Goal: Task Accomplishment & Management: Manage account settings

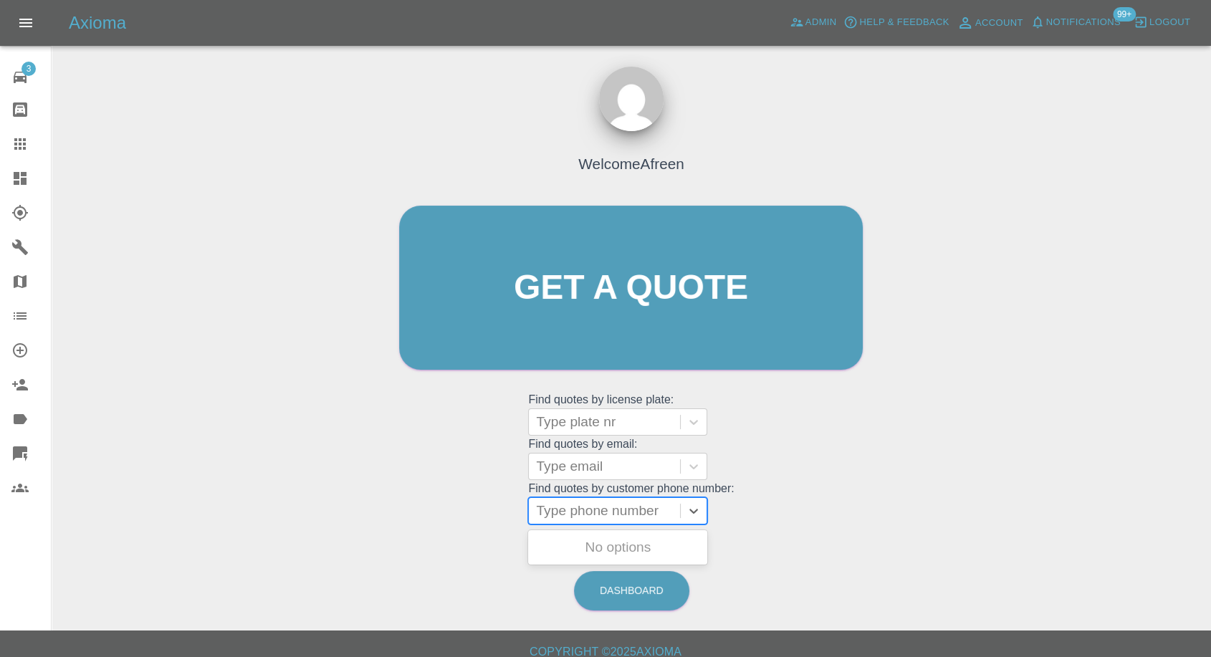
click at [616, 502] on div at bounding box center [604, 511] width 137 height 20
paste input "+447432545596"
type input "+447432545596"
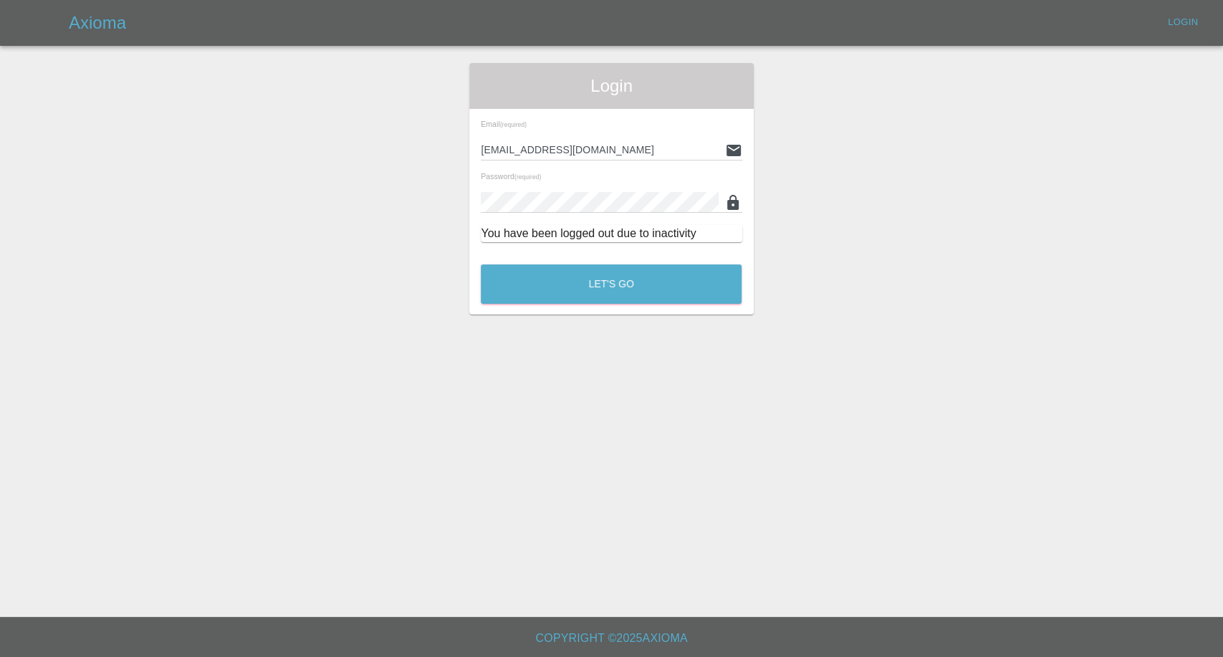
drag, startPoint x: 566, startPoint y: 512, endPoint x: 515, endPoint y: 512, distance: 50.9
click at [642, 279] on button "Let's Go" at bounding box center [611, 283] width 261 height 39
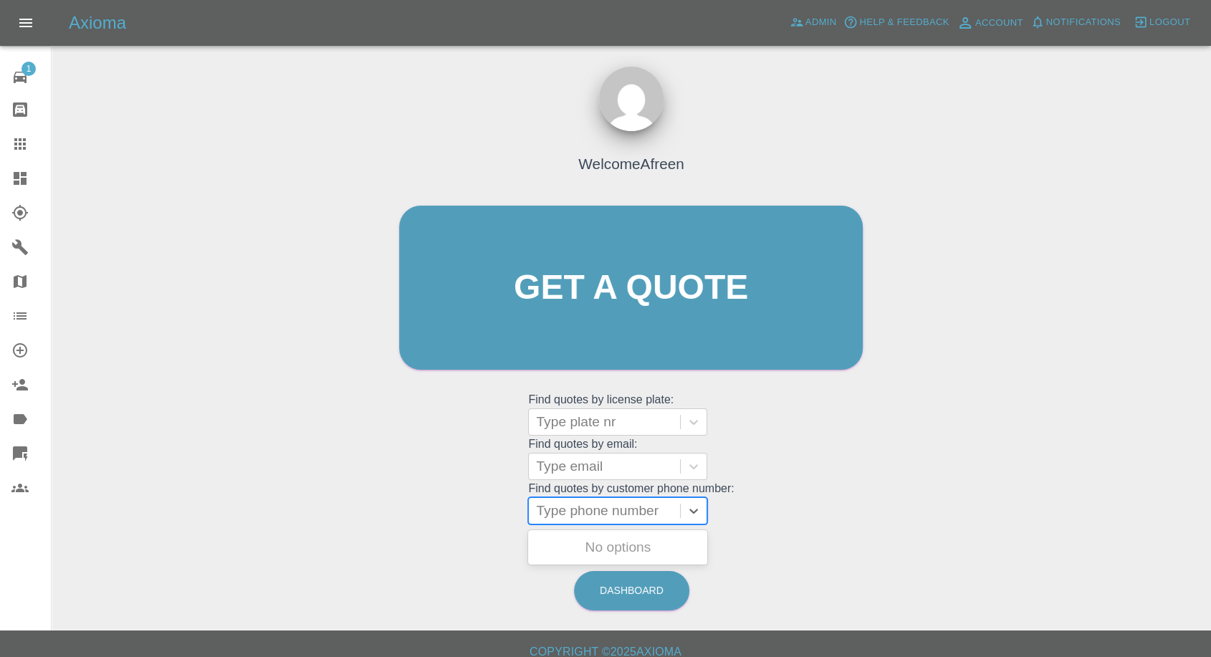
click at [581, 511] on div at bounding box center [604, 511] width 137 height 20
paste input "+447432545596"
drag, startPoint x: 563, startPoint y: 507, endPoint x: 493, endPoint y: 510, distance: 69.6
click at [493, 510] on div "Welcome Afreen Get a quote Get a quote Find quotes by license plate: Type plate…" at bounding box center [631, 315] width 494 height 433
type input "07432545596"
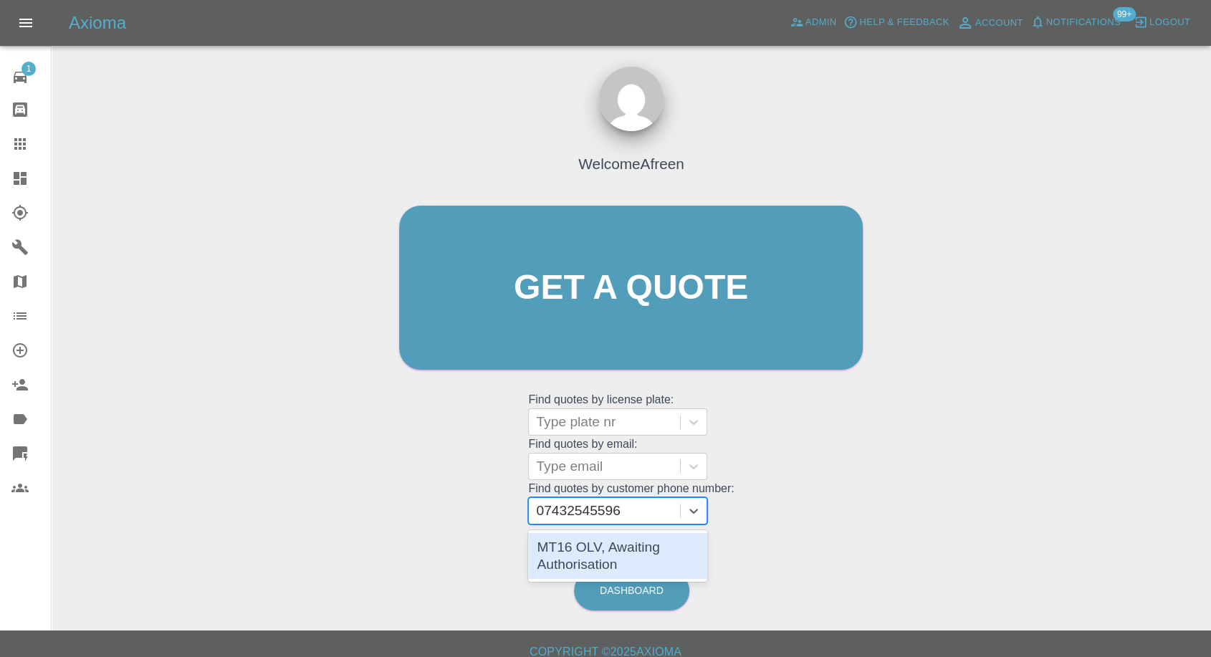
click at [588, 545] on div "MT16 OLV, Awaiting Authorisation" at bounding box center [617, 556] width 179 height 46
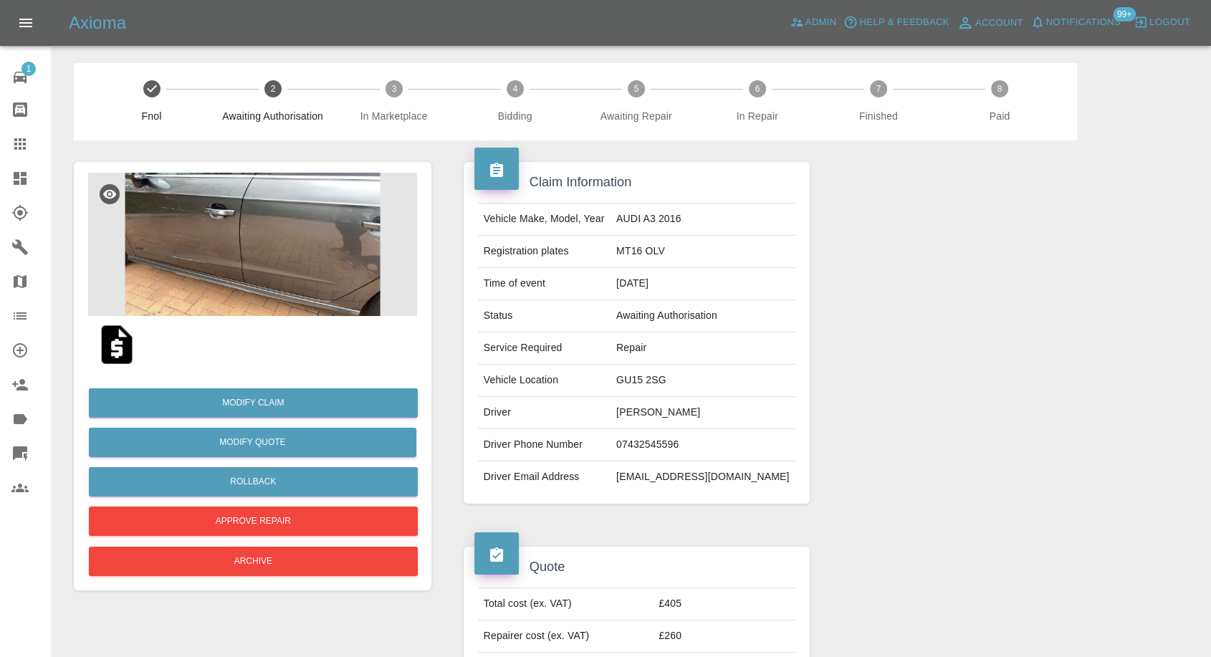
click at [272, 245] on img at bounding box center [252, 244] width 329 height 143
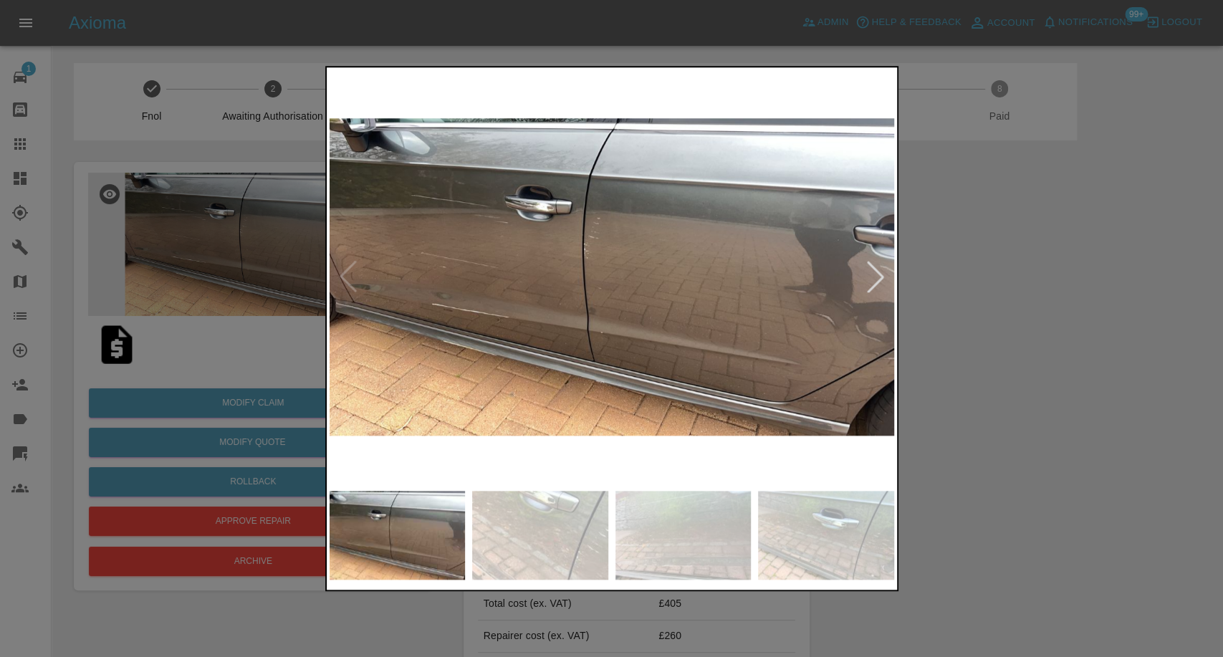
click at [768, 518] on img at bounding box center [826, 535] width 136 height 89
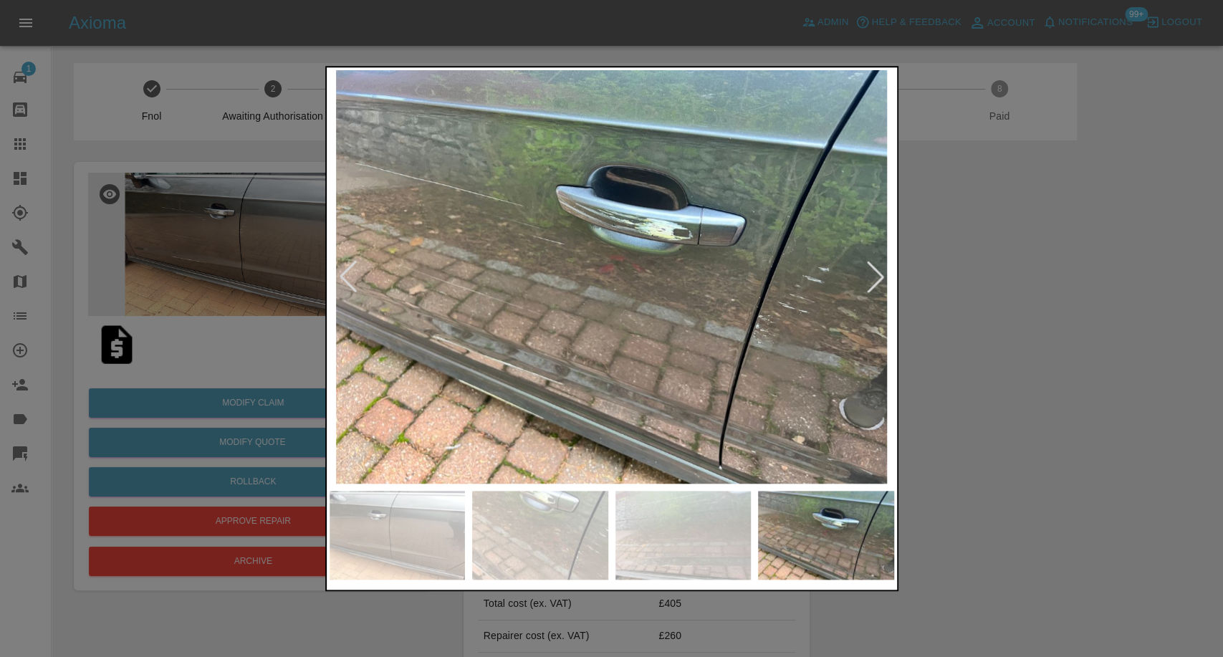
click at [867, 288] on div at bounding box center [876, 277] width 32 height 32
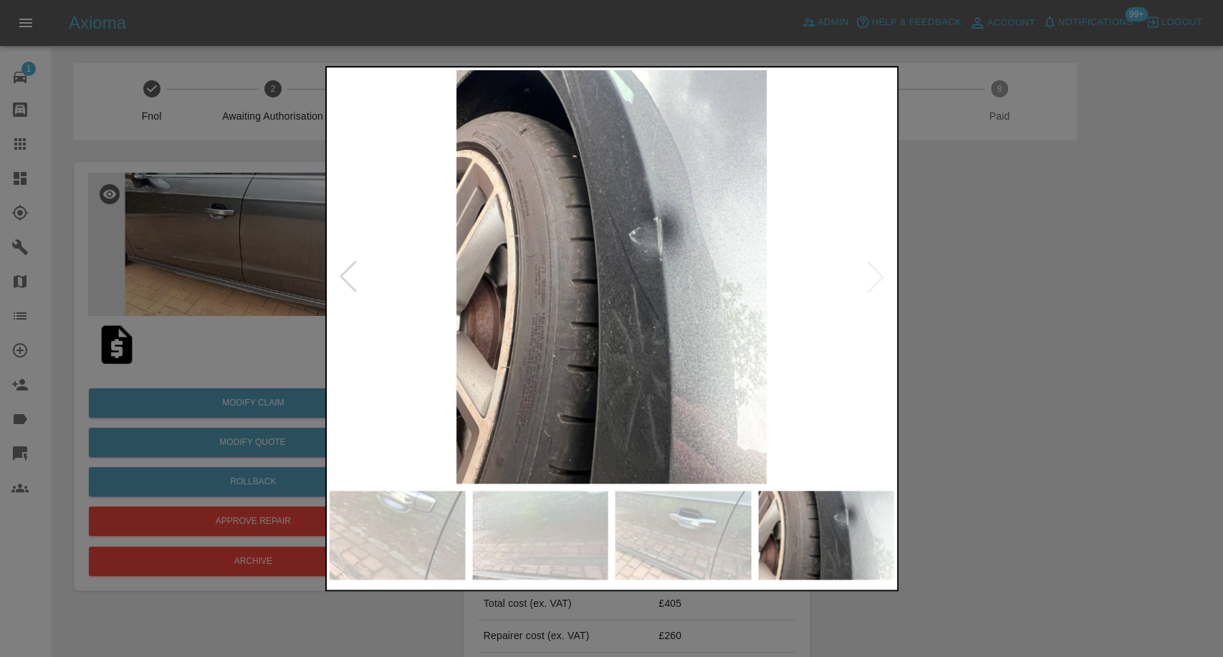
click at [867, 288] on img at bounding box center [612, 277] width 565 height 414
drag, startPoint x: 1137, startPoint y: 360, endPoint x: 1092, endPoint y: 340, distance: 48.8
click at [1135, 360] on div at bounding box center [611, 328] width 1223 height 657
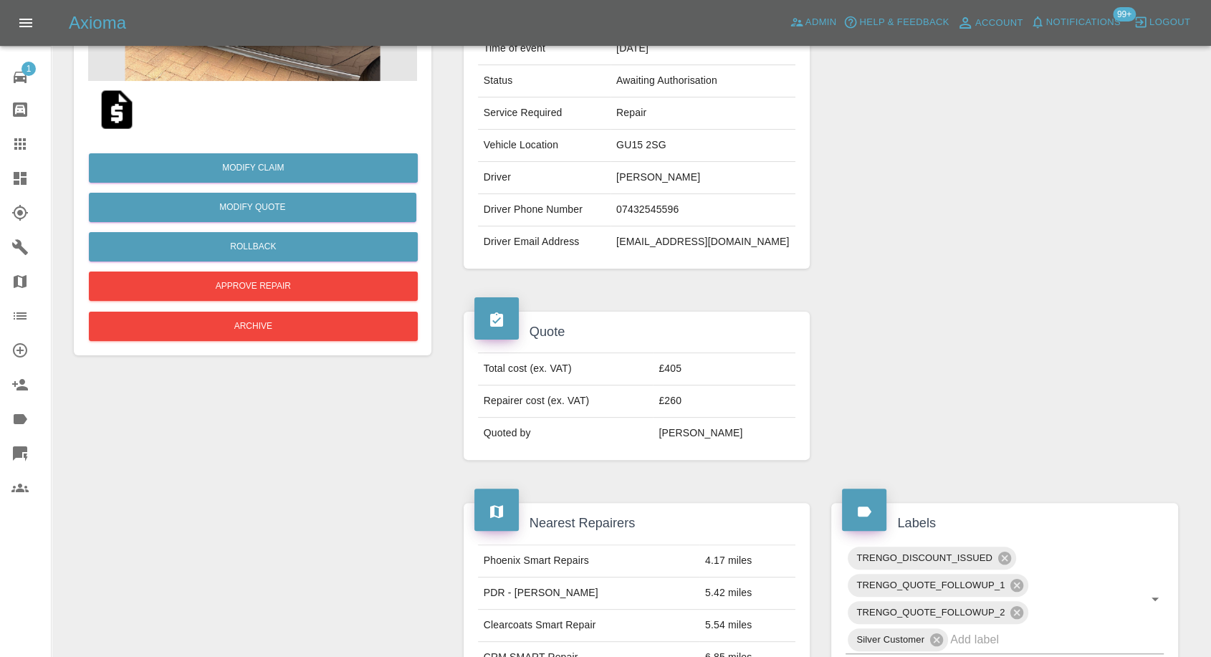
scroll to position [128, 0]
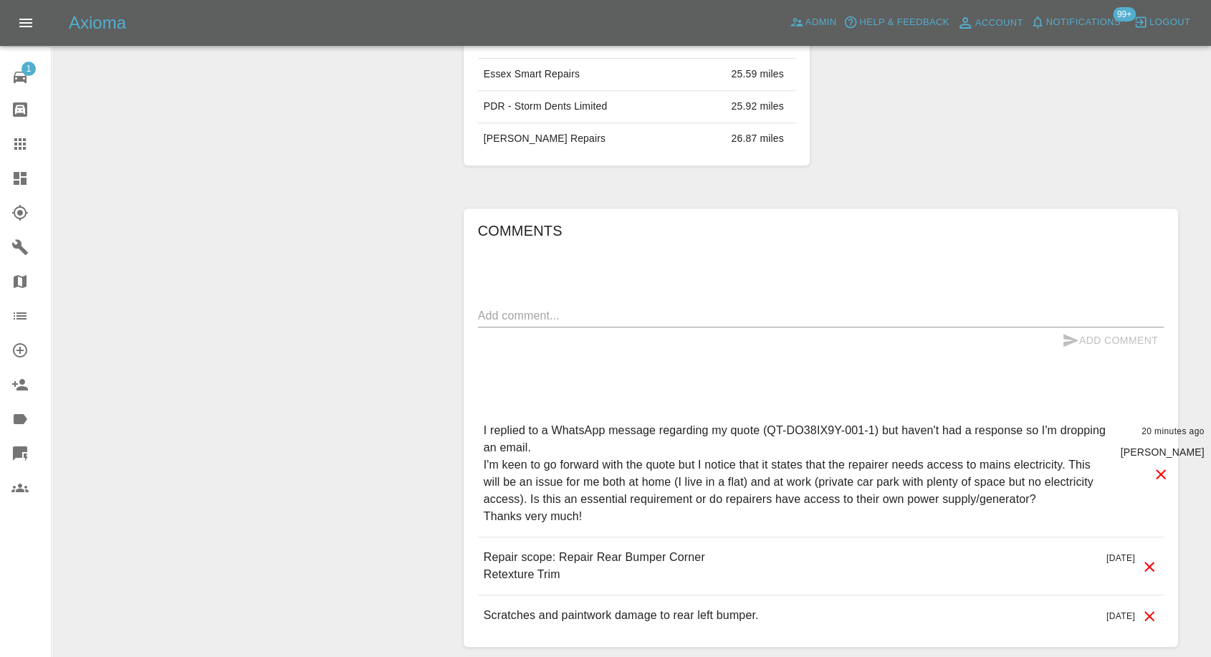
scroll to position [1051, 0]
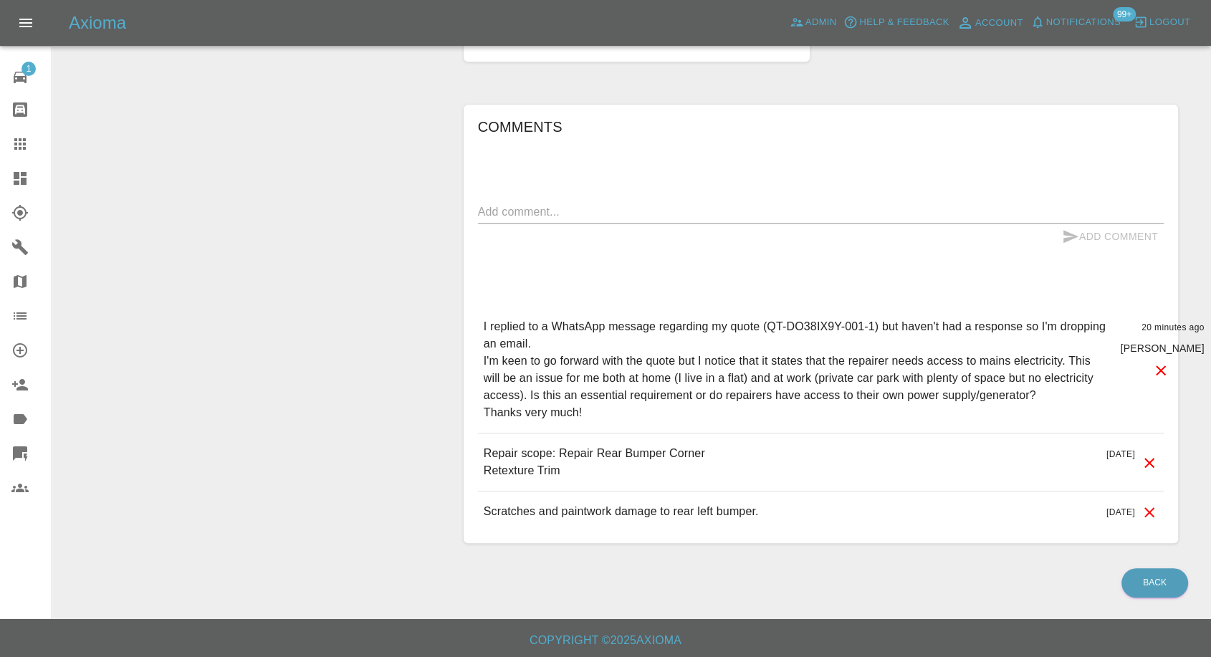
click at [543, 191] on div "Comments x Add Comment I replied to a WhatsApp message regarding my quote (QT-D…" at bounding box center [821, 324] width 686 height 418
click at [532, 204] on textarea at bounding box center [821, 212] width 686 height 16
type textarea "N"
type textarea "Generator needed"
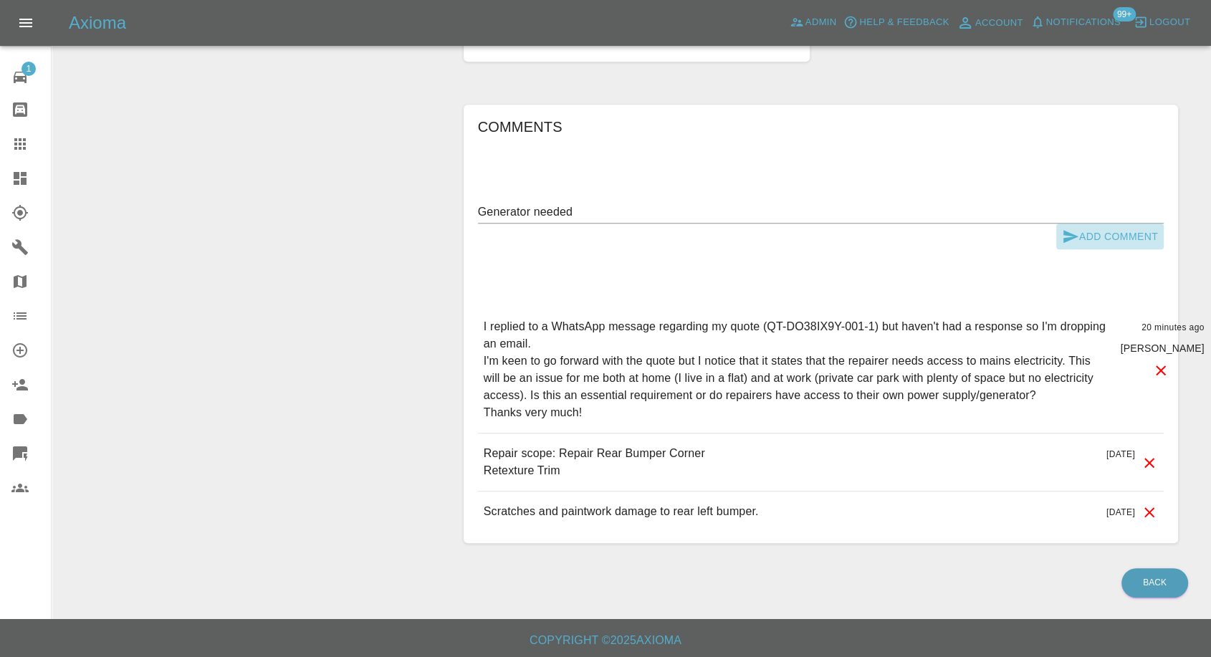
click at [1067, 228] on icon "submit" at bounding box center [1070, 236] width 17 height 17
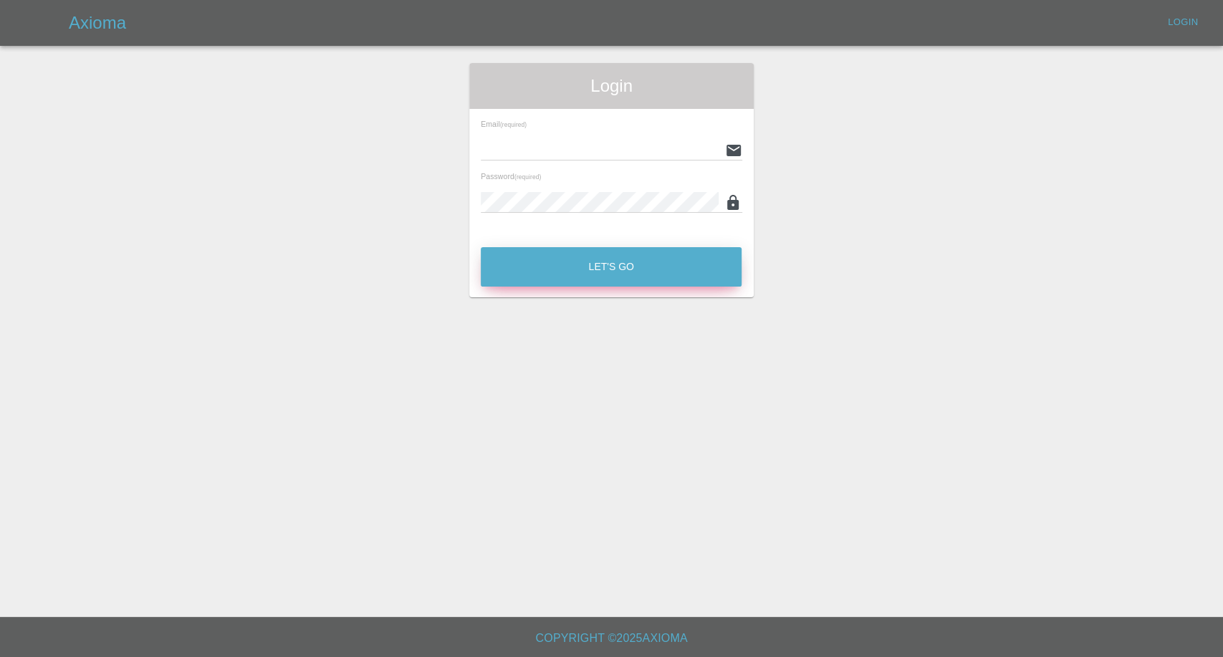
type input "afreen@axioma.co.uk"
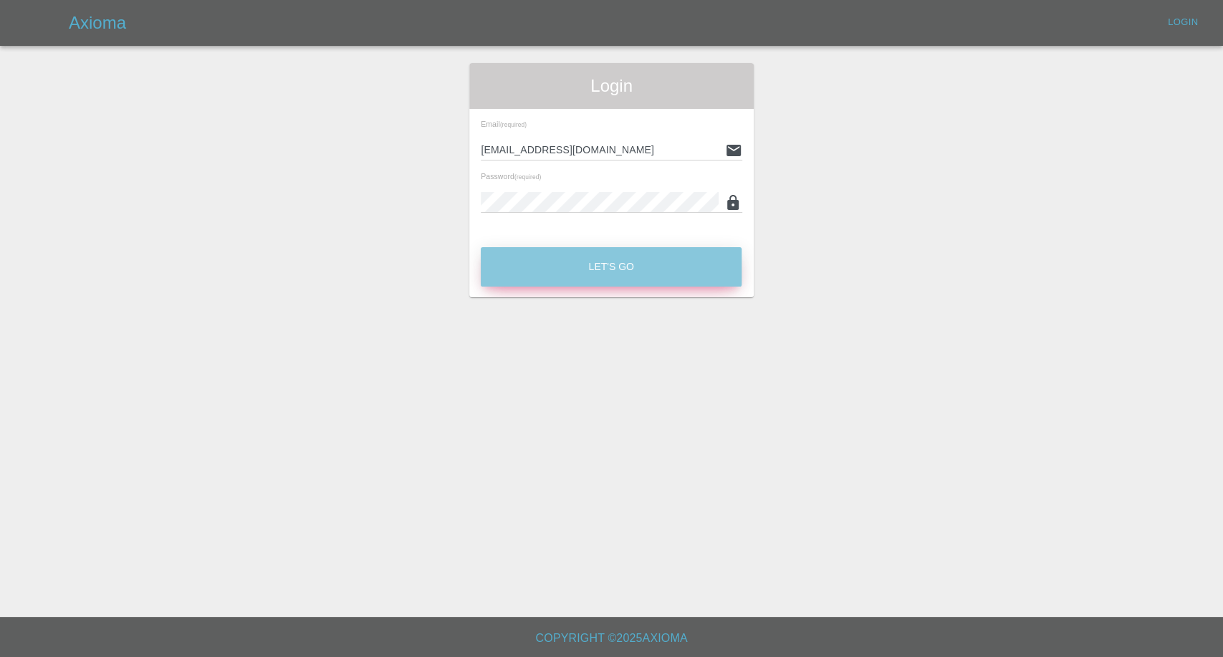
click at [603, 258] on button "Let's Go" at bounding box center [611, 266] width 261 height 39
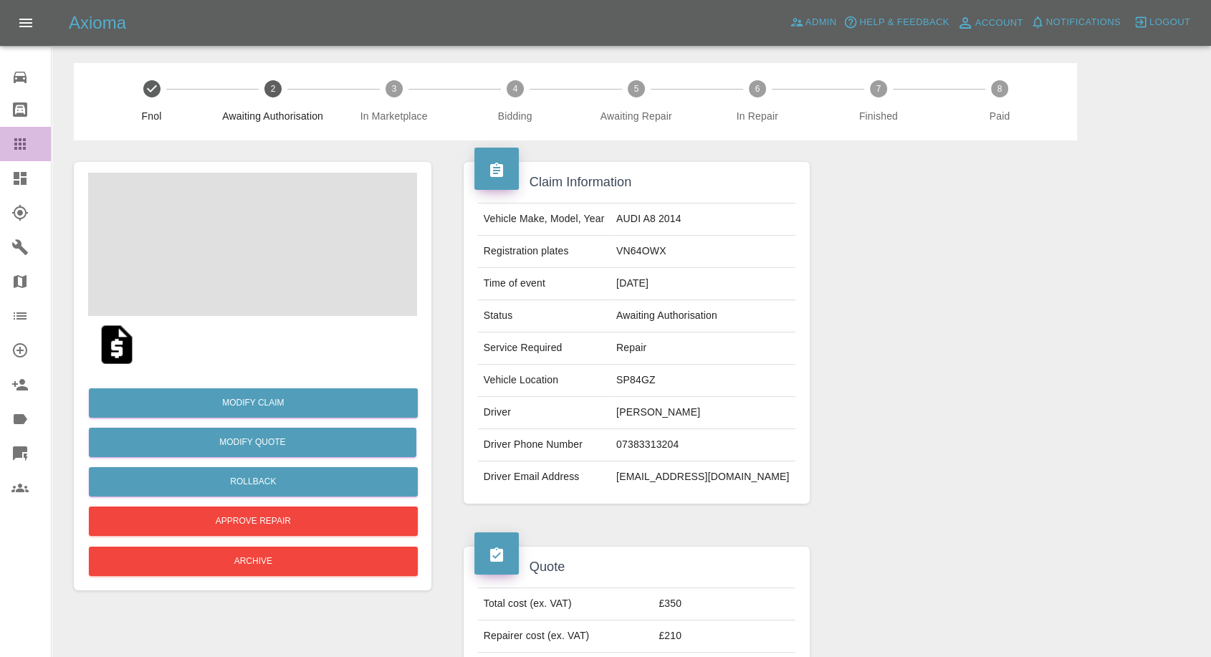
click at [21, 146] on icon at bounding box center [19, 143] width 17 height 17
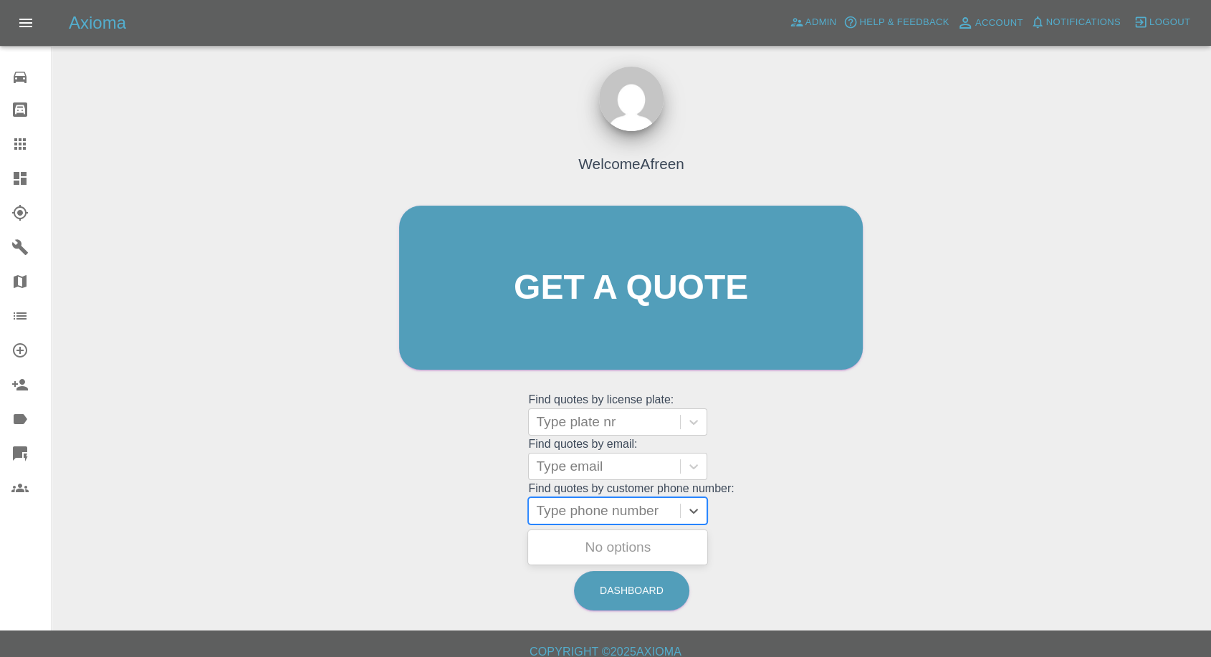
click at [598, 513] on div at bounding box center [604, 511] width 137 height 20
paste input "+447397981569"
drag, startPoint x: 563, startPoint y: 515, endPoint x: 148, endPoint y: 529, distance: 415.2
click at [148, 529] on div "Welcome Afreen Get a quote Get a quote Find quotes by license plate: Type plate…" at bounding box center [631, 356] width 1137 height 515
type input "7397981569"
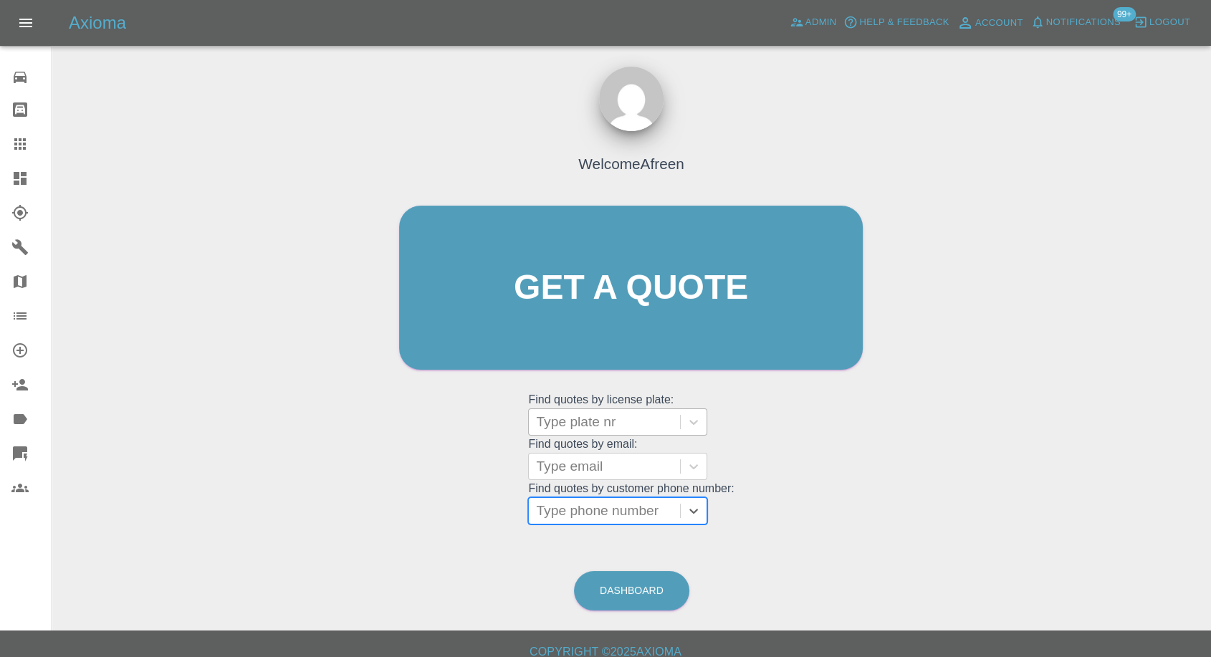
paste input "+447809005508"
drag, startPoint x: 566, startPoint y: 510, endPoint x: 456, endPoint y: 515, distance: 110.5
click at [458, 516] on div "Welcome Afreen Get a quote Get a quote Find quotes by license plate: Type plate…" at bounding box center [631, 315] width 494 height 433
type input "7809005508"
paste input "07773764088"
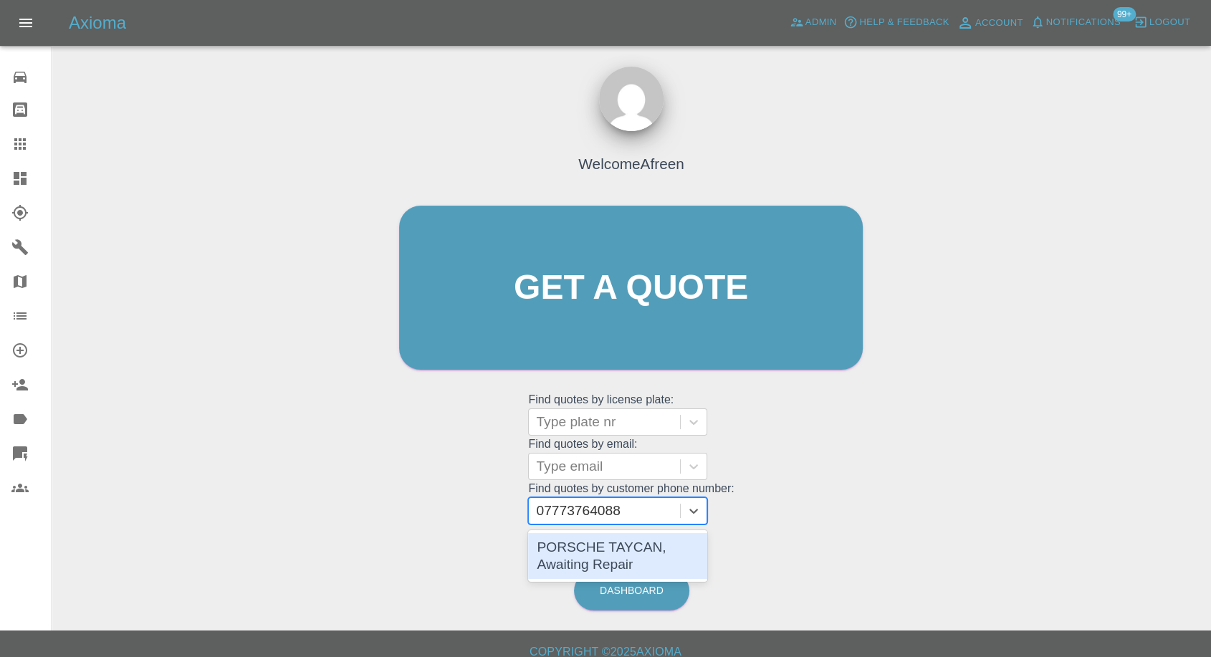
drag, startPoint x: 548, startPoint y: 512, endPoint x: 399, endPoint y: 512, distance: 149.1
click at [399, 512] on div "Welcome Afreen Get a quote Get a quote Find quotes by license plate: Type plate…" at bounding box center [631, 315] width 494 height 433
type input "07773764088"
click at [664, 568] on div "PORSCHE TAYCAN, Awaiting Repair" at bounding box center [617, 556] width 179 height 46
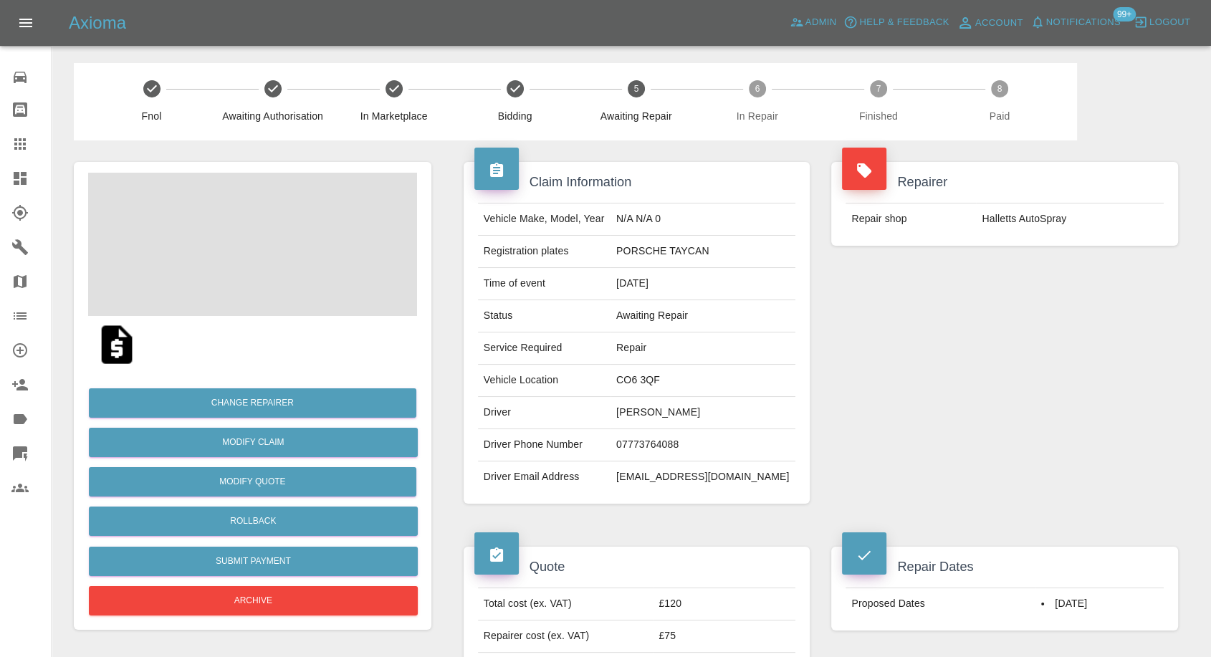
click at [654, 434] on td "07773764088" at bounding box center [703, 445] width 185 height 32
copy td "07773764088"
drag, startPoint x: 17, startPoint y: 150, endPoint x: 247, endPoint y: 283, distance: 265.3
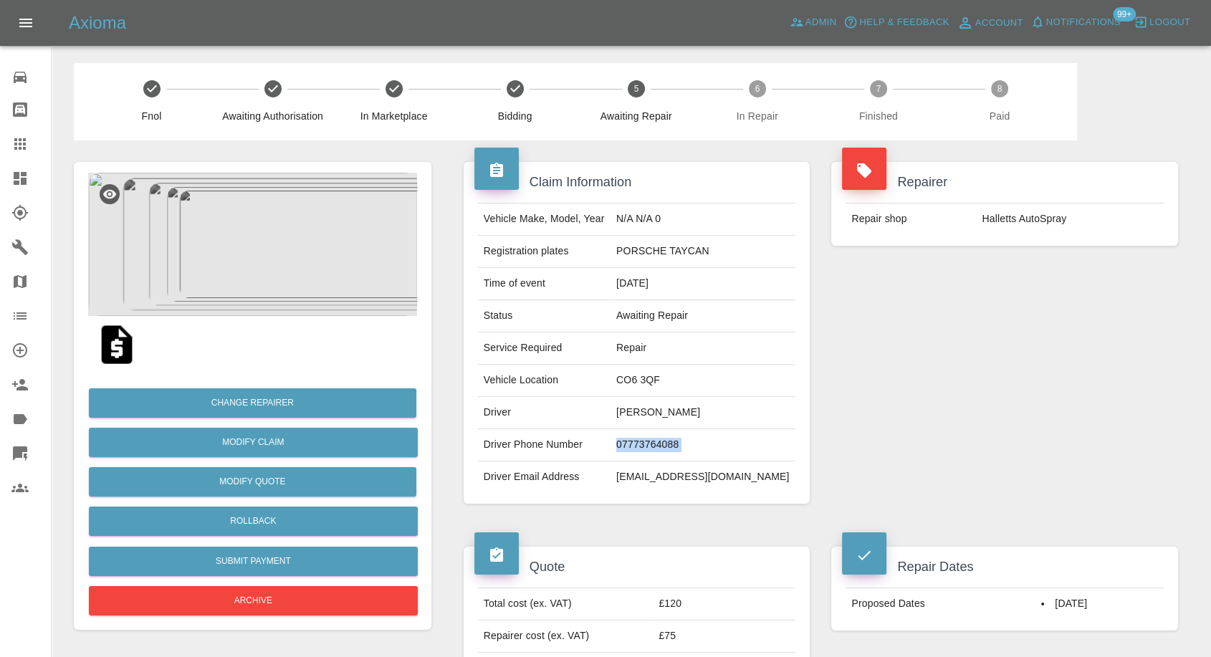
click at [17, 150] on icon at bounding box center [19, 143] width 17 height 17
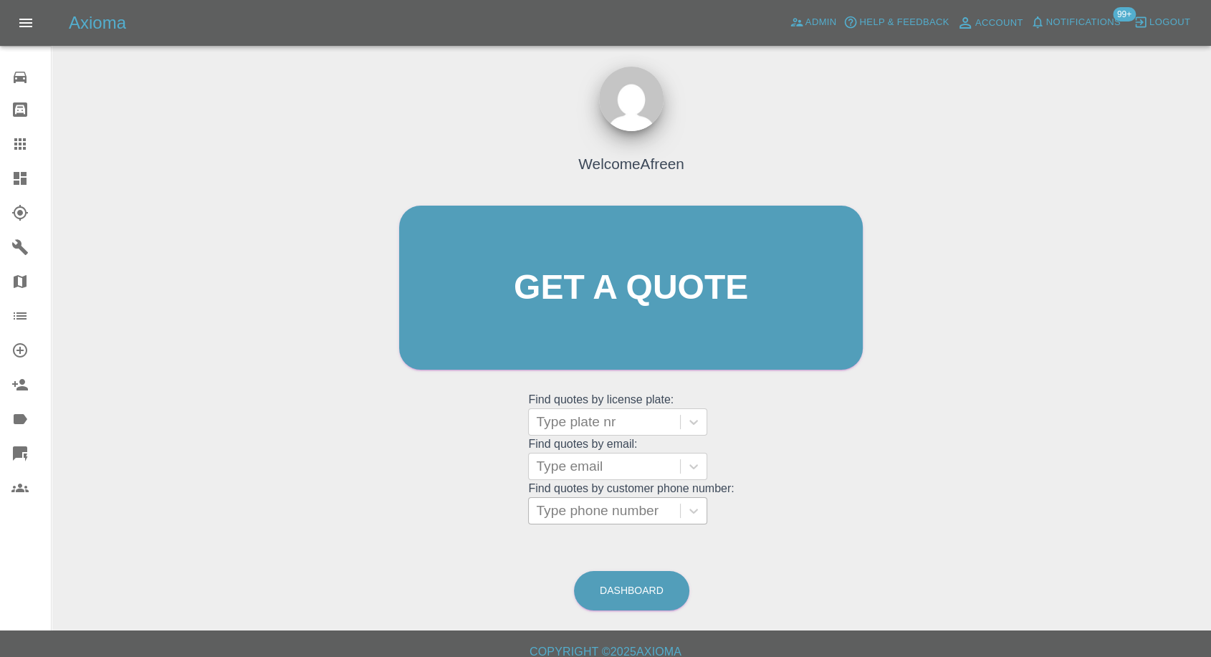
click at [600, 519] on div at bounding box center [604, 511] width 137 height 20
paste input "07595336928"
type input "07595336928"
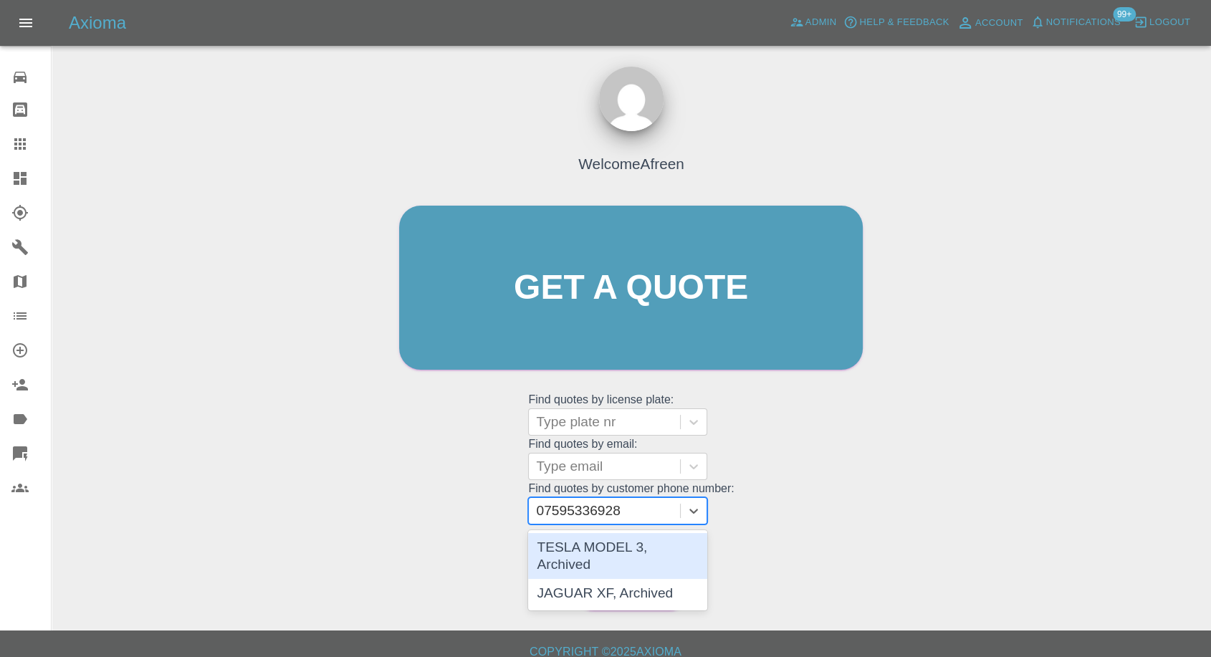
click at [637, 552] on div "TESLA MODEL 3, Archived" at bounding box center [617, 556] width 179 height 46
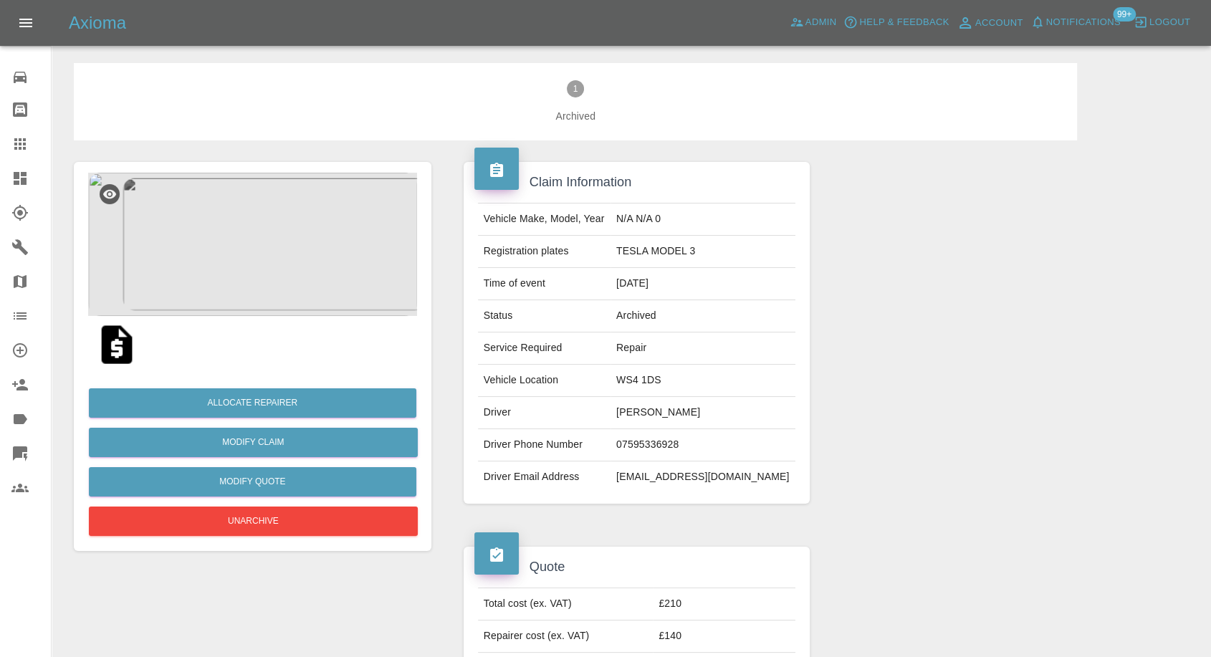
click at [115, 350] on img at bounding box center [117, 345] width 46 height 46
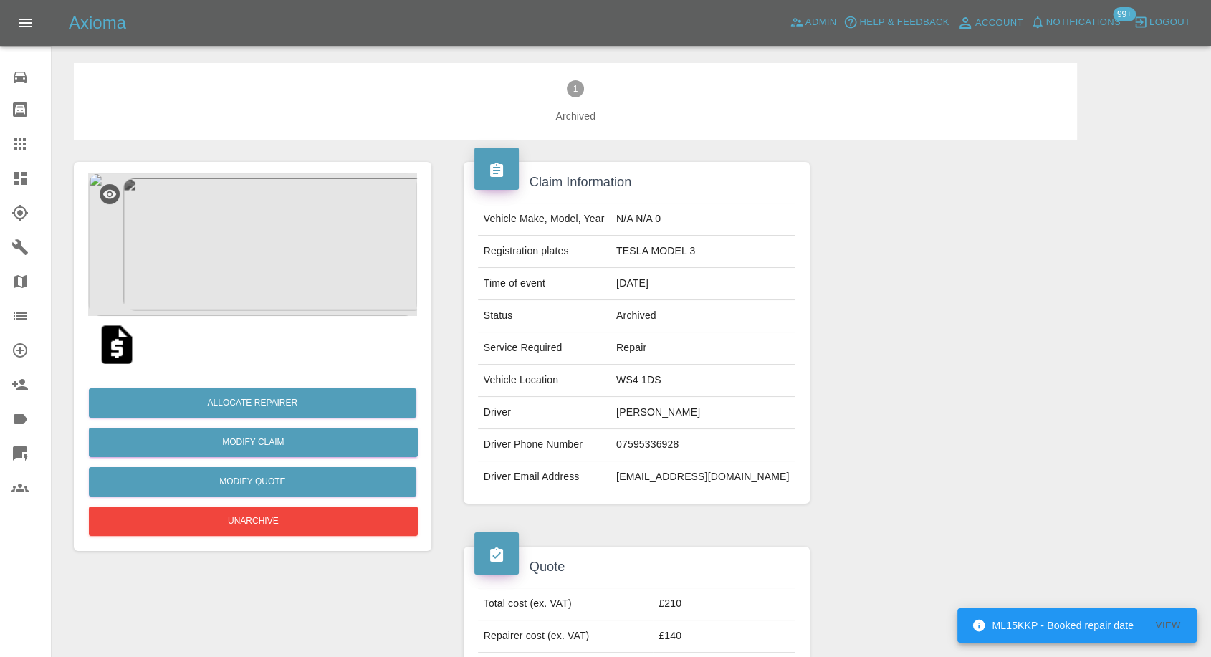
click at [642, 414] on td "Jeff Pangilinan" at bounding box center [703, 413] width 185 height 32
copy td "Jeff Pangilinan"
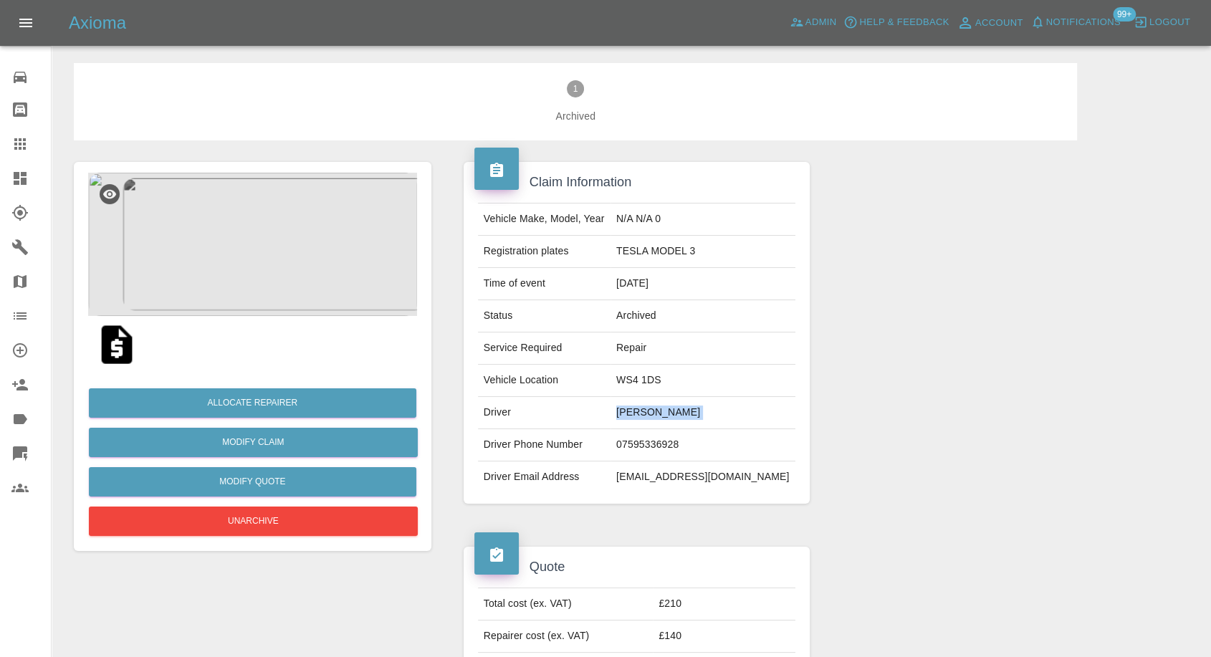
copy td "Jeff Pangilinan"
click at [655, 380] on td "WS4 1DS" at bounding box center [703, 381] width 185 height 32
copy td "WS4 1DS"
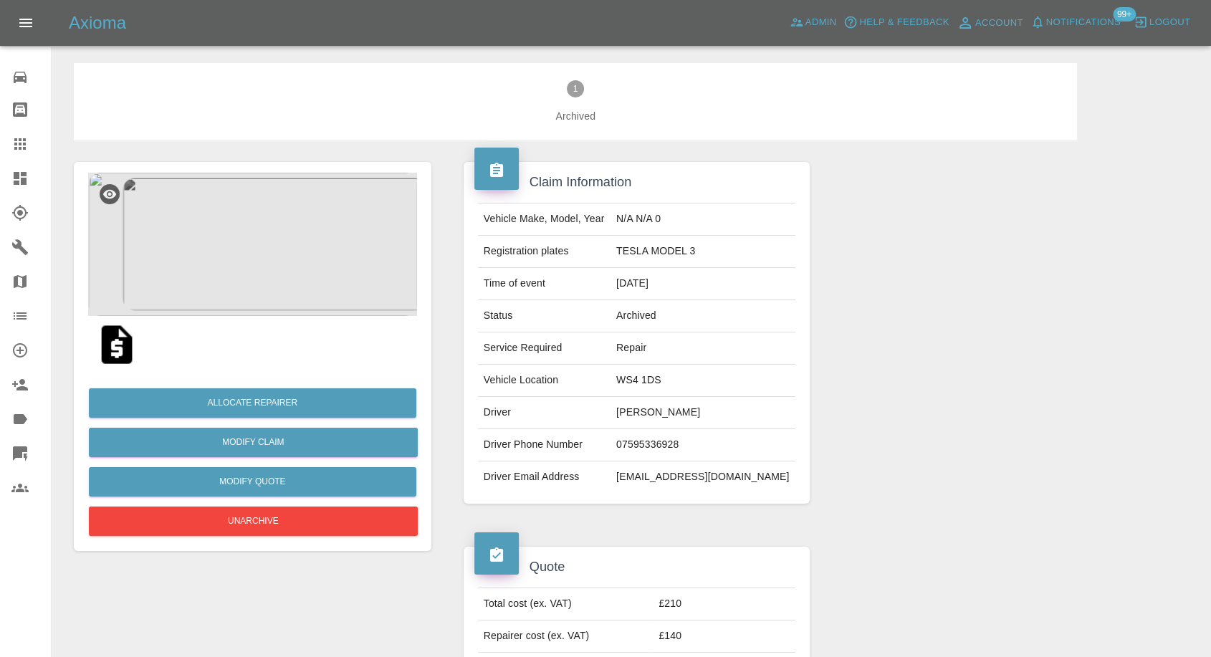
click at [661, 453] on td "07595336928" at bounding box center [703, 445] width 185 height 32
click at [661, 452] on td "07595336928" at bounding box center [703, 445] width 185 height 32
copy td "07595336928"
click at [768, 477] on td "godfreypangilinan@yahoo.com" at bounding box center [703, 478] width 185 height 32
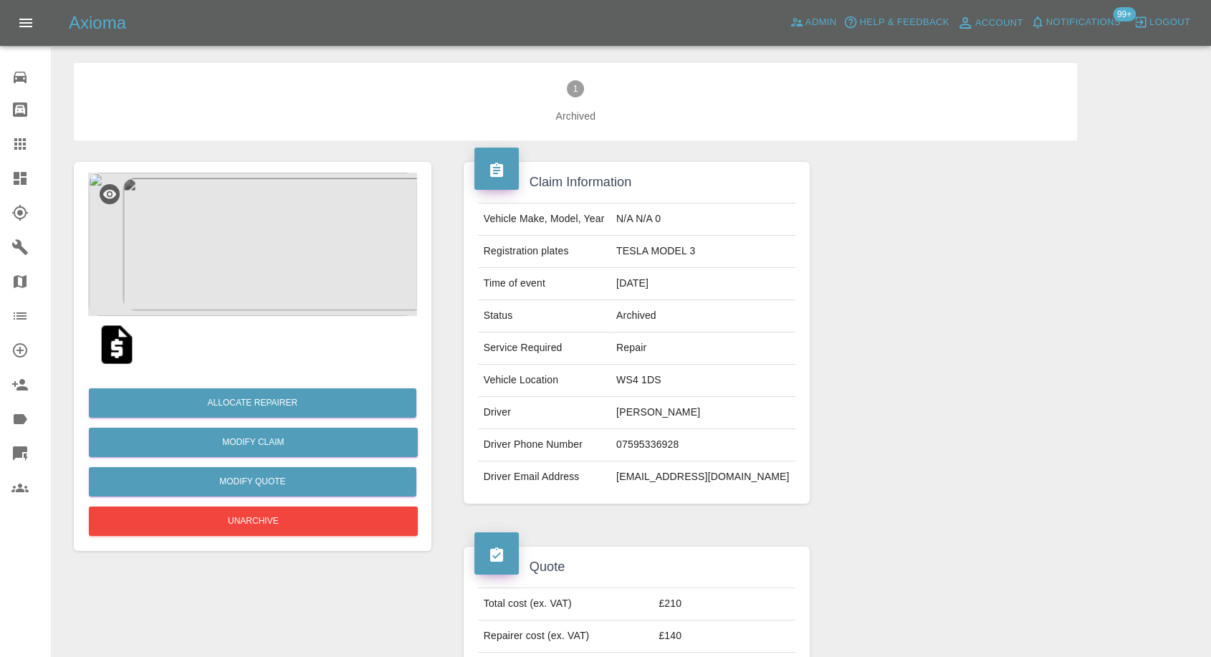
click at [768, 477] on td "godfreypangilinan@yahoo.com" at bounding box center [703, 478] width 185 height 32
copy td "godfreypangilinan@yahoo.com"
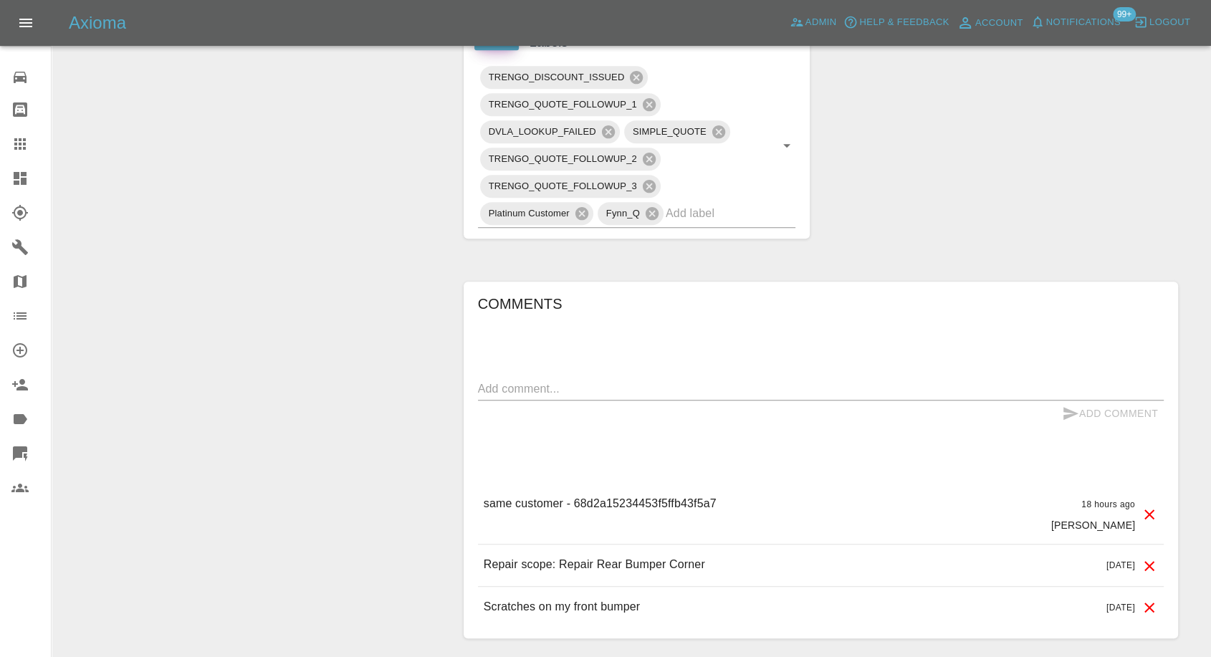
scroll to position [717, 0]
click at [550, 611] on p "Scratches on my front bumper" at bounding box center [562, 606] width 157 height 17
copy p "Scratches on my front bumper"
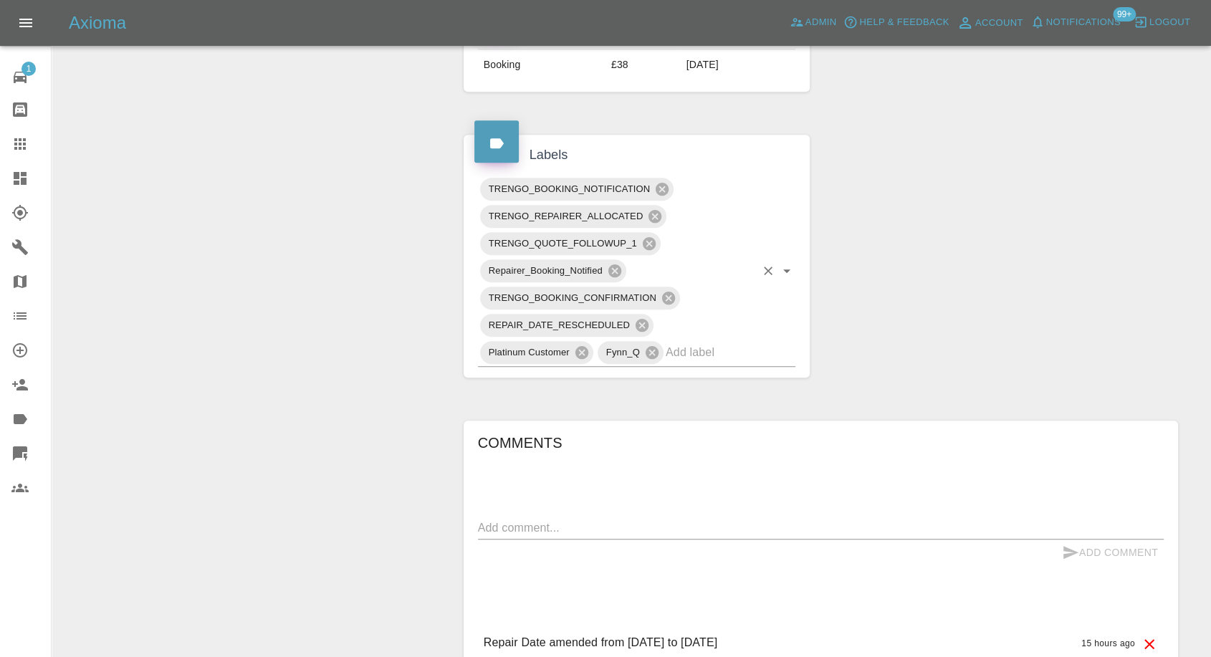
scroll to position [876, 0]
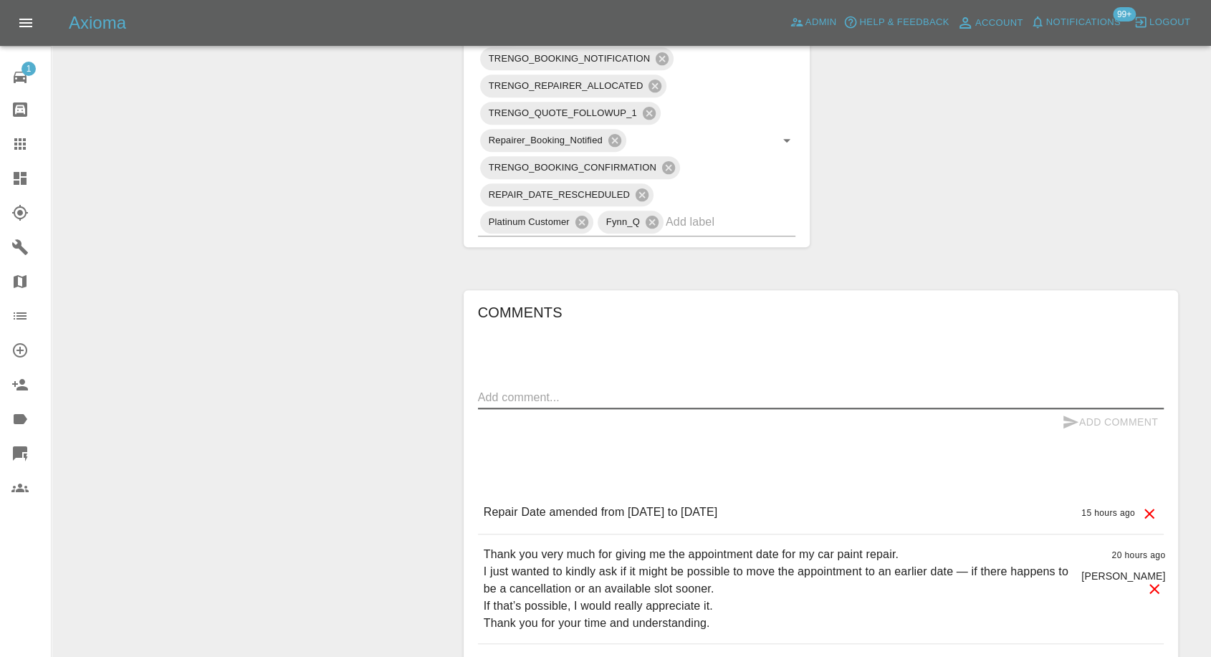
click at [668, 391] on textarea at bounding box center [821, 397] width 686 height 16
paste textarea "if there happens to be a cancellation or an available slot sooner. If that’s po…"
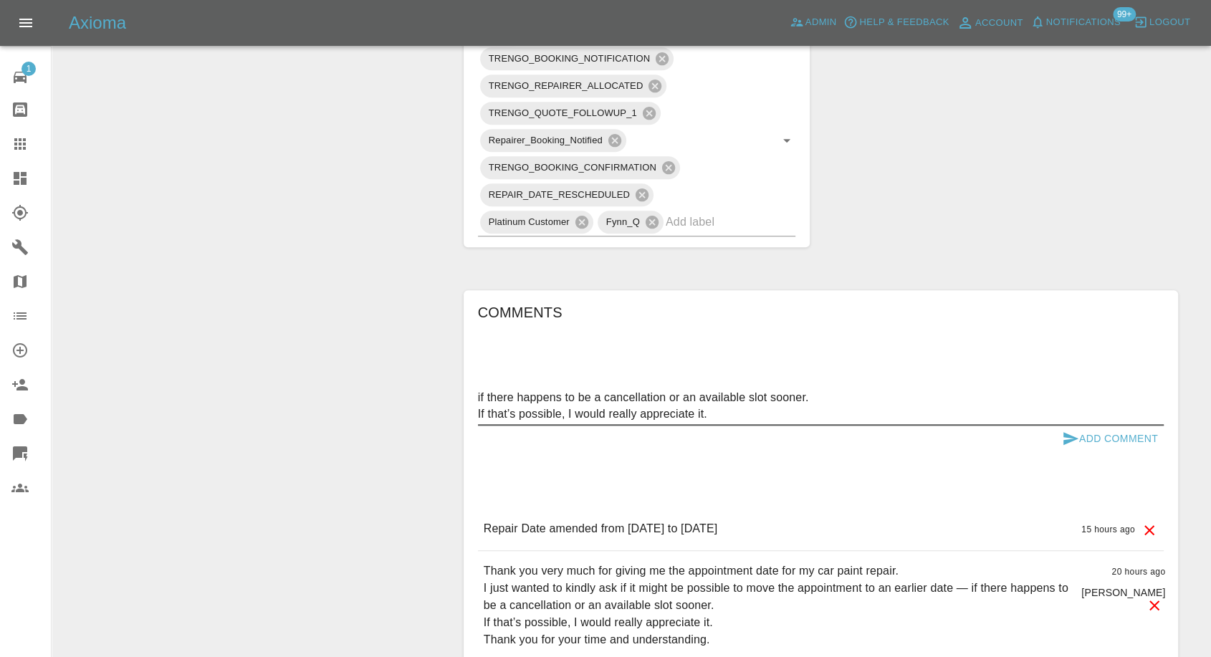
type textarea "if there happens to be a cancellation or an available slot sooner. If that’s po…"
click at [1069, 439] on icon "submit" at bounding box center [1071, 438] width 15 height 13
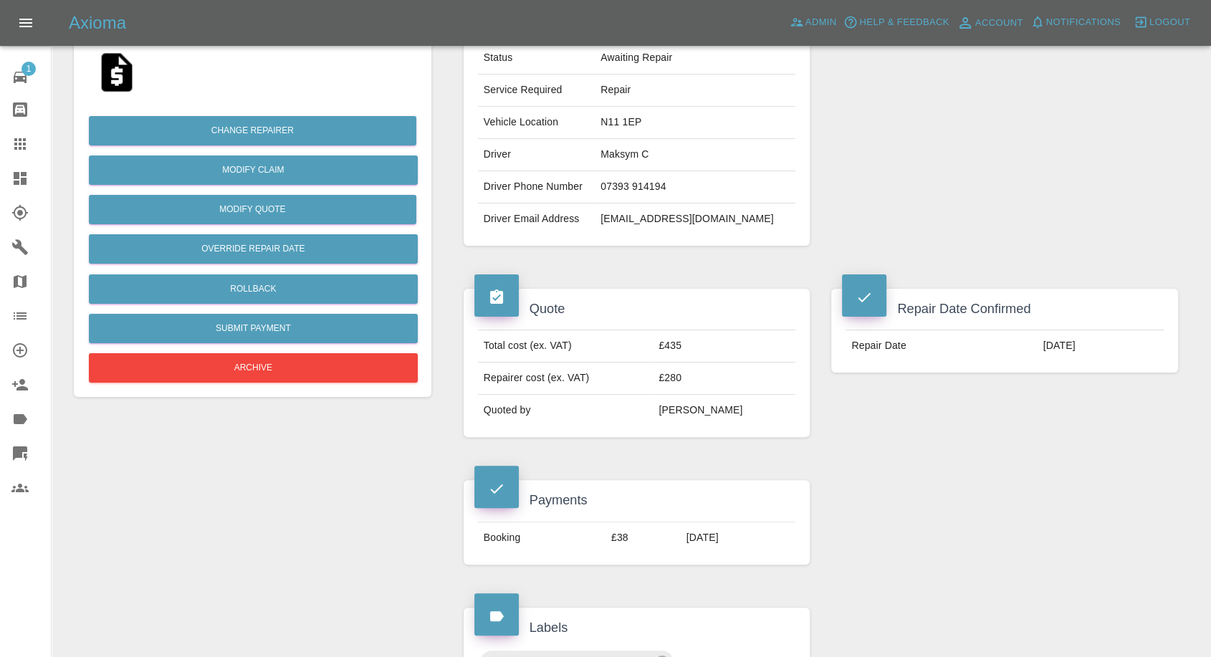
scroll to position [398, 0]
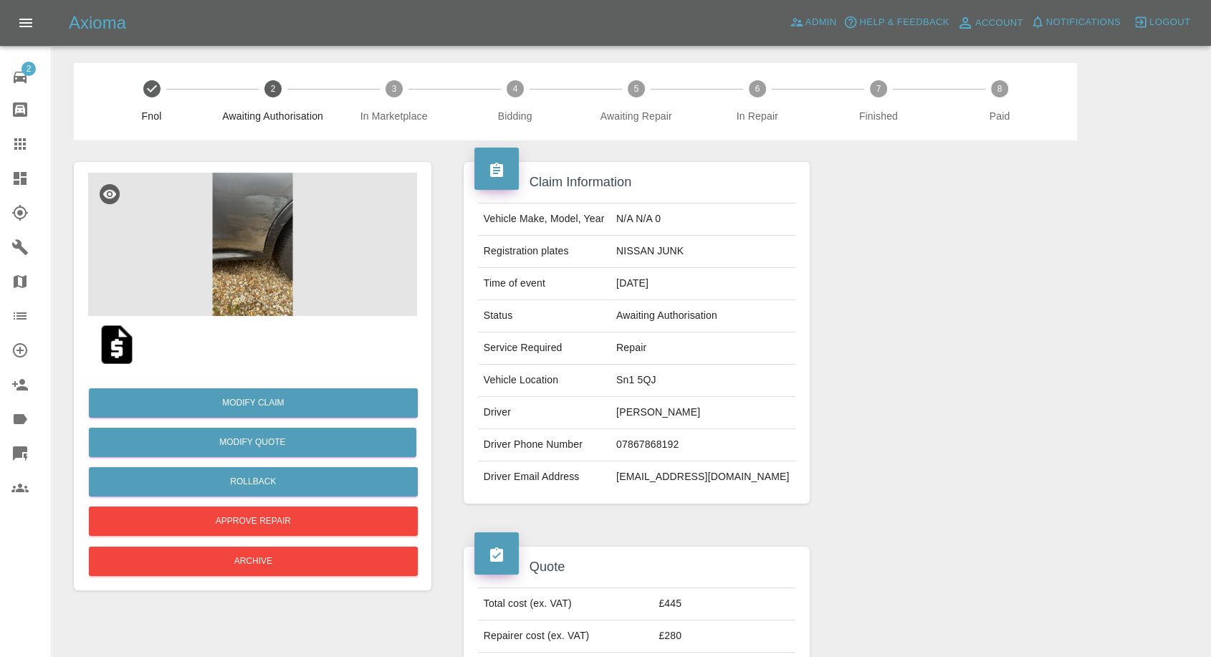
click at [280, 232] on img at bounding box center [252, 244] width 329 height 143
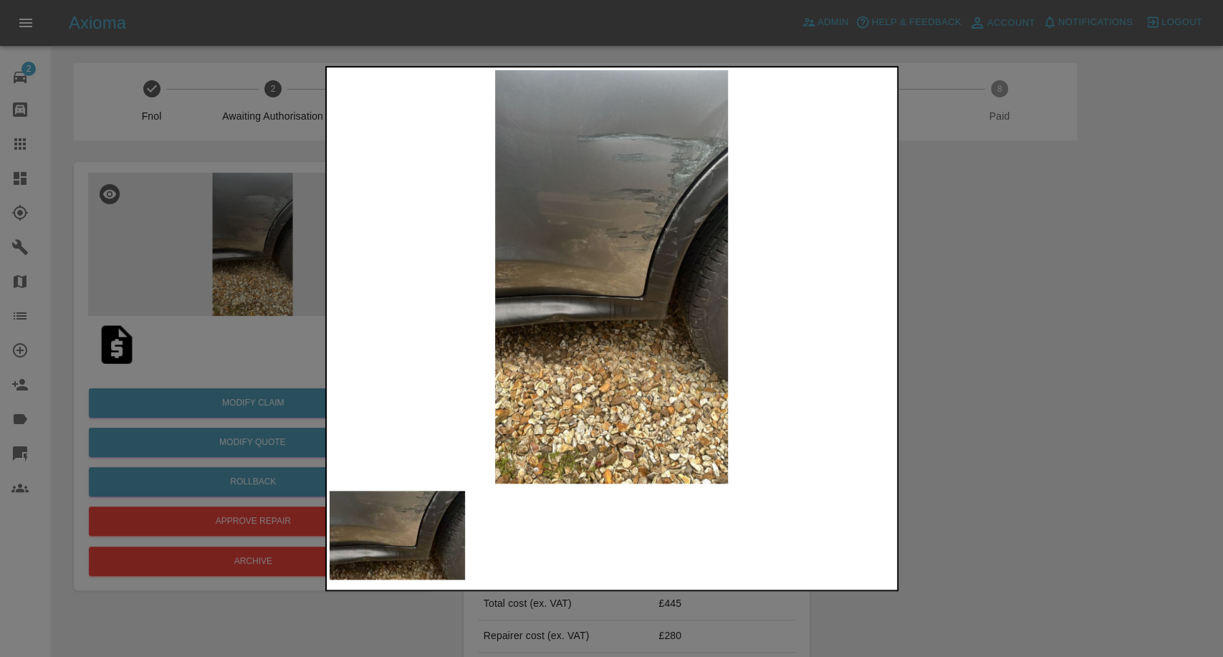
click at [1069, 457] on div at bounding box center [611, 328] width 1223 height 657
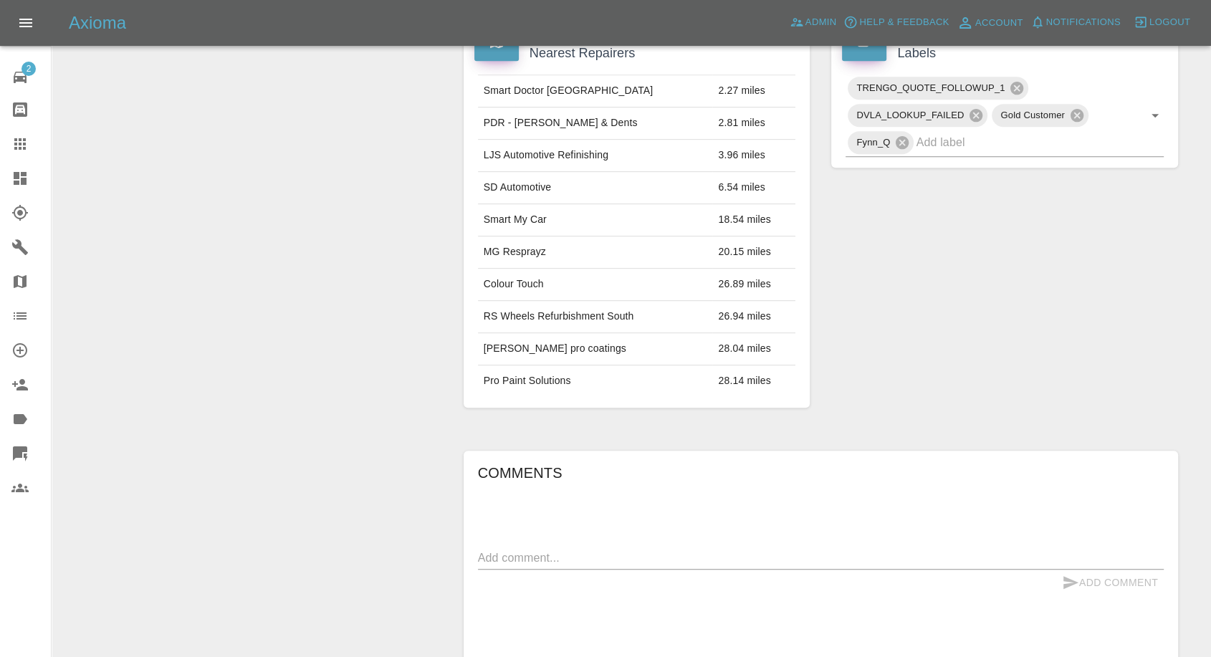
scroll to position [925, 0]
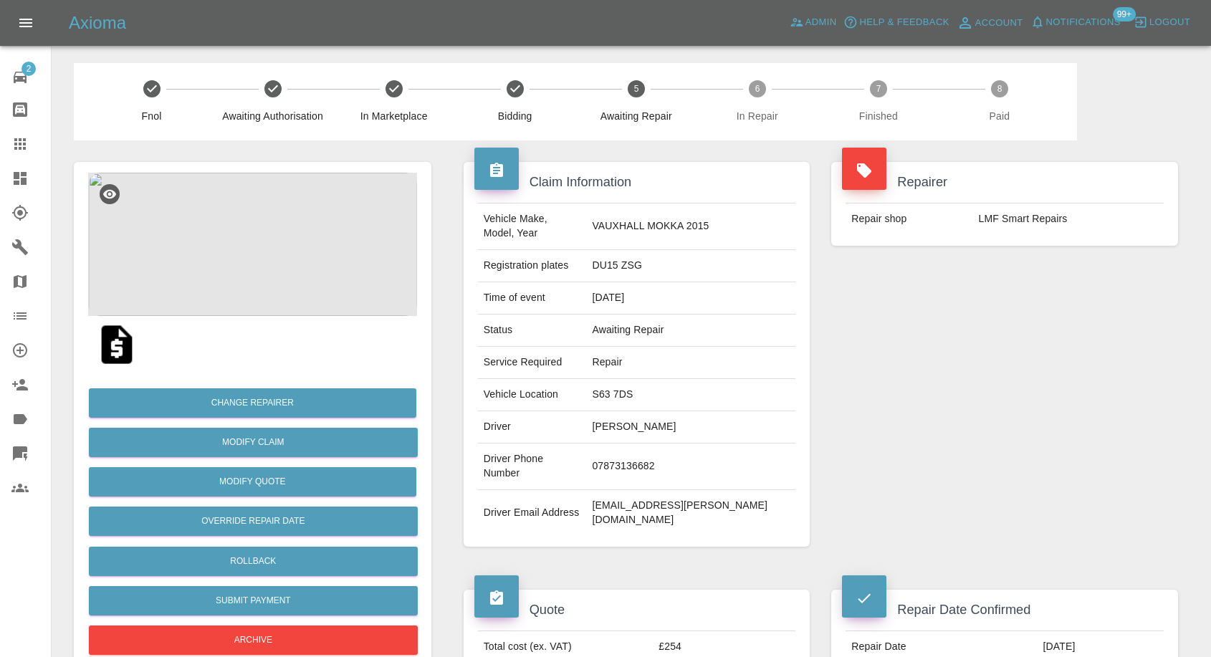
scroll to position [876, 0]
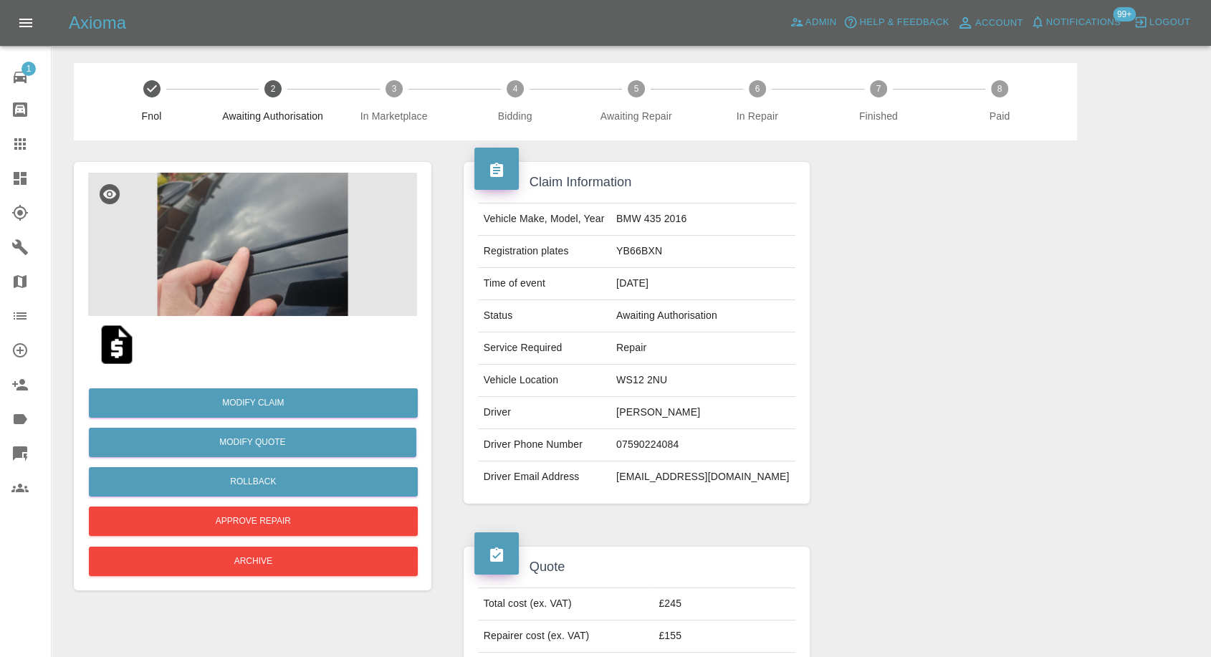
click at [120, 351] on img at bounding box center [117, 345] width 46 height 46
click at [229, 222] on img at bounding box center [252, 244] width 329 height 143
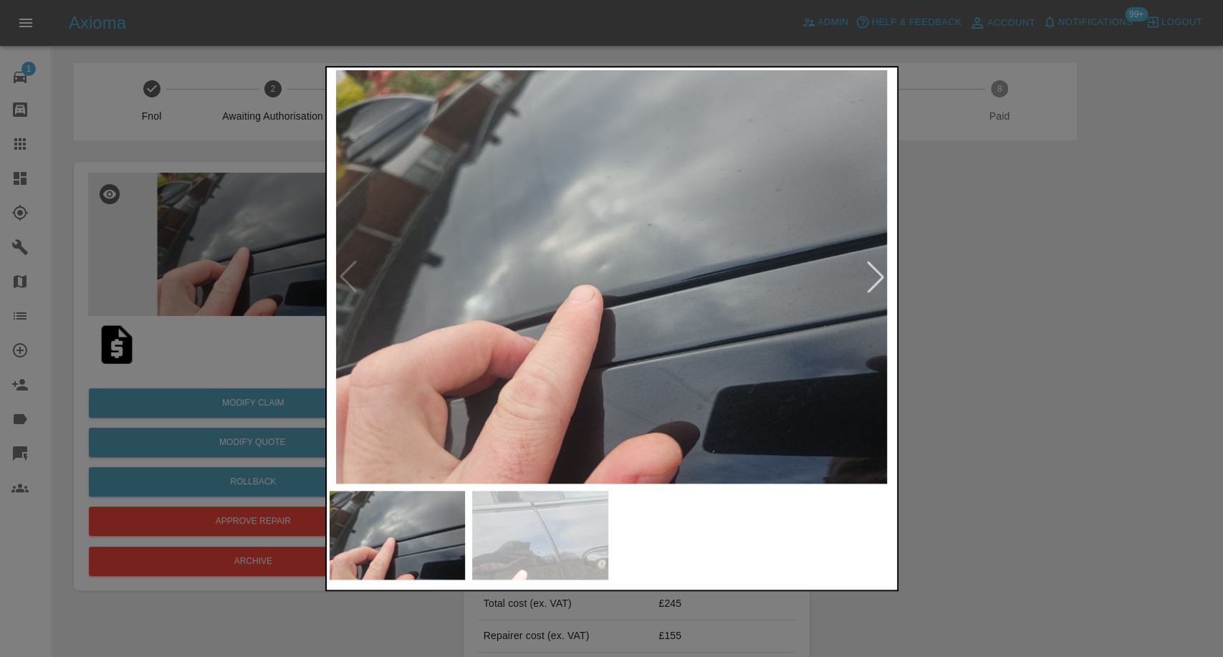
click at [568, 513] on img at bounding box center [540, 535] width 136 height 89
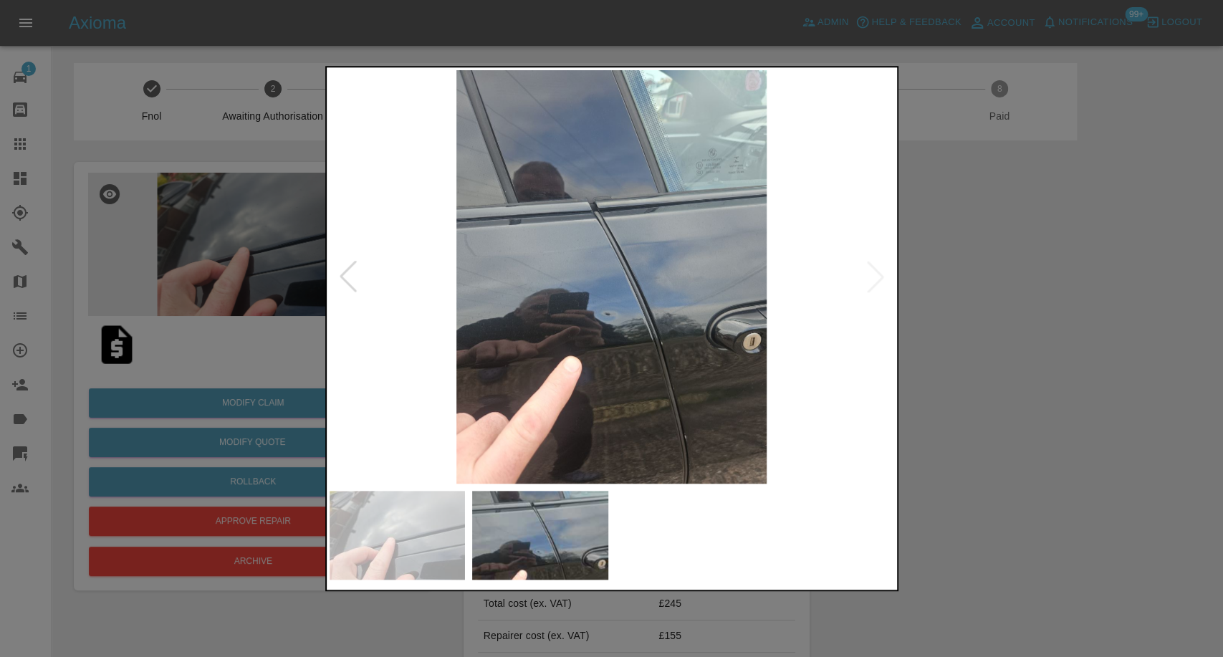
drag, startPoint x: 1026, startPoint y: 371, endPoint x: 535, endPoint y: 83, distance: 568.9
click at [1026, 368] on div at bounding box center [611, 328] width 1223 height 657
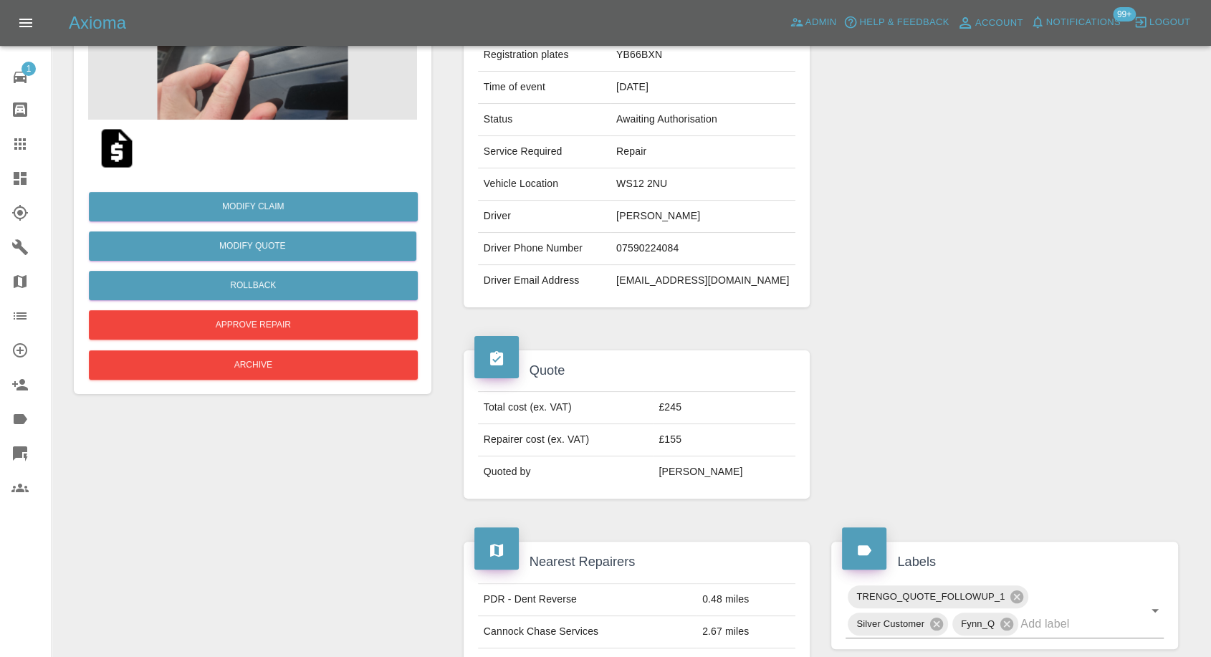
scroll to position [318, 0]
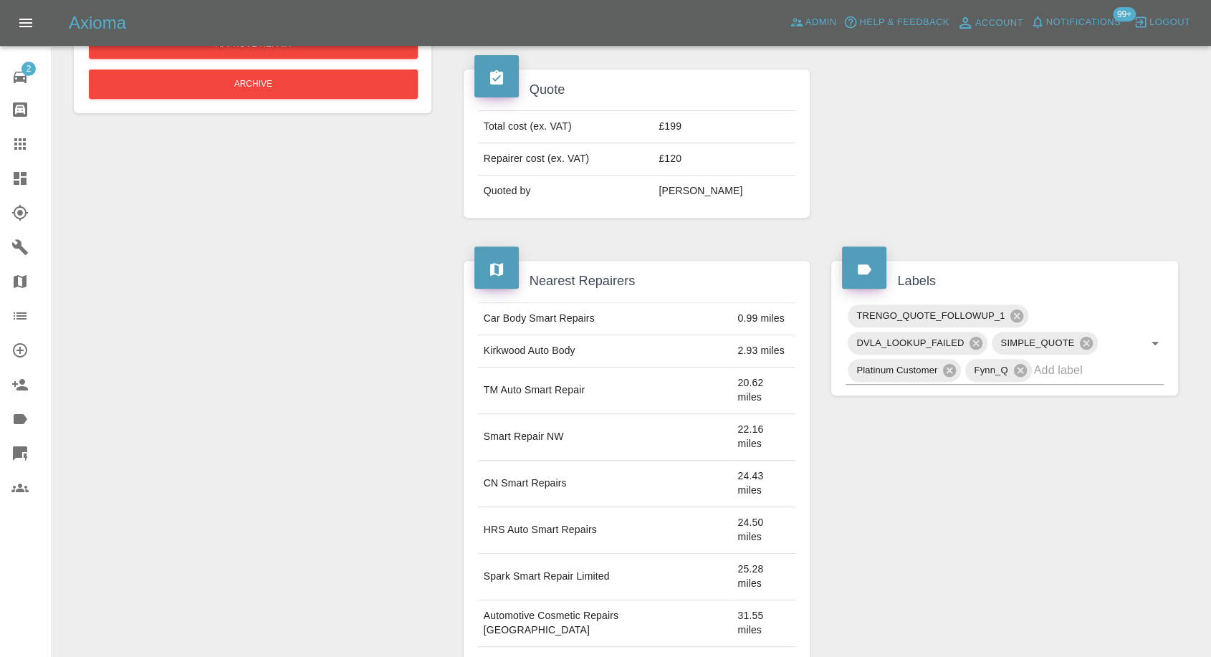
scroll to position [796, 0]
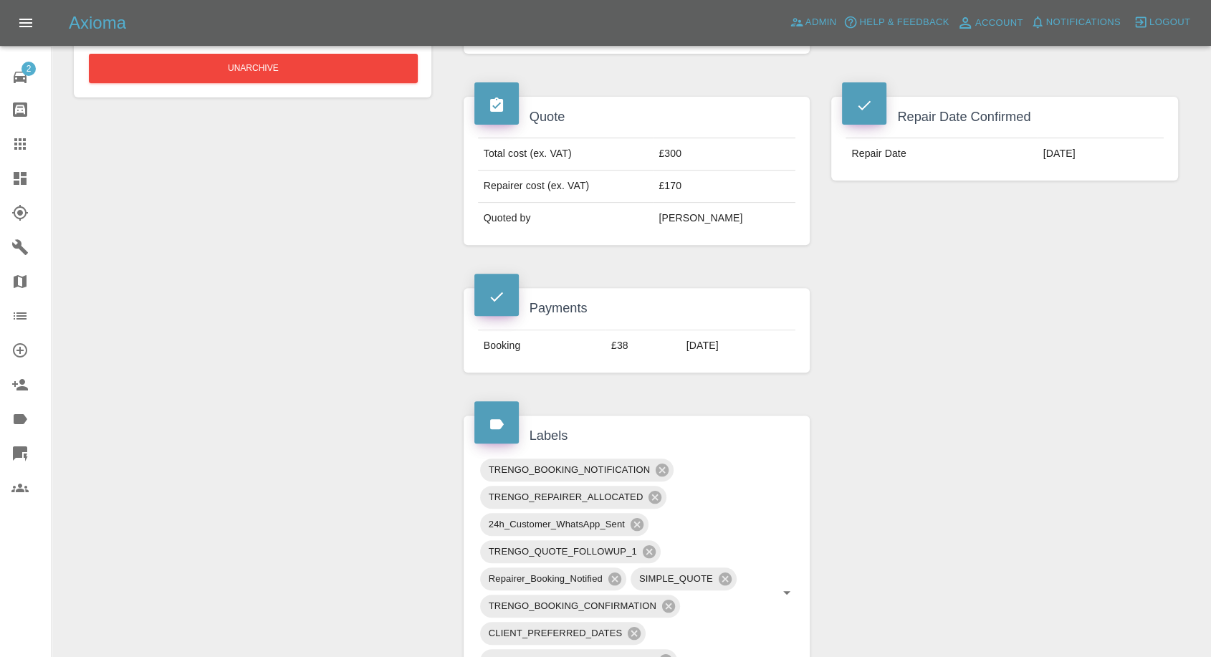
scroll to position [432, 0]
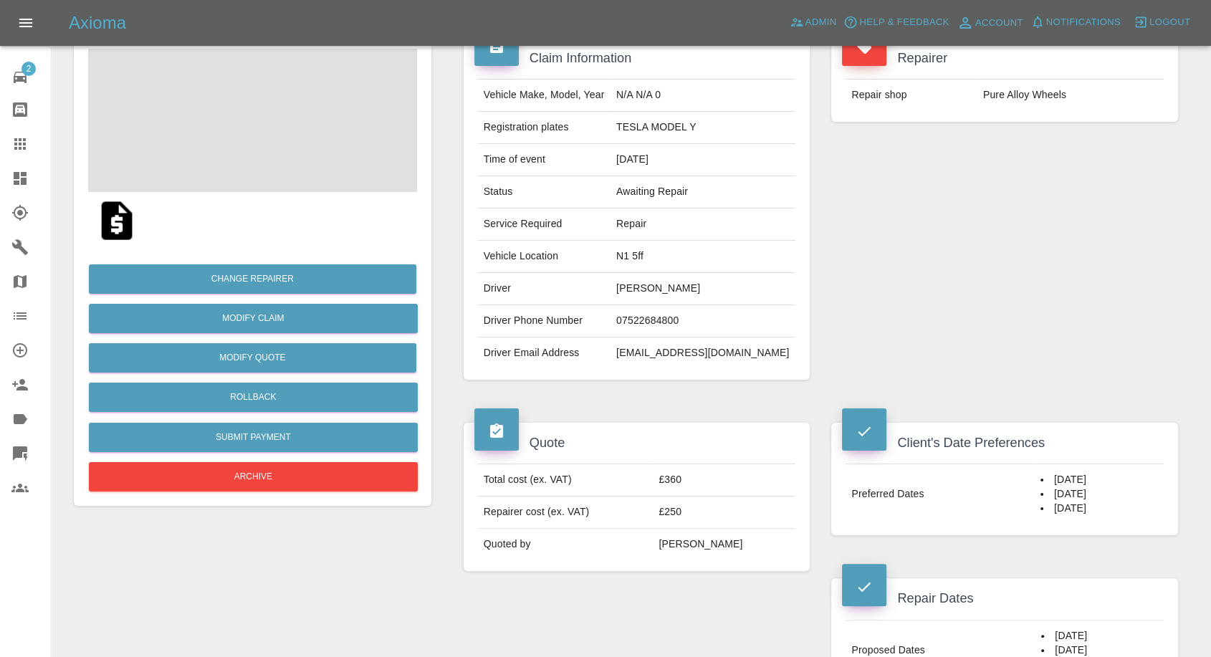
scroll to position [239, 0]
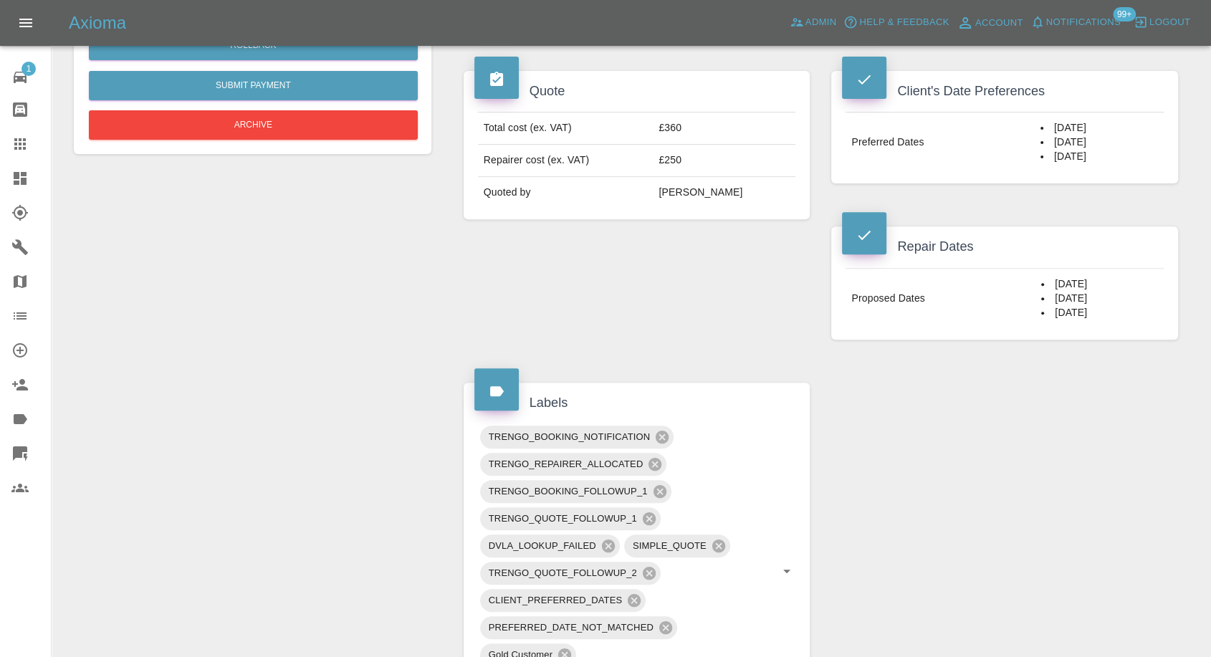
scroll to position [287, 0]
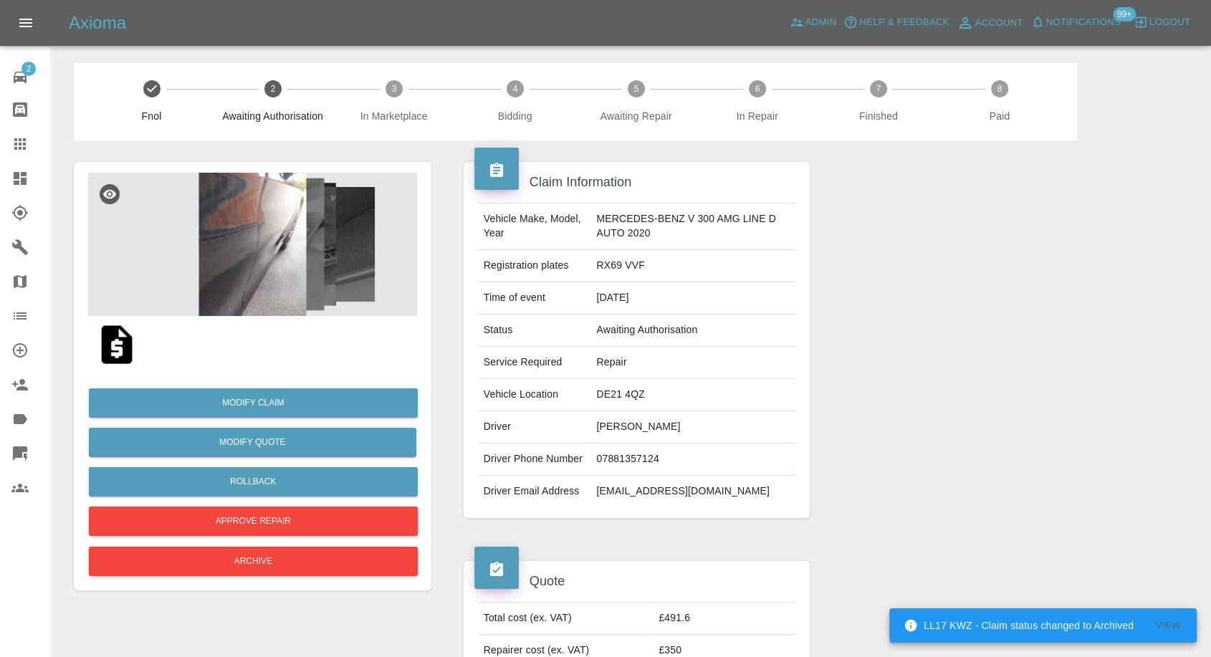
click at [107, 345] on img at bounding box center [117, 345] width 46 height 46
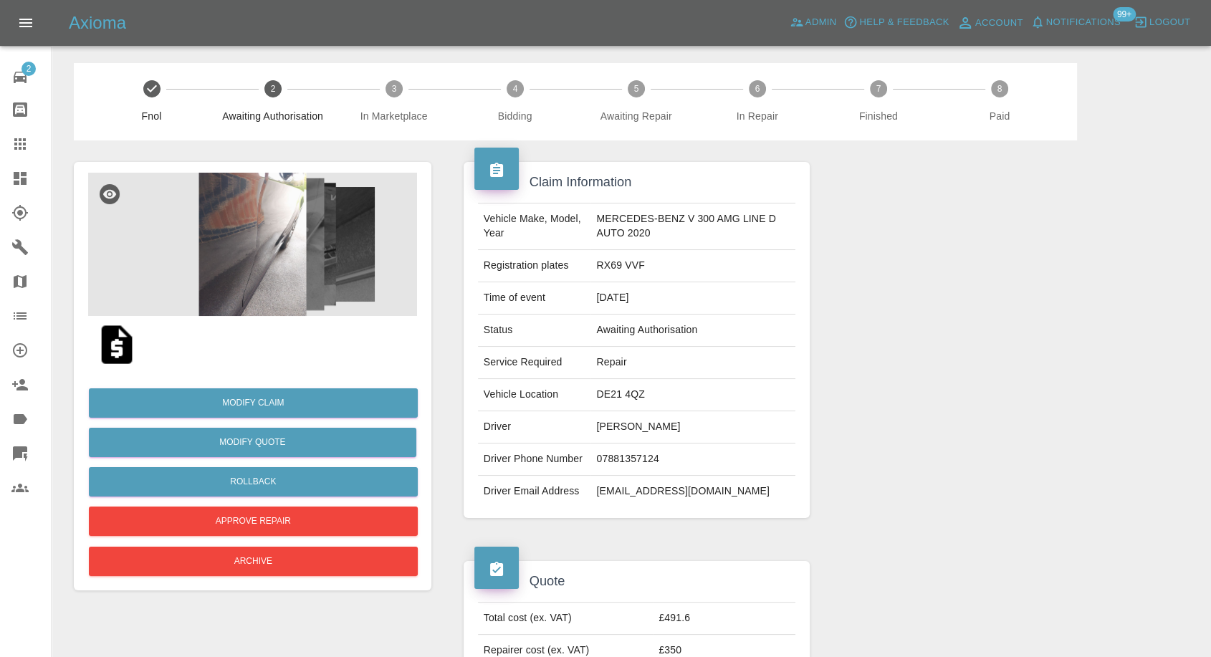
scroll to position [159, 0]
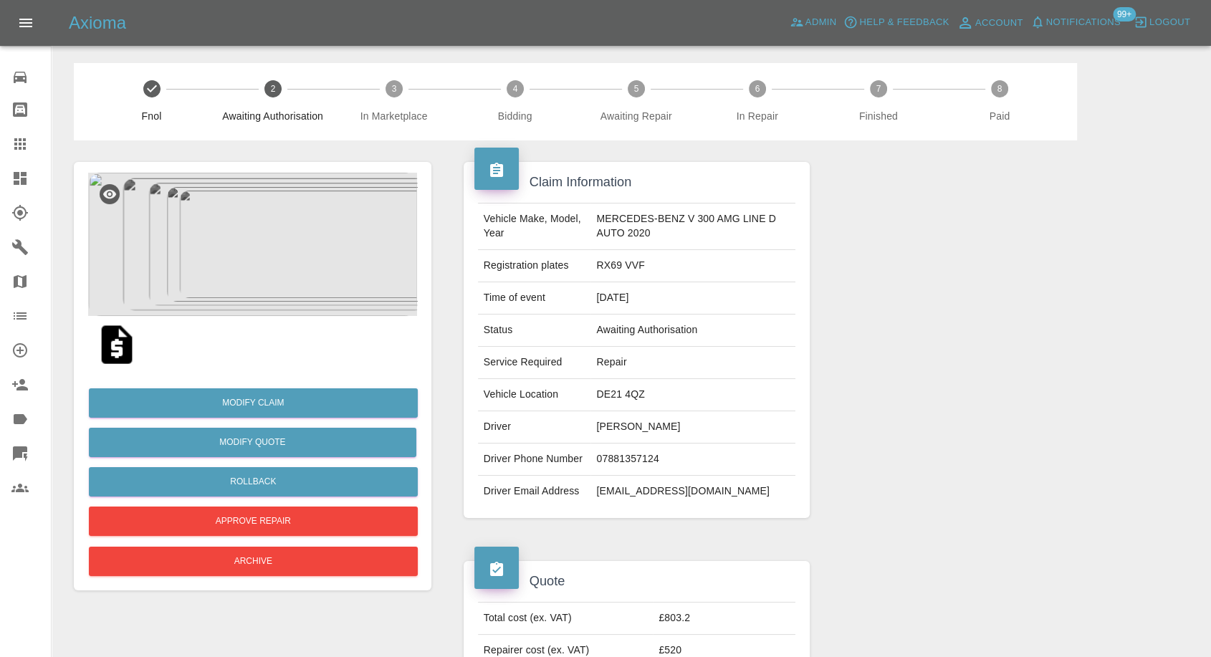
click at [119, 347] on img at bounding box center [117, 345] width 46 height 46
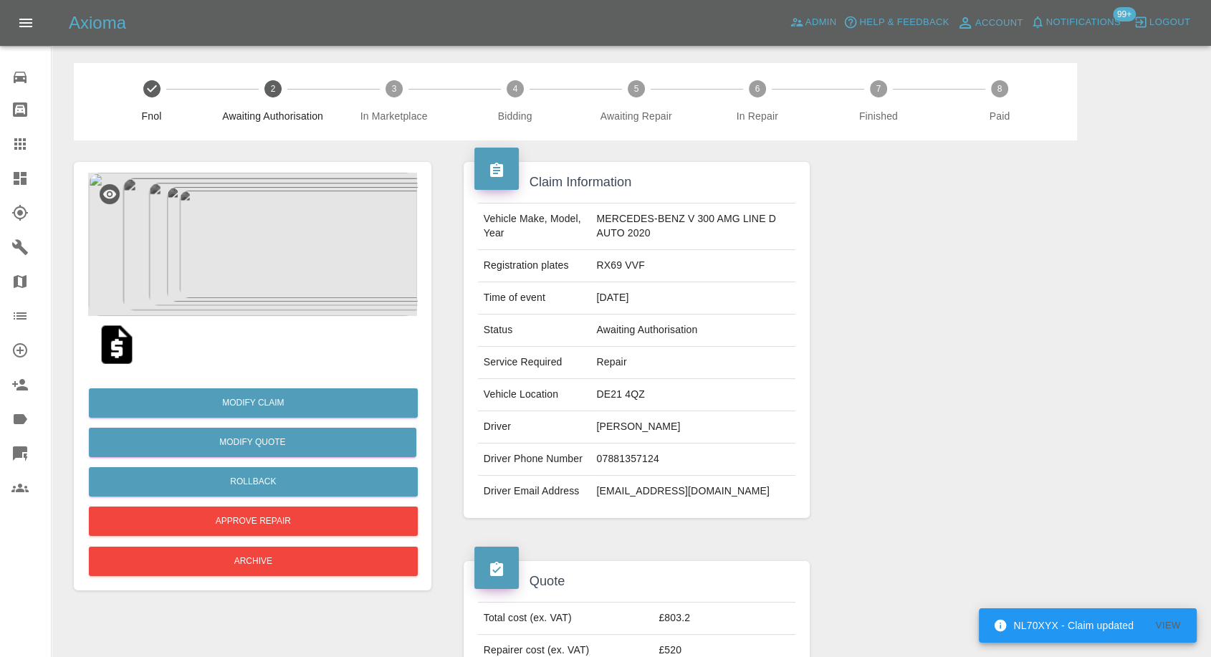
click at [23, 133] on link "Claims" at bounding box center [25, 144] width 51 height 34
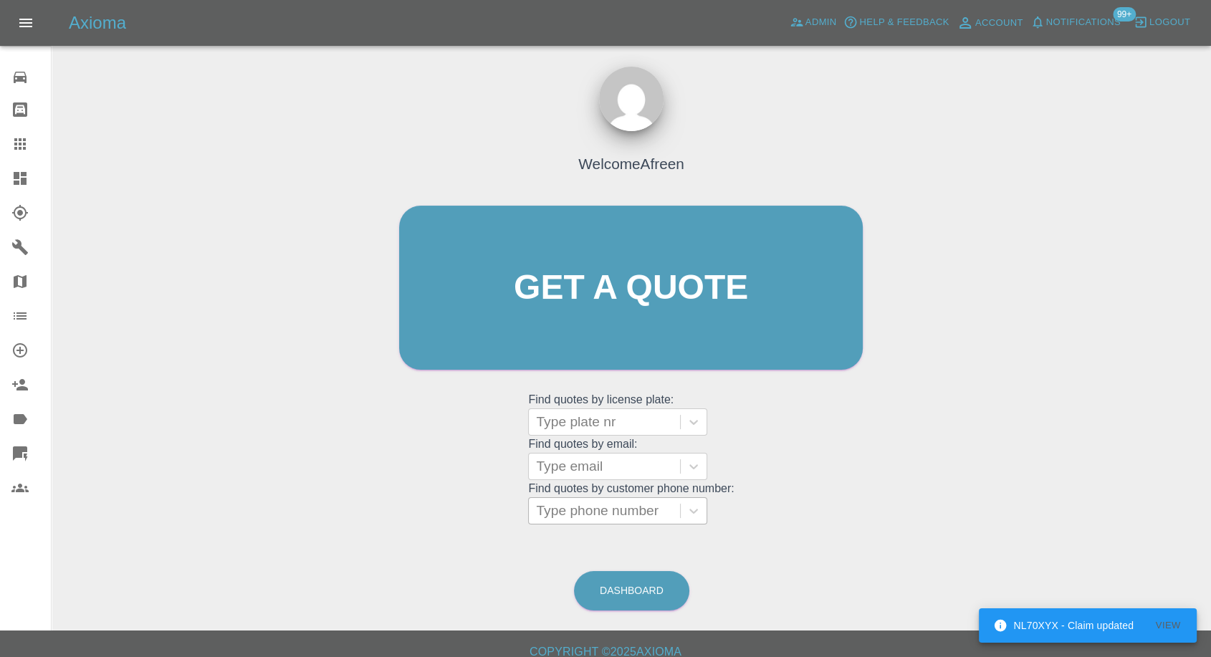
click at [573, 514] on div at bounding box center [604, 511] width 137 height 20
paste input "+447881357124"
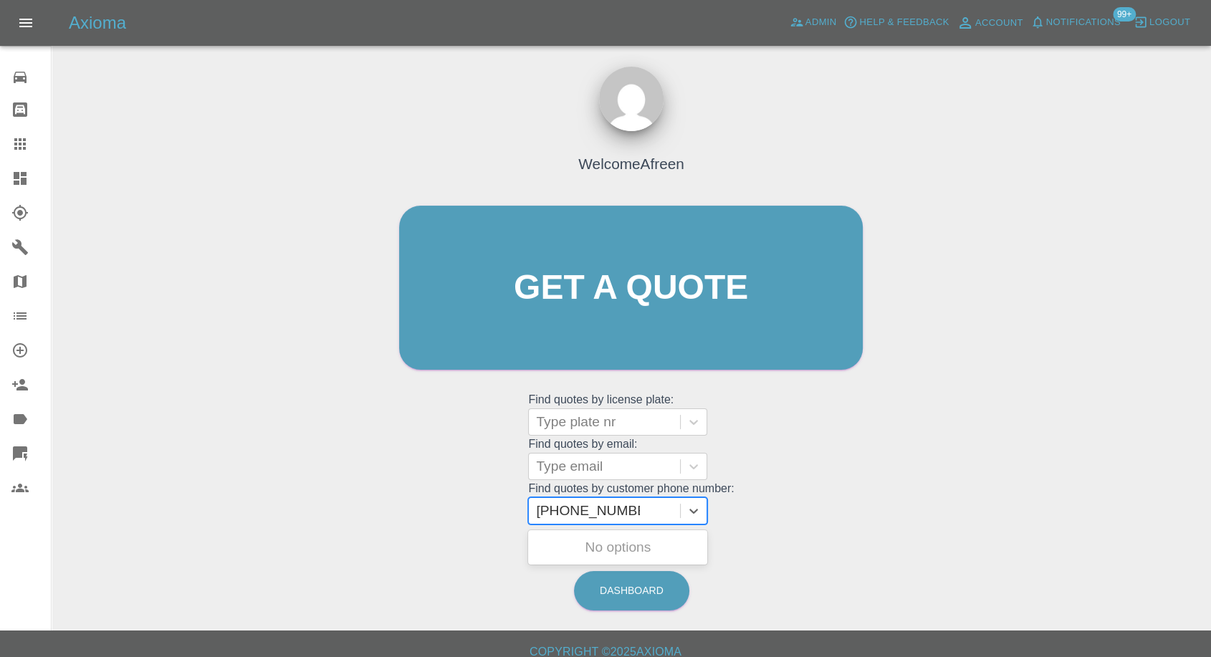
drag, startPoint x: 566, startPoint y: 515, endPoint x: 484, endPoint y: 515, distance: 82.4
click at [484, 515] on div "Welcome Afreen Get a quote Get a quote Find quotes by license plate: Type plate…" at bounding box center [631, 315] width 494 height 433
type input "07881357124"
click at [591, 553] on div "RX69 VVF, Awaiting Authorisation" at bounding box center [617, 556] width 179 height 46
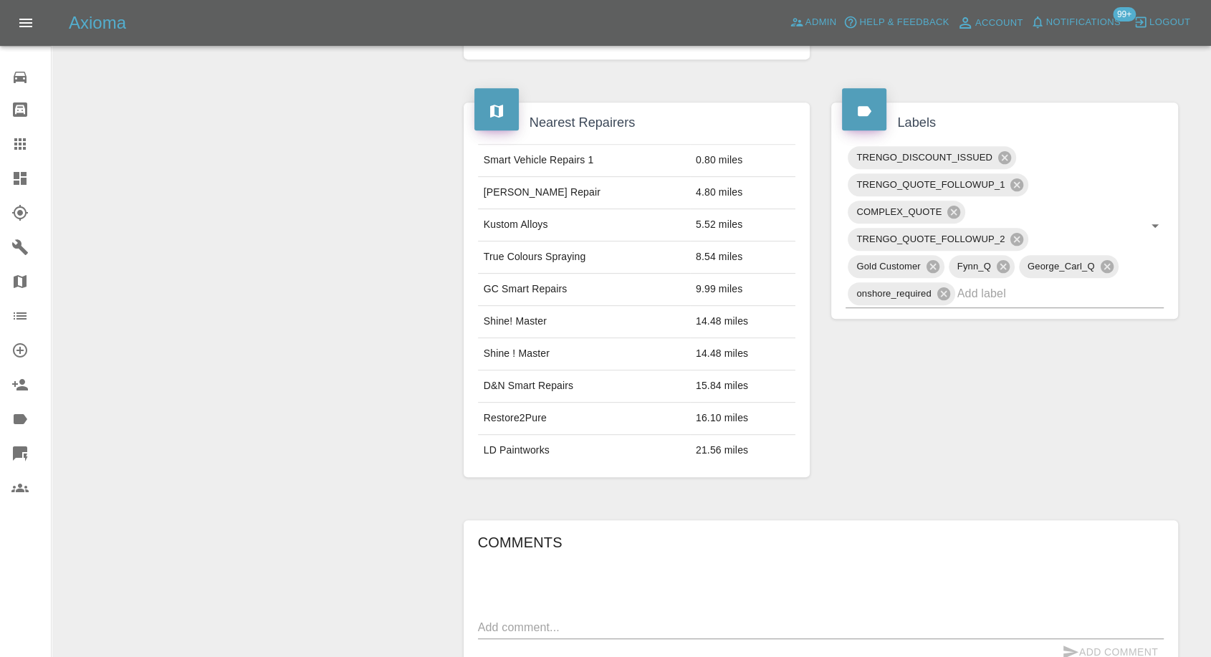
scroll to position [636, 0]
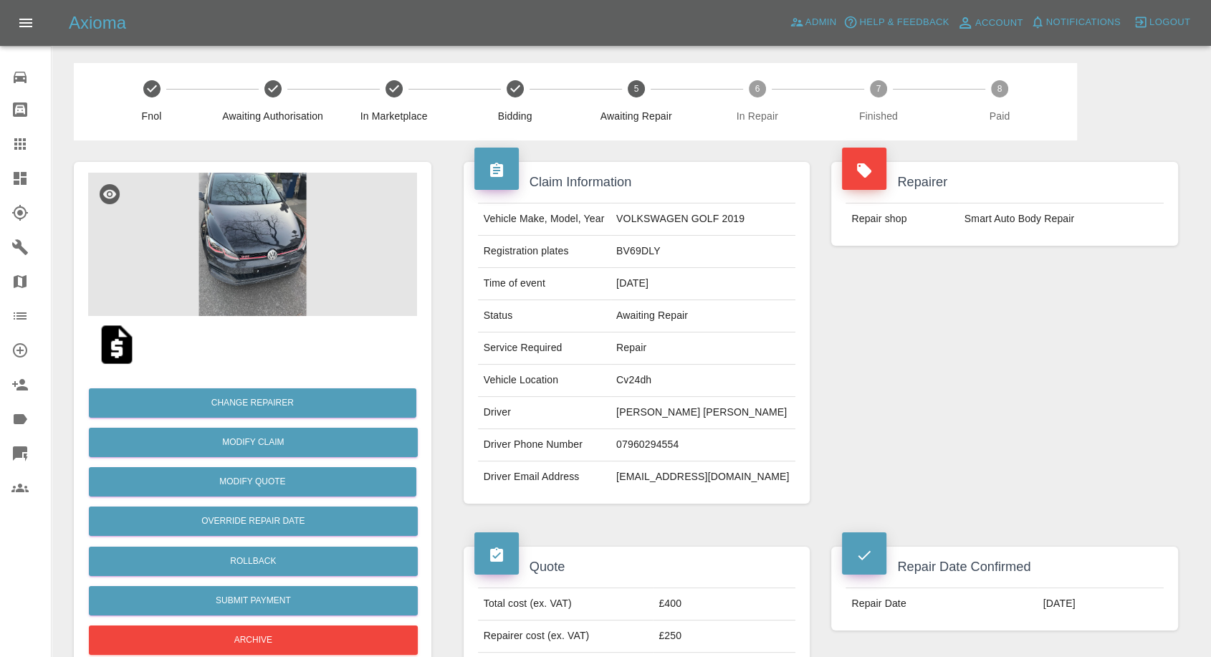
scroll to position [80, 0]
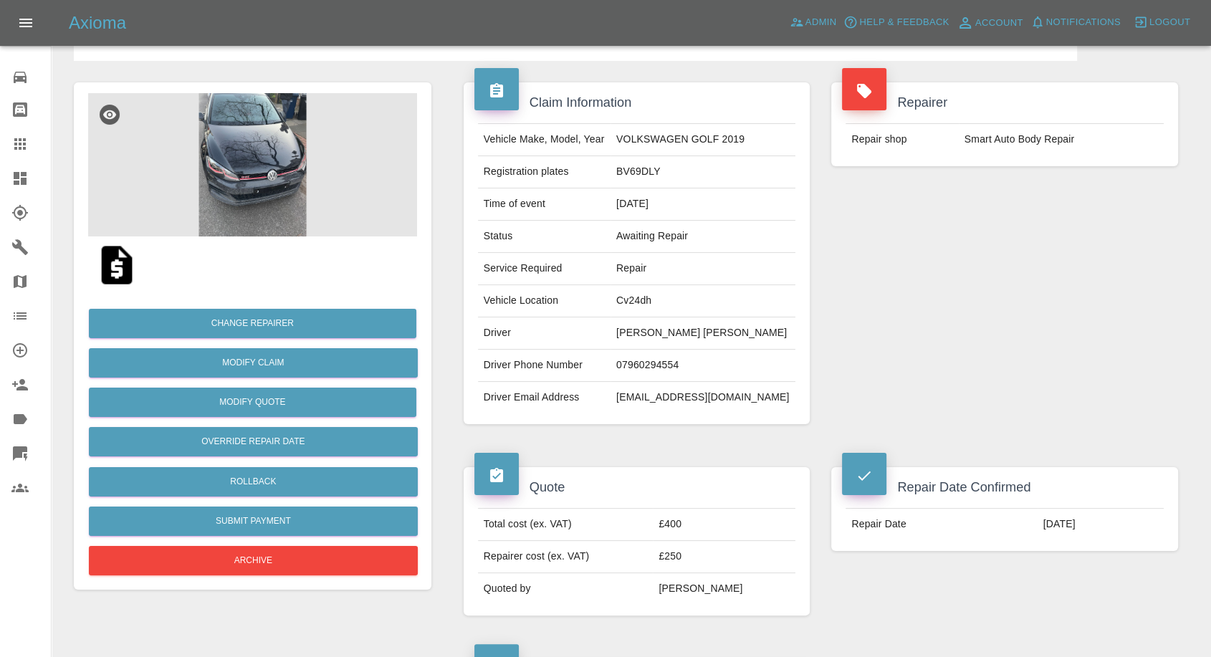
click at [119, 277] on img at bounding box center [117, 265] width 46 height 46
click at [223, 161] on img at bounding box center [252, 164] width 329 height 143
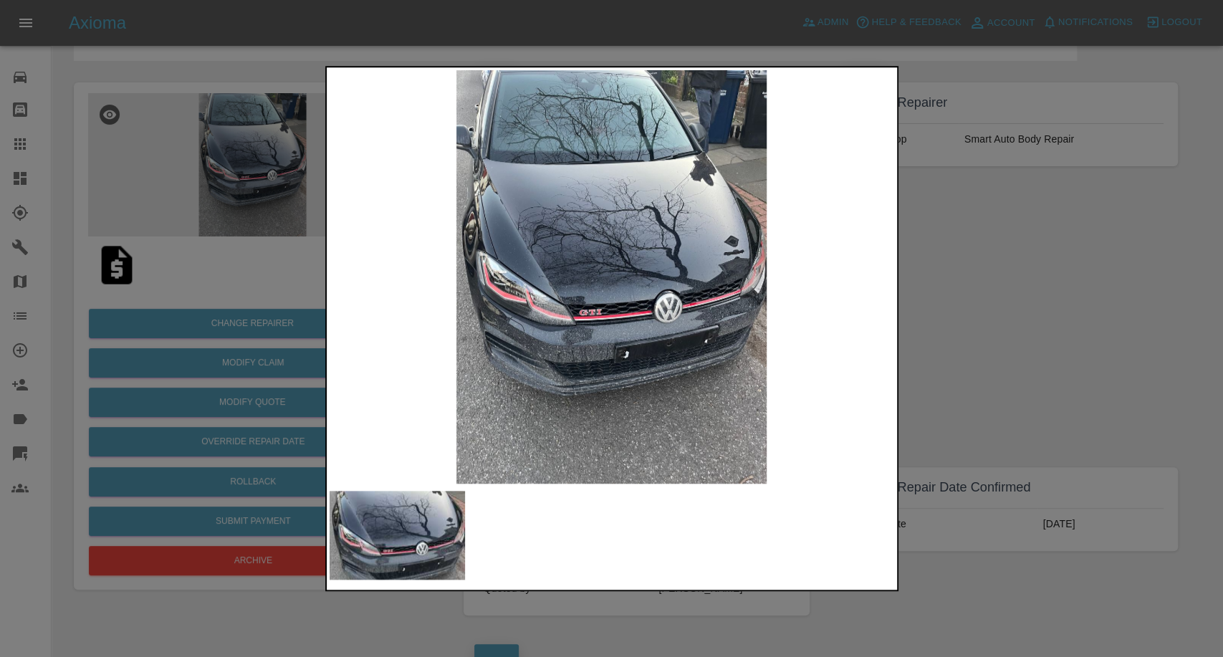
click at [920, 312] on div at bounding box center [611, 328] width 1223 height 657
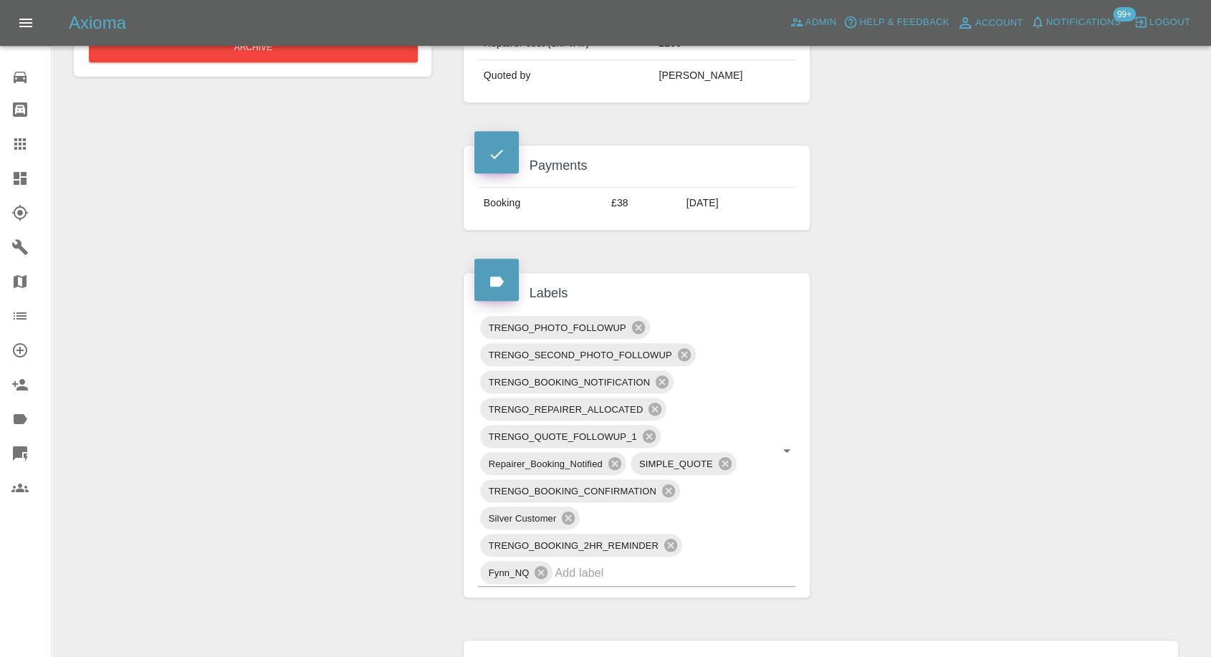
scroll to position [717, 0]
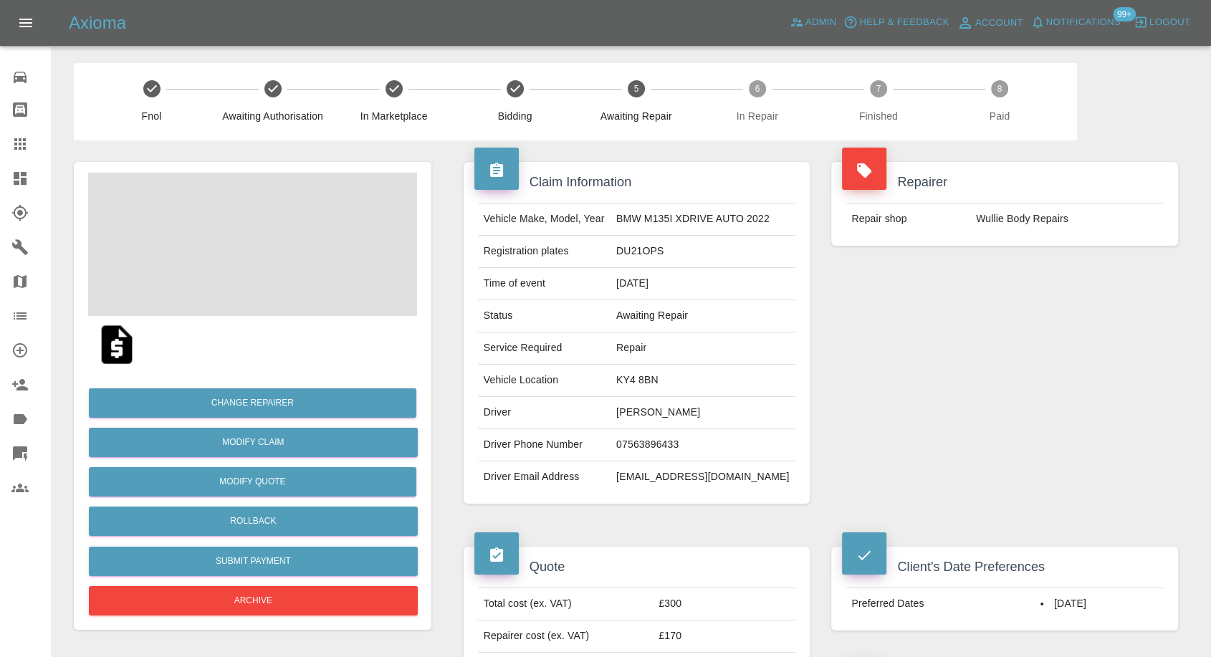
click at [635, 438] on td "07563896433" at bounding box center [703, 445] width 185 height 32
copy td "07563896433"
click at [940, 339] on div "Repairer Repair shop Wullie Body Repairs" at bounding box center [1005, 332] width 368 height 385
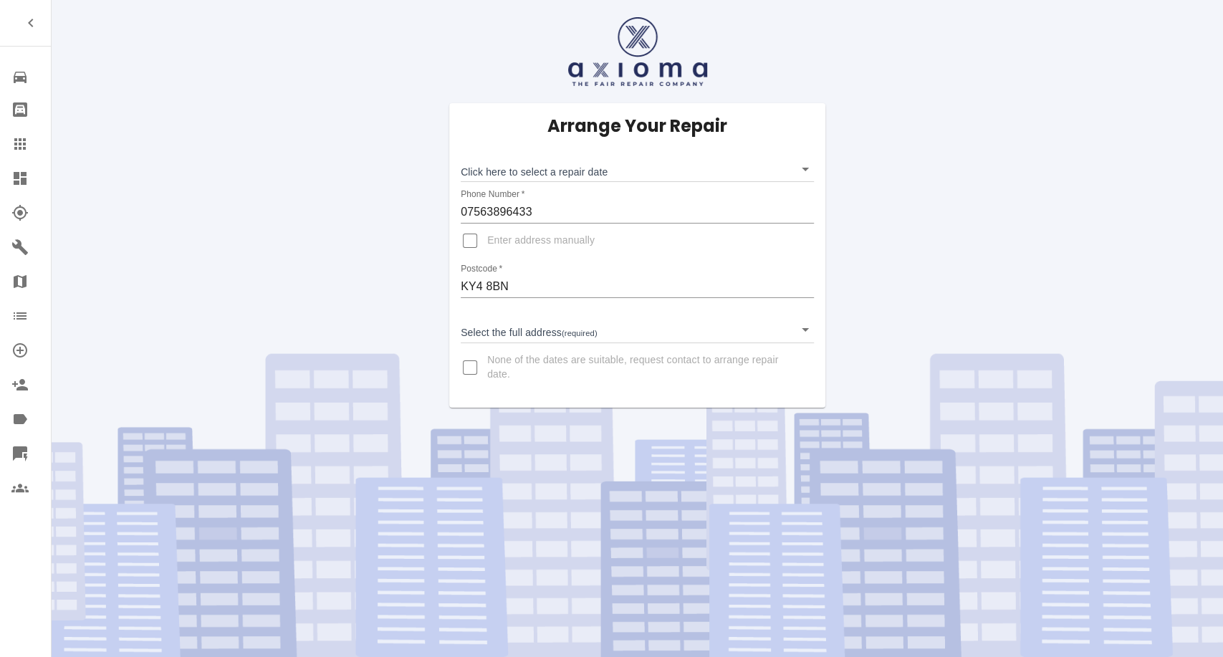
click at [935, 234] on div "Arrange Your Repair Click here to select a repair date ​ Phone Number   * 07563…" at bounding box center [637, 204] width 1193 height 408
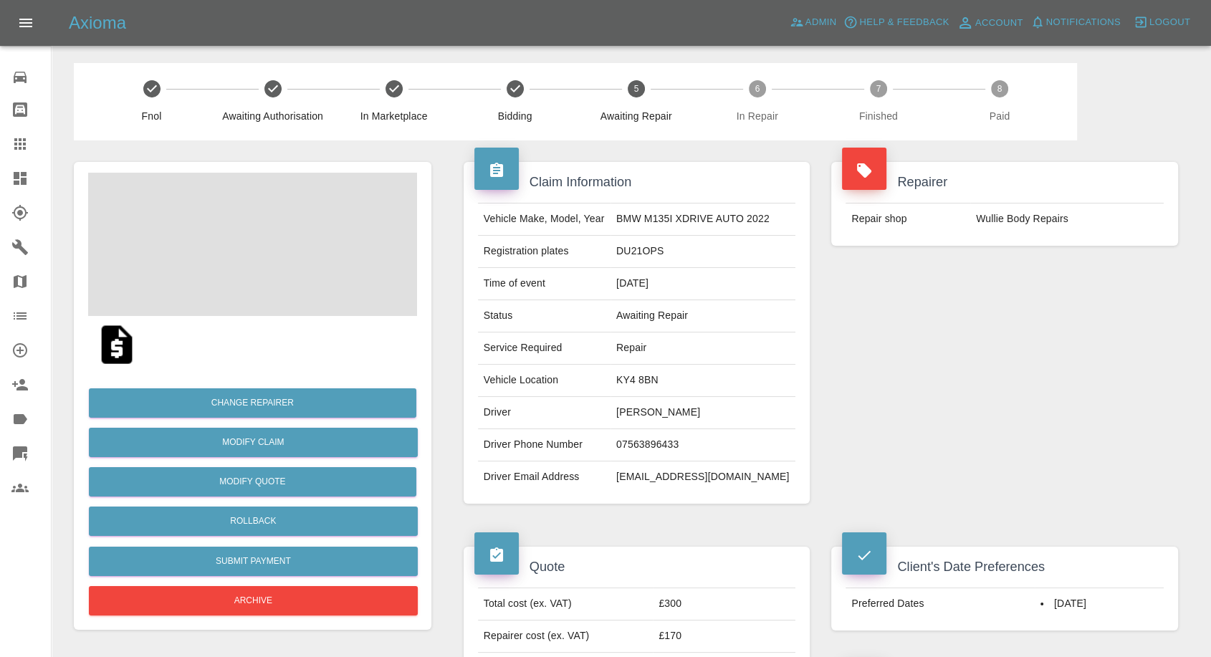
click at [651, 417] on td "Christopher Dunlop" at bounding box center [703, 413] width 185 height 32
copy td "Christopher"
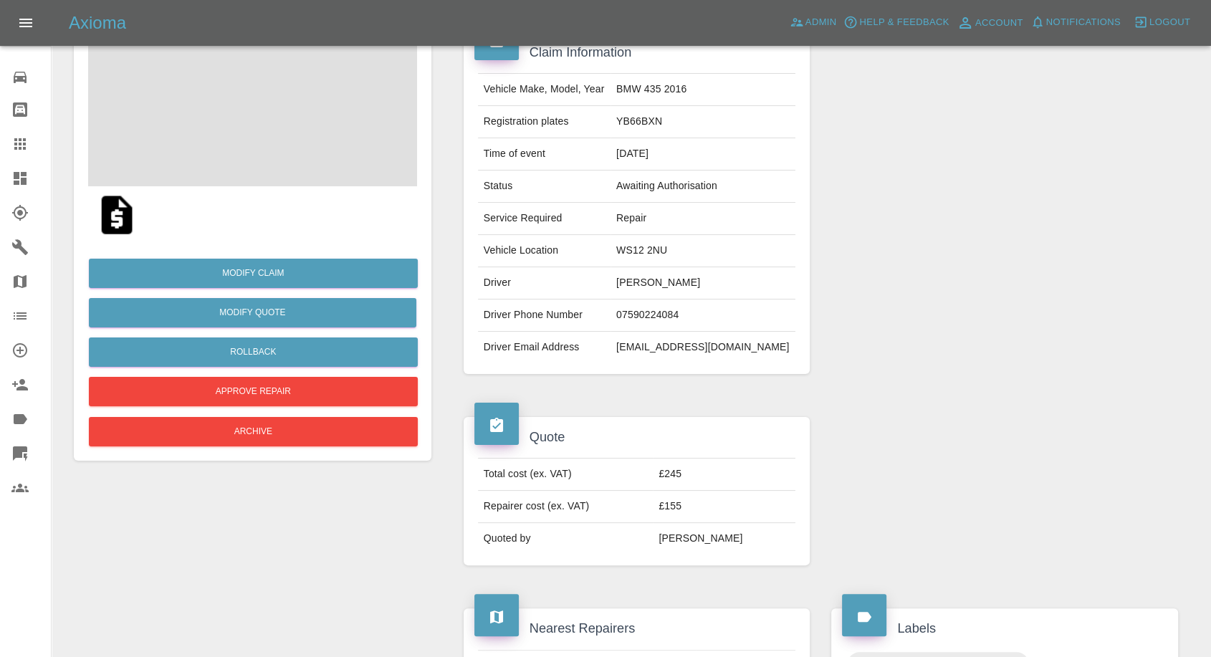
scroll to position [398, 0]
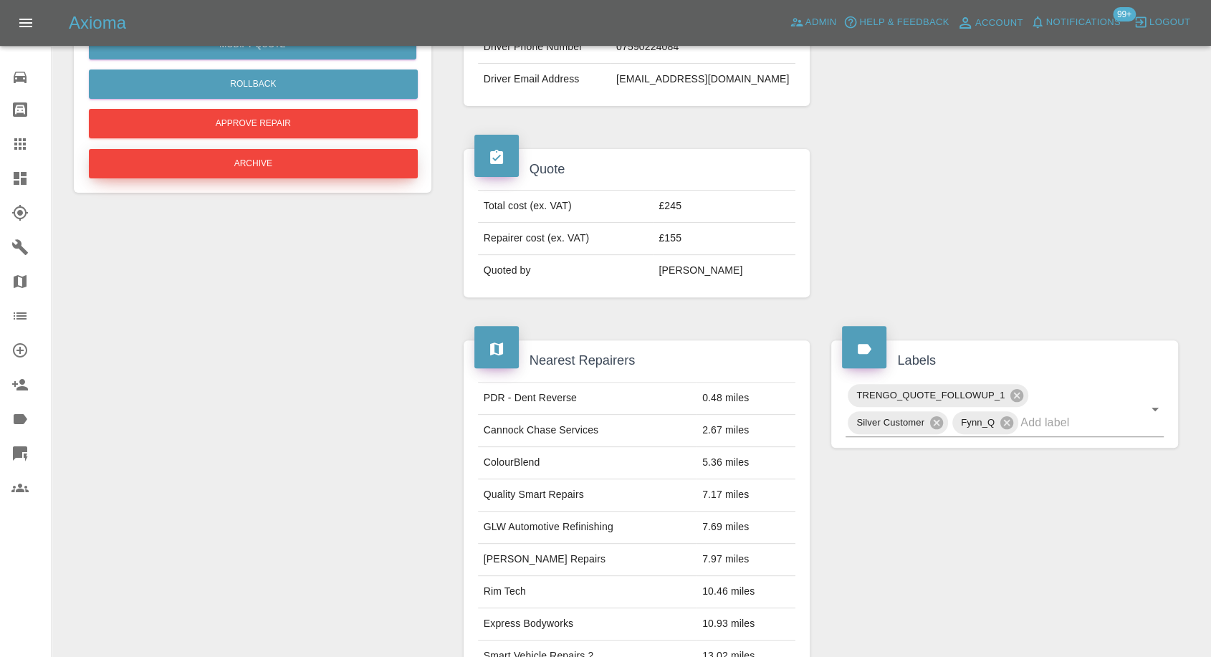
click at [318, 167] on button "Archive" at bounding box center [253, 163] width 329 height 29
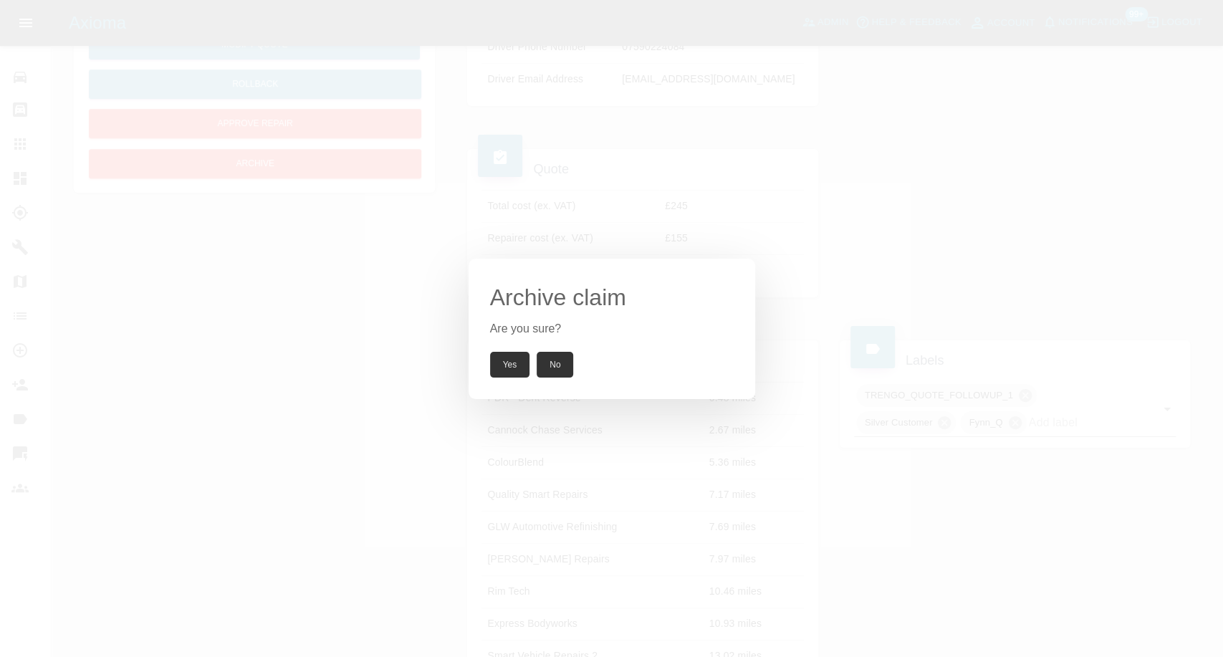
click at [502, 369] on button "Yes" at bounding box center [510, 365] width 40 height 26
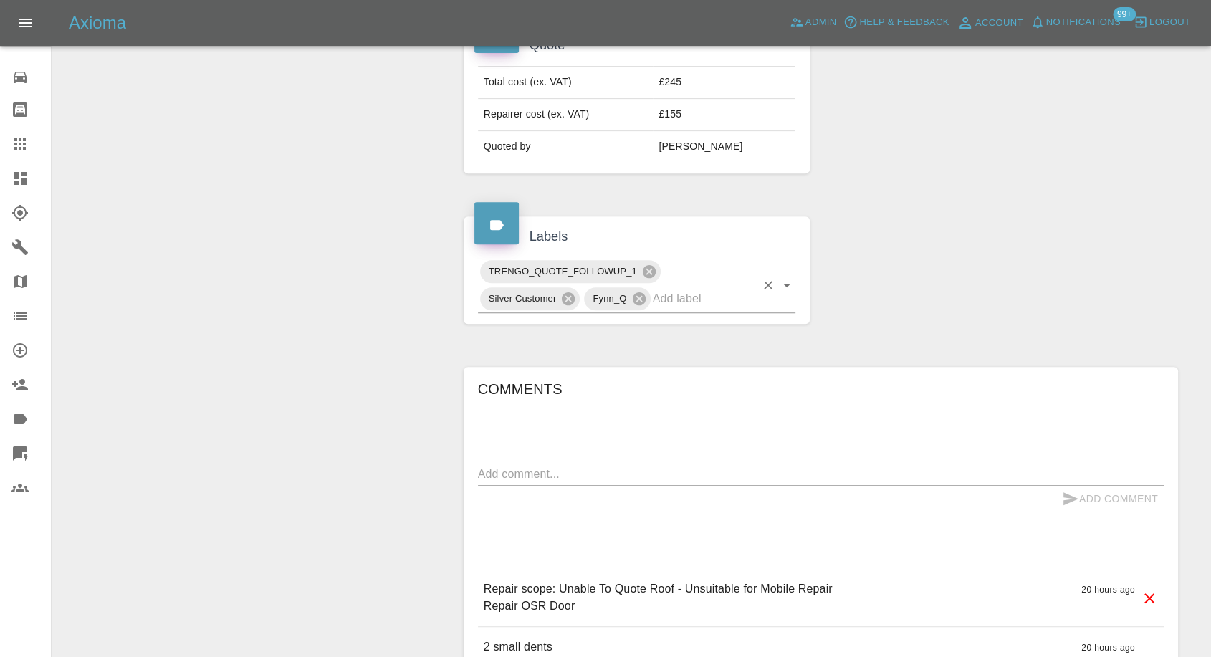
scroll to position [708, 0]
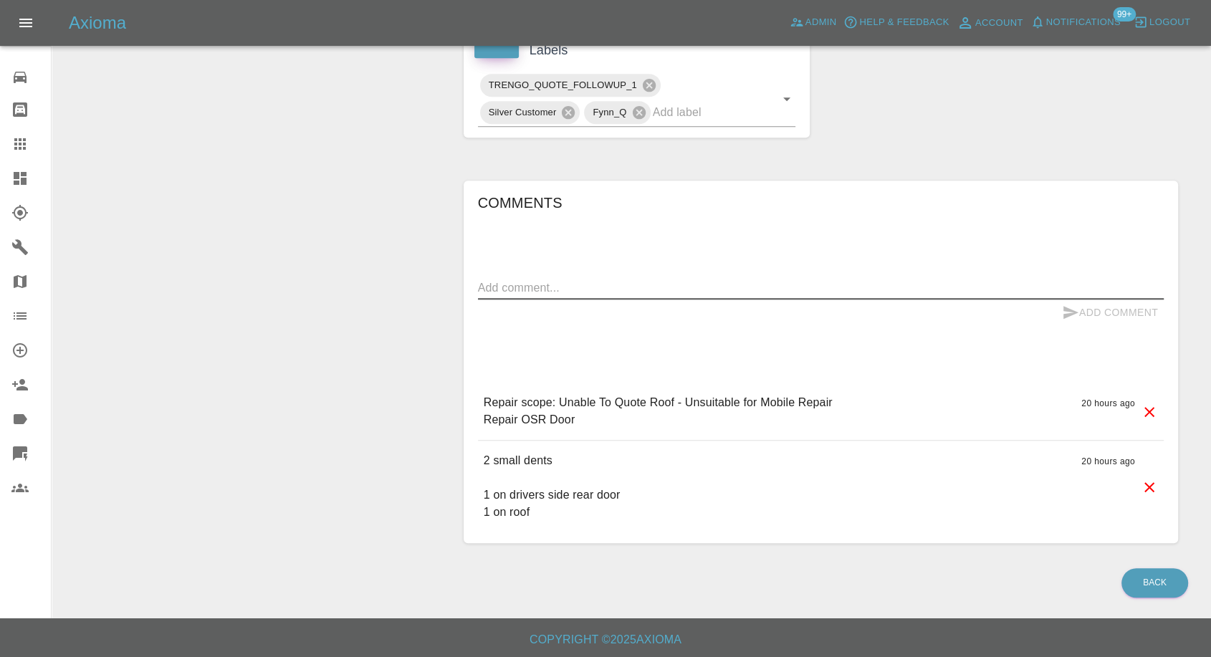
click at [549, 280] on textarea at bounding box center [821, 288] width 686 height 16
type textarea "booked somewhere who can do roof and door at the same time."
click at [1072, 309] on icon "submit" at bounding box center [1071, 312] width 15 height 13
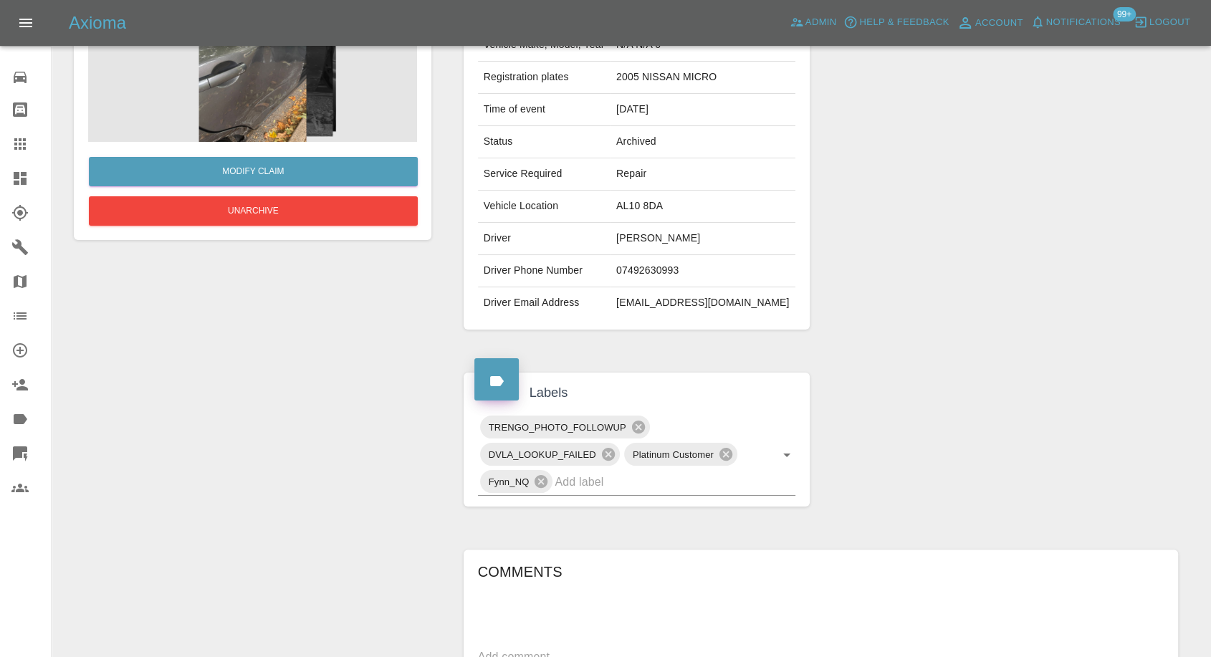
scroll to position [118, 0]
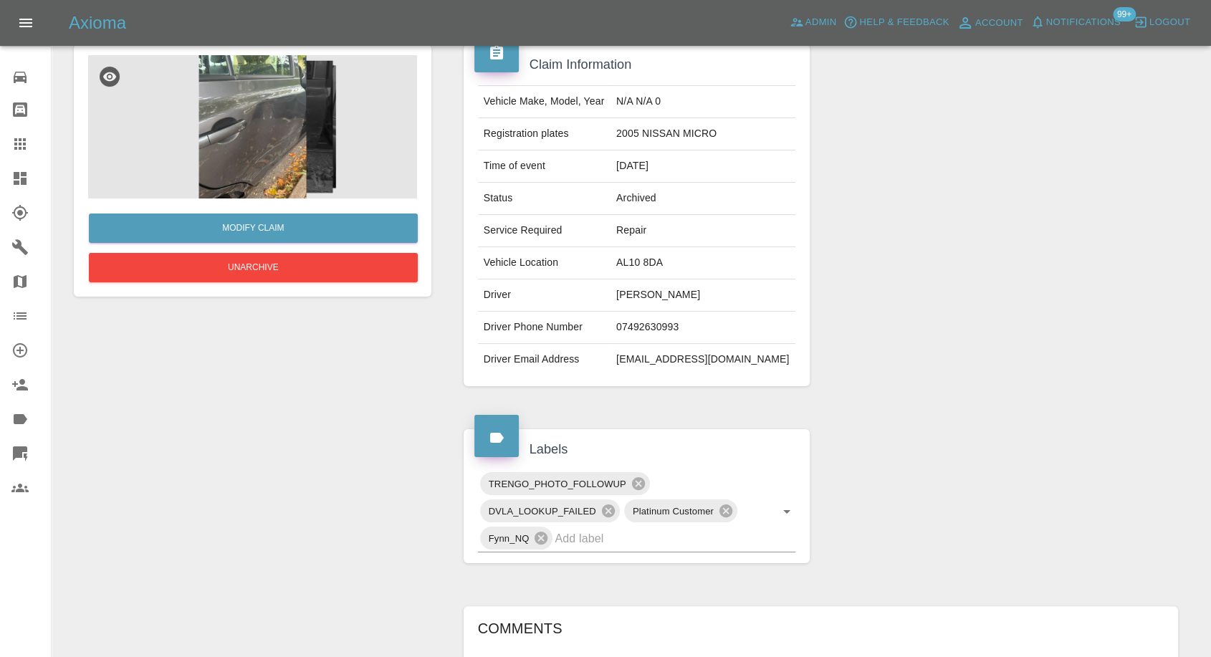
click at [259, 104] on img at bounding box center [252, 126] width 329 height 143
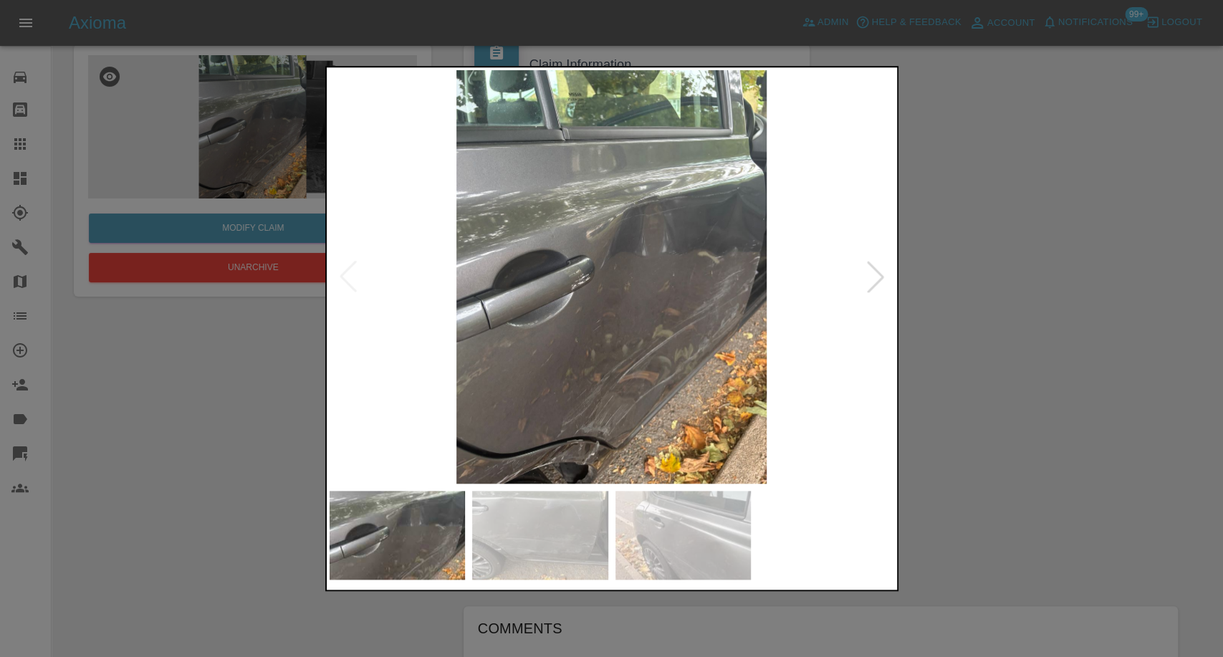
click at [539, 531] on img at bounding box center [540, 535] width 136 height 89
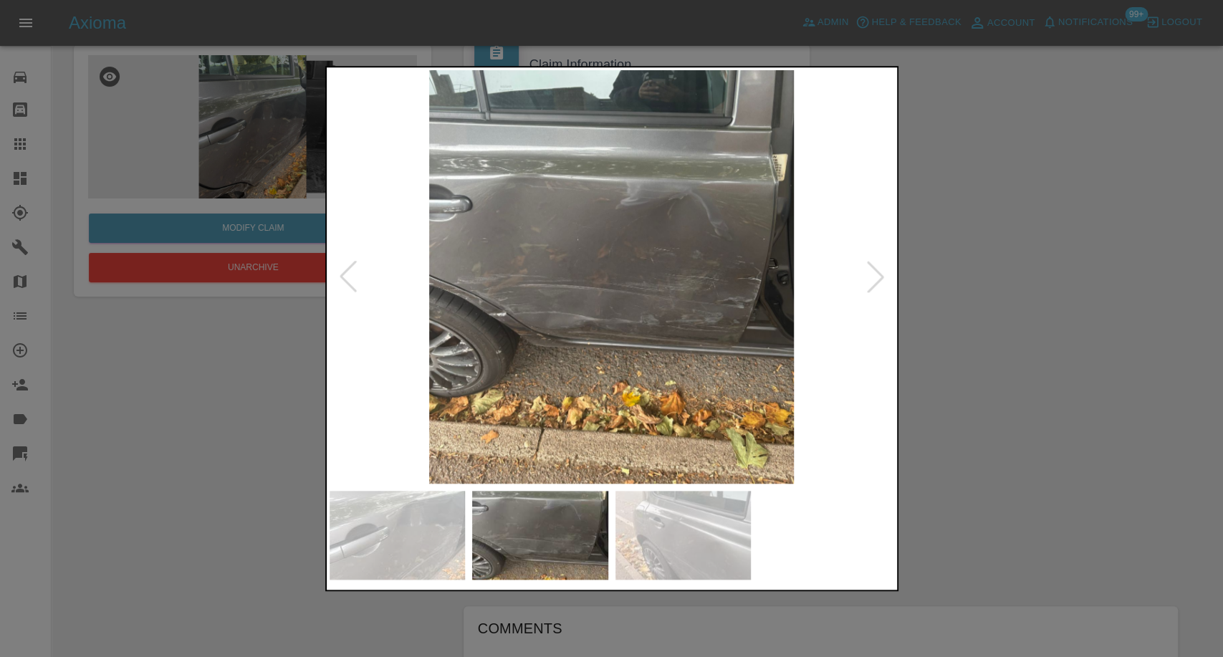
click at [684, 535] on img at bounding box center [684, 535] width 136 height 89
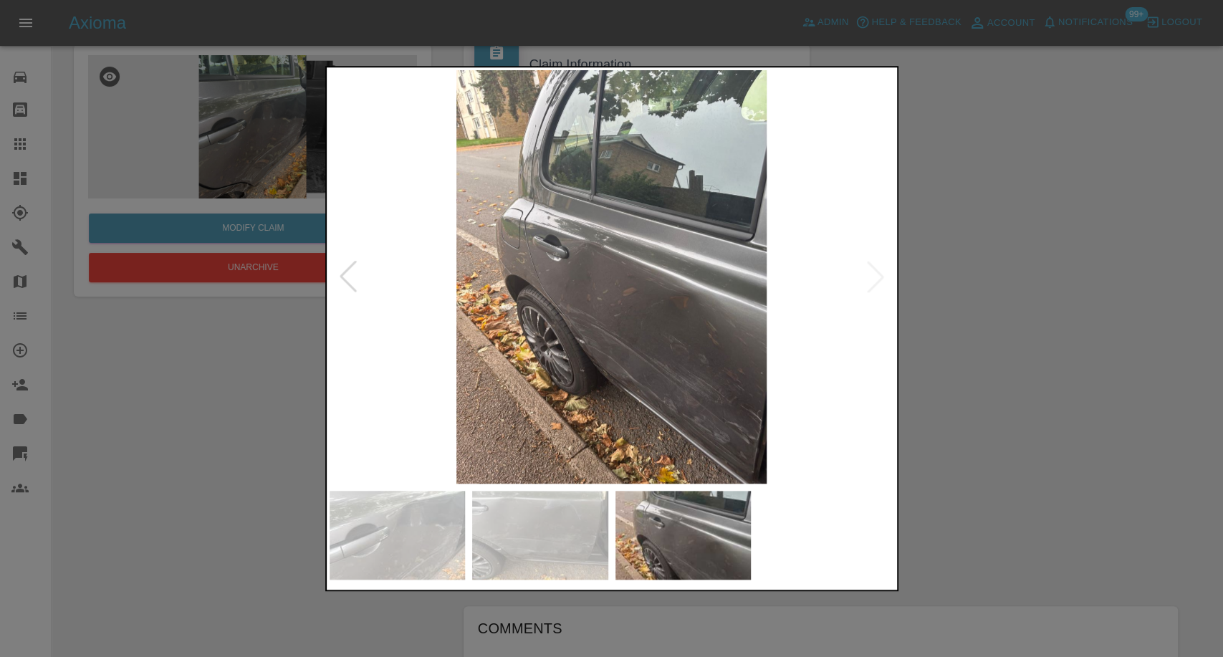
click at [1012, 491] on div at bounding box center [611, 328] width 1223 height 657
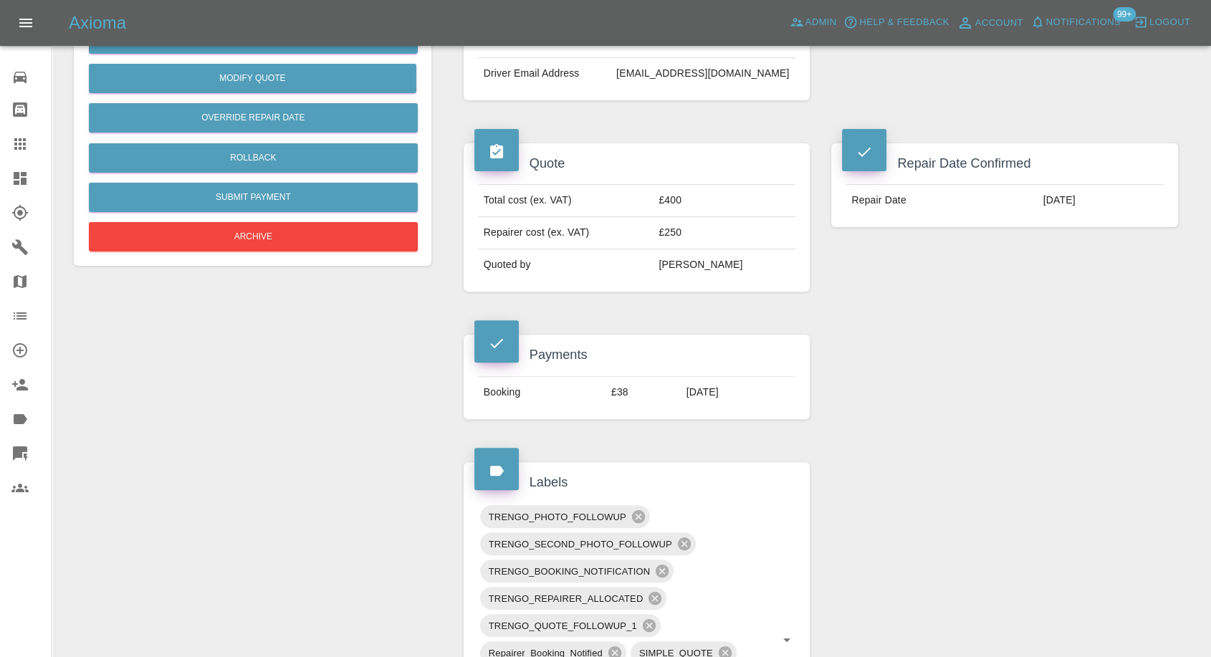
scroll to position [365, 0]
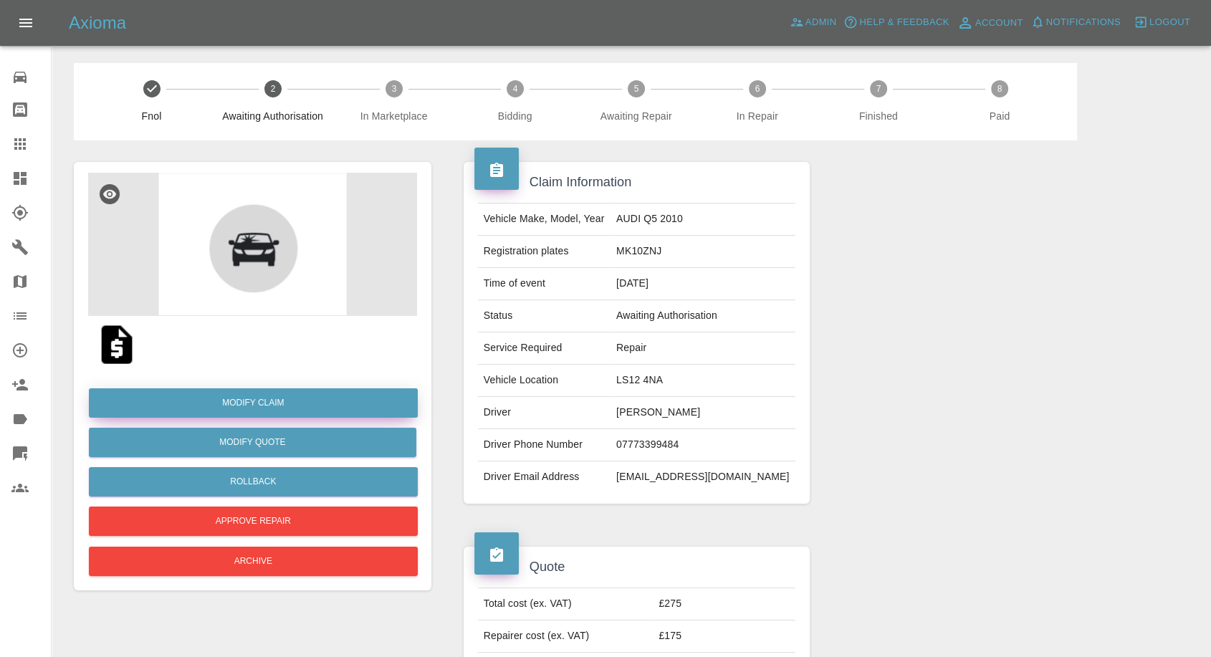
click at [280, 400] on link "Modify Claim" at bounding box center [253, 402] width 329 height 29
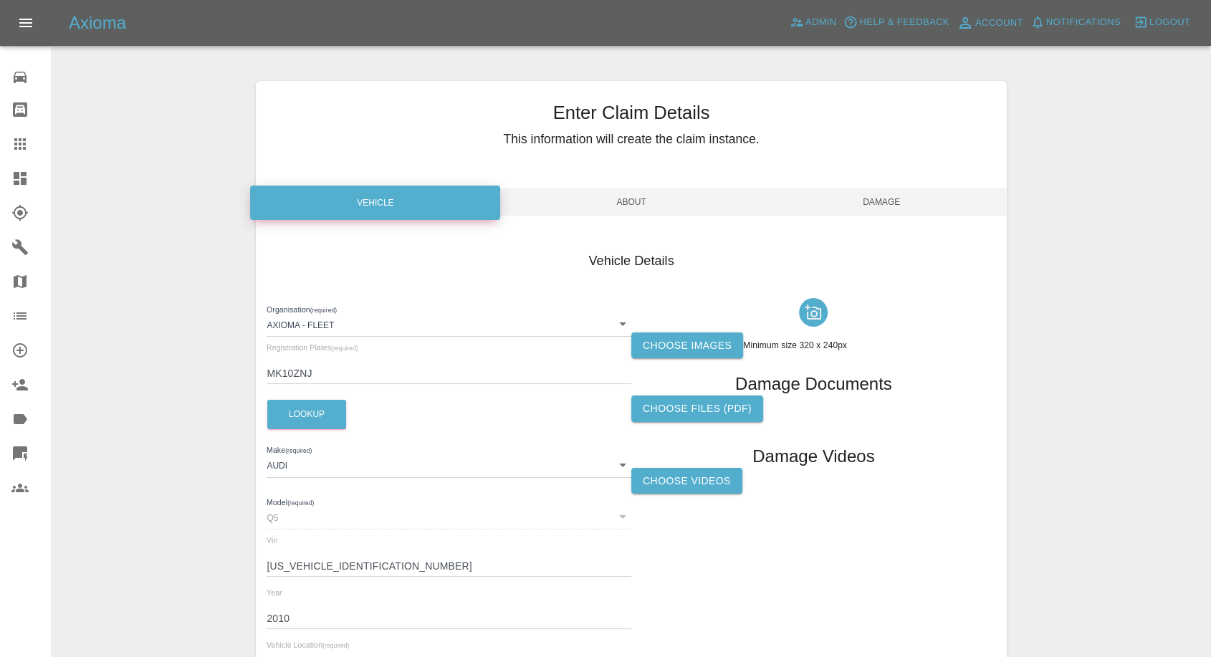
click at [683, 342] on label "Choose images" at bounding box center [687, 346] width 112 height 27
click at [0, 0] on input "Choose images" at bounding box center [0, 0] width 0 height 0
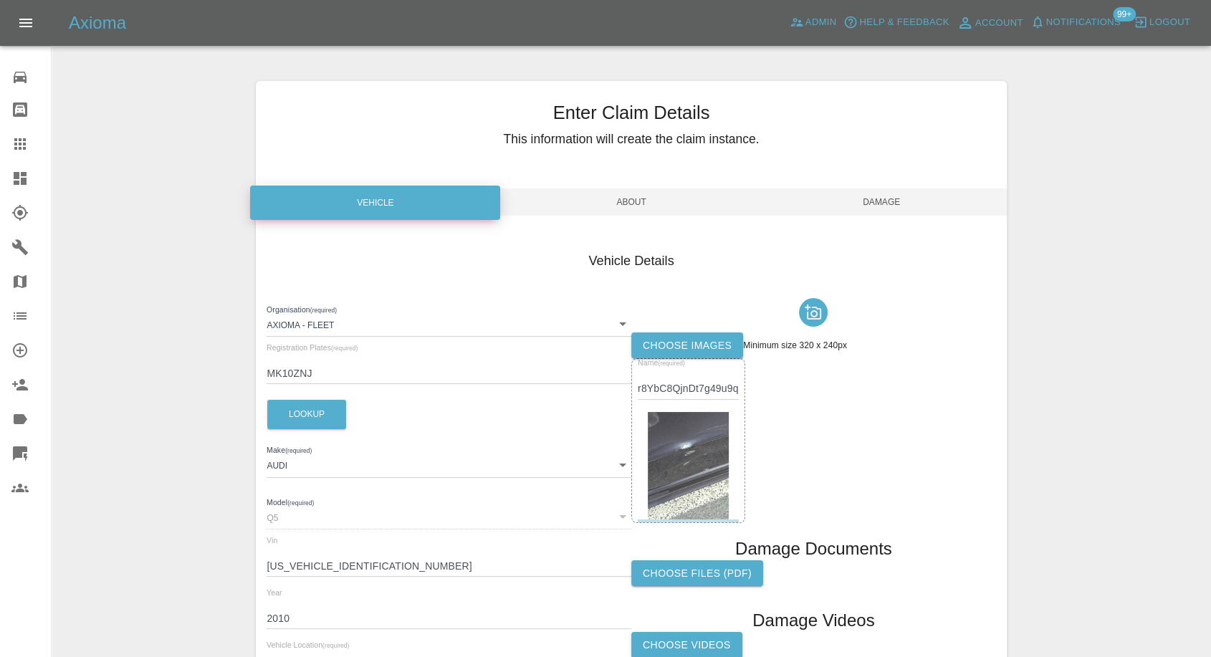
click at [917, 214] on span "Damage" at bounding box center [882, 202] width 250 height 27
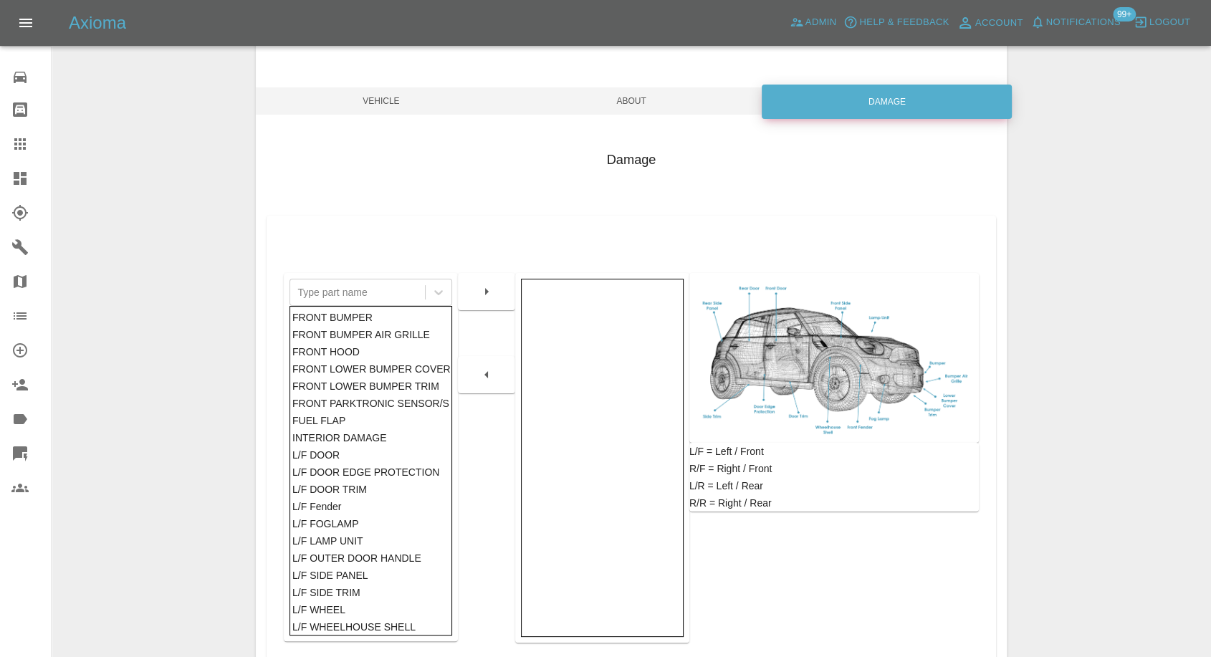
scroll to position [229, 0]
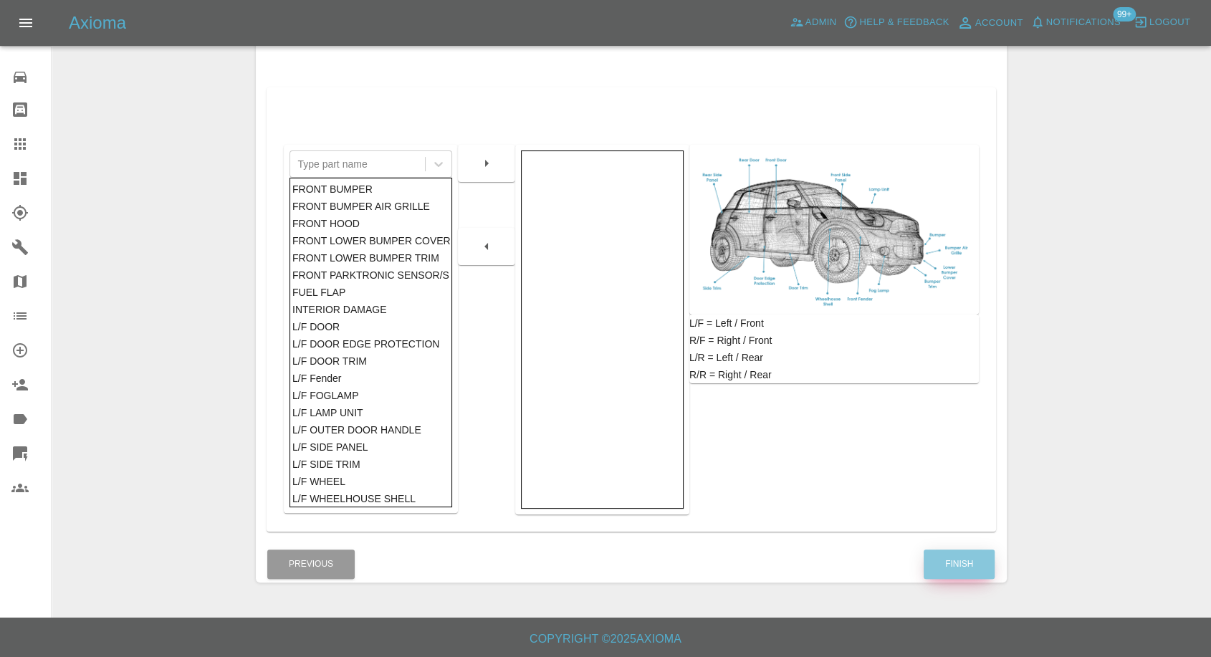
click at [932, 563] on button "Finish" at bounding box center [959, 564] width 71 height 29
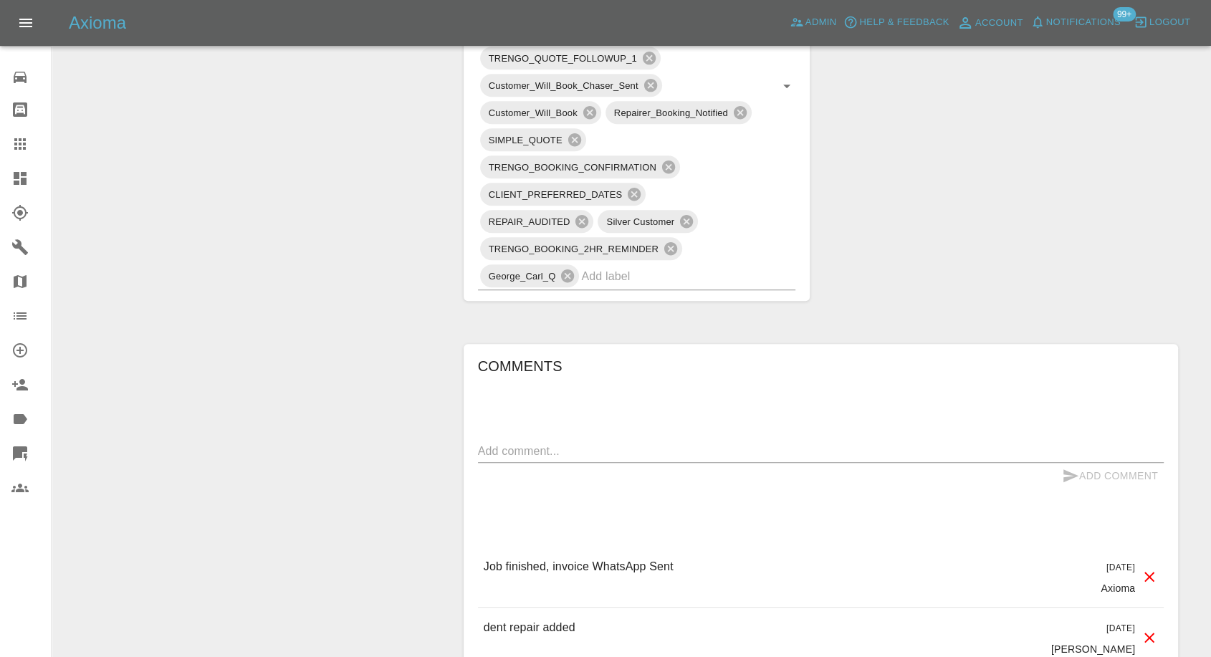
scroll to position [1035, 0]
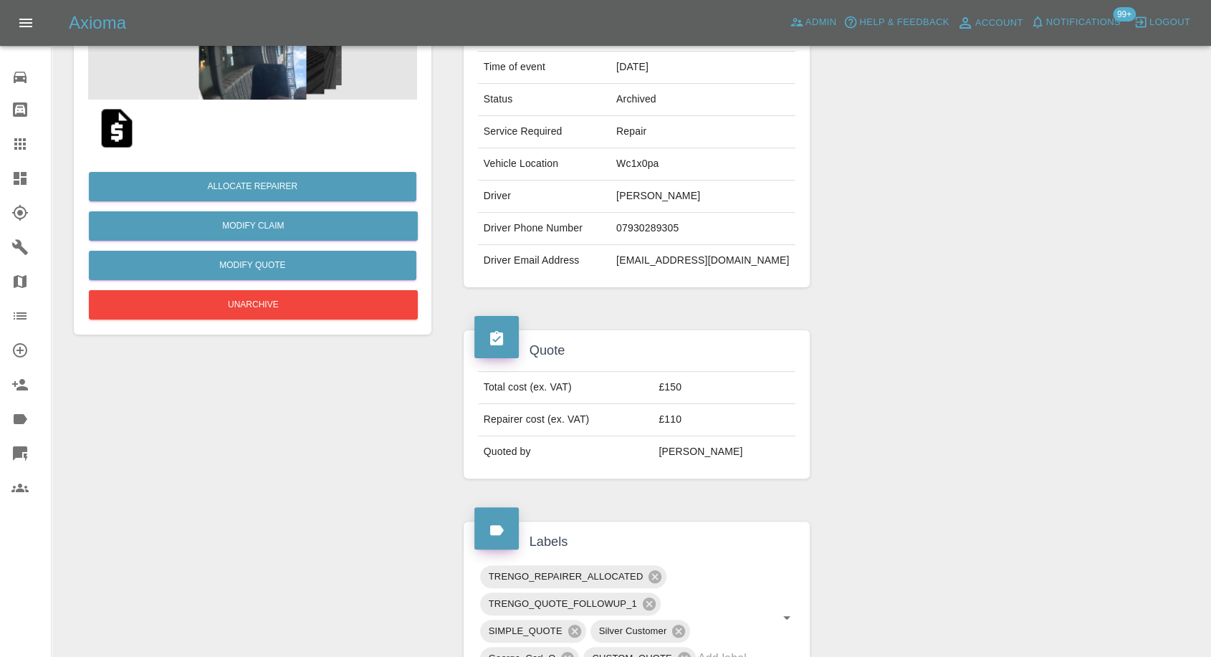
scroll to position [43, 0]
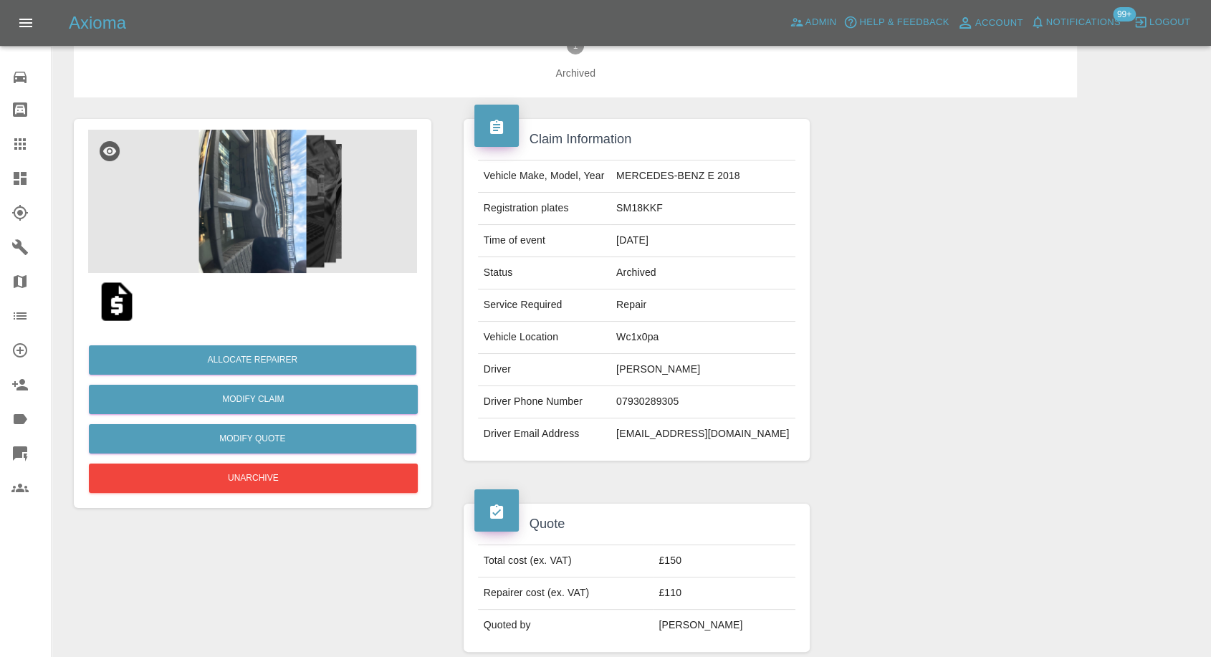
click at [114, 294] on img at bounding box center [117, 302] width 46 height 46
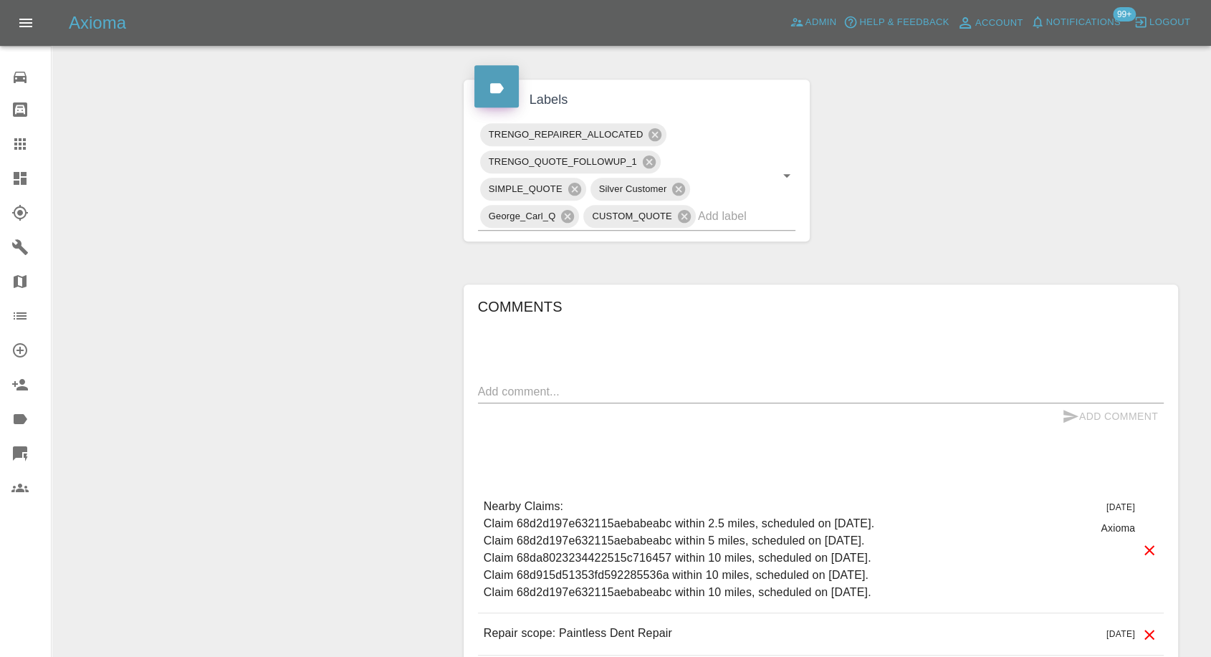
scroll to position [760, 0]
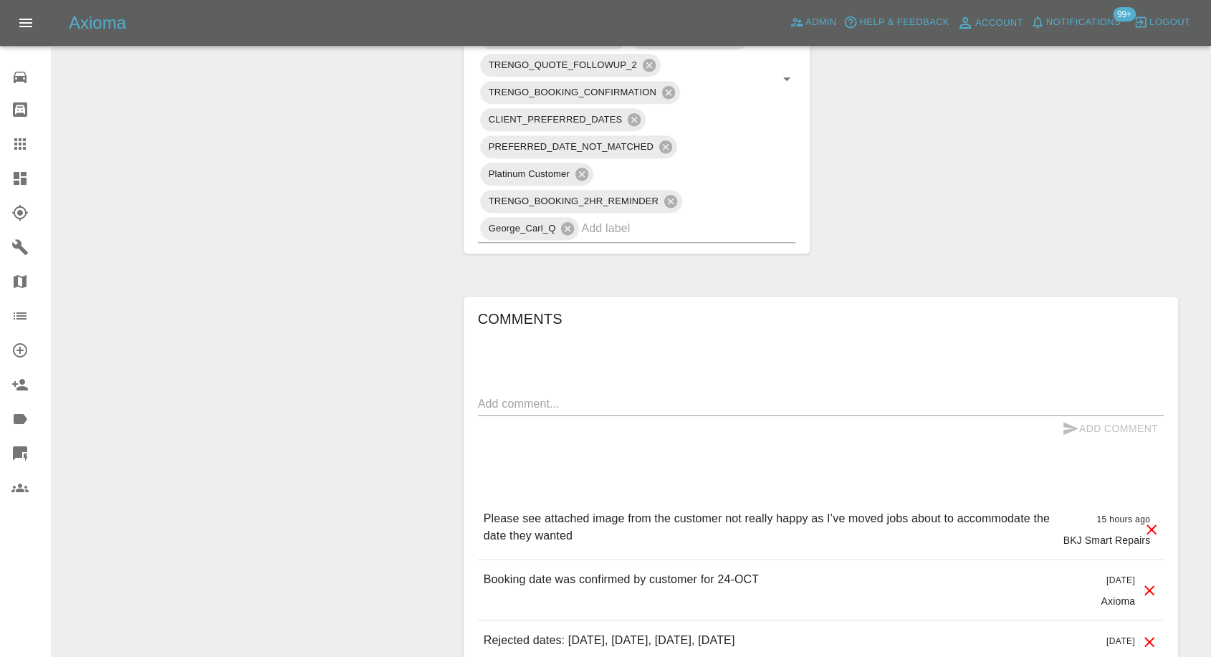
scroll to position [1035, 0]
click at [634, 415] on div "Add Comment" at bounding box center [821, 428] width 686 height 27
click at [636, 395] on textarea at bounding box center [821, 403] width 686 height 16
paste textarea "Hi Imogen, Really sorry but please could we cancel and have a refund for the £3…"
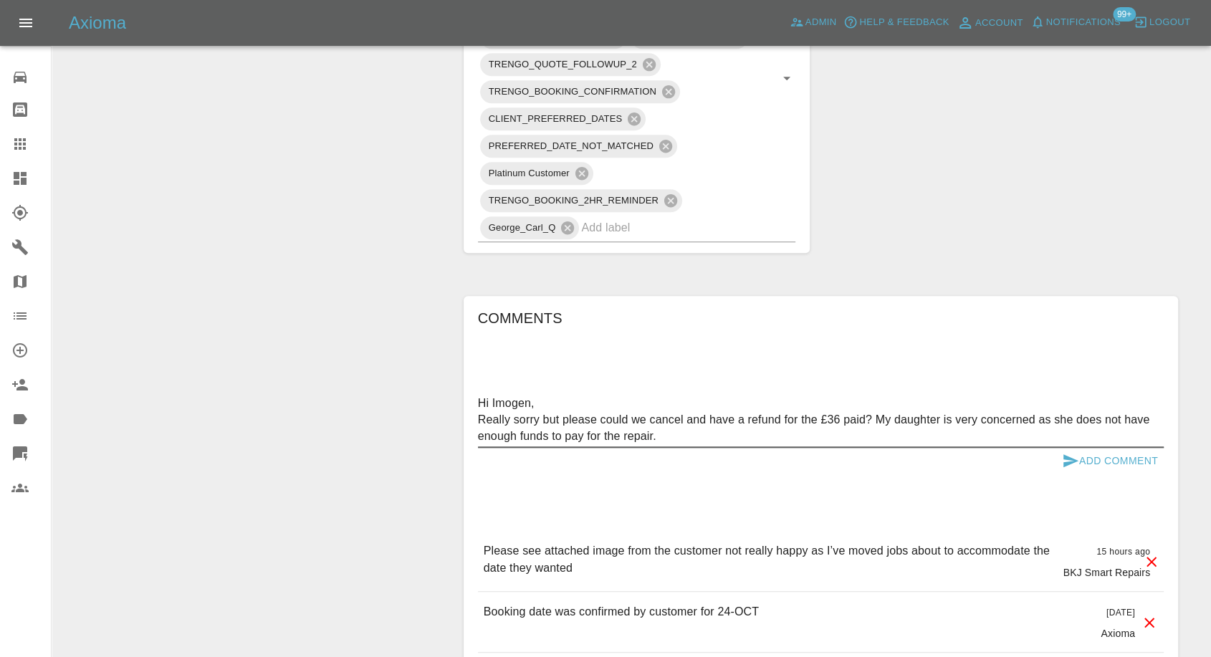
drag, startPoint x: 532, startPoint y: 357, endPoint x: 436, endPoint y: 353, distance: 96.1
click at [436, 353] on div "Change Repairer Modify Claim Modify Quote Override Repair Date Rollback Submit …" at bounding box center [631, 60] width 1137 height 1909
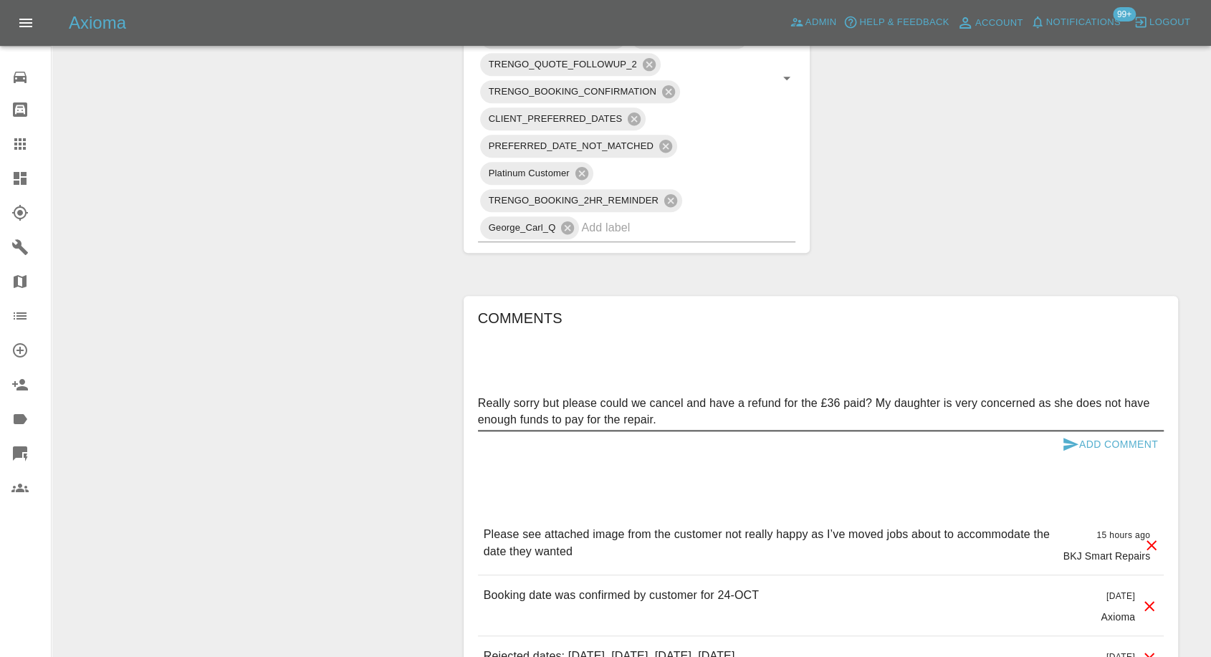
click at [827, 395] on textarea "Really sorry but please could we cancel and have a refund for the £36 paid? My …" at bounding box center [821, 411] width 686 height 33
type textarea "Really sorry but please could we cancel and have a refund for xxx paid? My daug…"
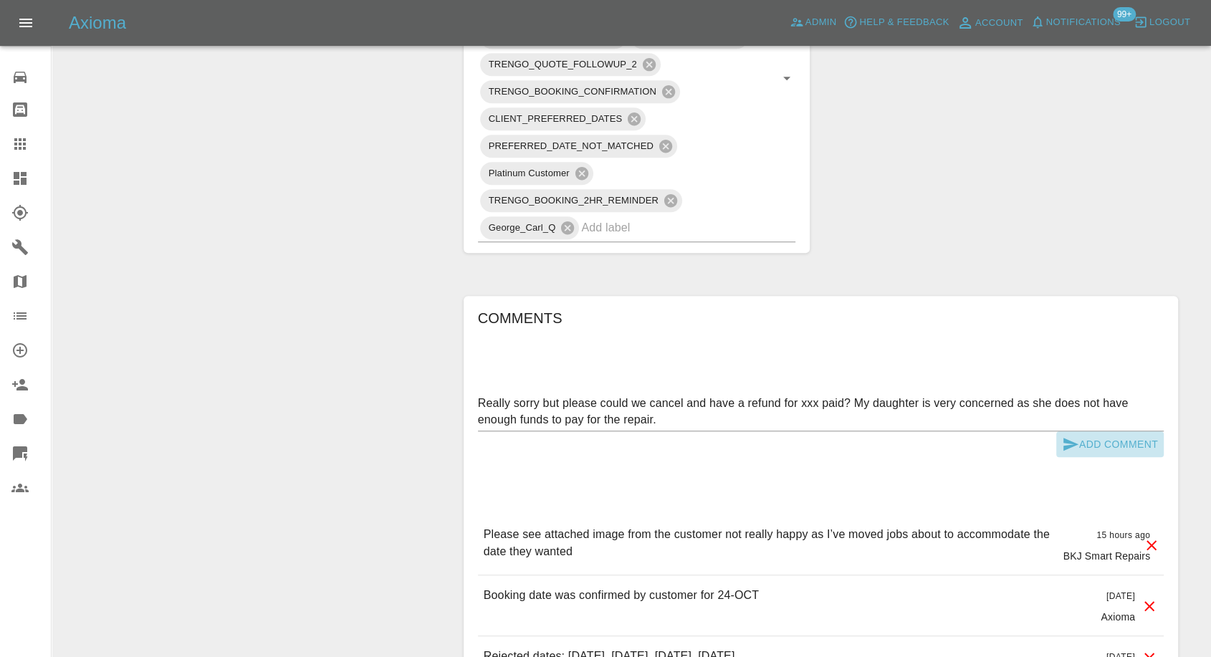
click at [1078, 431] on button "Add Comment" at bounding box center [1110, 444] width 108 height 27
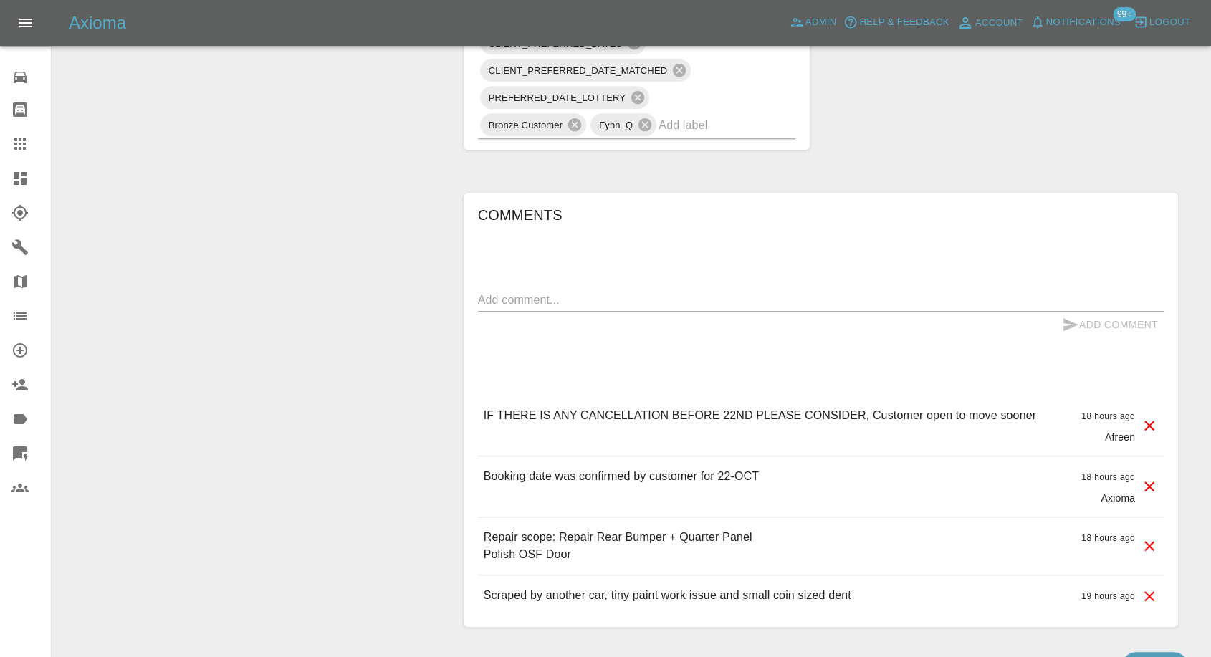
scroll to position [1072, 0]
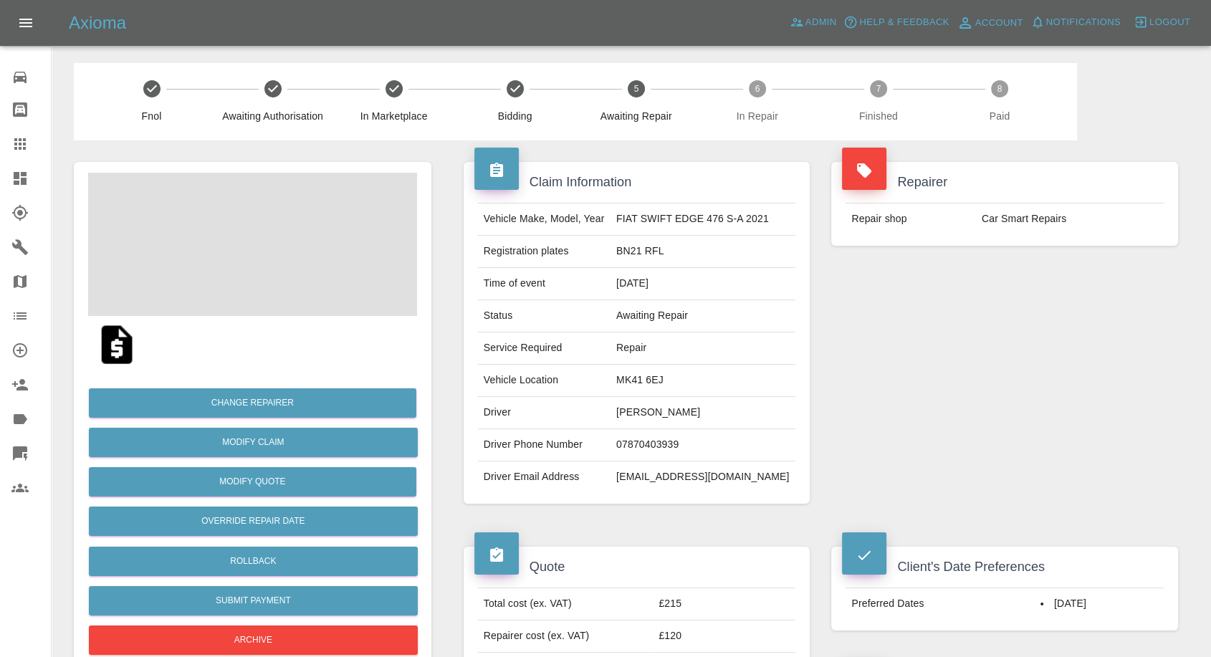
scroll to position [318, 0]
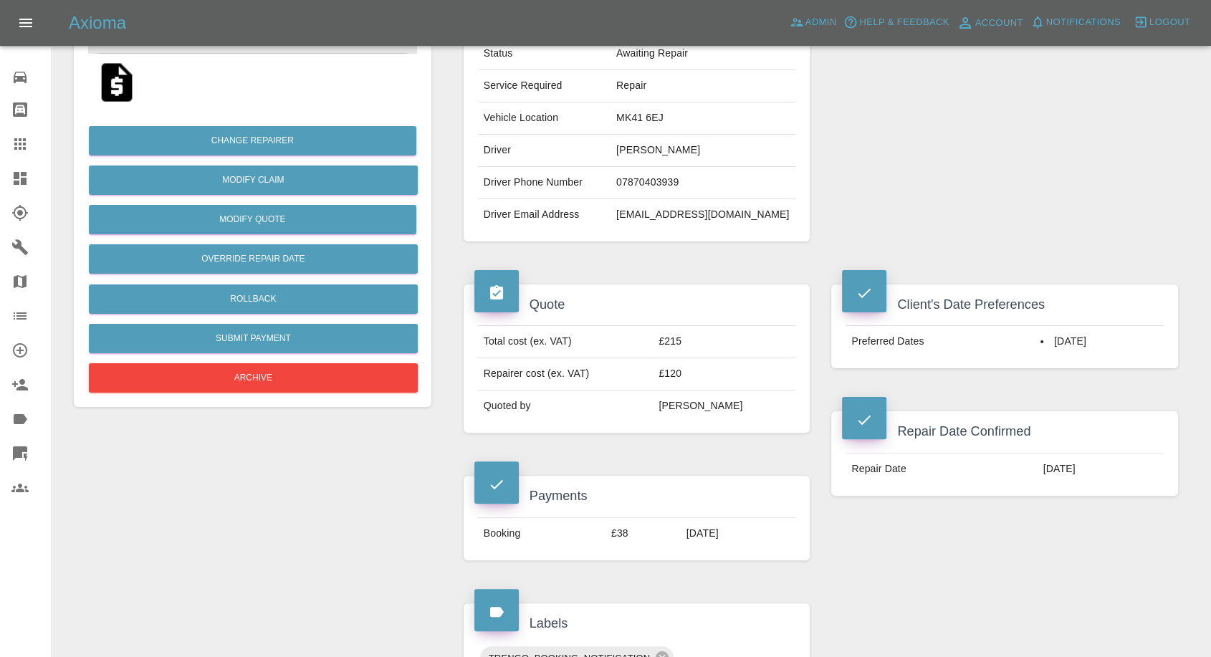
scroll to position [398, 0]
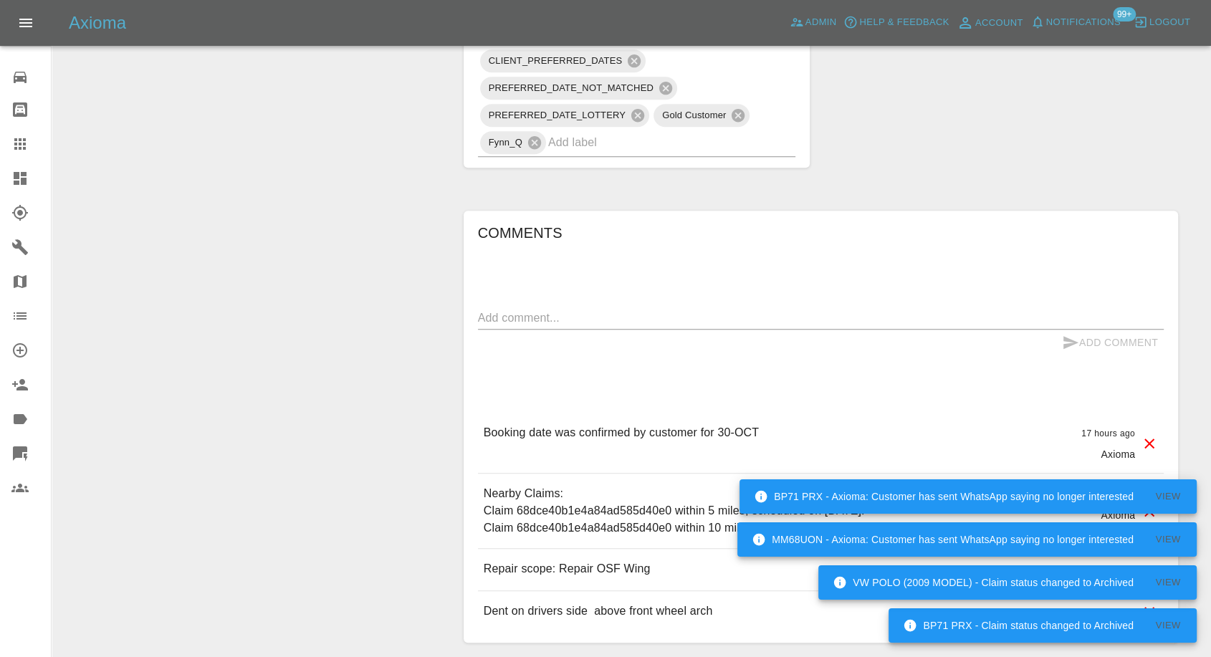
scroll to position [1112, 0]
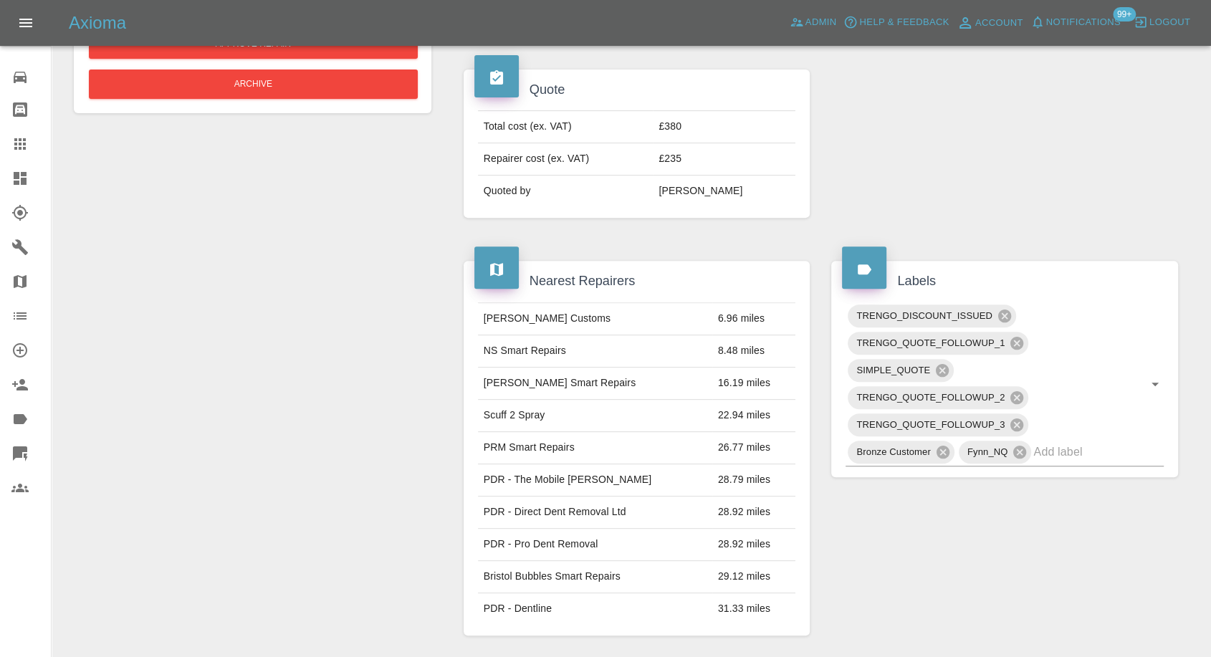
scroll to position [717, 0]
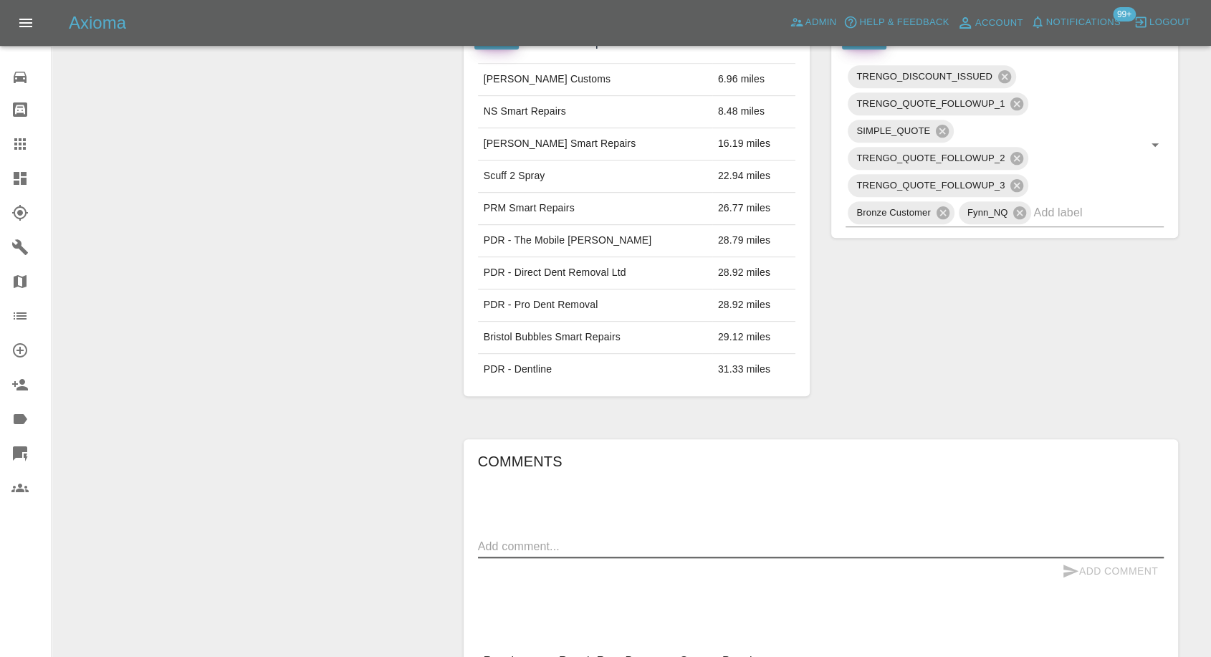
click at [634, 538] on textarea at bounding box center [821, 546] width 686 height 16
paste textarea "Just to let you know I've withdrawn my claim to get my car fixed, because the i…"
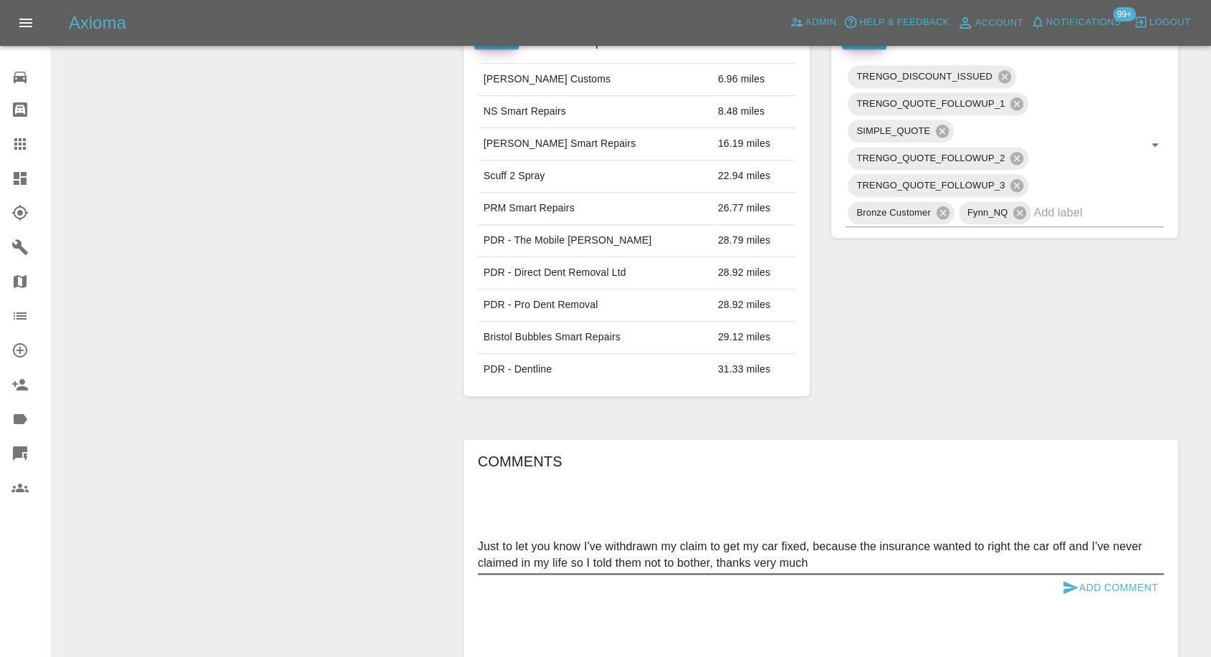
type textarea "Just to let you know I've withdrawn my claim to get my car fixed, because the i…"
click at [1062, 579] on icon "submit" at bounding box center [1070, 587] width 17 height 17
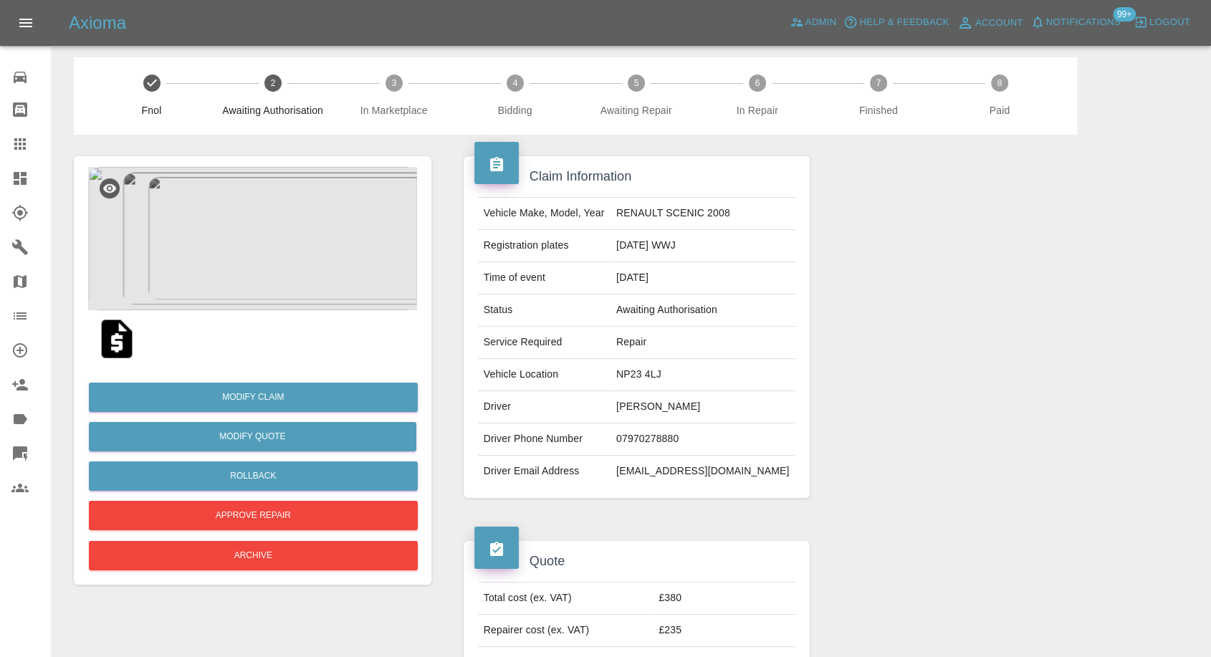
scroll to position [0, 0]
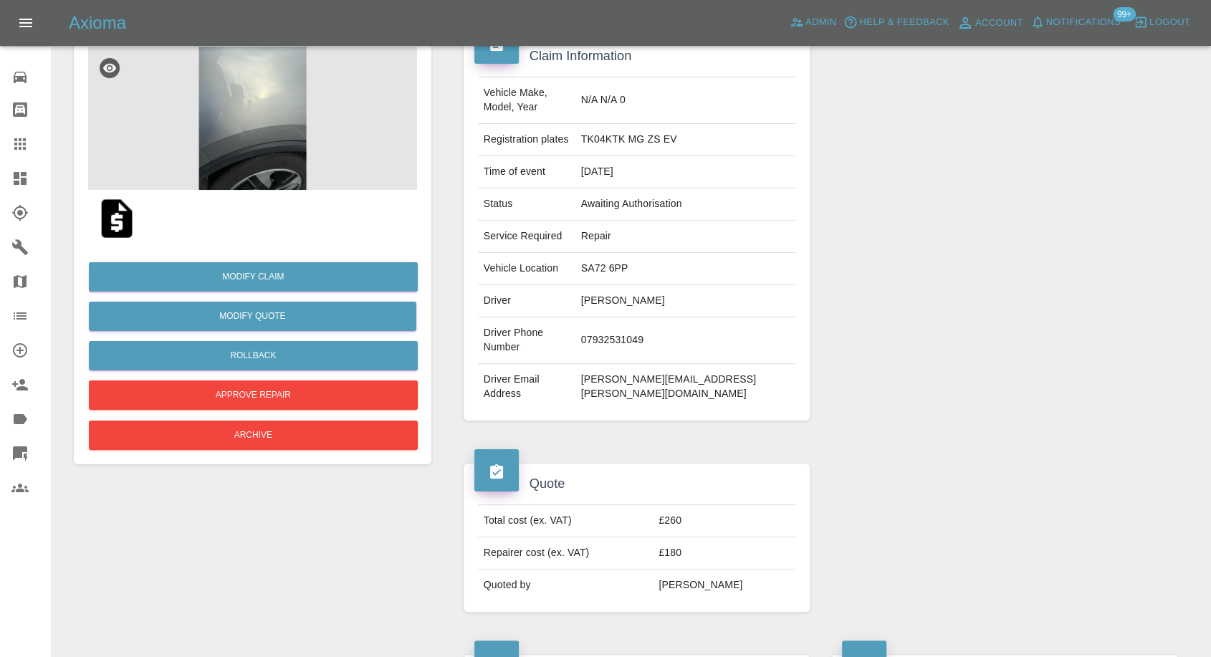
scroll to position [239, 0]
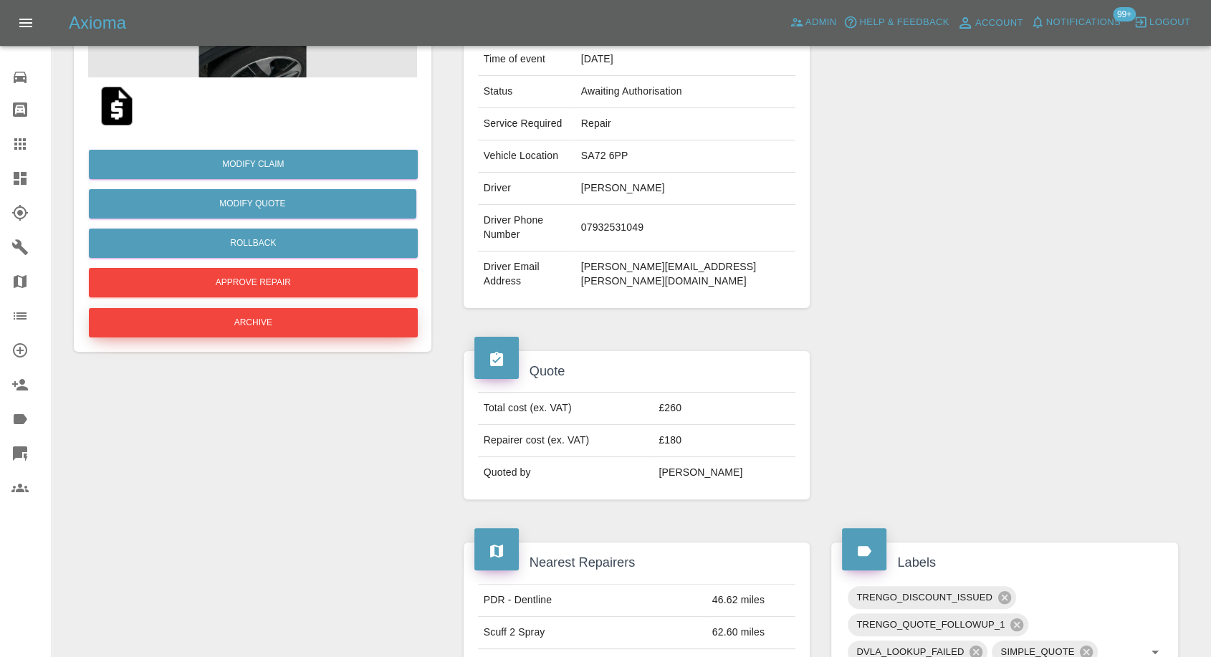
click at [292, 311] on button "Archive" at bounding box center [253, 322] width 329 height 29
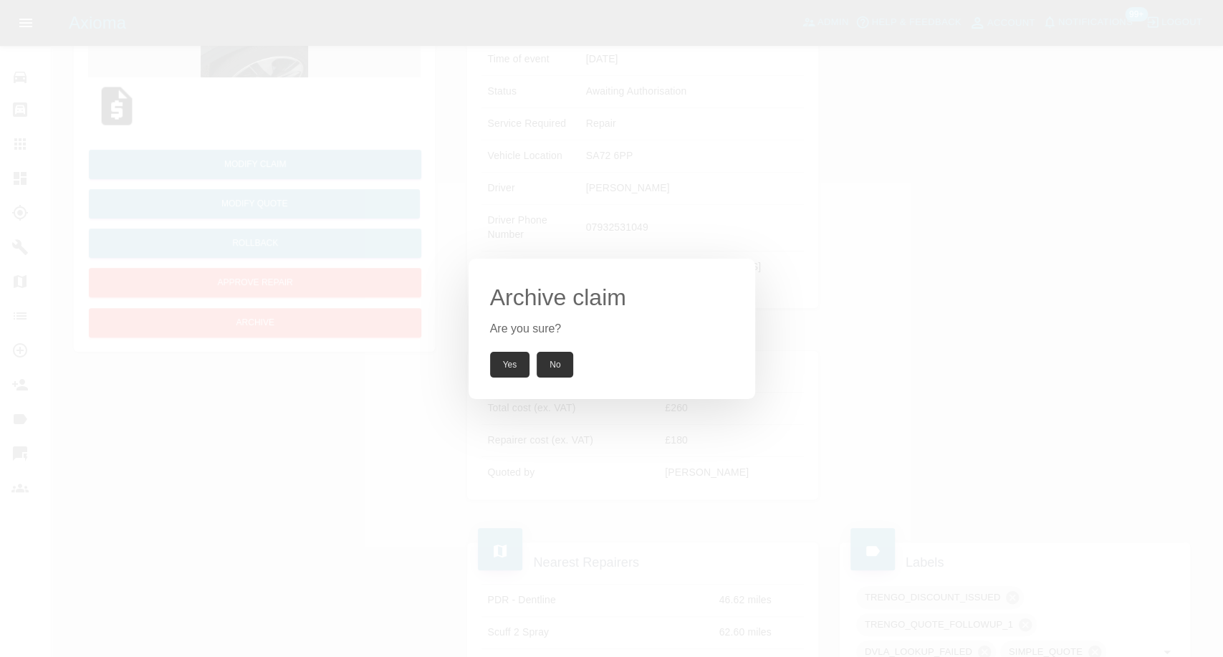
click at [499, 364] on button "Yes" at bounding box center [510, 365] width 40 height 26
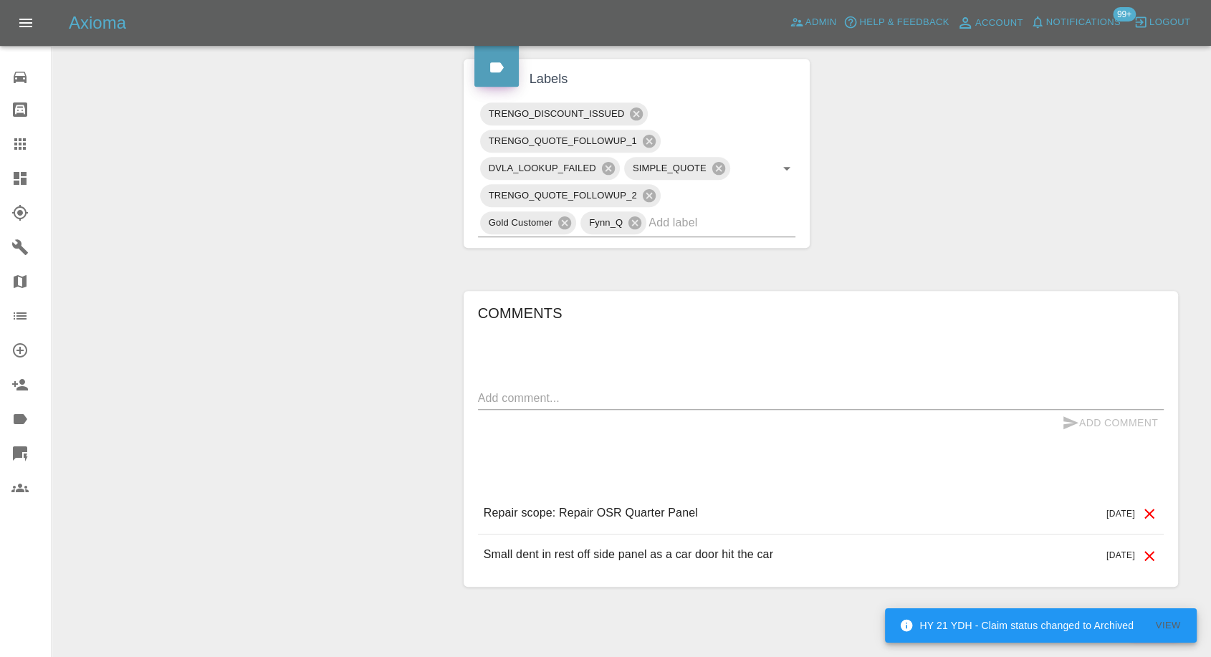
scroll to position [725, 0]
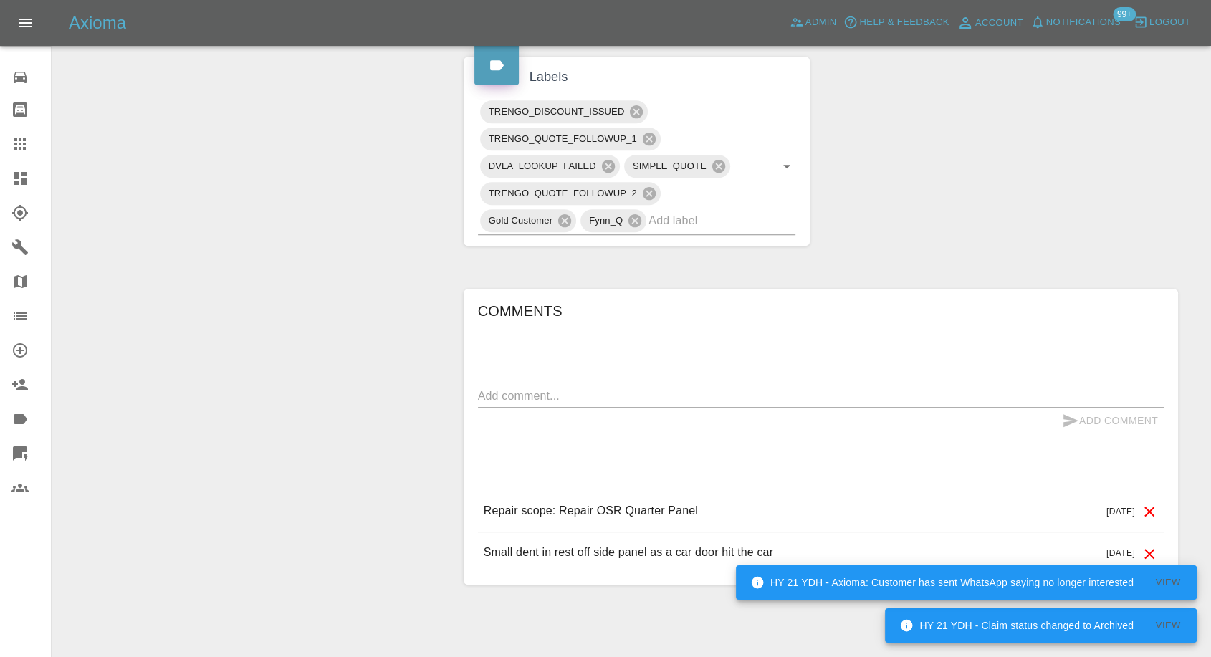
click at [648, 385] on div "x" at bounding box center [821, 396] width 686 height 23
paste textarea "I have had the work completed £175"
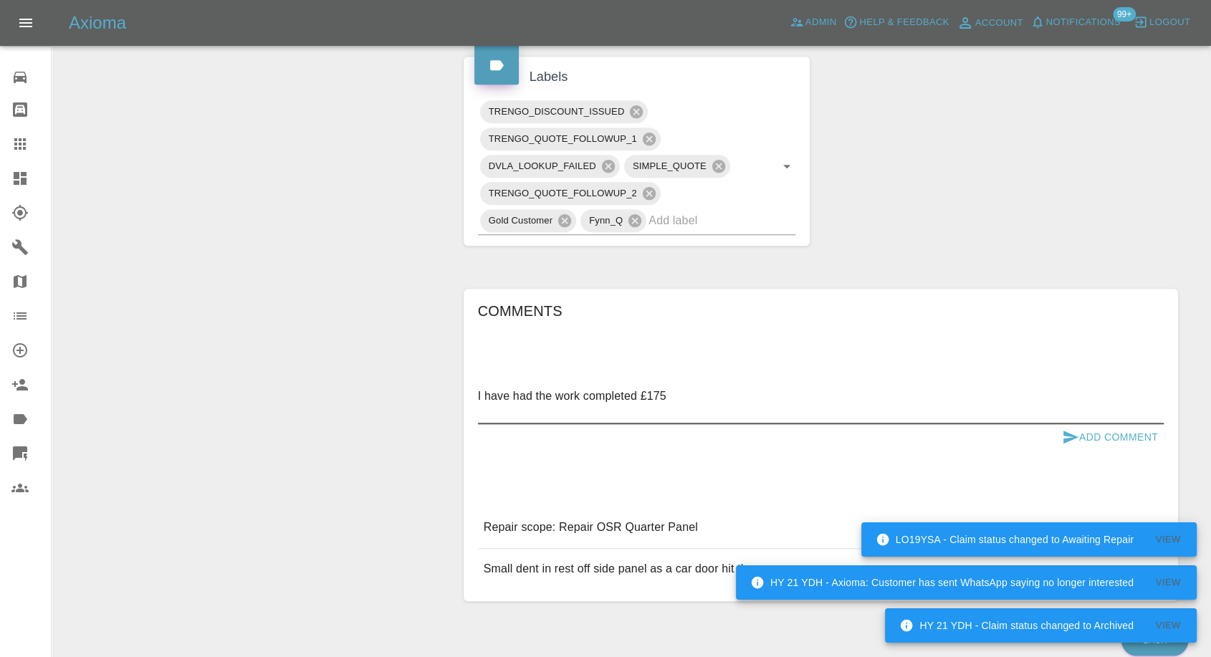
paste textarea "Mobile they did a great job"
type textarea "I have had the work completed £175 Mobile they did a great job"
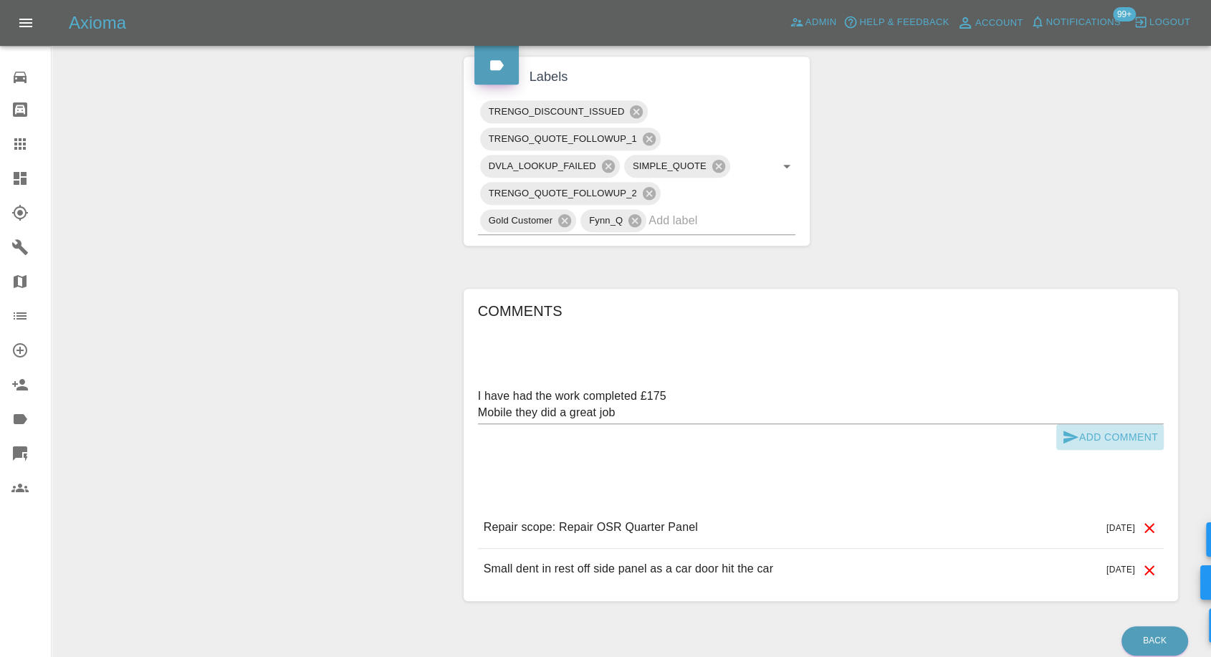
click at [1064, 429] on icon "submit" at bounding box center [1070, 437] width 17 height 17
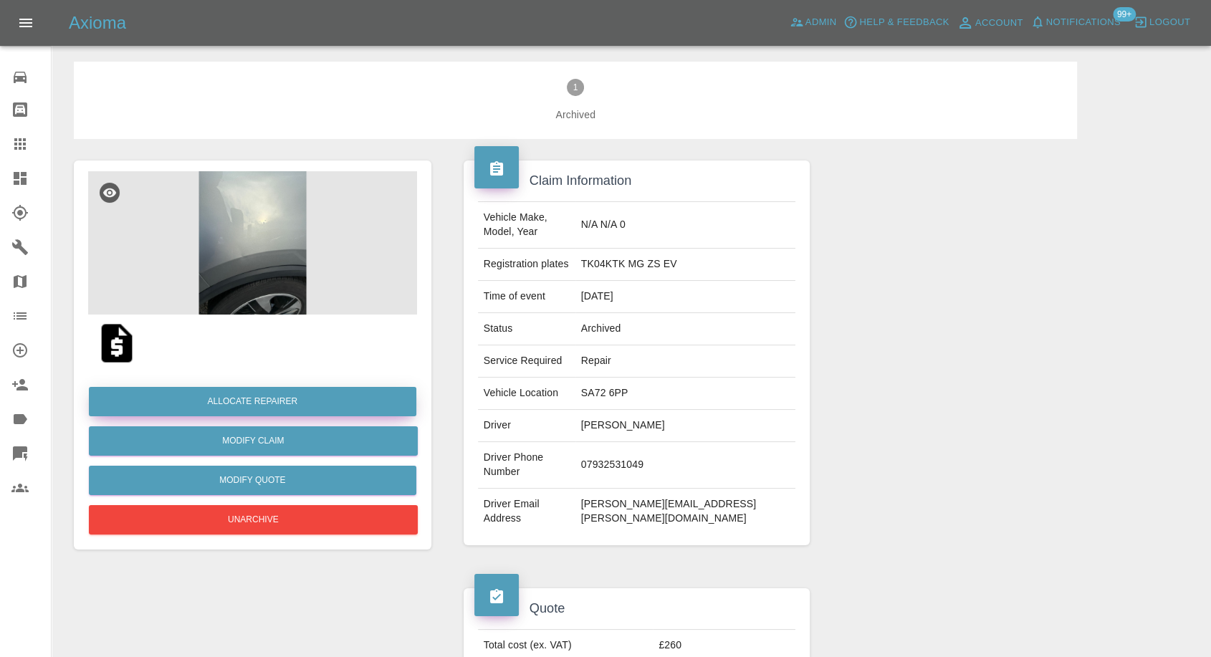
scroll to position [0, 0]
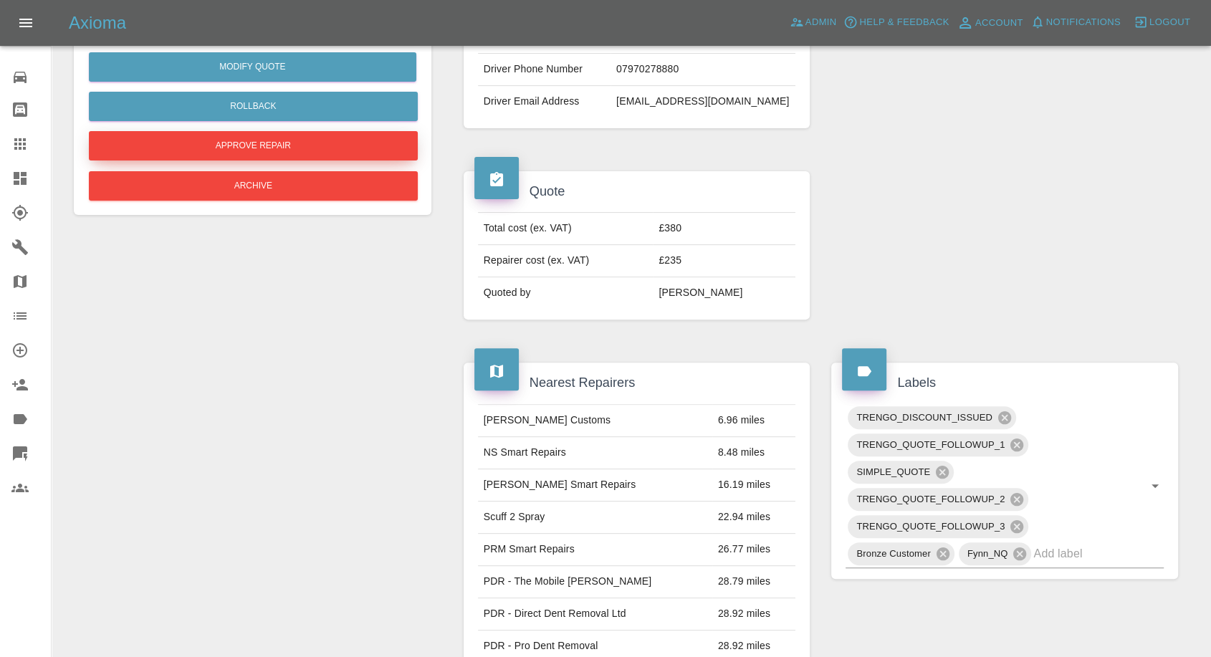
scroll to position [239, 0]
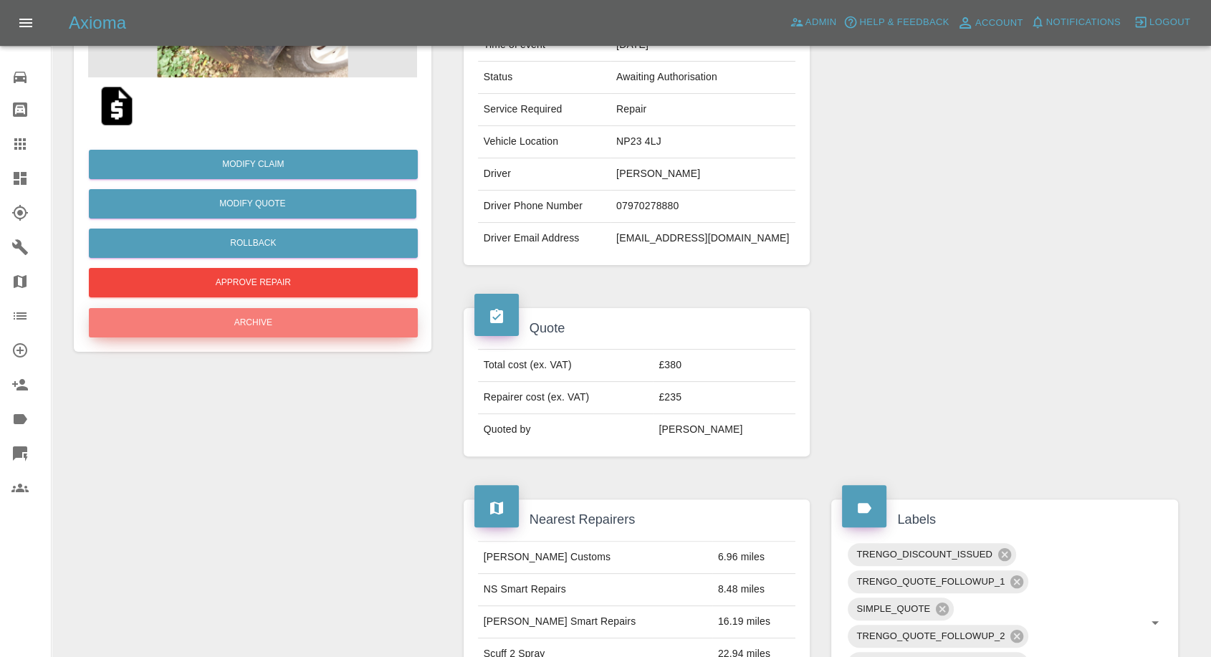
click at [275, 313] on button "Archive" at bounding box center [253, 322] width 329 height 29
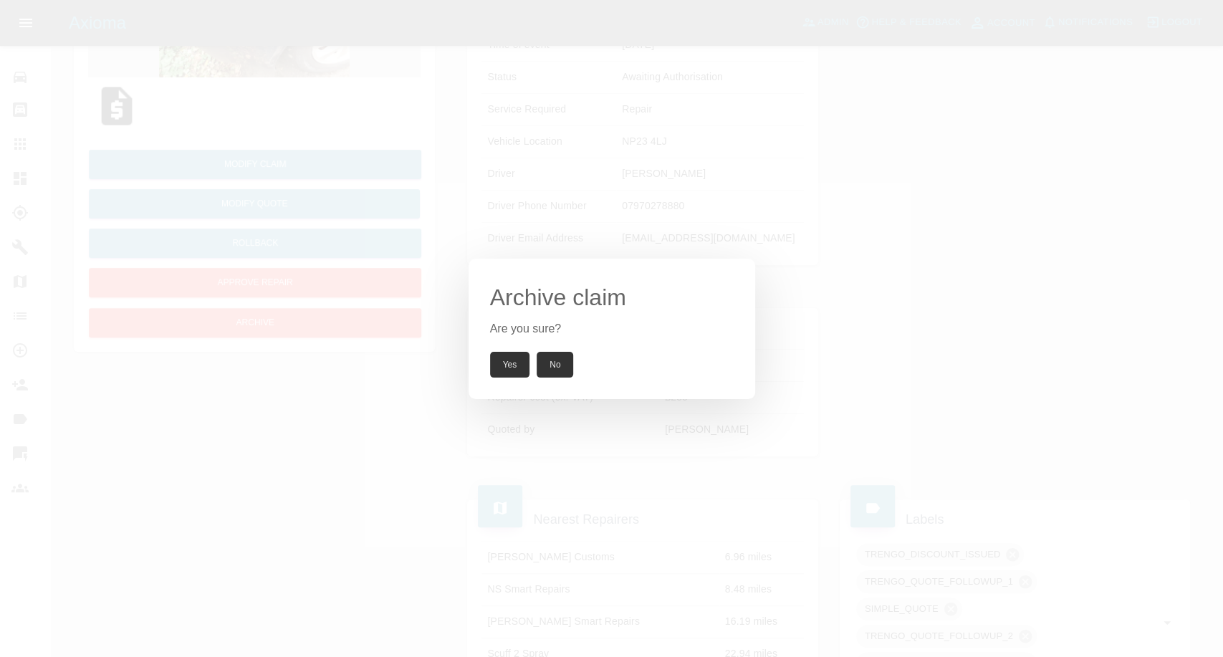
click at [505, 363] on button "Yes" at bounding box center [510, 365] width 40 height 26
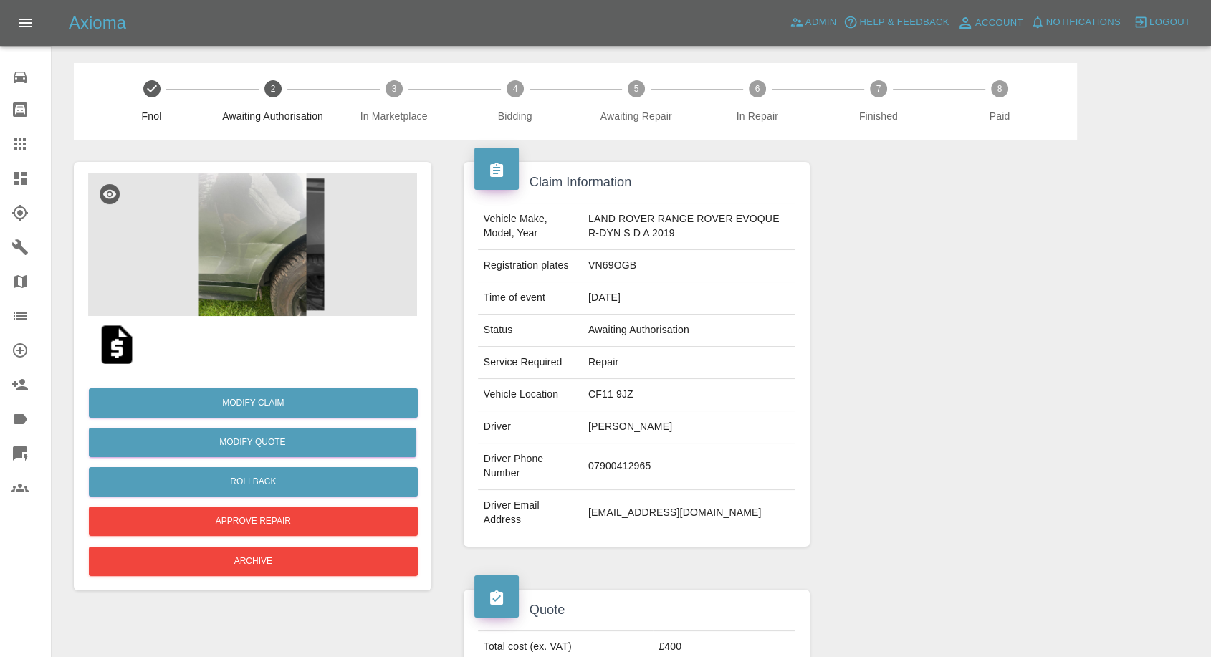
click at [269, 270] on img at bounding box center [252, 244] width 329 height 143
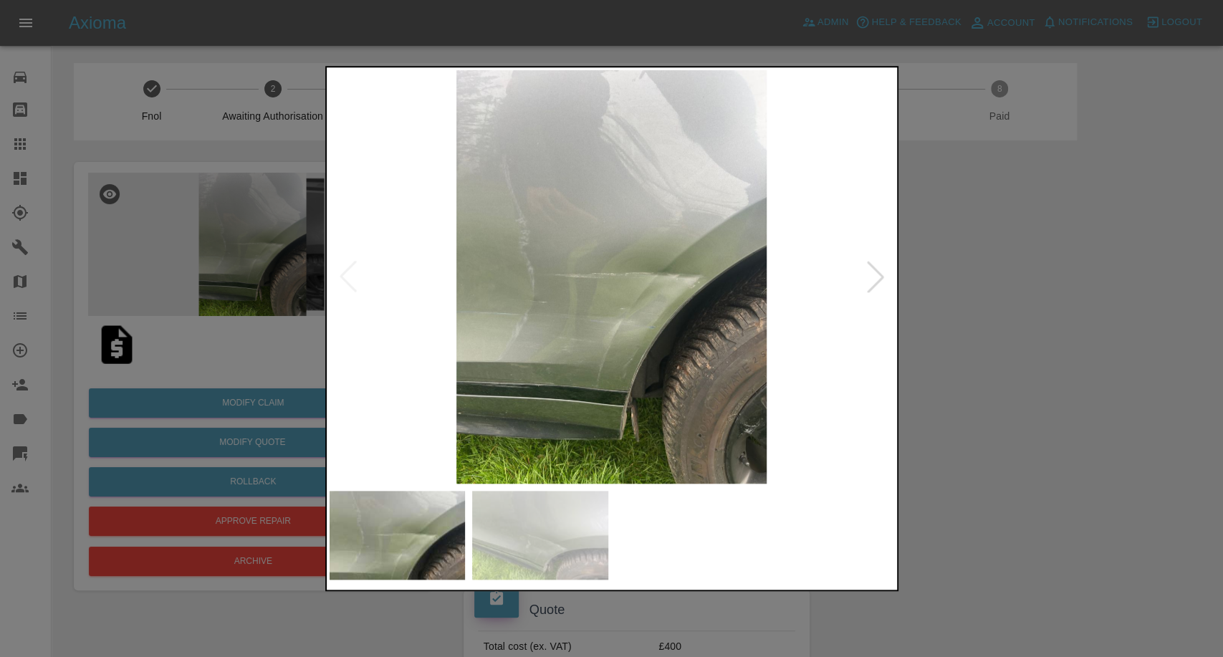
click at [562, 544] on img at bounding box center [540, 535] width 136 height 89
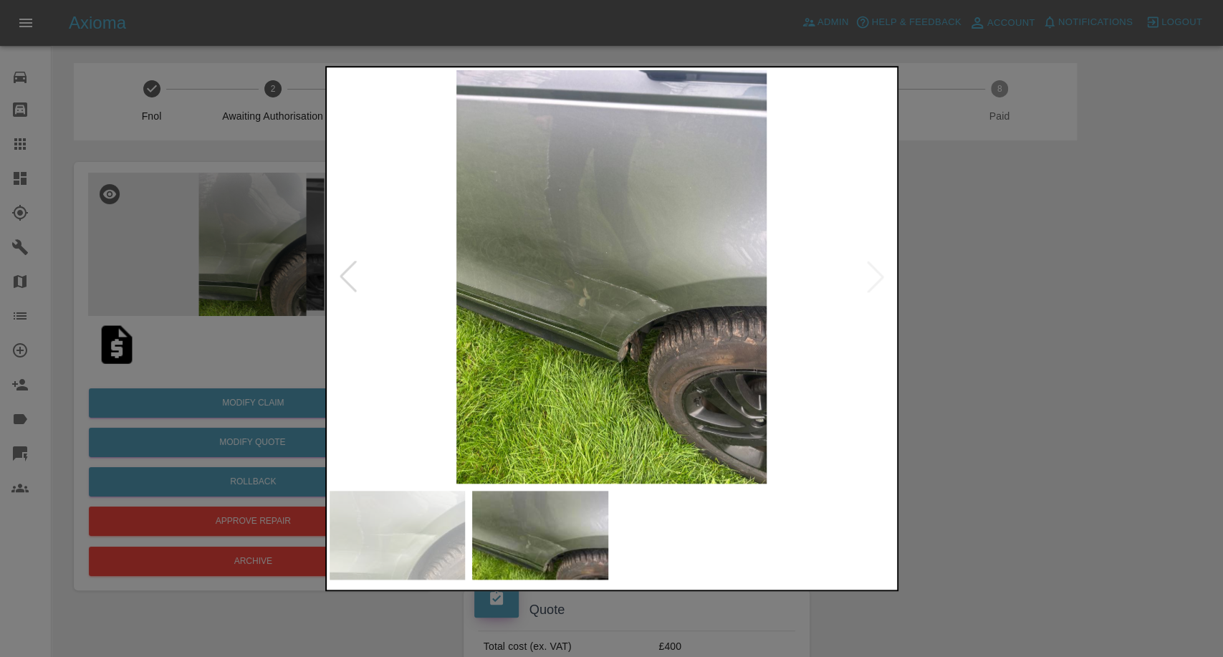
click at [1153, 485] on div at bounding box center [611, 328] width 1223 height 657
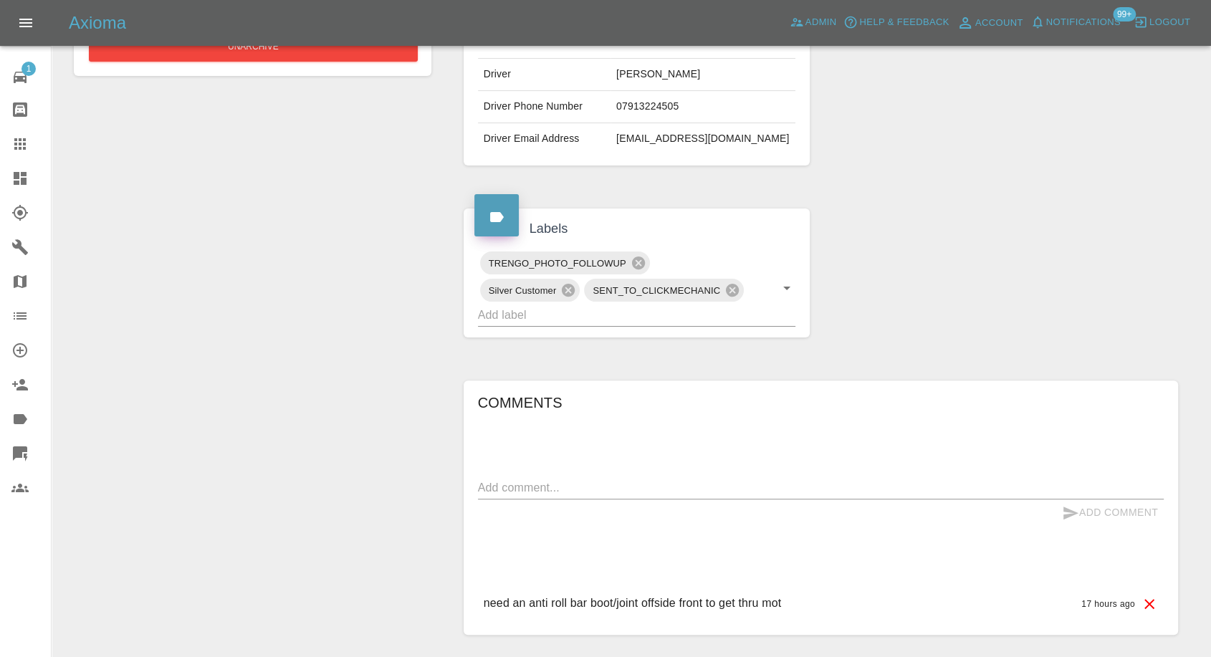
scroll to position [431, 0]
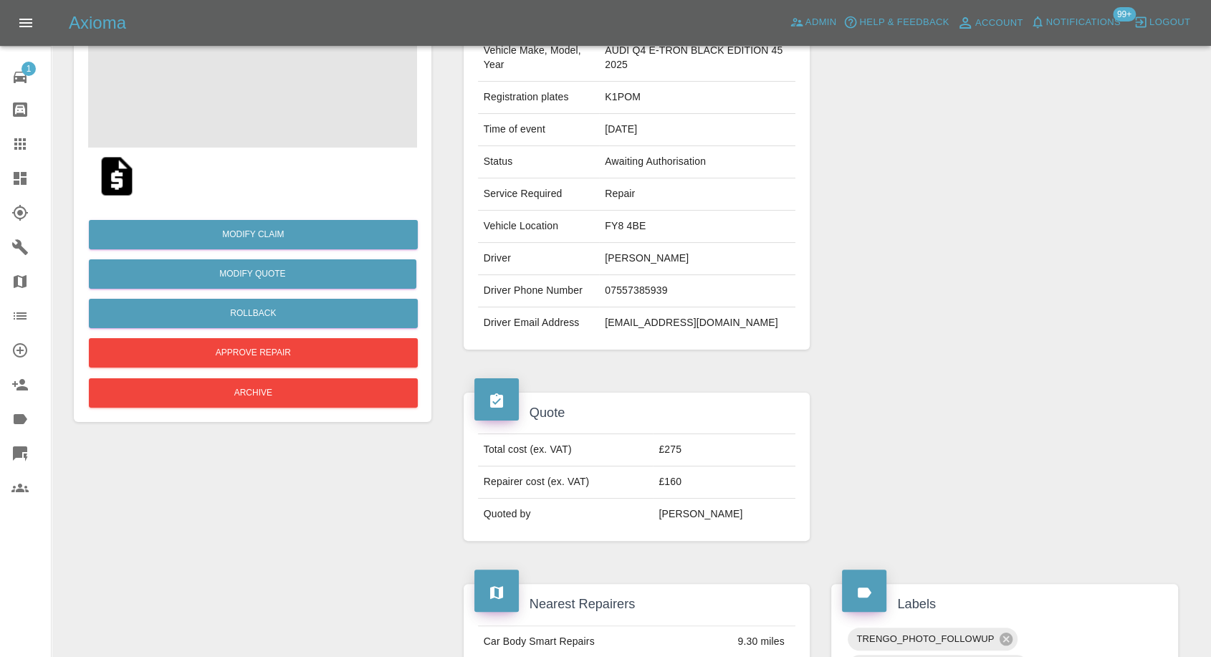
scroll to position [159, 0]
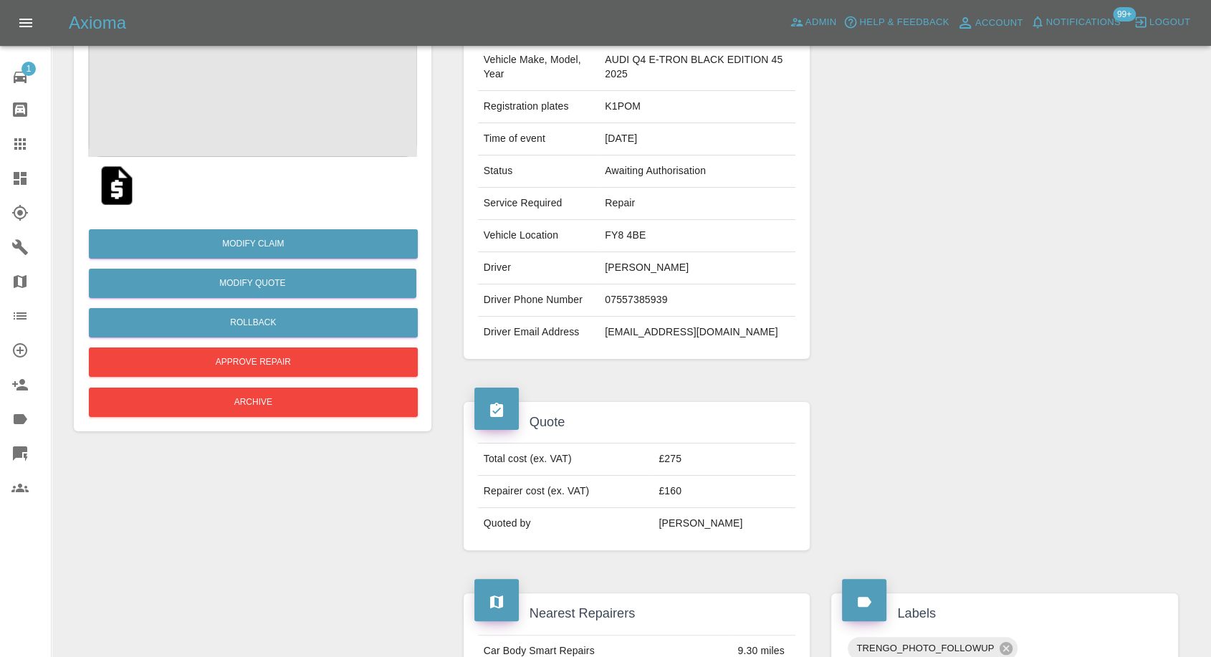
click at [121, 195] on img at bounding box center [117, 186] width 46 height 46
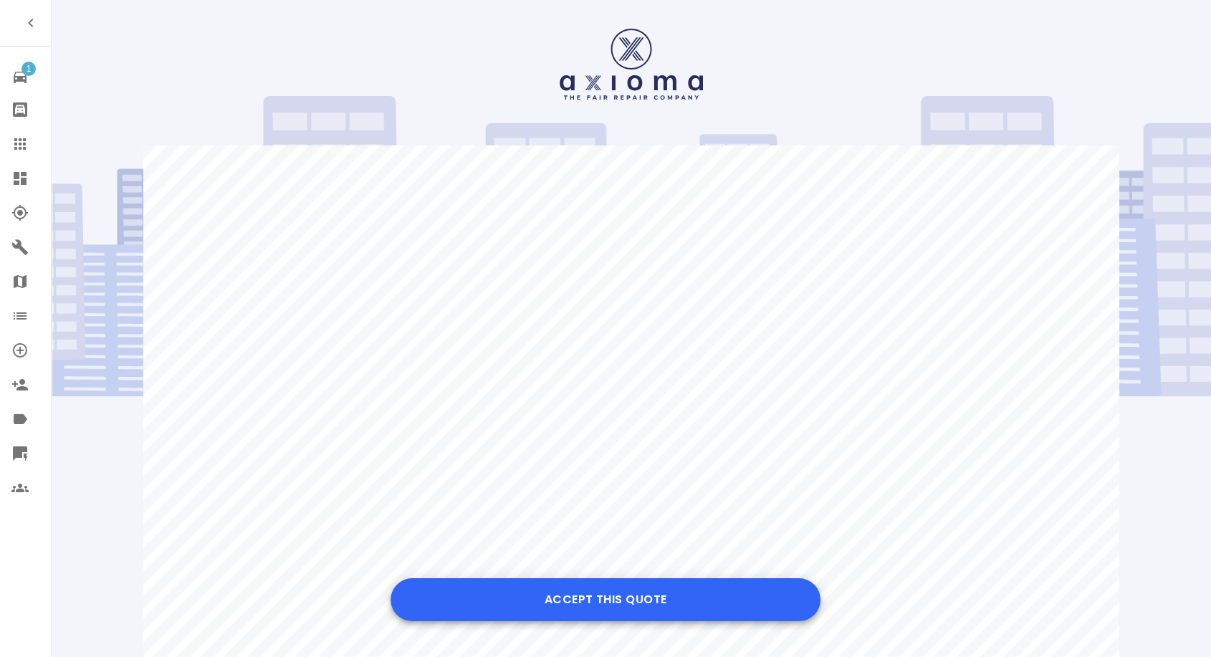
click at [680, 609] on button "Accept this Quote" at bounding box center [606, 599] width 430 height 43
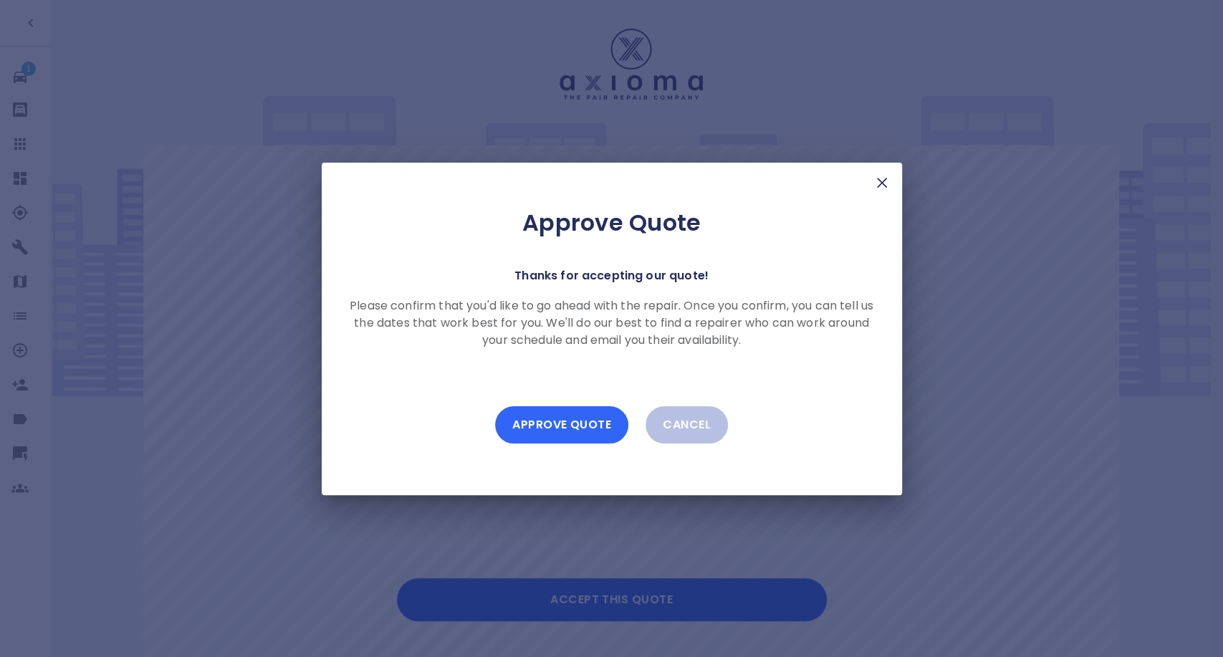
click at [593, 432] on button "Approve Quote" at bounding box center [561, 424] width 133 height 37
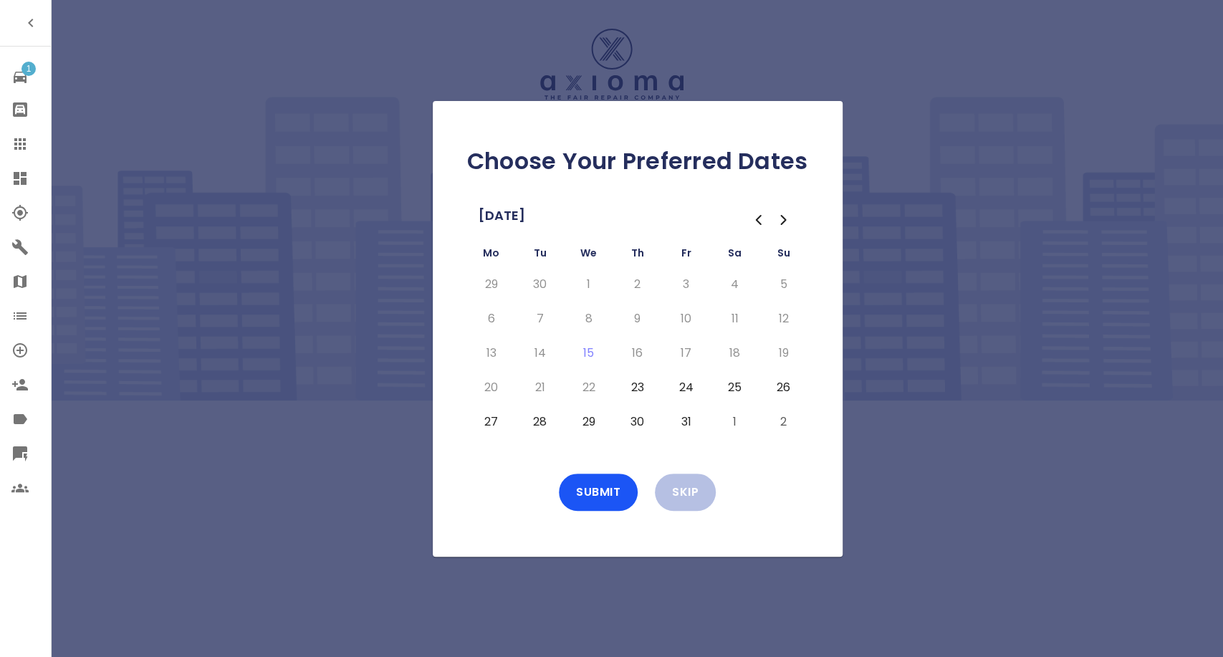
click at [631, 386] on button "23" at bounding box center [638, 387] width 26 height 23
click at [690, 384] on button "24" at bounding box center [687, 387] width 26 height 23
click at [616, 491] on button "Submit" at bounding box center [598, 492] width 79 height 37
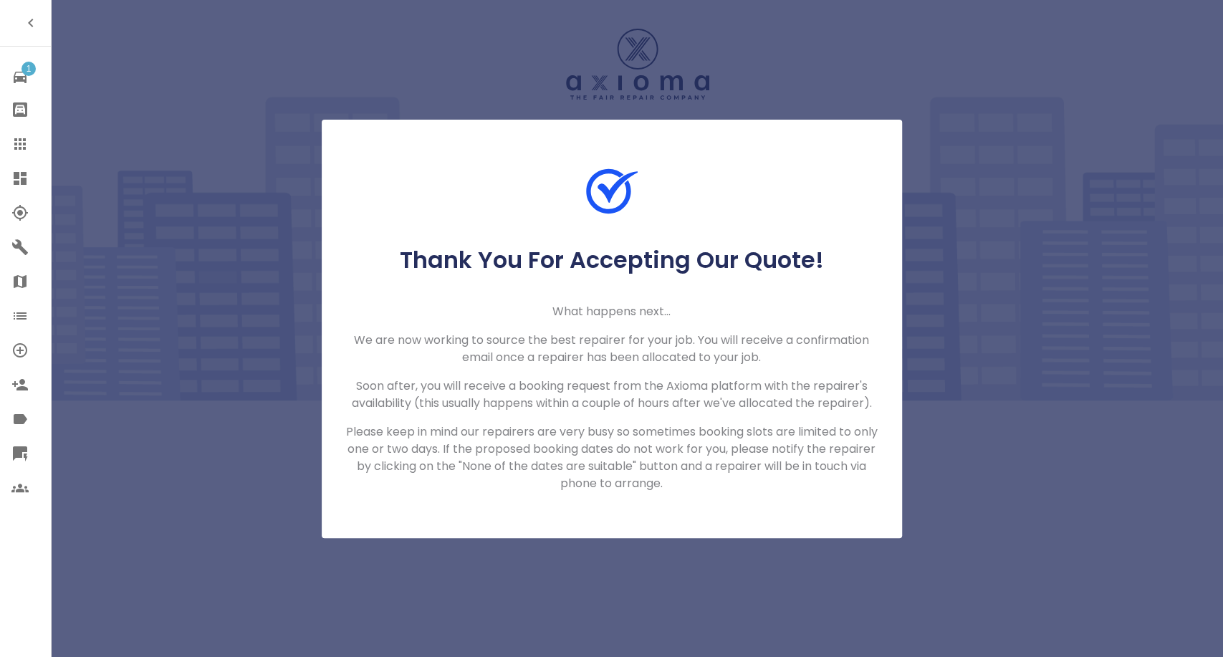
click at [14, 131] on link "Claims" at bounding box center [25, 144] width 51 height 34
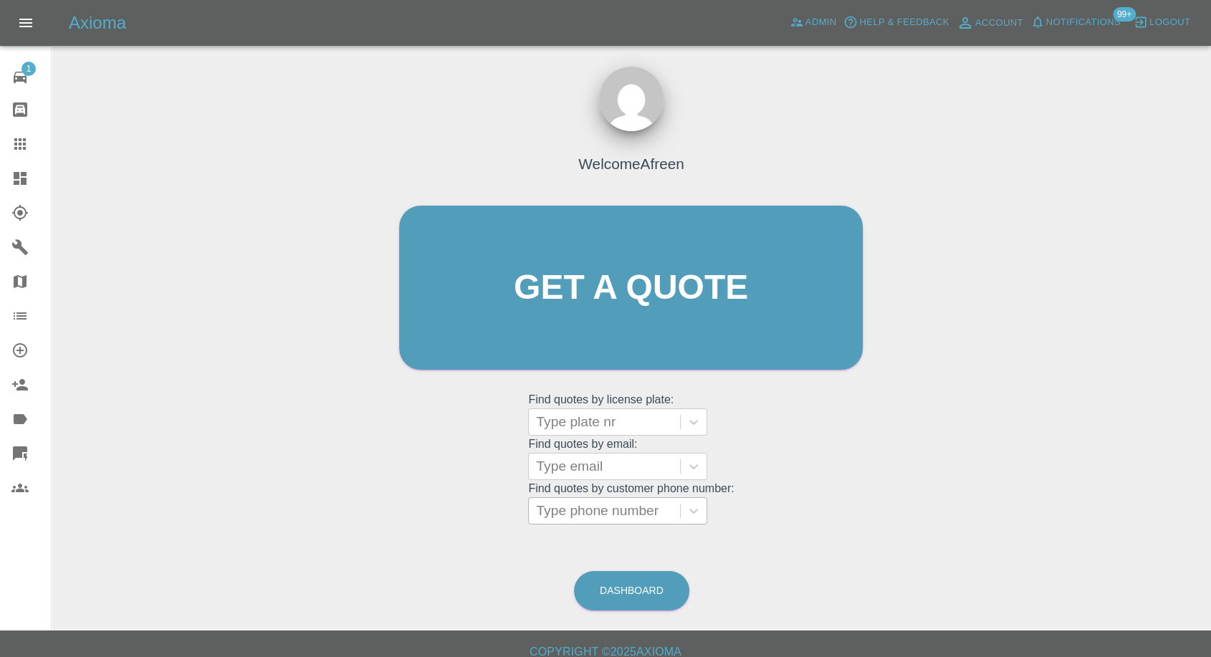
drag, startPoint x: 669, startPoint y: 511, endPoint x: 662, endPoint y: 512, distance: 7.3
click at [669, 510] on div at bounding box center [604, 511] width 137 height 20
paste input "+447557385939"
drag, startPoint x: 508, startPoint y: 515, endPoint x: 412, endPoint y: 524, distance: 96.4
click at [412, 524] on div "Welcome Afreen Get a quote Get a quote Find quotes by license plate: Type plate…" at bounding box center [631, 315] width 494 height 433
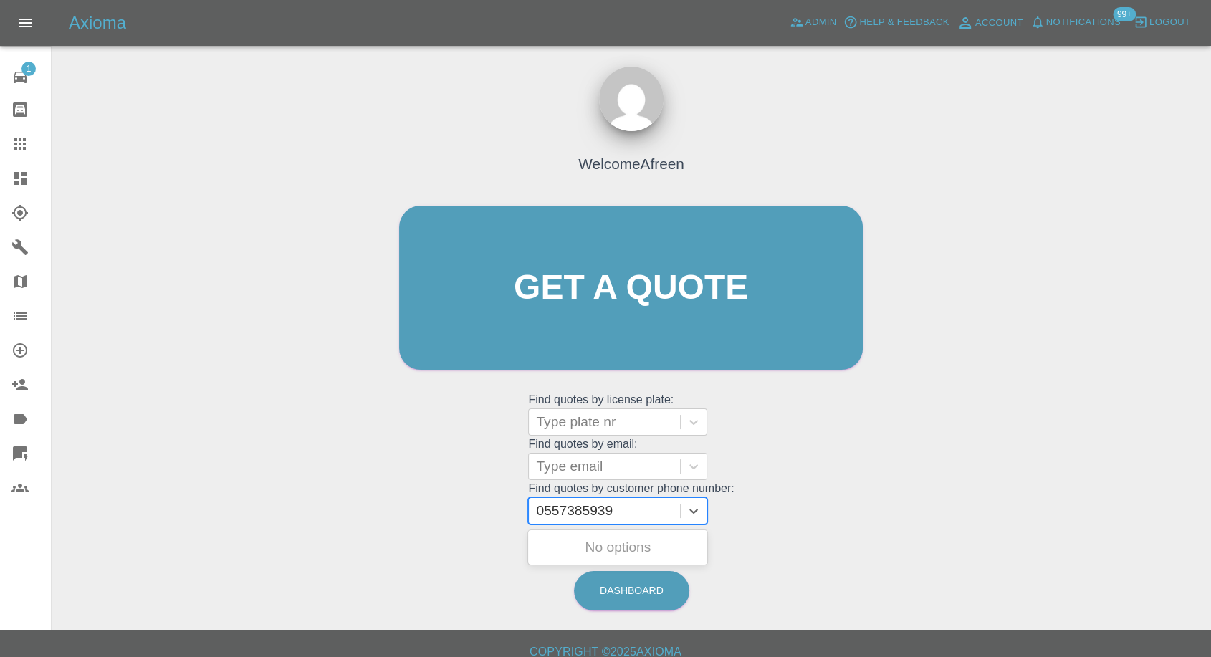
type input "07557385939"
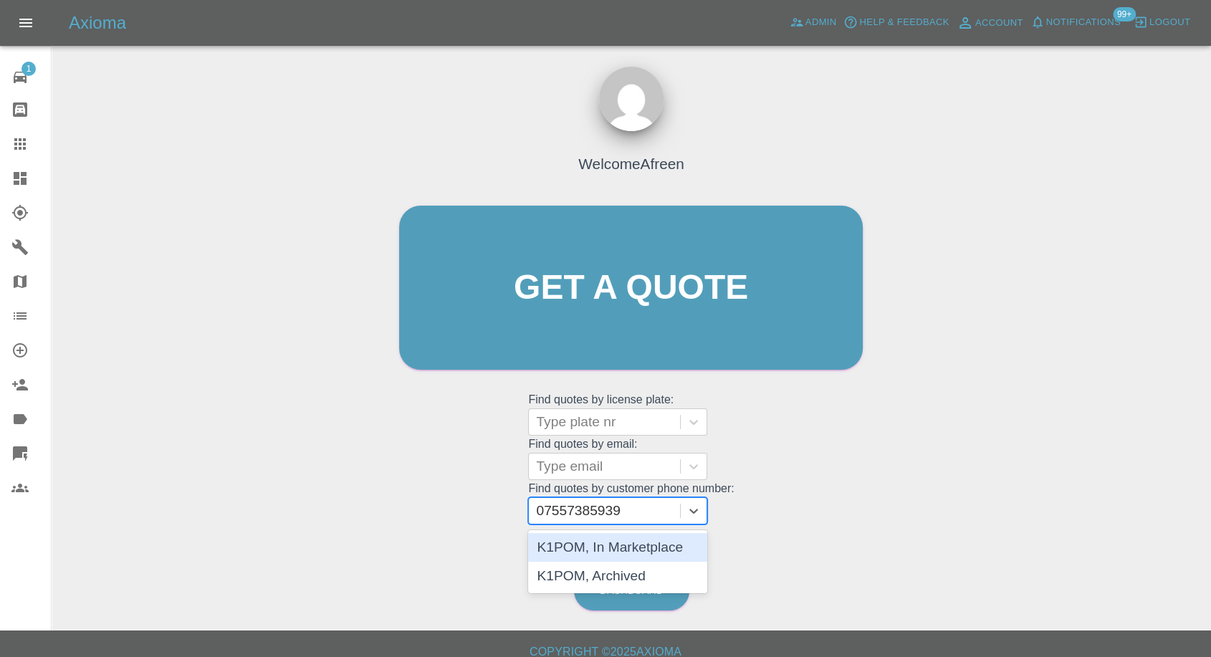
click at [644, 548] on div "K1POM, In Marketplace" at bounding box center [617, 547] width 179 height 29
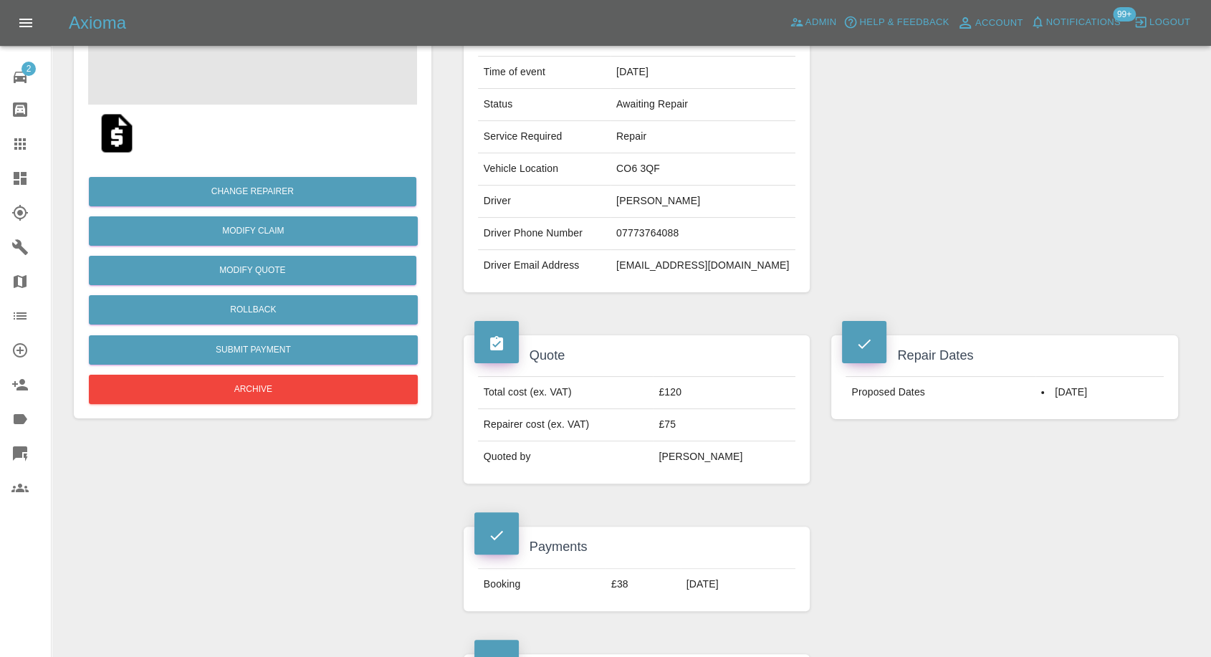
scroll to position [239, 0]
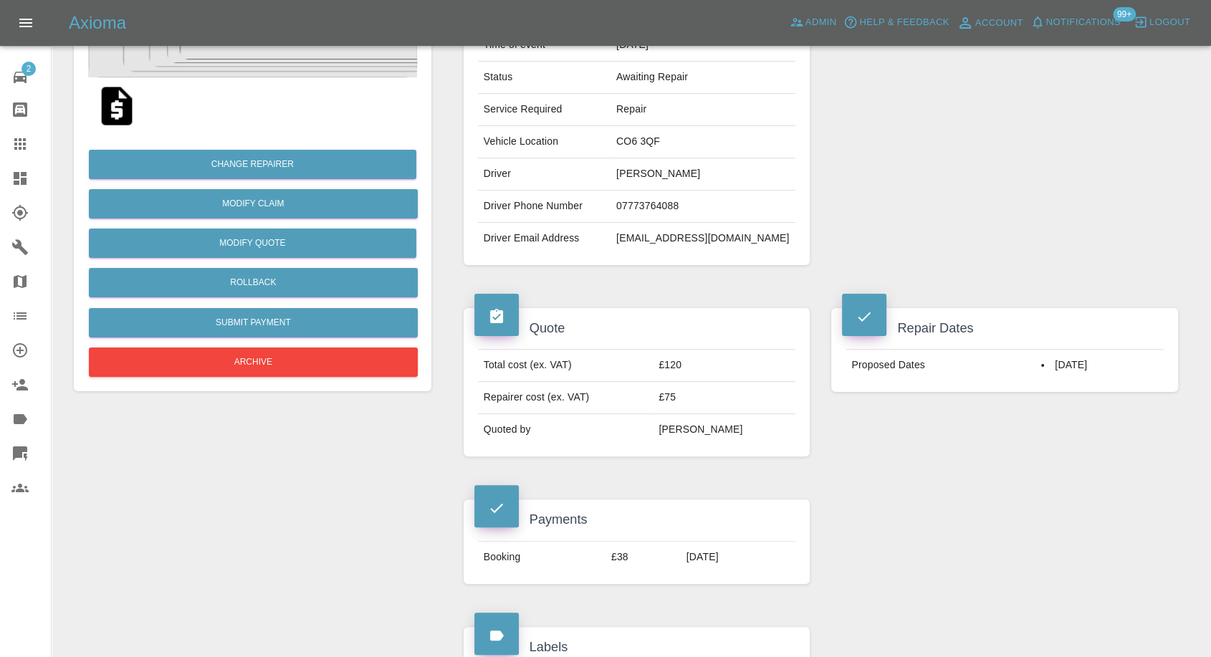
click at [671, 193] on td "07773764088" at bounding box center [703, 207] width 185 height 32
copy td "07773764088"
click at [986, 214] on div "Repairer Repair shop Halletts AutoSpray" at bounding box center [1005, 94] width 368 height 385
click at [783, 235] on td "danielpateluk@gmail.com" at bounding box center [703, 239] width 185 height 32
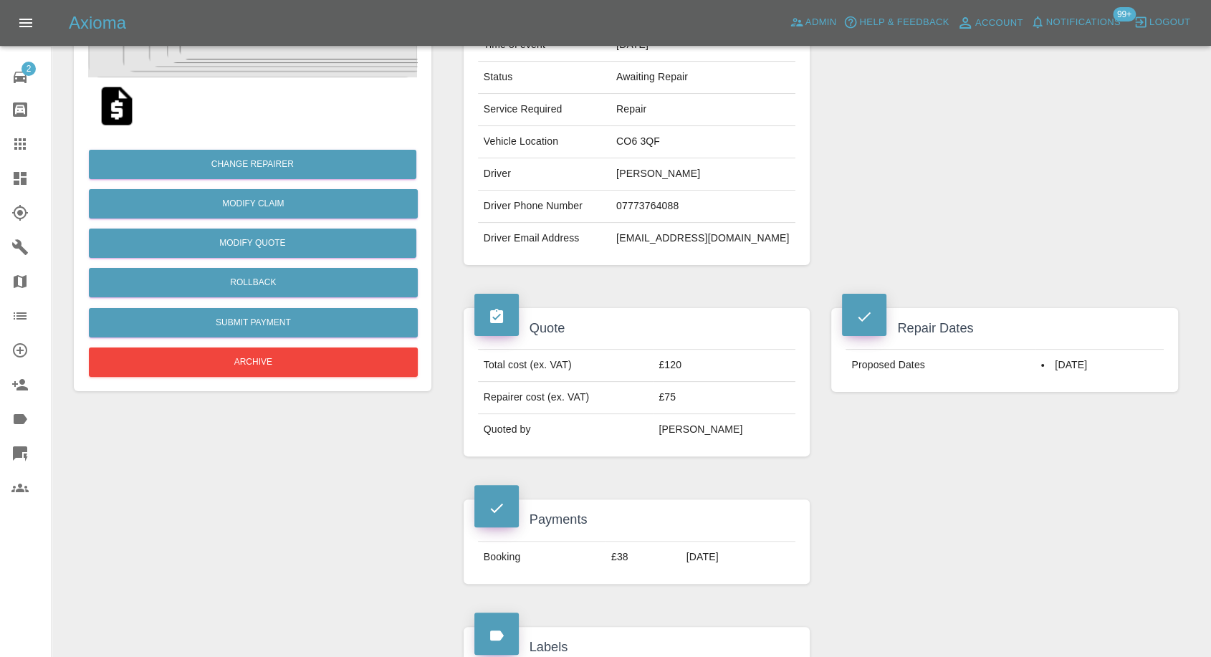
click at [783, 235] on td "danielpateluk@gmail.com" at bounding box center [703, 239] width 185 height 32
copy div "danielpateluk@gmail.com"
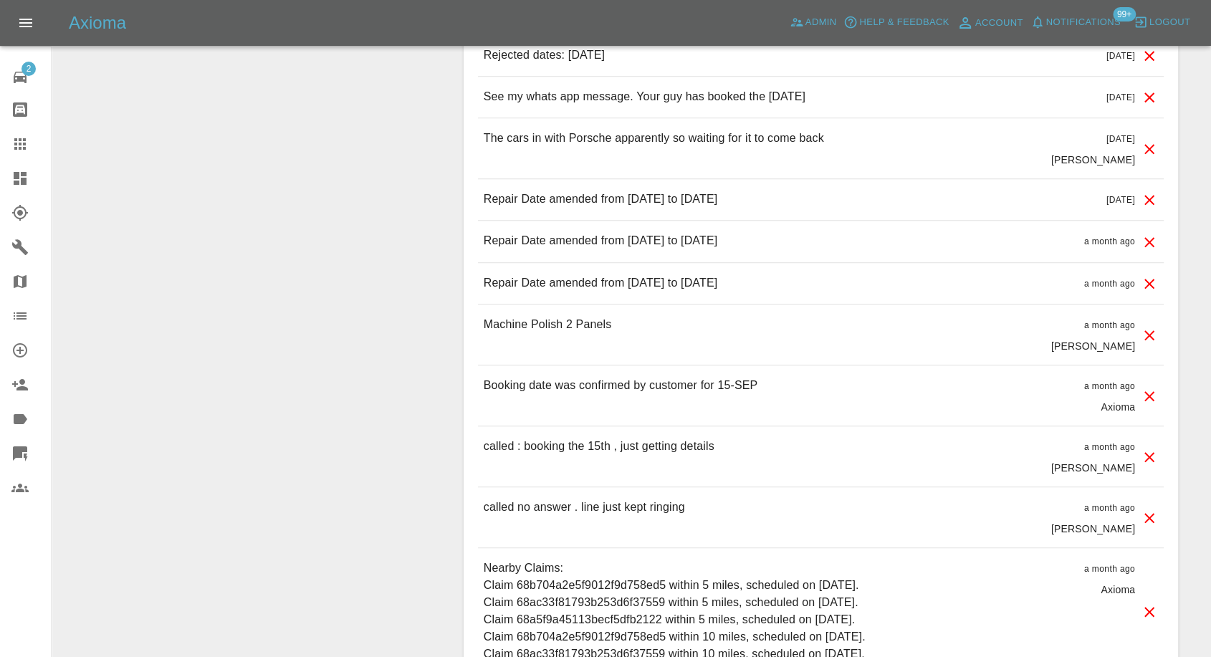
scroll to position [1274, 0]
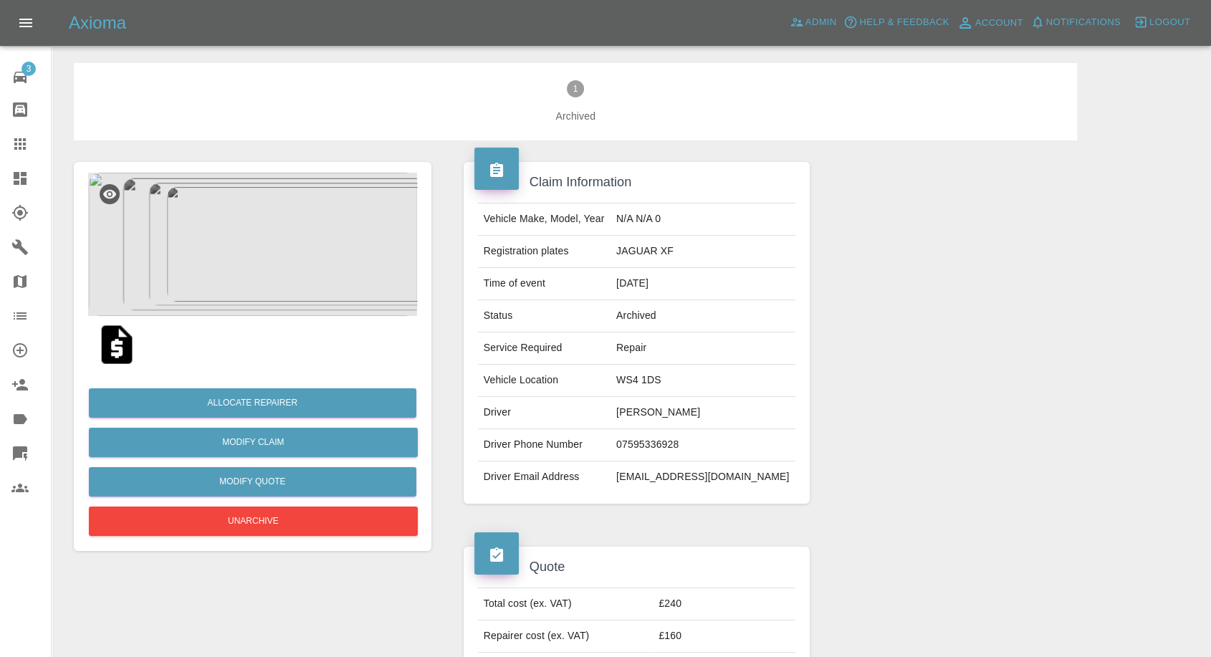
click at [649, 441] on td "07595336928" at bounding box center [703, 445] width 185 height 32
copy td "07595336928"
click at [879, 391] on div at bounding box center [1005, 332] width 368 height 385
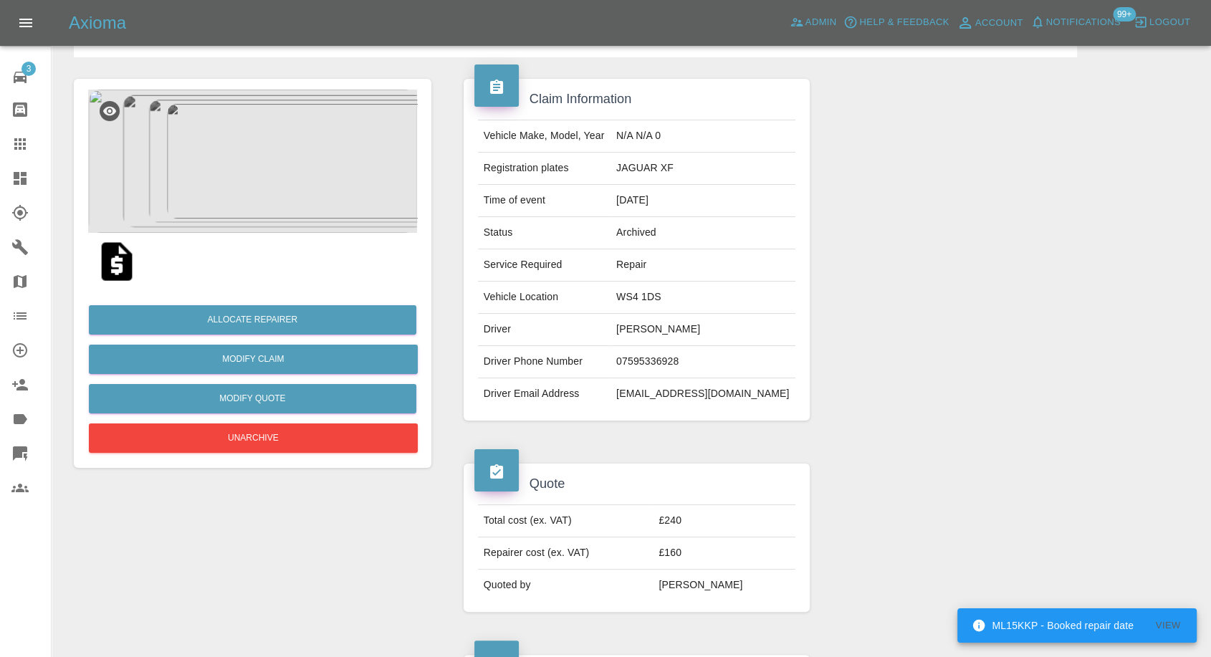
scroll to position [80, 0]
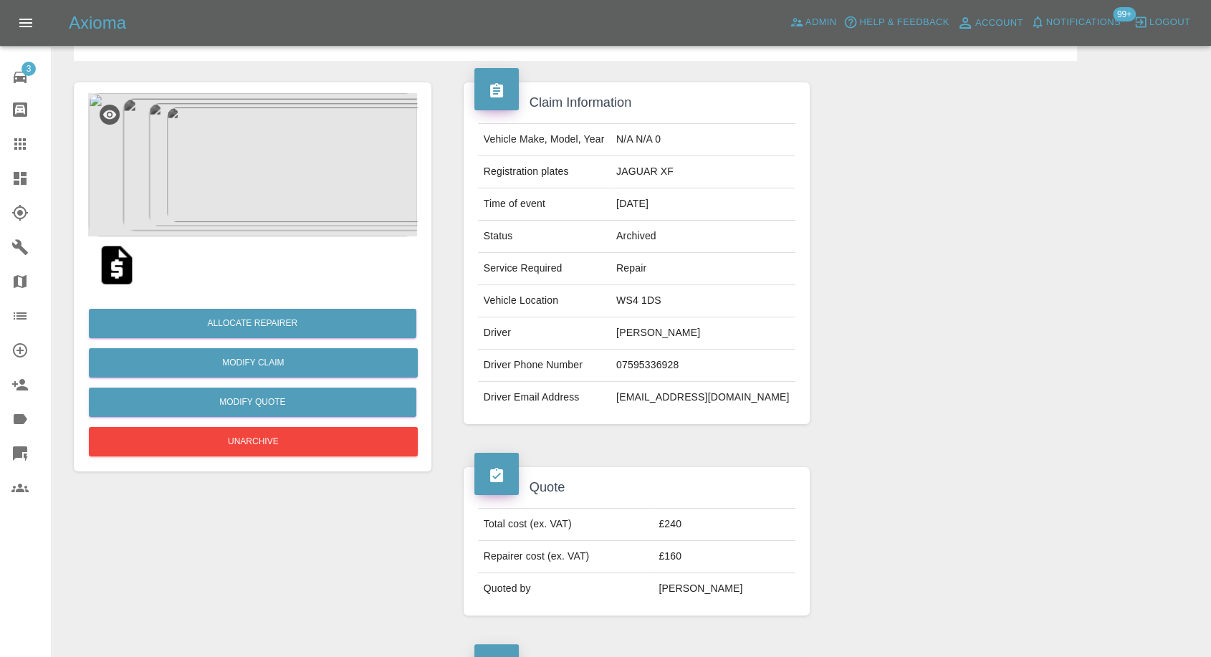
click at [637, 294] on td "WS4 1DS" at bounding box center [703, 301] width 185 height 32
copy td "WS4 1DS"
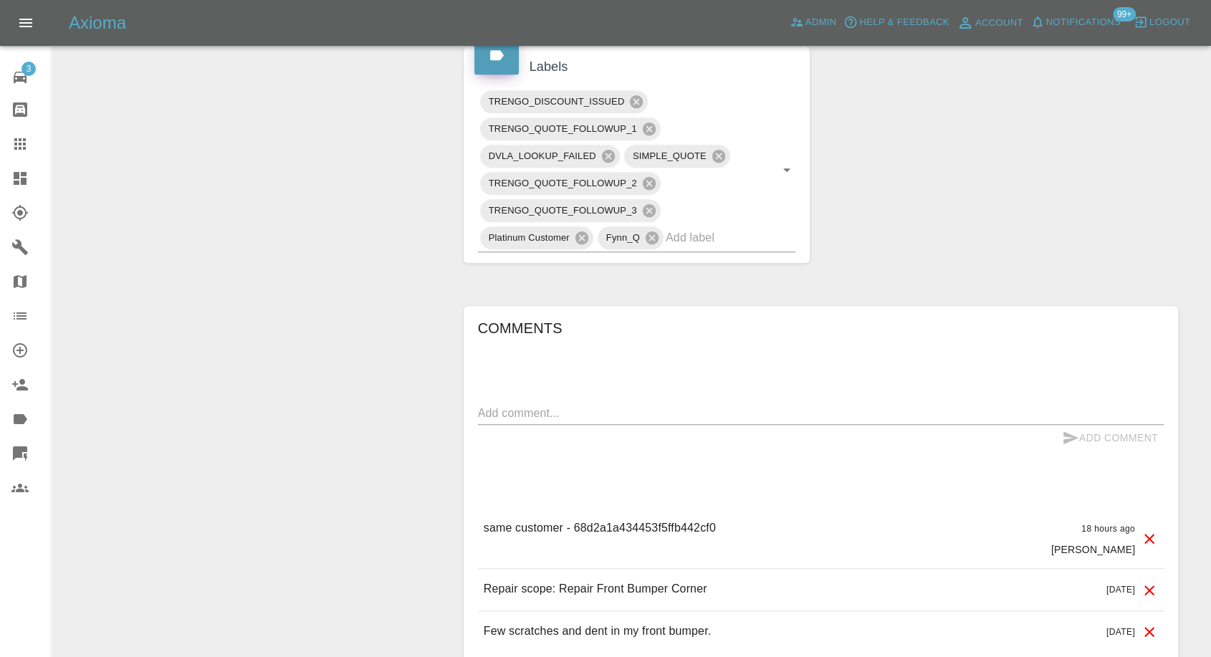
scroll to position [813, 0]
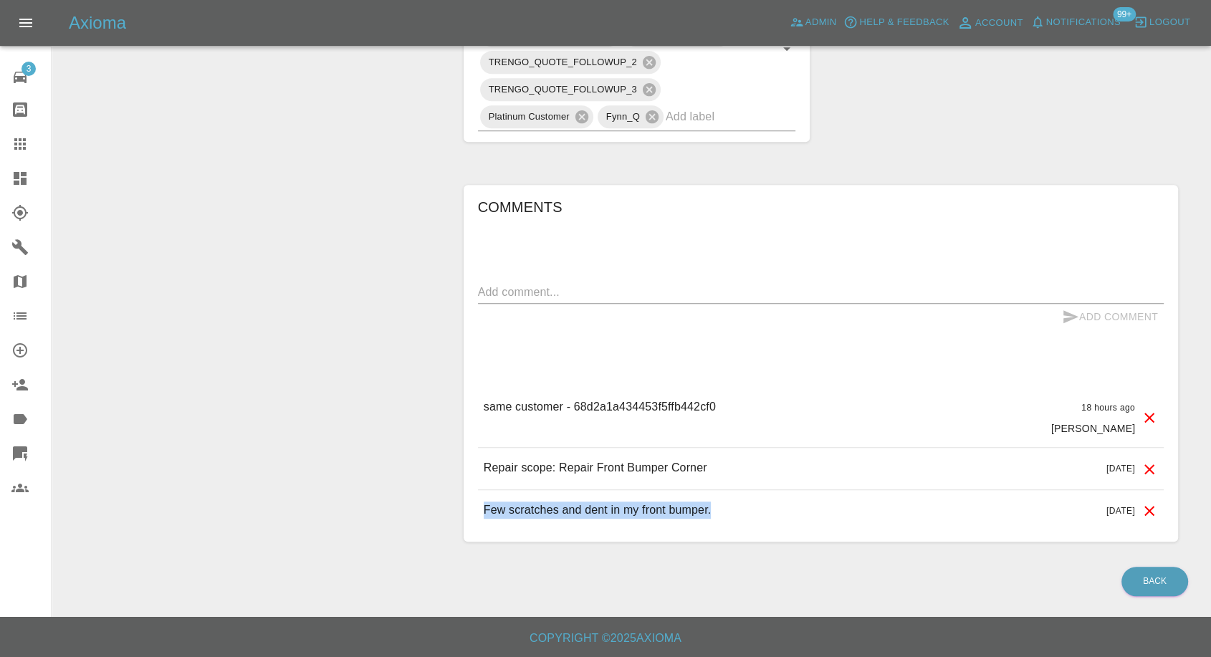
drag, startPoint x: 483, startPoint y: 509, endPoint x: 716, endPoint y: 508, distance: 232.9
click at [716, 508] on div "Few scratches and dent in my front bumper. 22 days ago" at bounding box center [821, 510] width 686 height 41
copy p "Few scratches and dent in my front bumper."
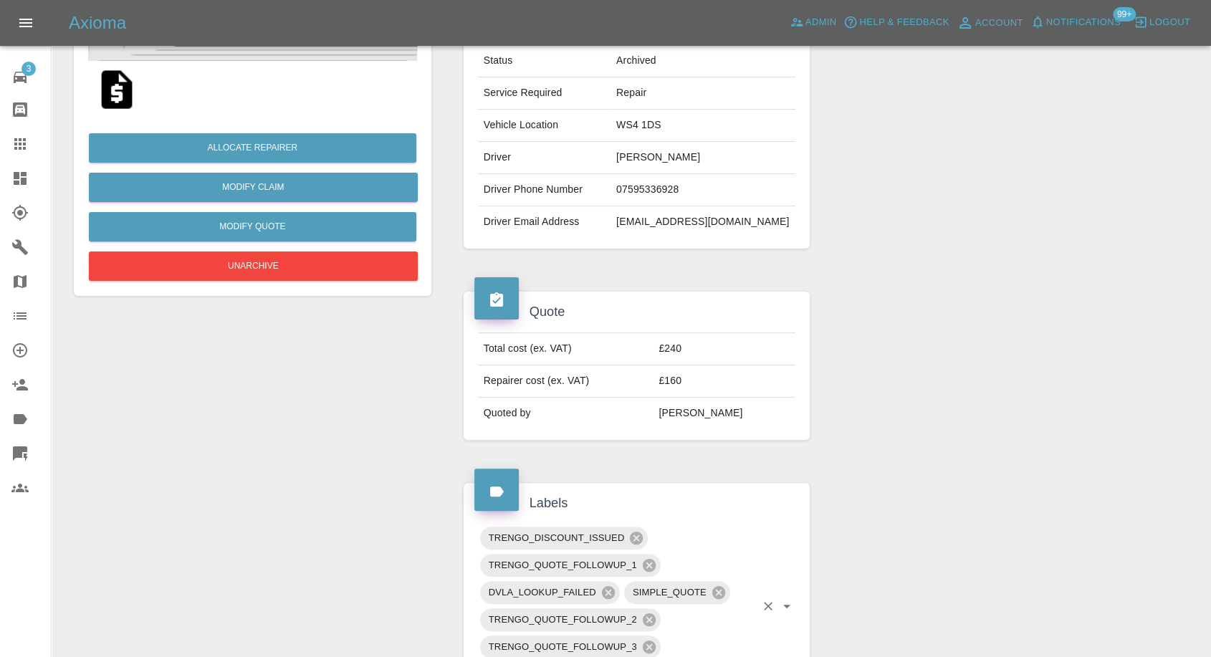
scroll to position [0, 0]
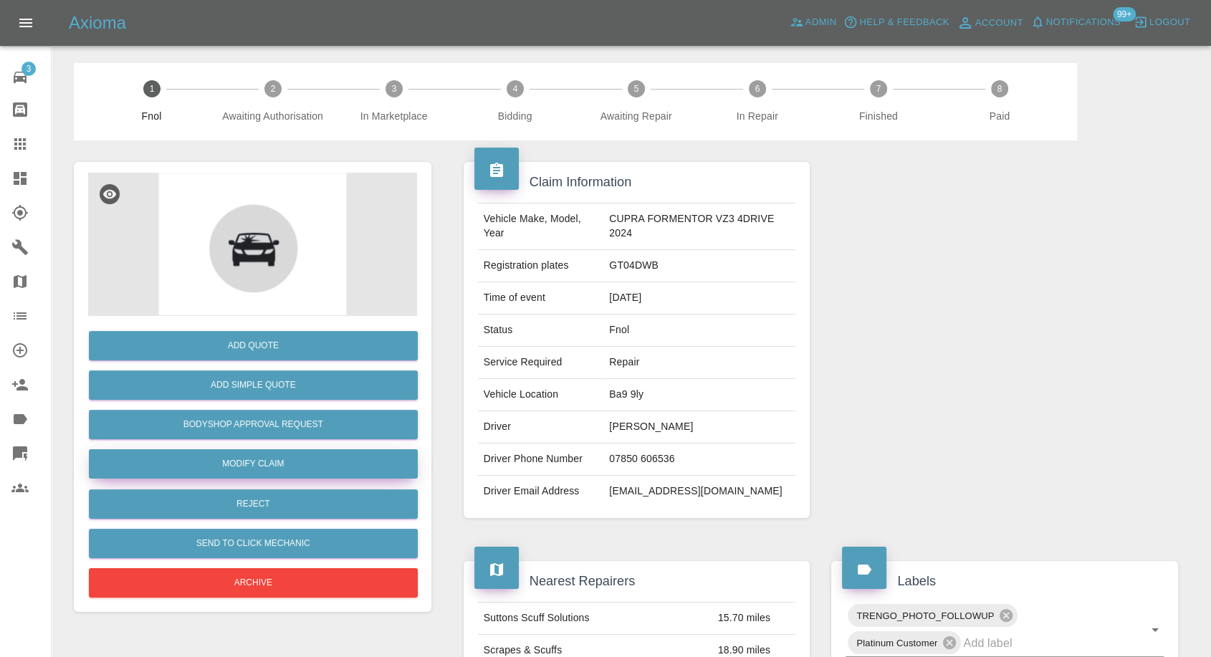
click at [269, 458] on link "Modify Claim" at bounding box center [253, 463] width 329 height 29
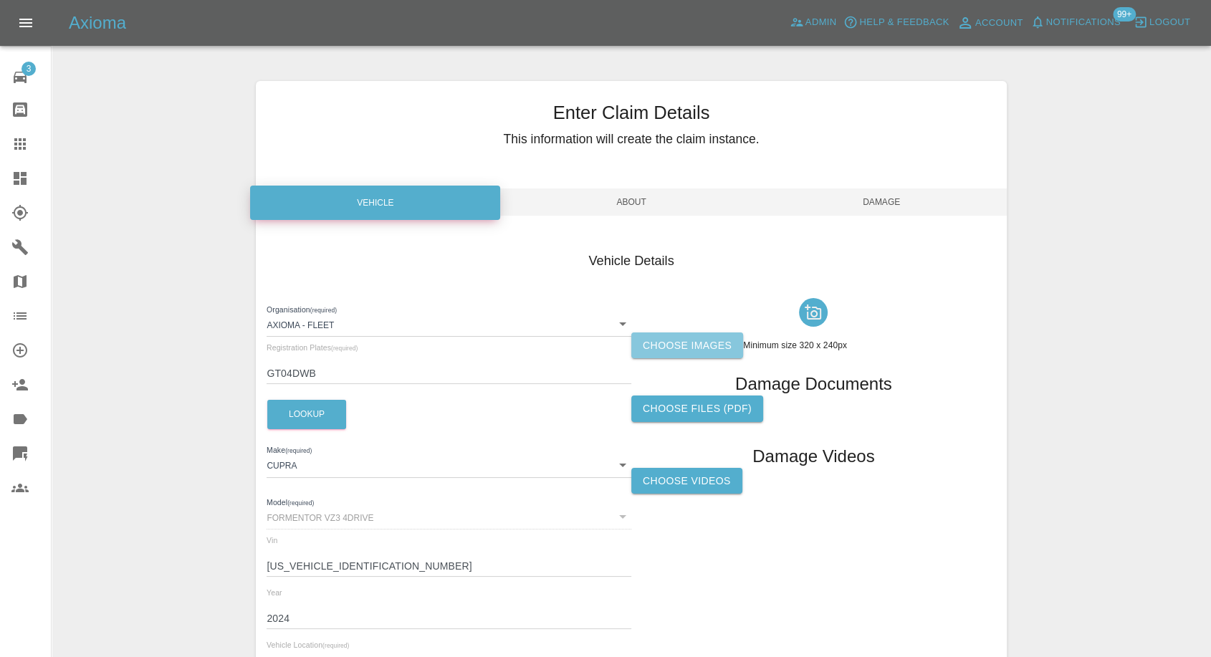
click at [664, 352] on label "Choose images" at bounding box center [687, 346] width 112 height 27
click at [0, 0] on input "Choose images" at bounding box center [0, 0] width 0 height 0
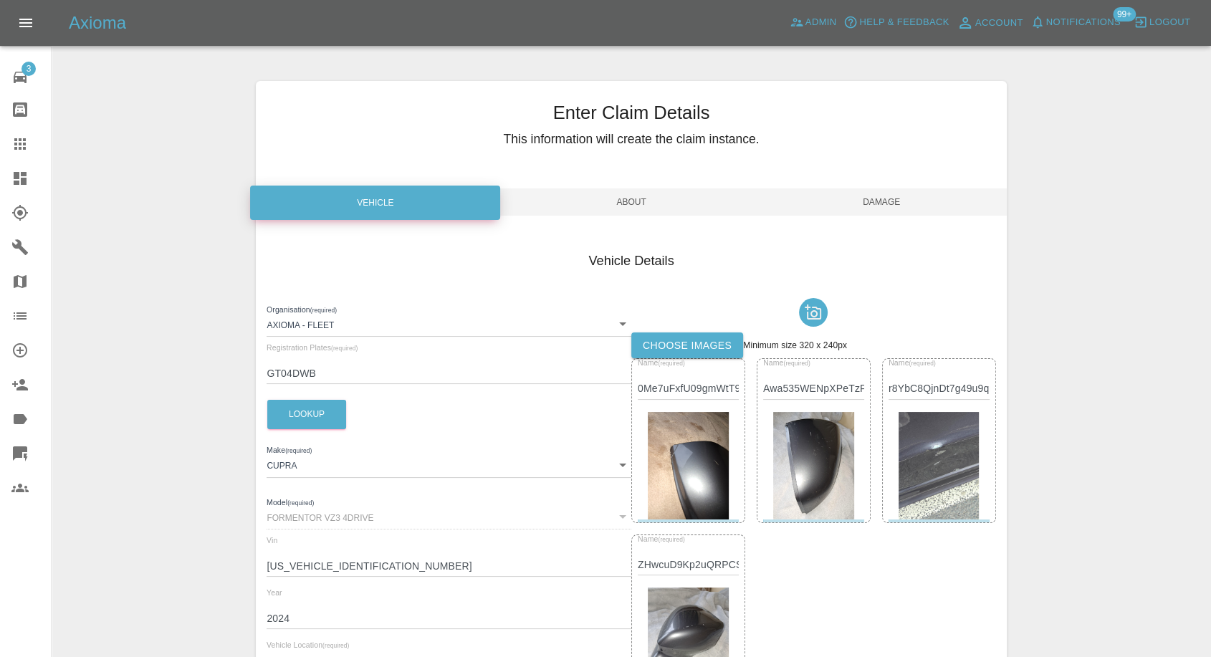
click at [950, 467] on img at bounding box center [939, 466] width 81 height 108
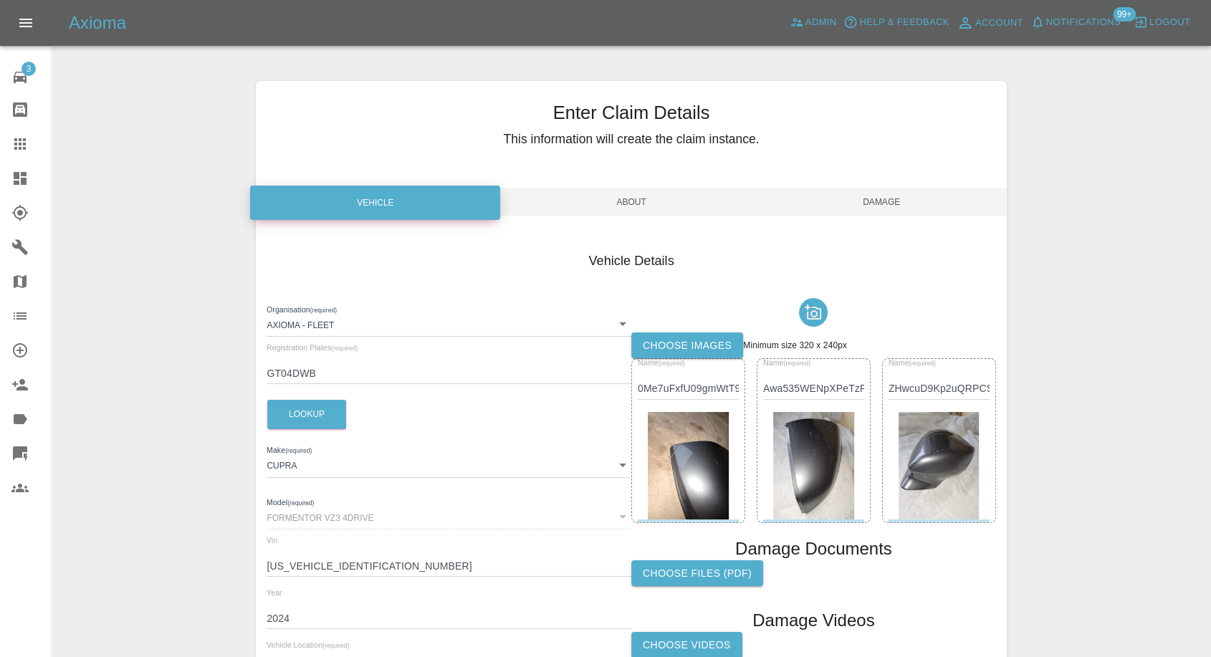
click at [882, 189] on span "Damage" at bounding box center [882, 202] width 250 height 27
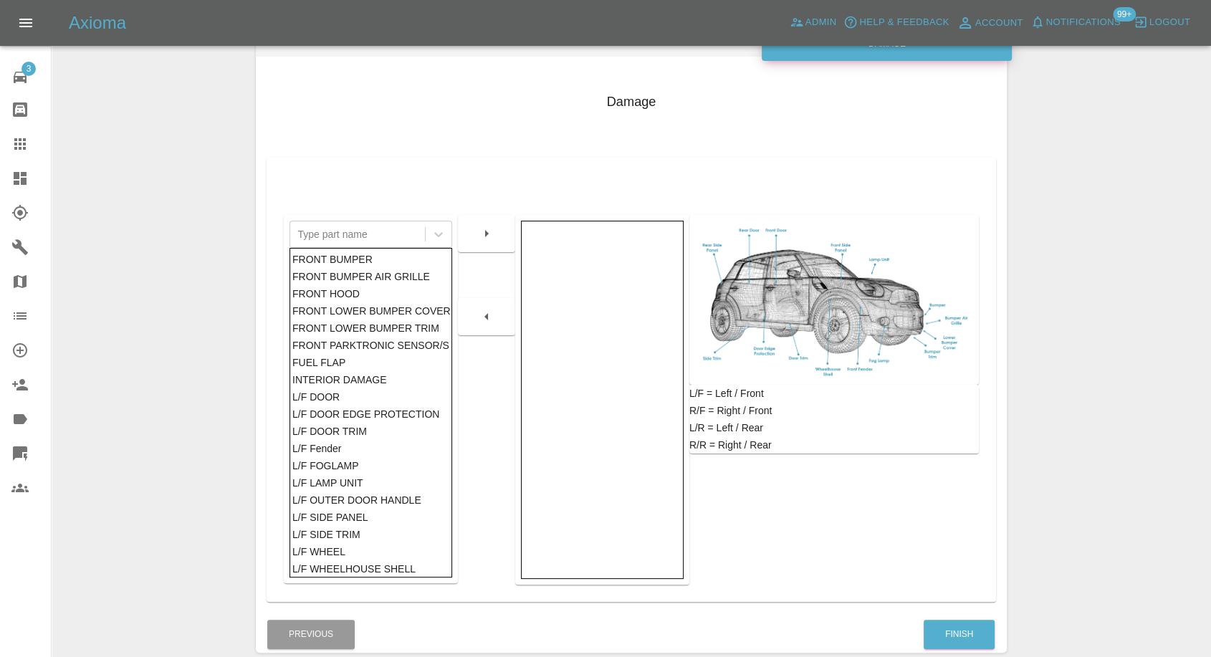
scroll to position [229, 0]
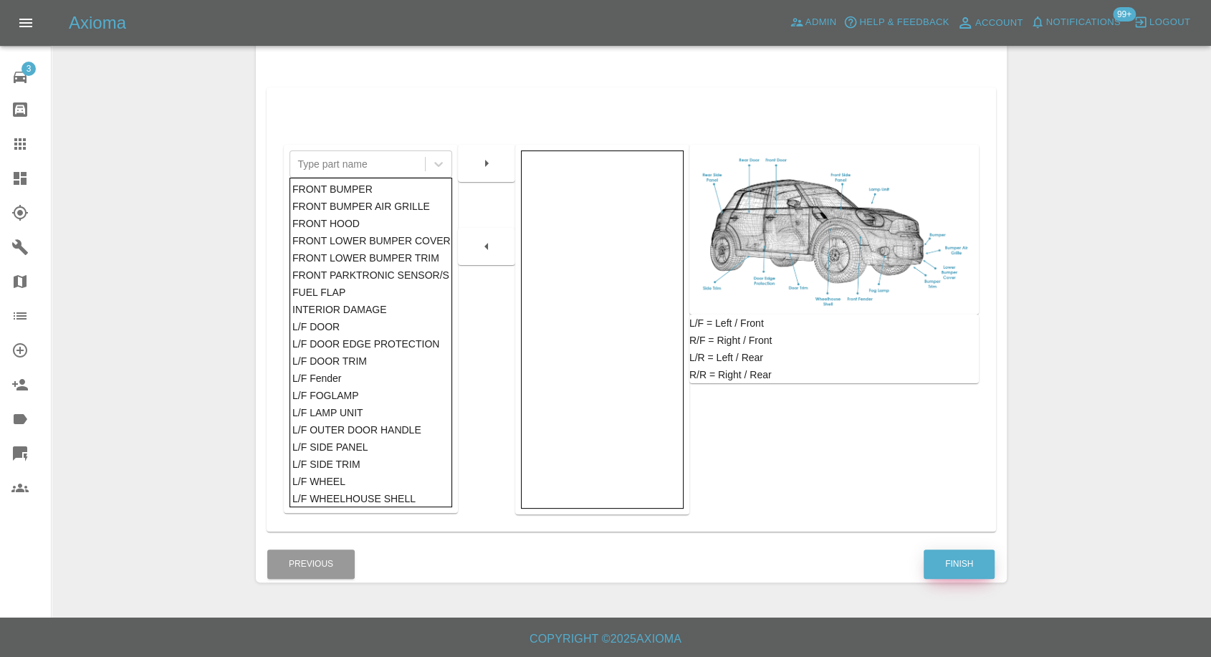
click at [957, 562] on button "Finish" at bounding box center [959, 564] width 71 height 29
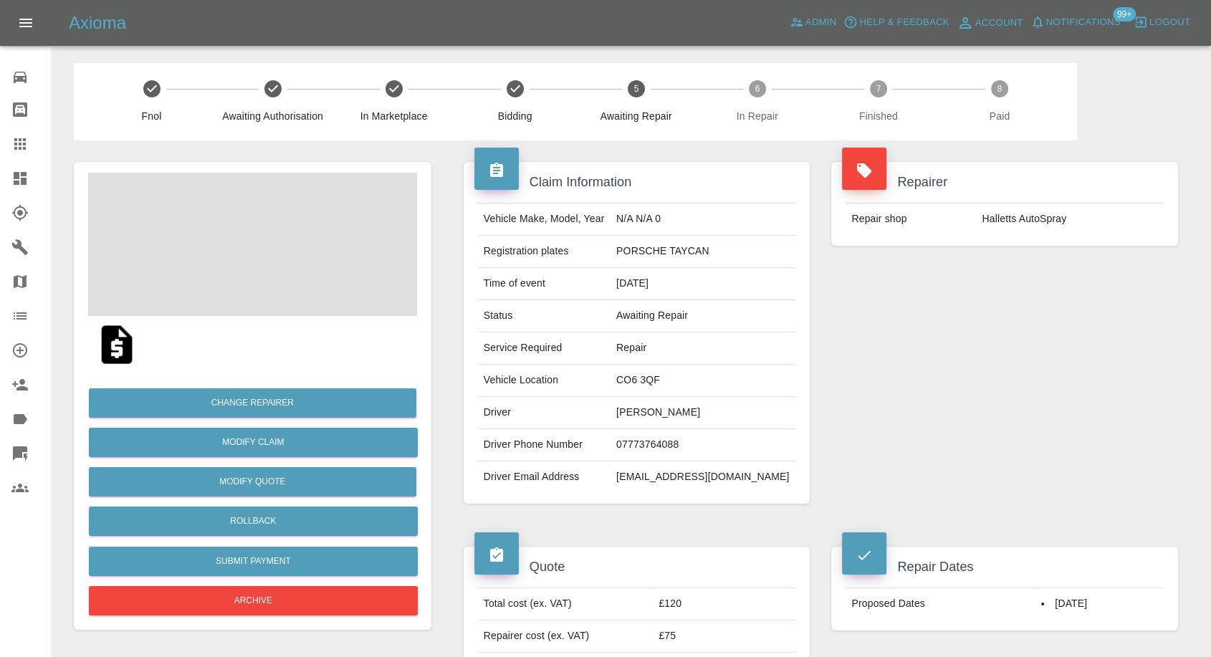
scroll to position [239, 0]
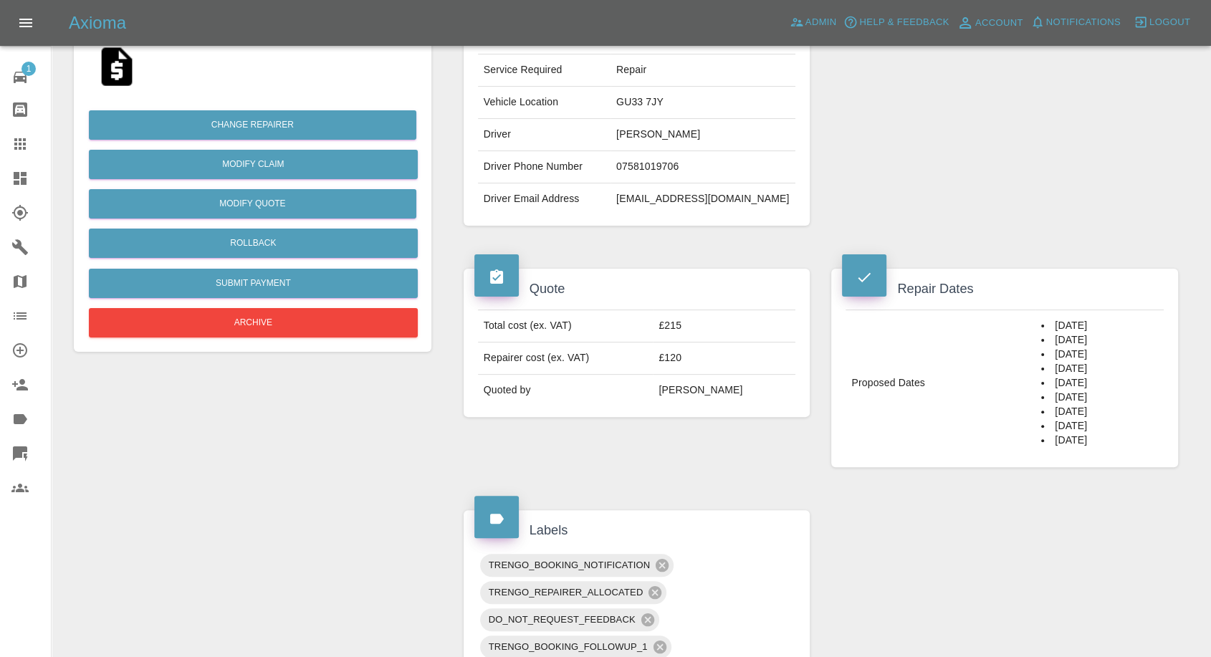
scroll to position [239, 0]
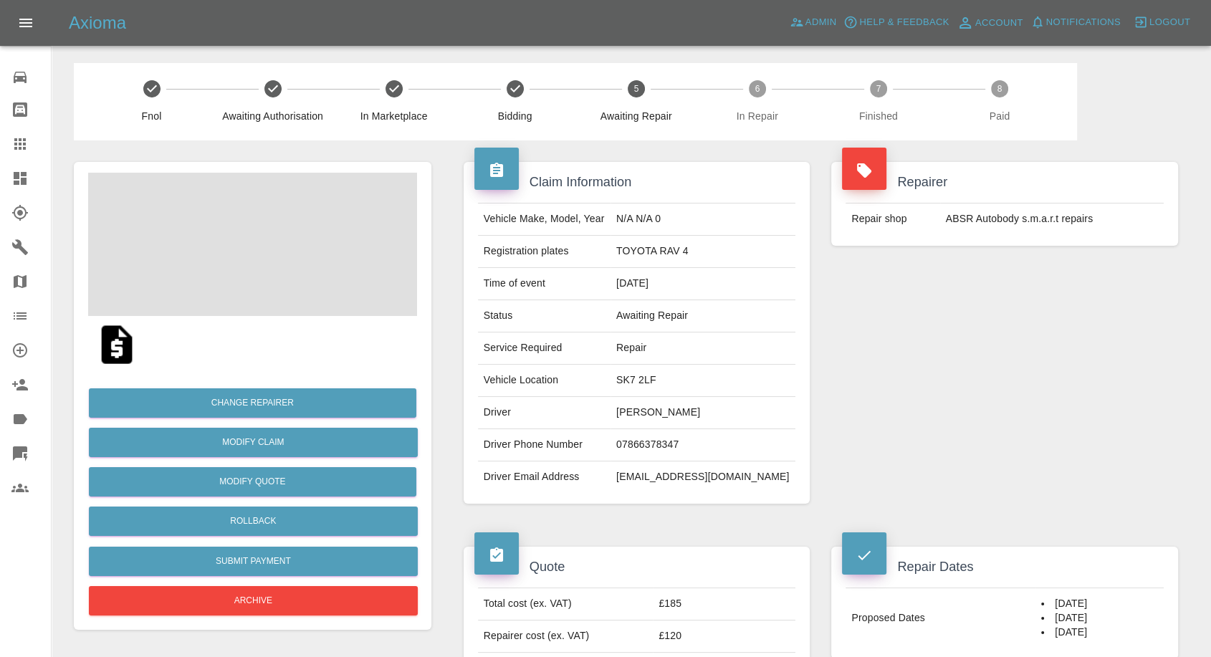
click at [117, 348] on img at bounding box center [117, 345] width 46 height 46
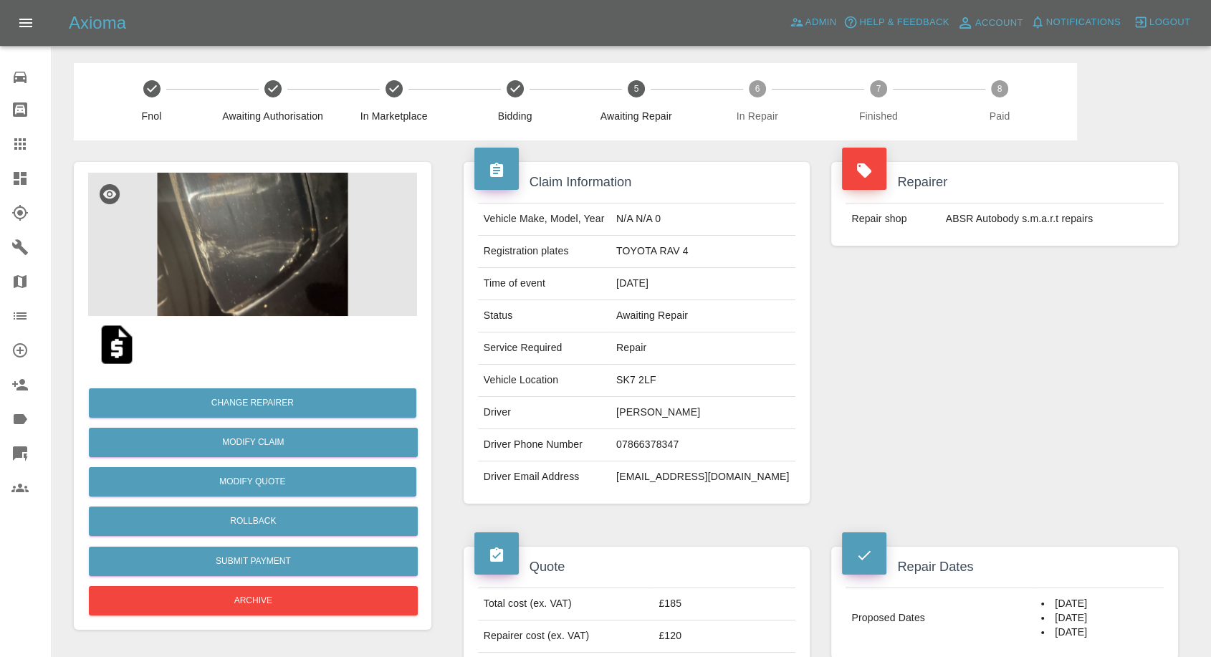
click at [257, 193] on img at bounding box center [252, 244] width 329 height 143
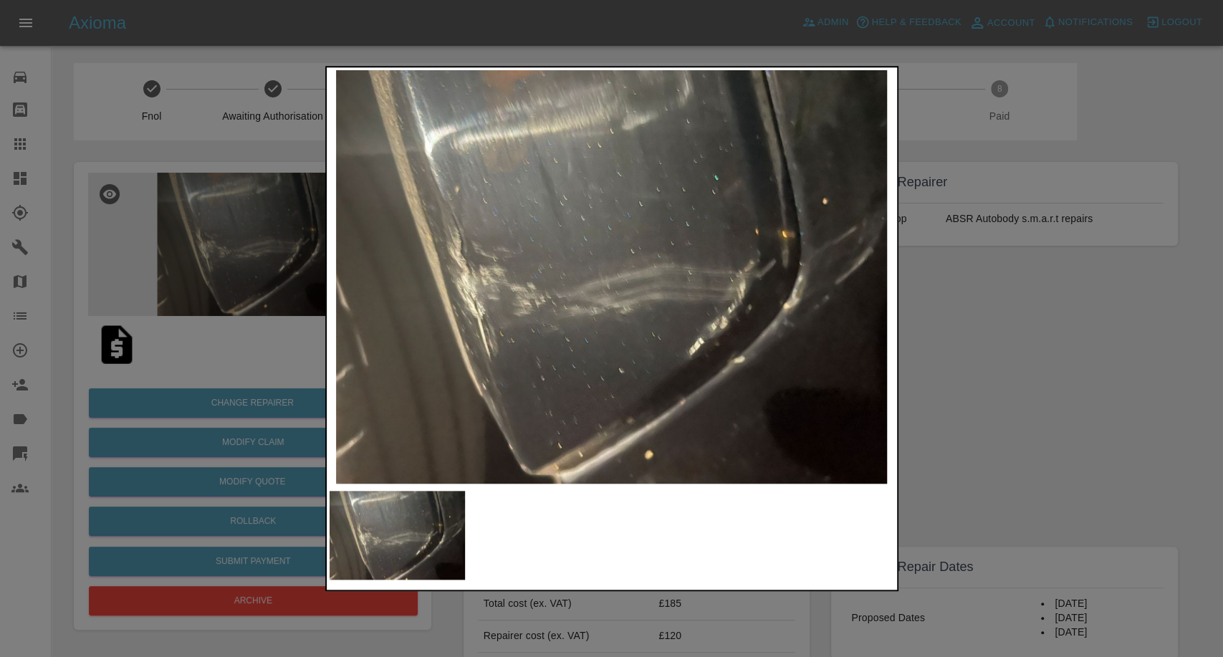
click at [1015, 472] on div at bounding box center [611, 328] width 1223 height 657
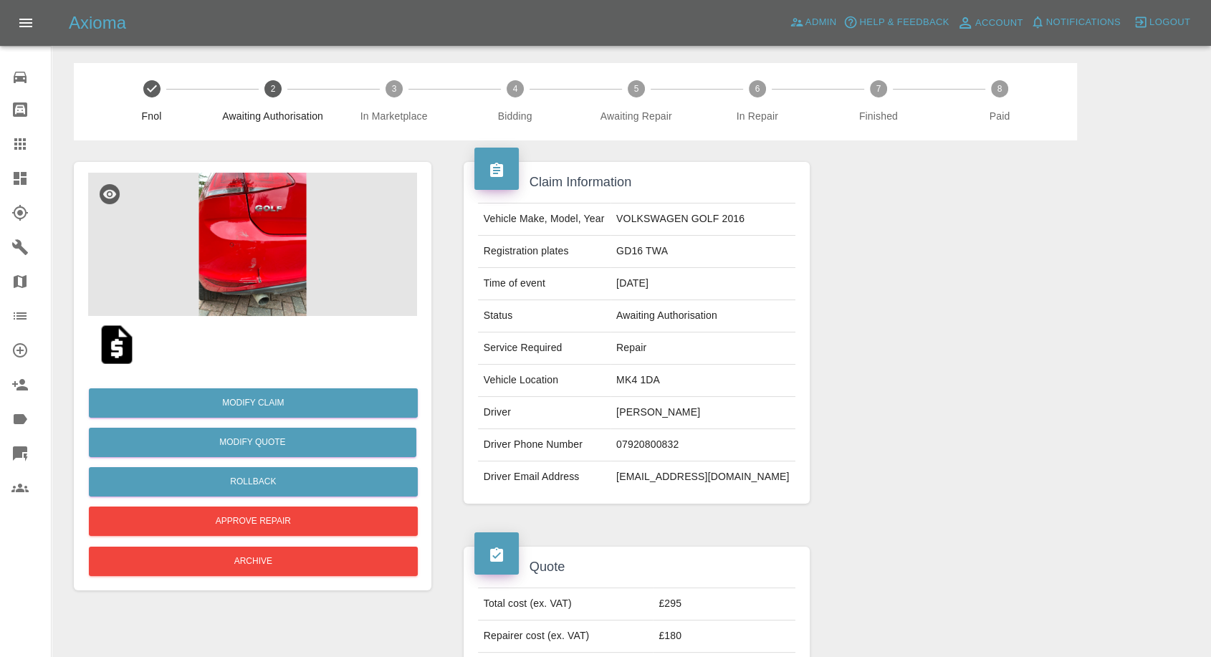
click at [298, 251] on img at bounding box center [252, 244] width 329 height 143
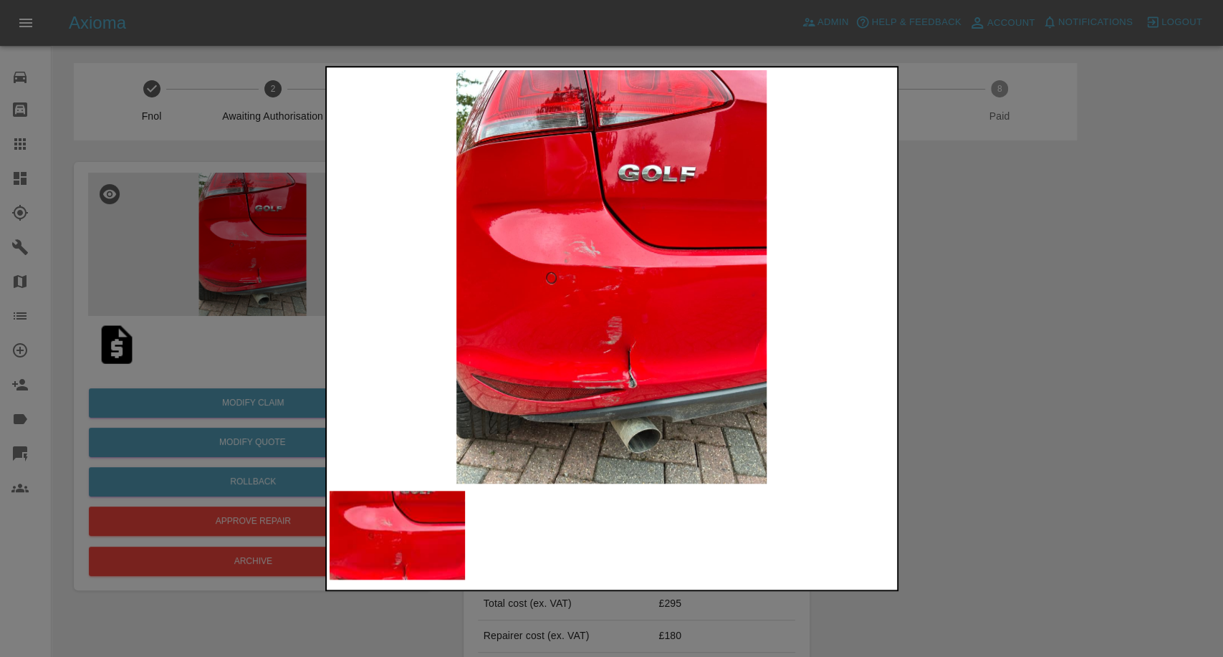
click at [901, 437] on div at bounding box center [611, 328] width 1223 height 657
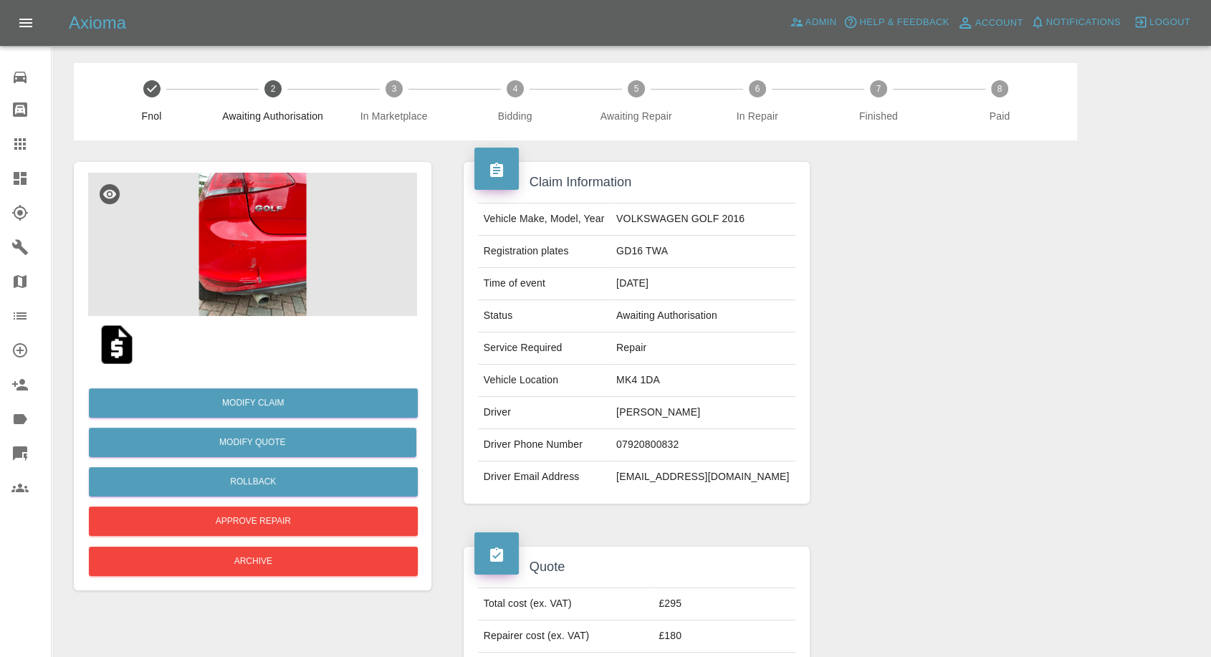
scroll to position [159, 0]
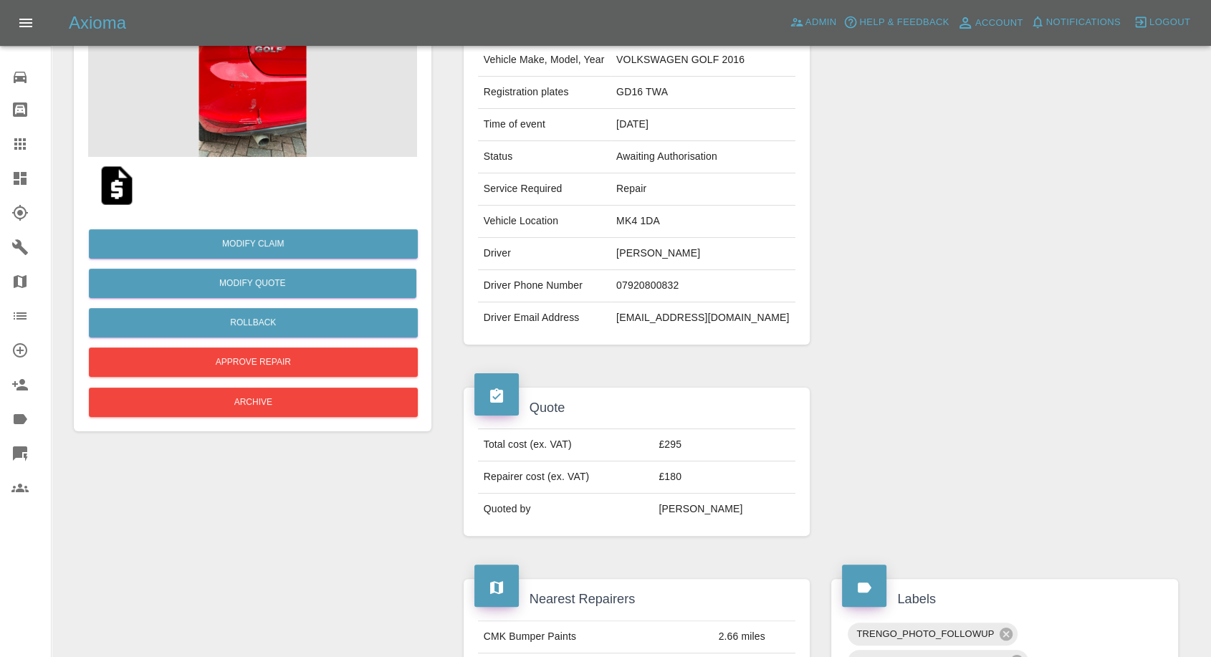
click at [126, 188] on img at bounding box center [117, 186] width 46 height 46
click at [23, 151] on icon at bounding box center [19, 143] width 17 height 17
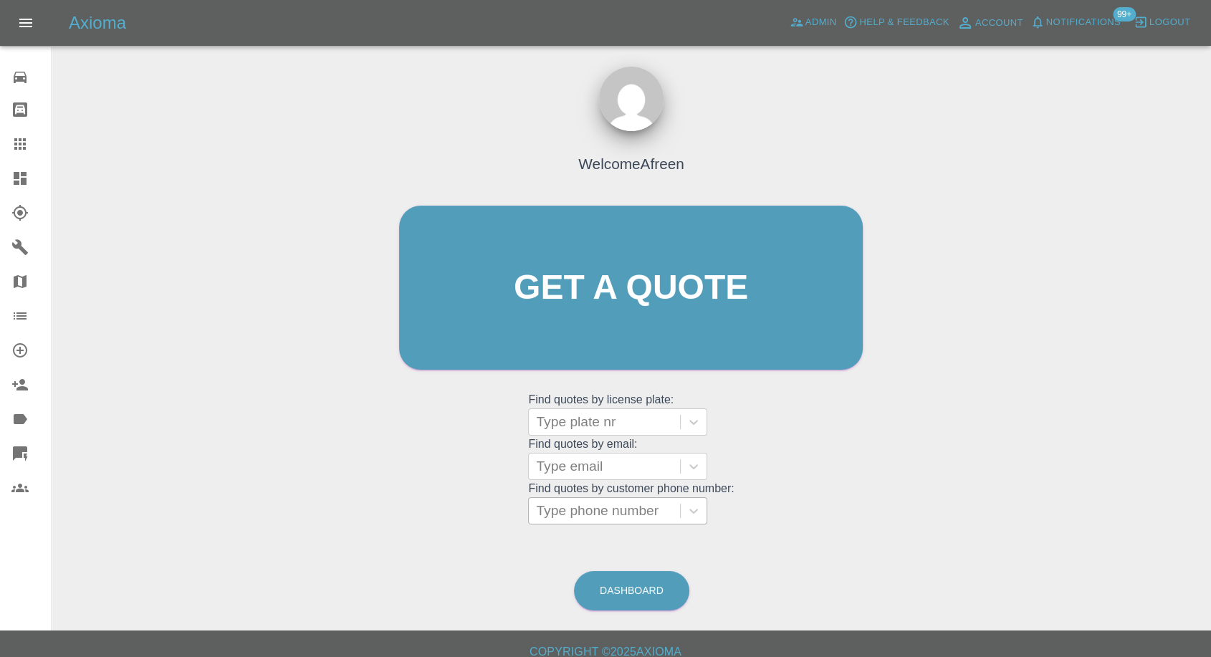
click at [642, 515] on div at bounding box center [604, 511] width 137 height 20
paste input "07595336928"
type input "07595336928"
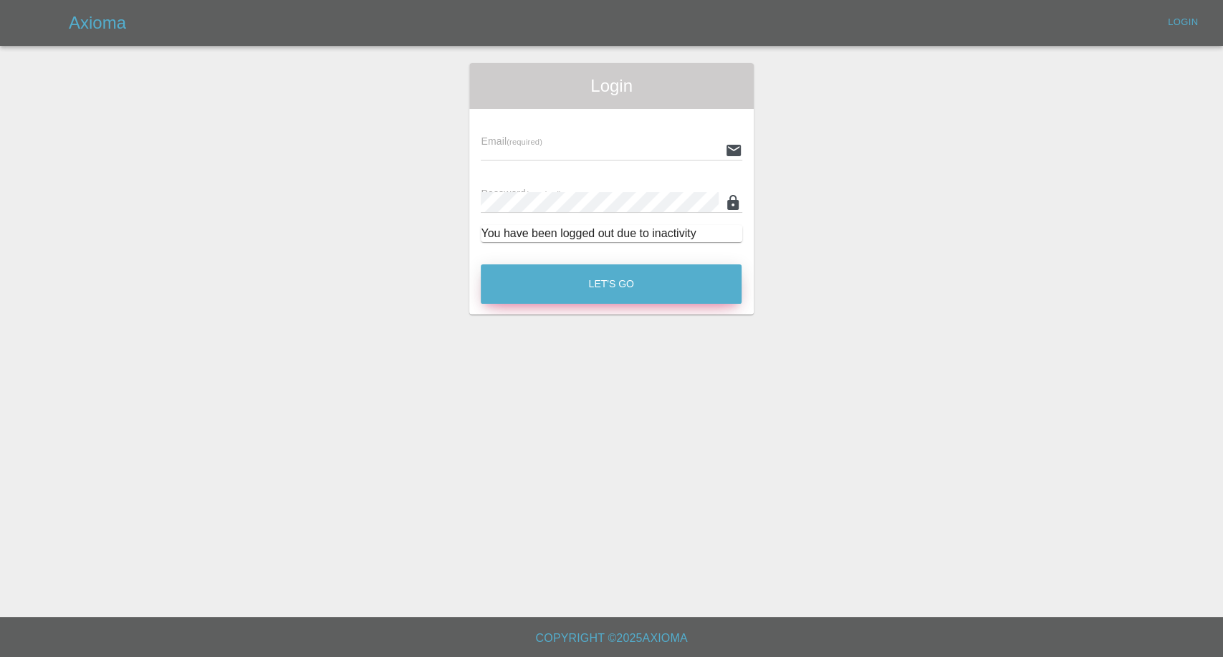
type input "afreen@axioma.co.uk"
click at [645, 291] on button "Let's Go" at bounding box center [611, 283] width 261 height 39
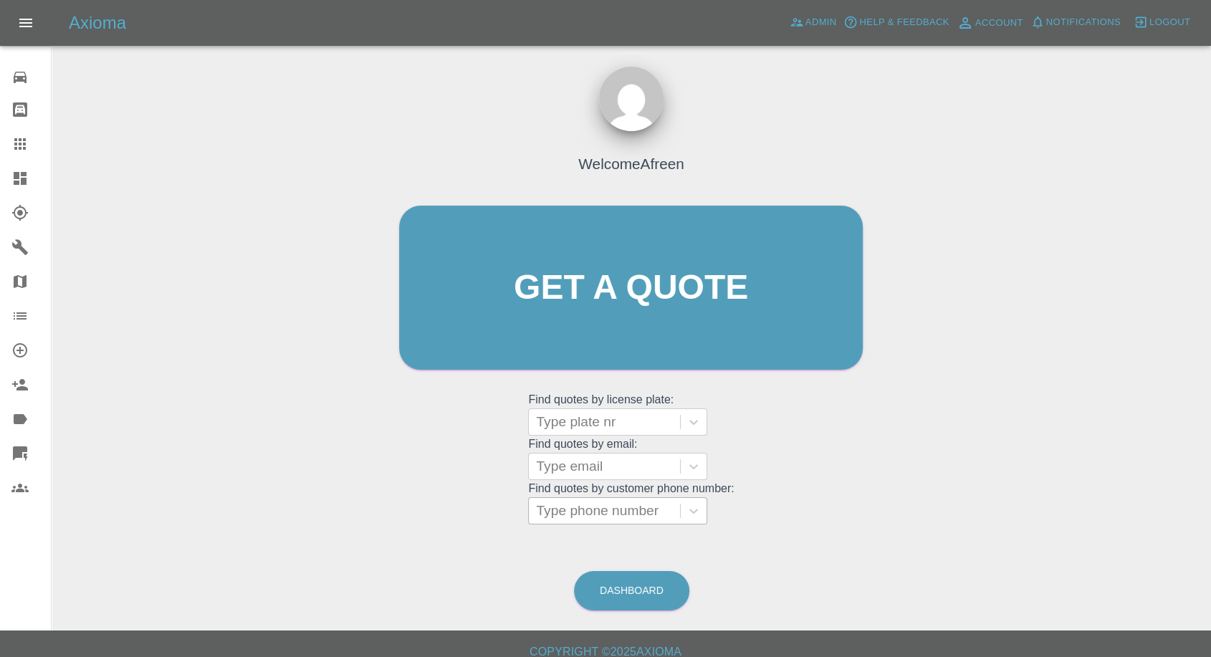
click at [623, 515] on div at bounding box center [604, 511] width 137 height 20
paste input "07595336928"
type input "07595336928"
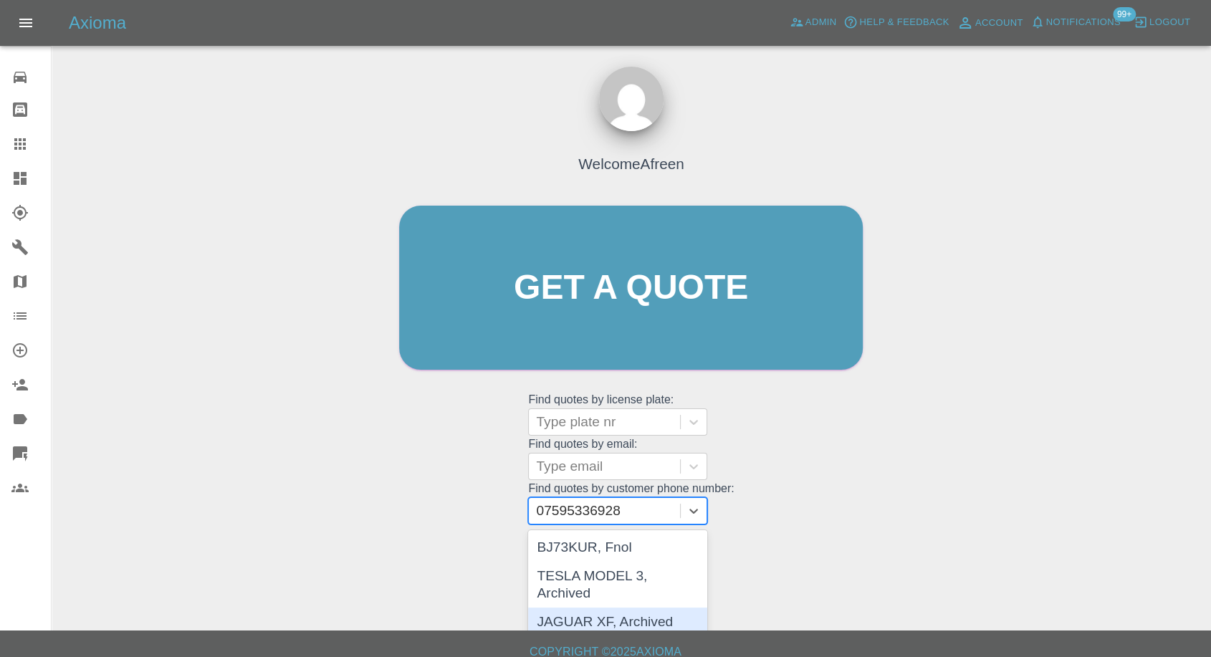
click at [607, 608] on div "JAGUAR XF, Archived" at bounding box center [617, 622] width 179 height 29
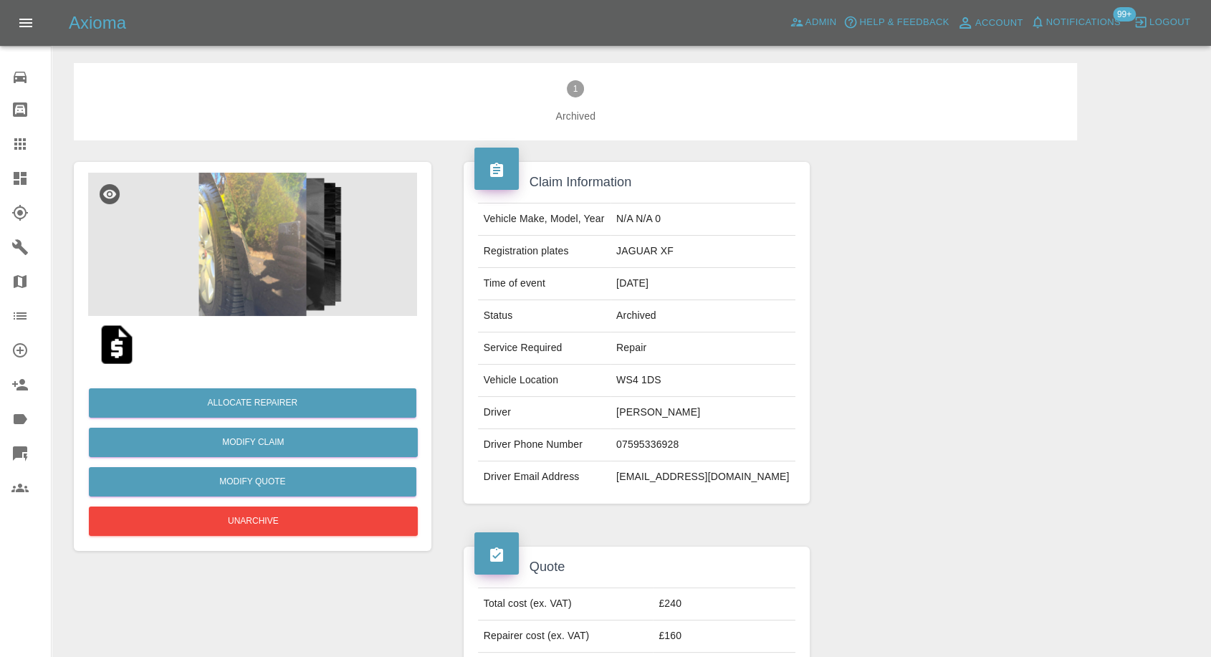
click at [237, 268] on img at bounding box center [252, 244] width 329 height 143
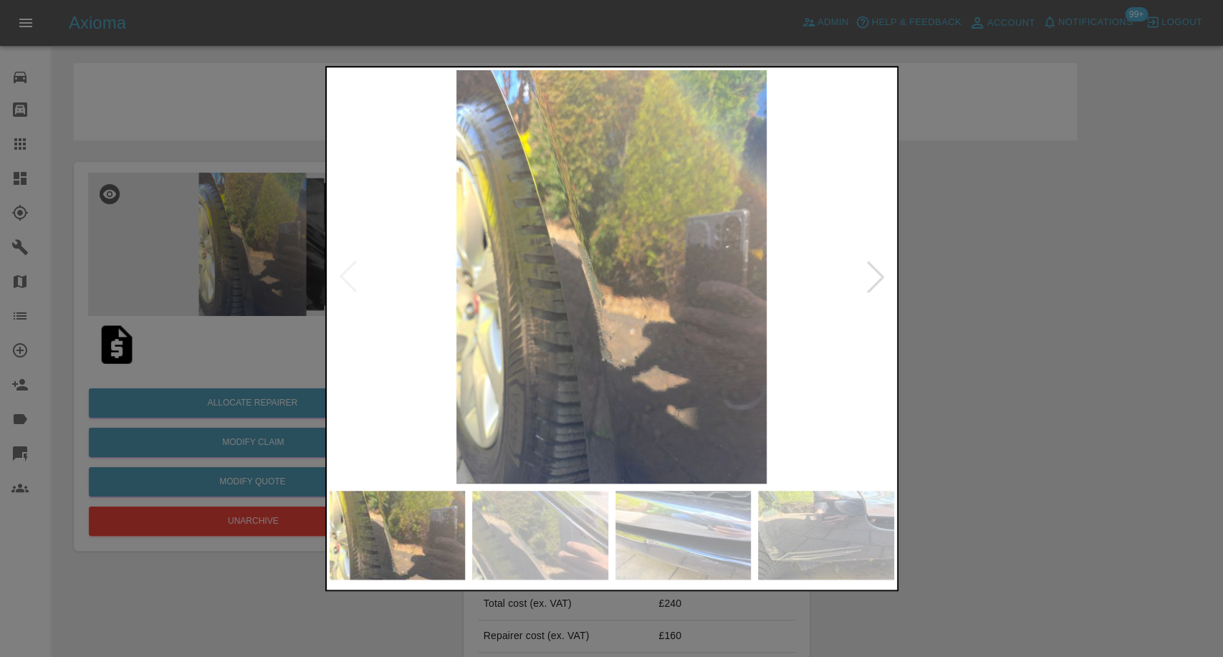
drag, startPoint x: 546, startPoint y: 587, endPoint x: 548, endPoint y: 576, distance: 10.8
click at [546, 587] on div at bounding box center [612, 535] width 565 height 103
click at [530, 528] on img at bounding box center [540, 535] width 136 height 89
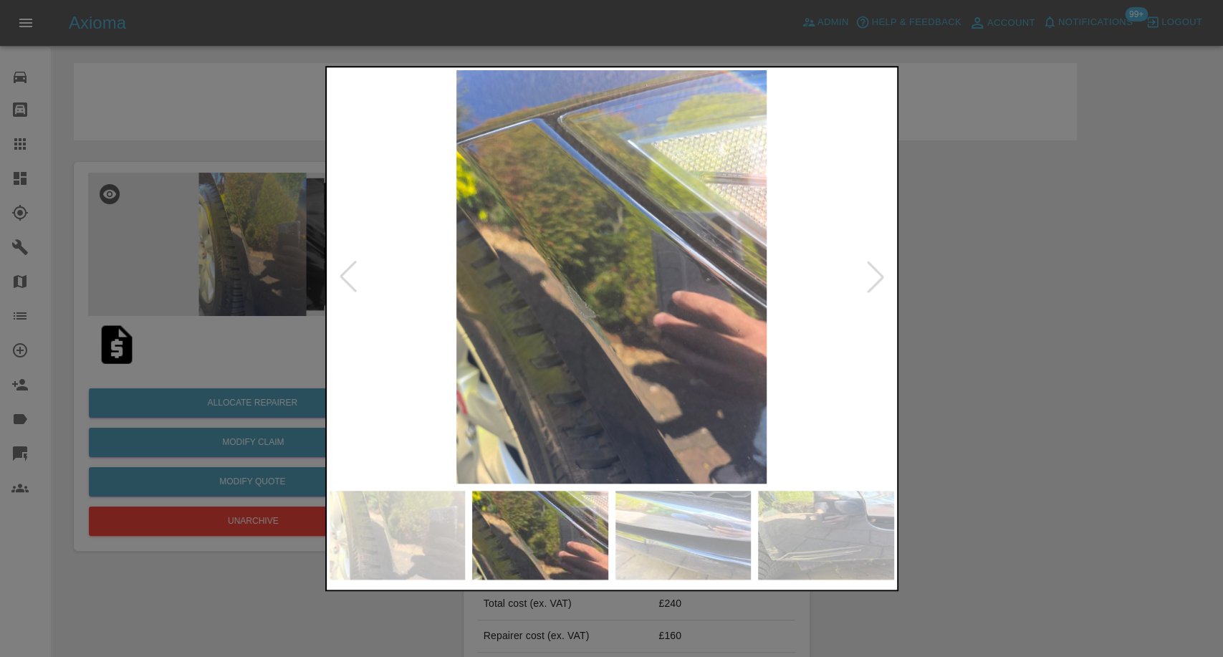
click at [659, 538] on img at bounding box center [684, 535] width 136 height 89
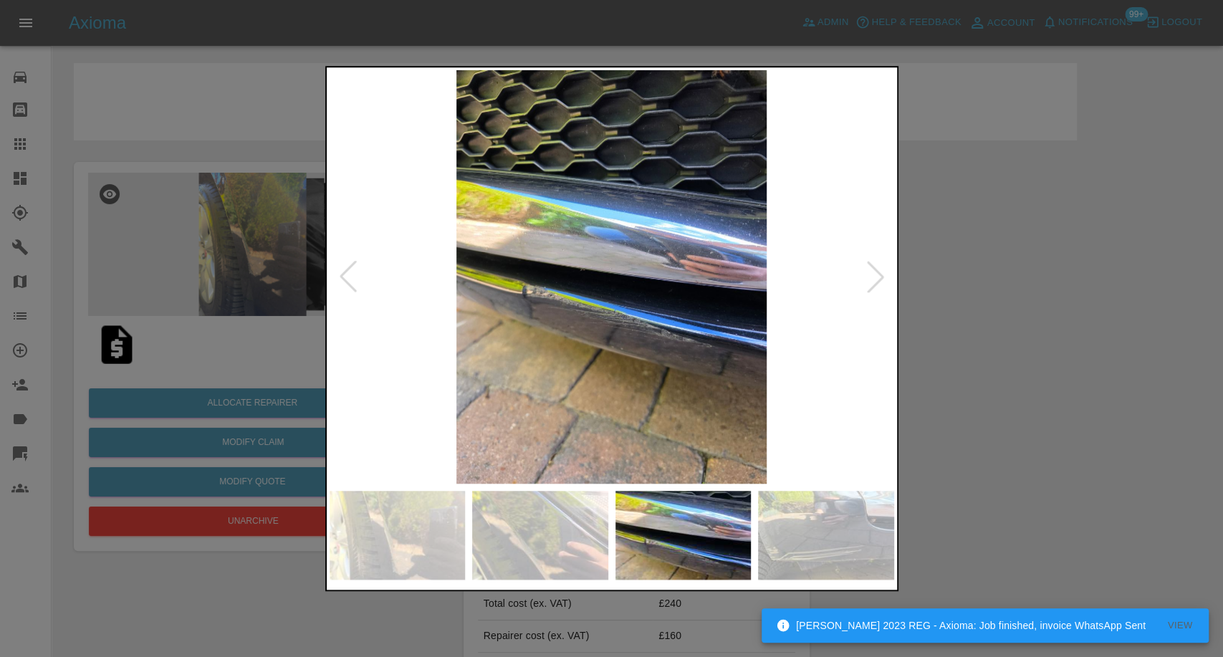
click at [834, 557] on img at bounding box center [826, 535] width 136 height 89
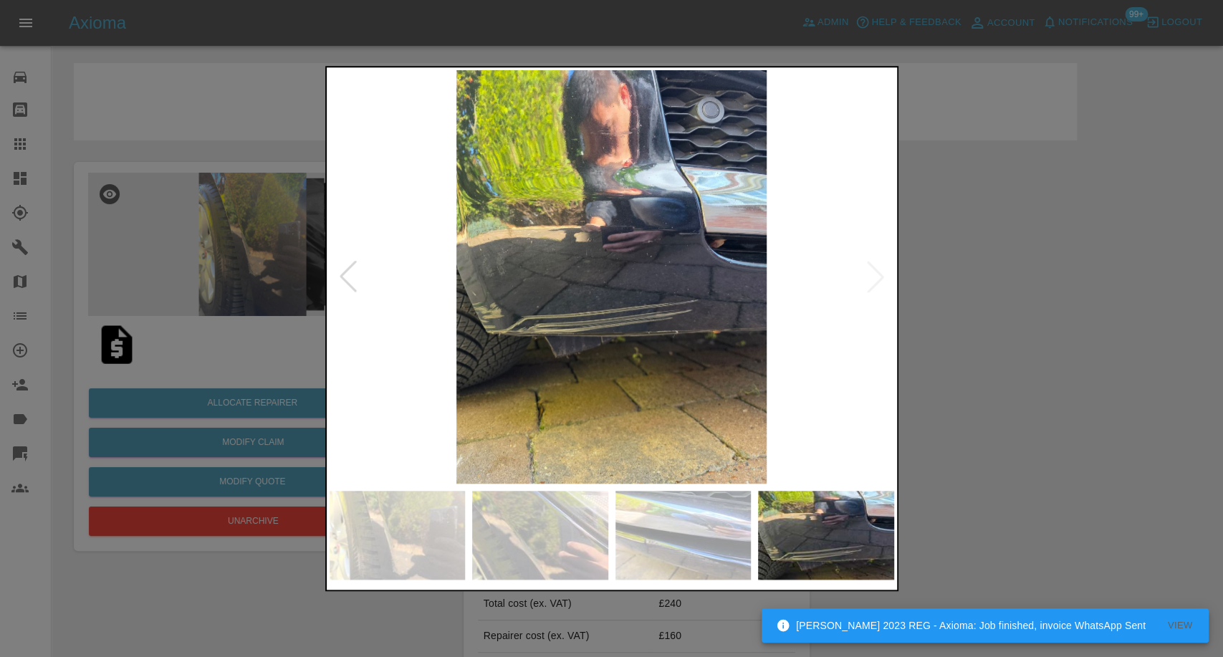
click at [881, 272] on img at bounding box center [612, 277] width 565 height 414
click at [1078, 363] on div at bounding box center [611, 328] width 1223 height 657
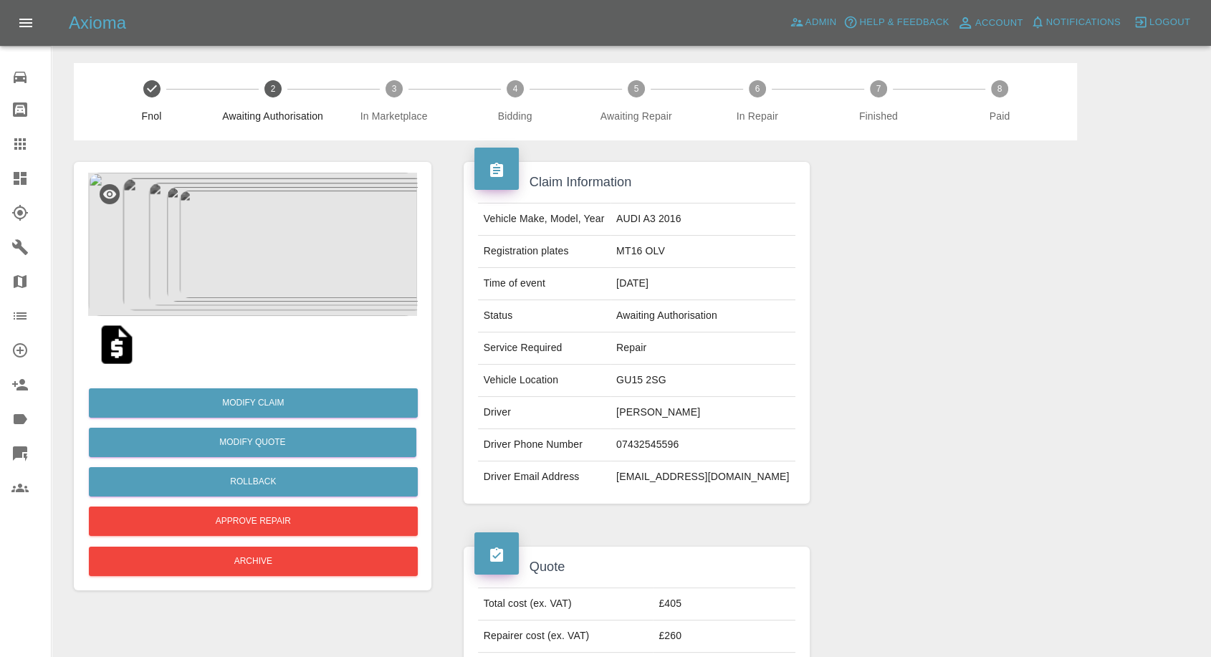
click at [685, 411] on td "Lauren Pullen" at bounding box center [703, 413] width 185 height 32
copy td "Lauren Pullen"
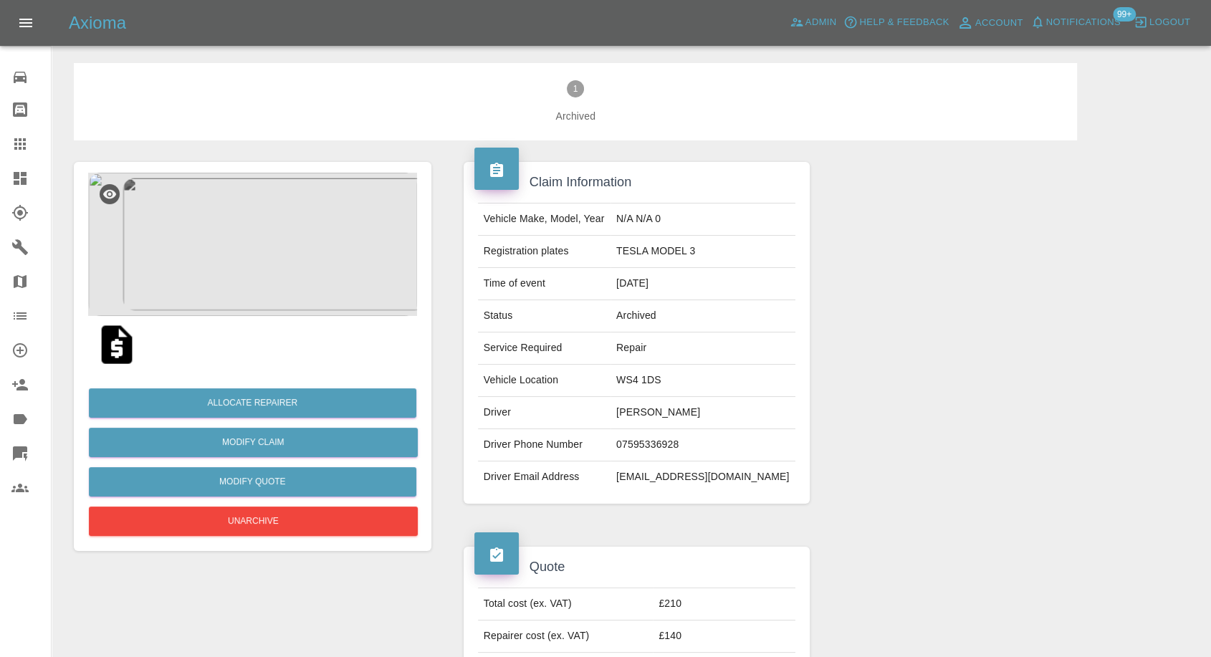
click at [637, 400] on td "[PERSON_NAME]" at bounding box center [703, 413] width 185 height 32
copy td "[PERSON_NAME]"
click at [652, 442] on td "07595336928" at bounding box center [703, 445] width 185 height 32
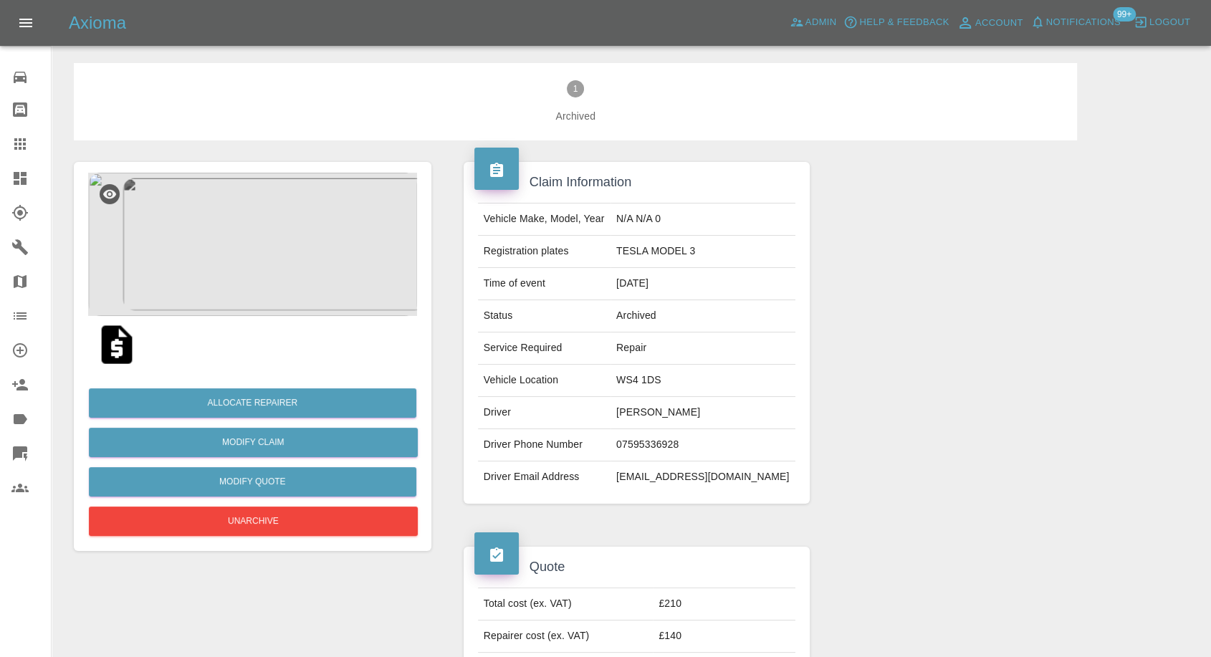
click at [654, 376] on td "WS4 1DS" at bounding box center [703, 381] width 185 height 32
copy td "WS4 1DS"
click at [664, 466] on td "[EMAIL_ADDRESS][DOMAIN_NAME]" at bounding box center [703, 478] width 185 height 32
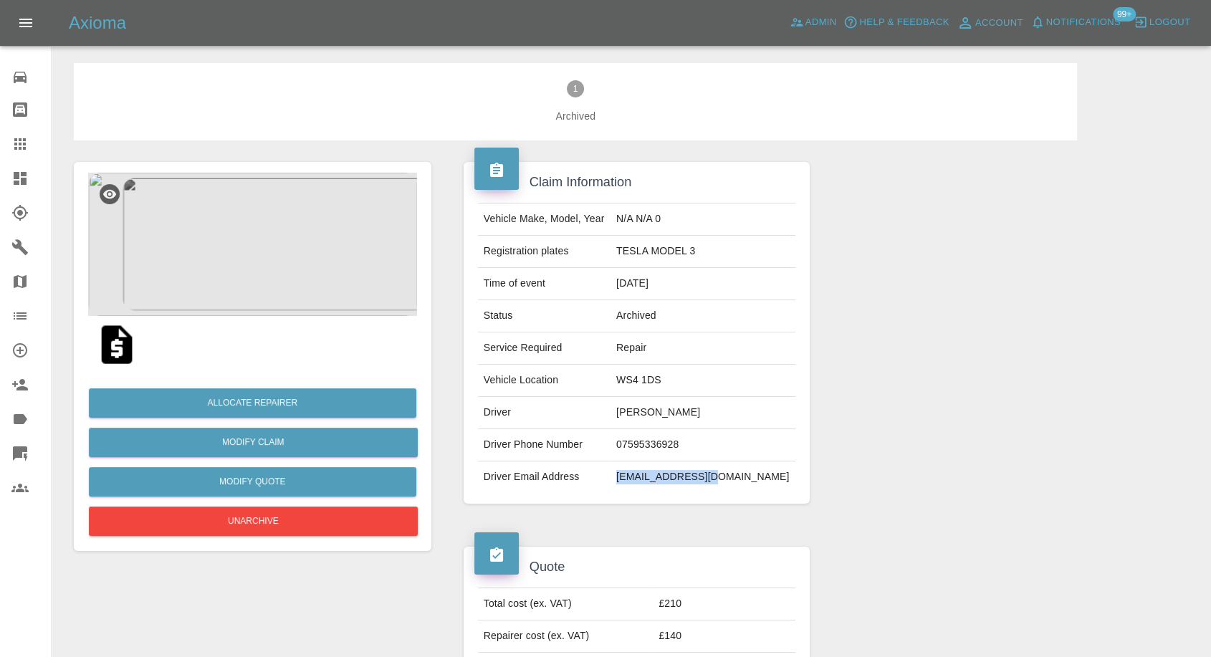
click at [664, 466] on td "[EMAIL_ADDRESS][DOMAIN_NAME]" at bounding box center [703, 478] width 185 height 32
copy td "[EMAIL_ADDRESS][DOMAIN_NAME]"
click at [631, 442] on td "07595336928" at bounding box center [703, 445] width 185 height 32
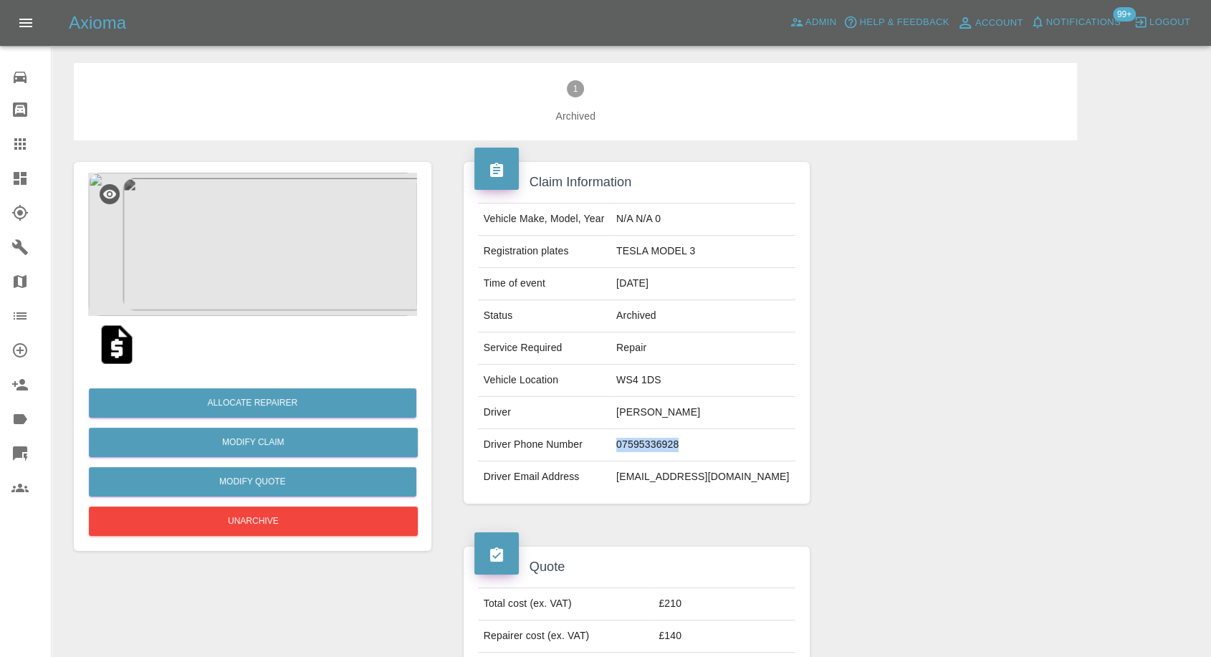
copy td "07595336928"
click at [601, 486] on td "Driver Email Address" at bounding box center [544, 478] width 133 height 32
click at [651, 439] on td "07595336928" at bounding box center [703, 445] width 185 height 32
copy td "07595336928"
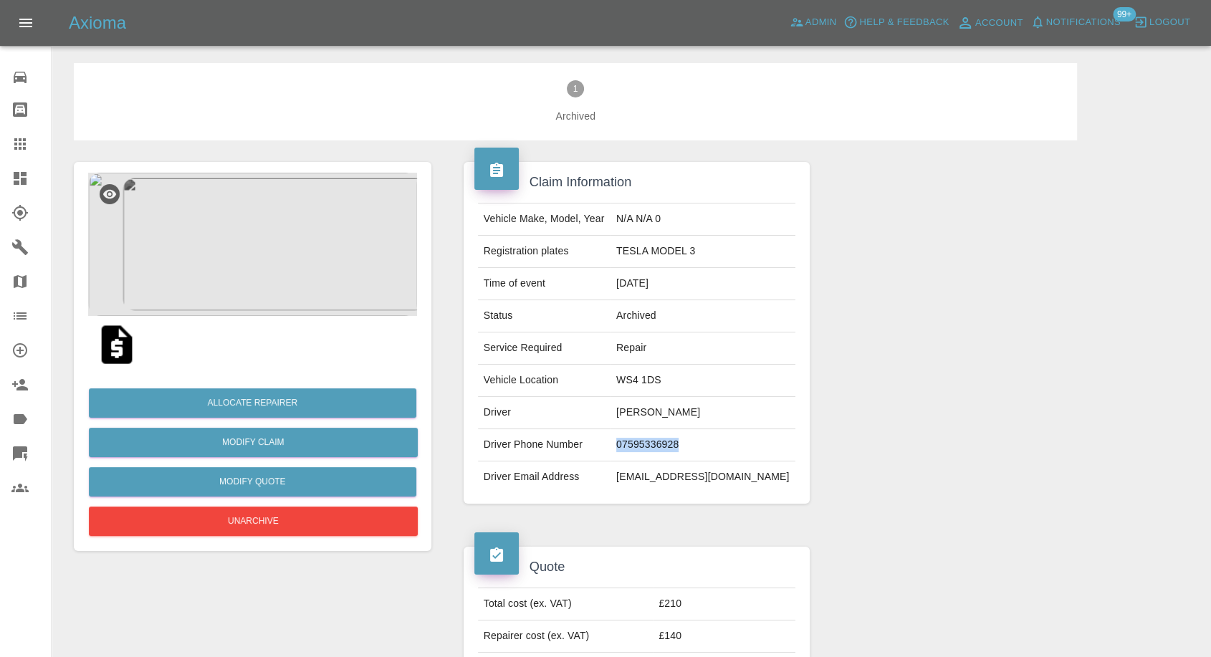
click at [280, 238] on img at bounding box center [252, 244] width 329 height 143
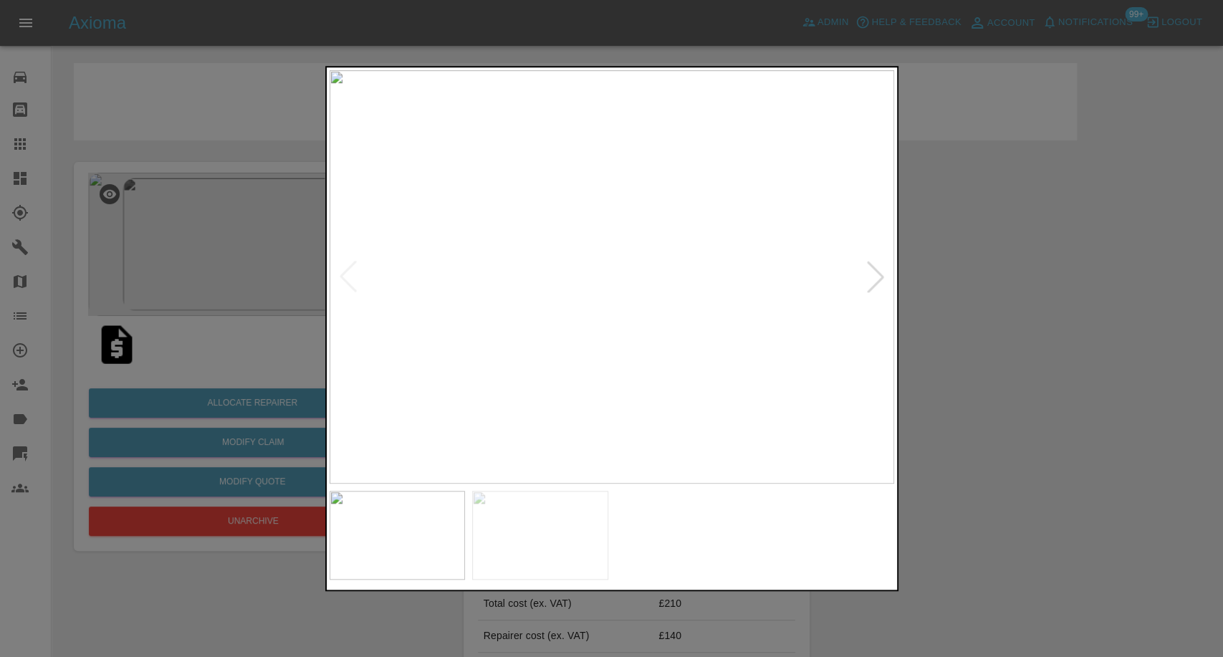
click at [544, 540] on img at bounding box center [540, 535] width 136 height 89
drag, startPoint x: 1104, startPoint y: 343, endPoint x: 1084, endPoint y: 340, distance: 20.4
click at [1104, 343] on div at bounding box center [611, 328] width 1223 height 657
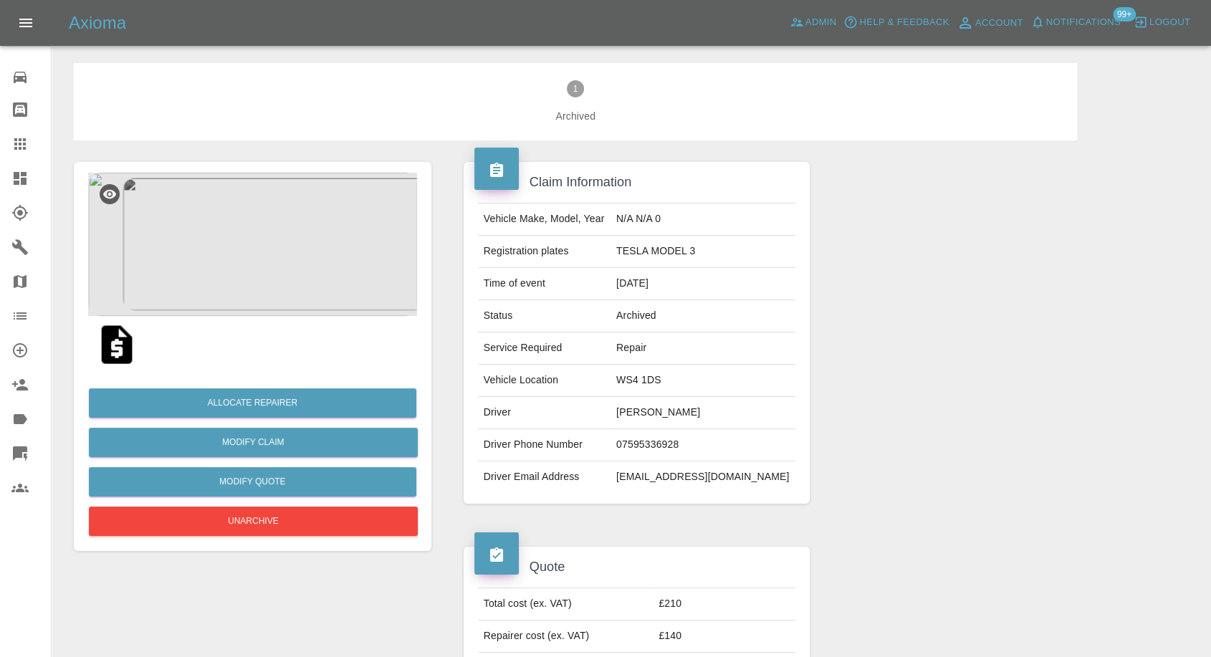
click at [266, 219] on img at bounding box center [252, 244] width 329 height 143
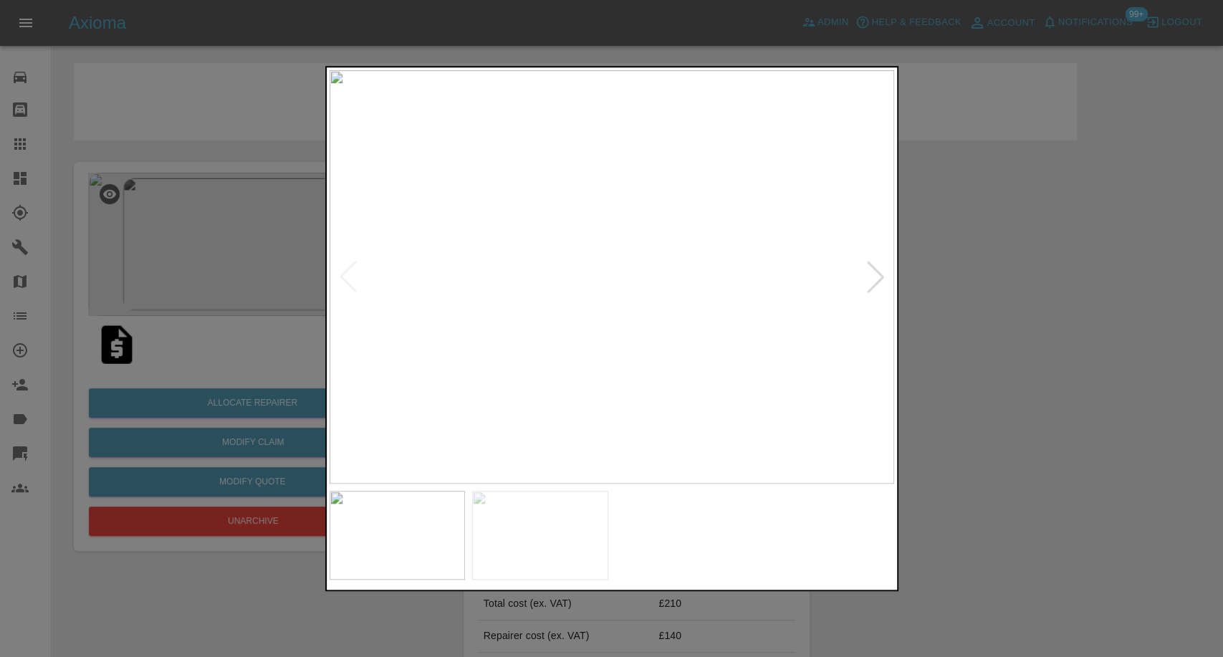
click at [953, 449] on div at bounding box center [611, 328] width 1223 height 657
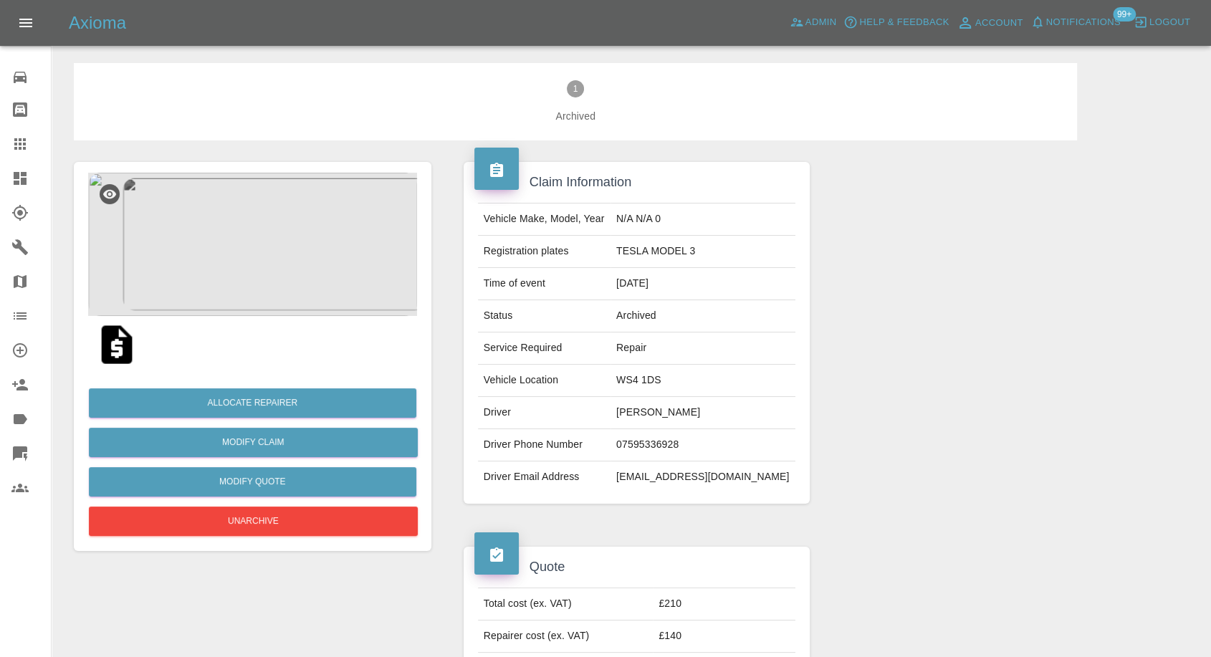
click at [229, 239] on img at bounding box center [252, 244] width 329 height 143
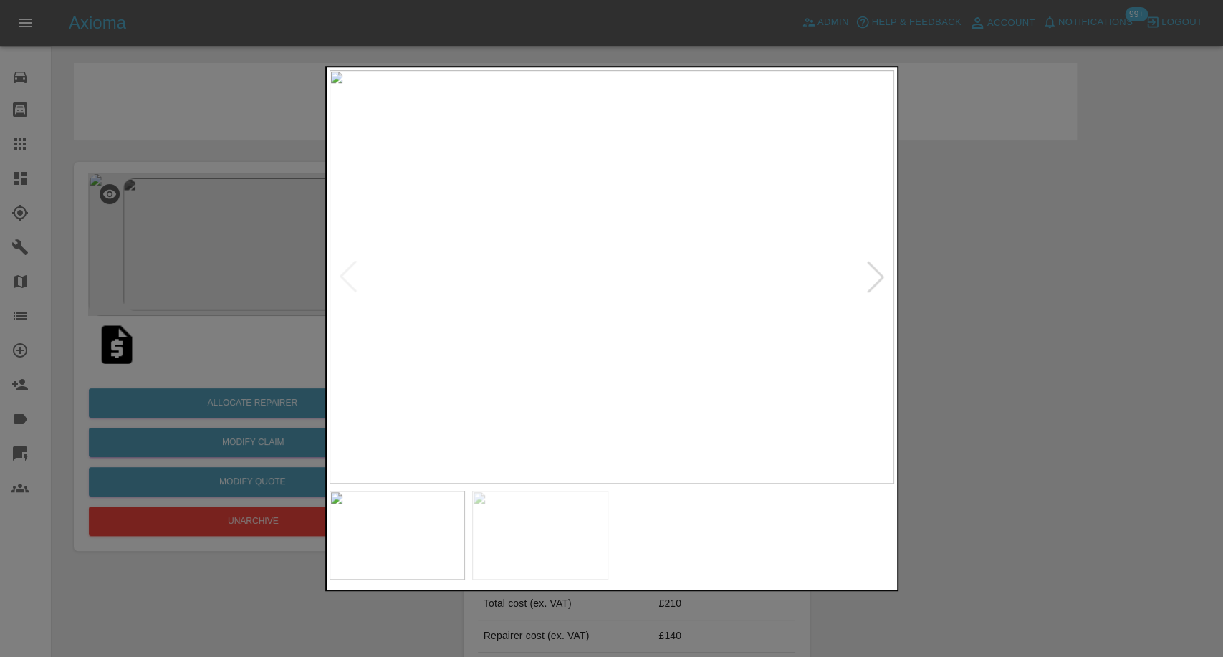
click at [1038, 392] on div at bounding box center [611, 328] width 1223 height 657
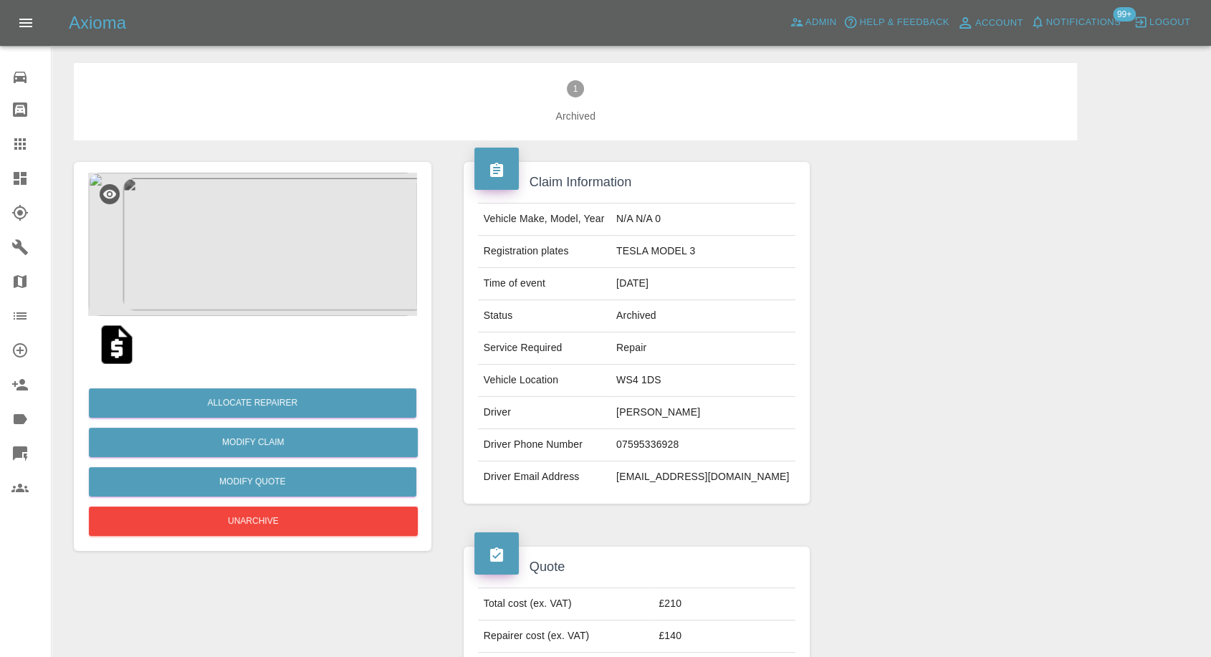
click at [233, 271] on img at bounding box center [252, 244] width 329 height 143
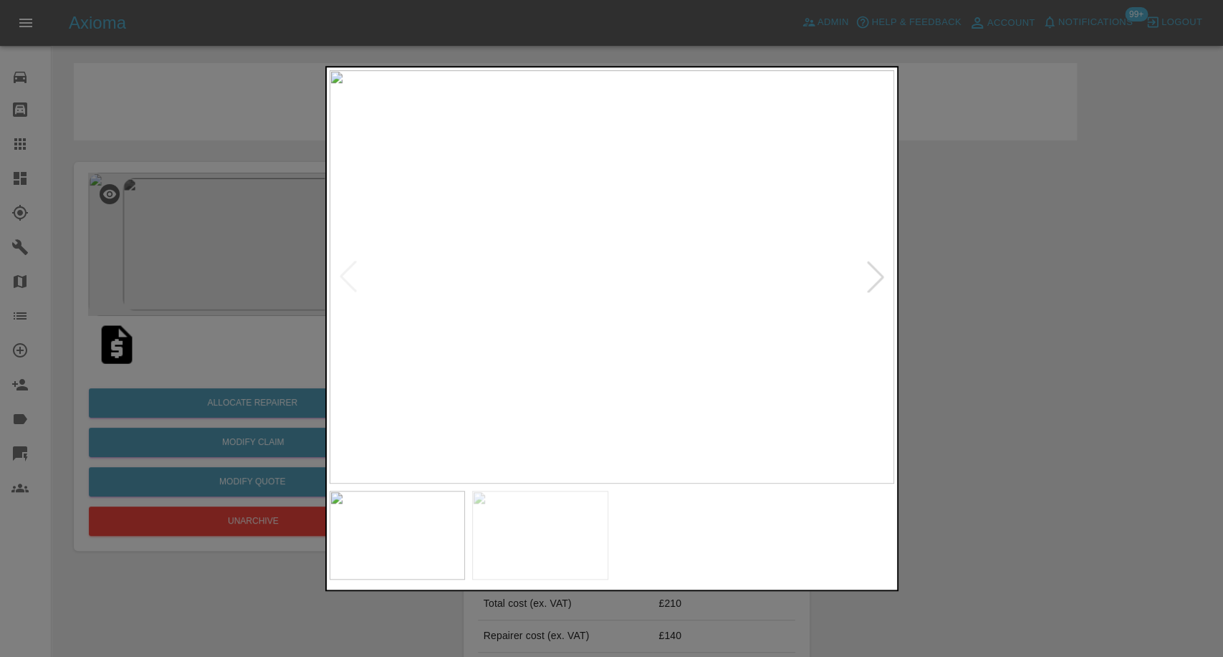
click at [594, 363] on img at bounding box center [612, 277] width 565 height 414
click at [553, 513] on img at bounding box center [540, 535] width 136 height 89
click at [1094, 515] on div at bounding box center [611, 328] width 1223 height 657
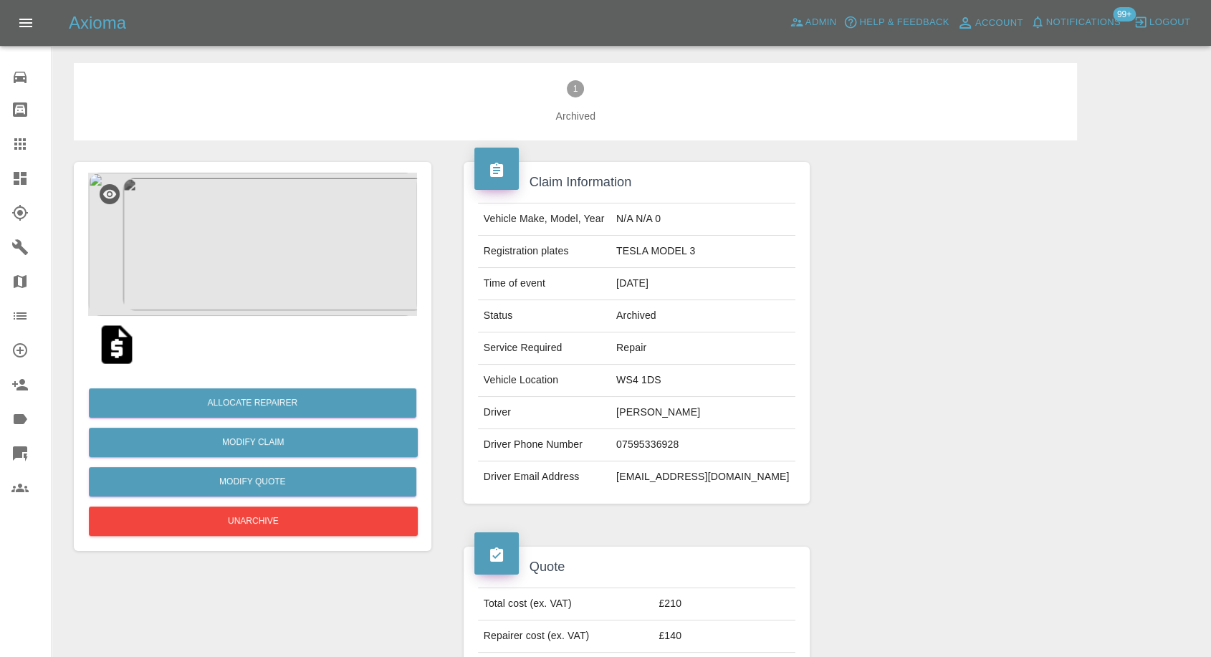
click at [264, 244] on img at bounding box center [252, 244] width 329 height 143
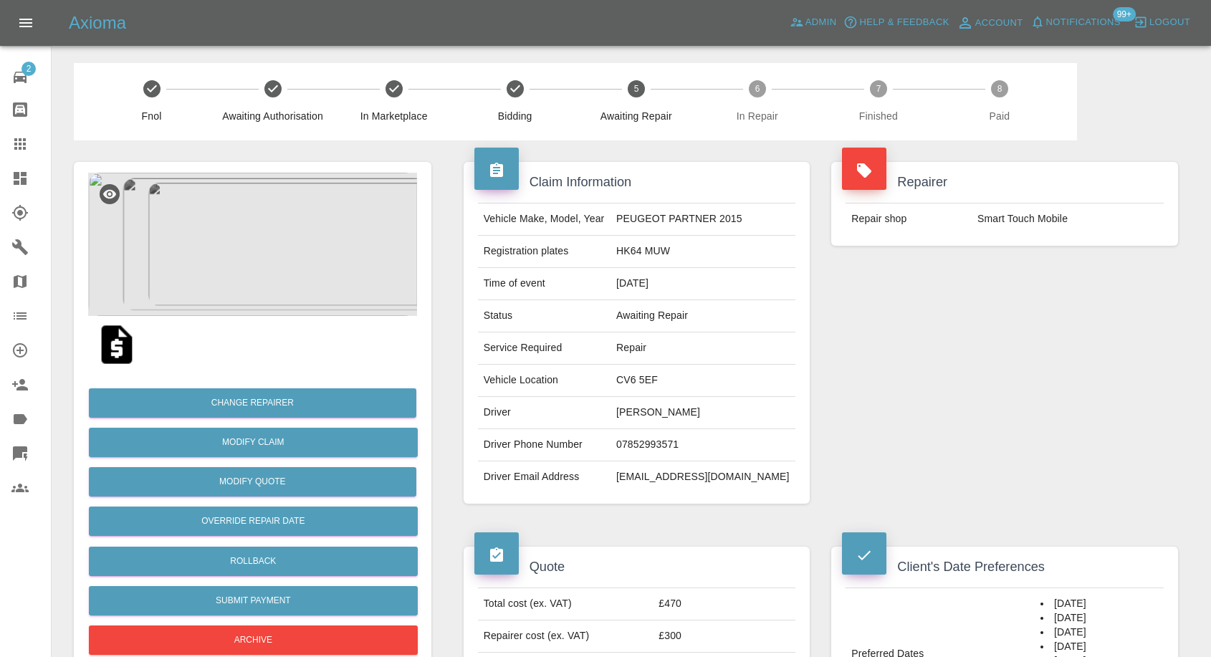
scroll to position [13, 0]
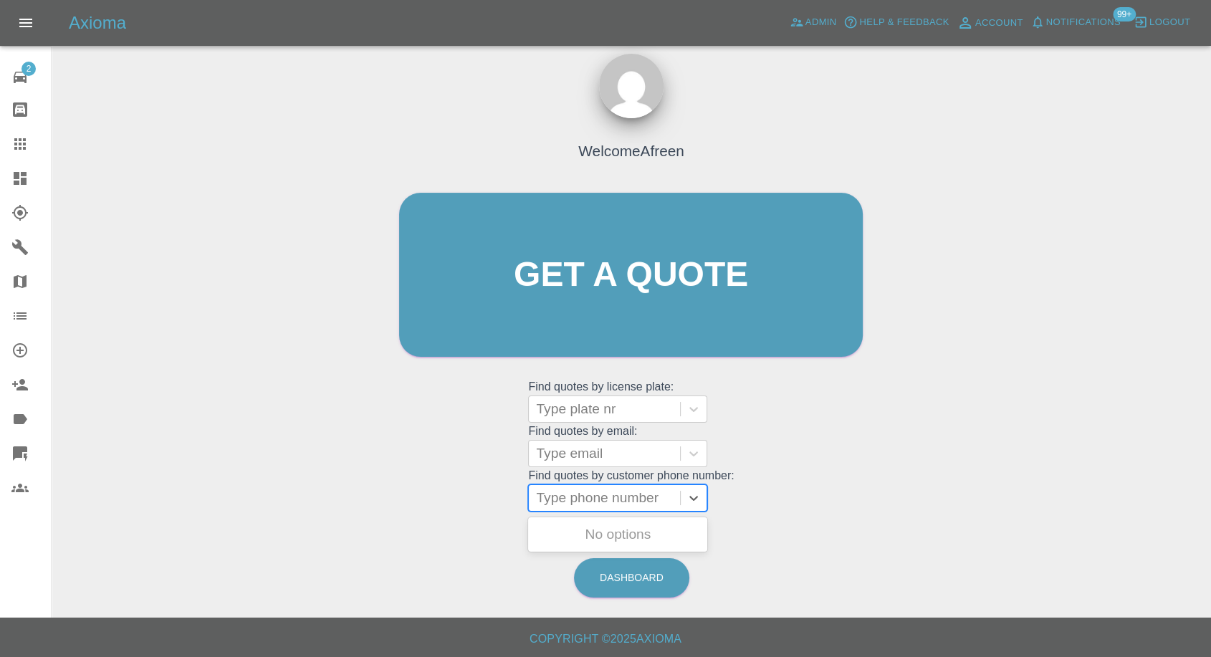
click at [594, 502] on div at bounding box center [604, 498] width 137 height 20
paste input "07595336928"
type input "07595336928"
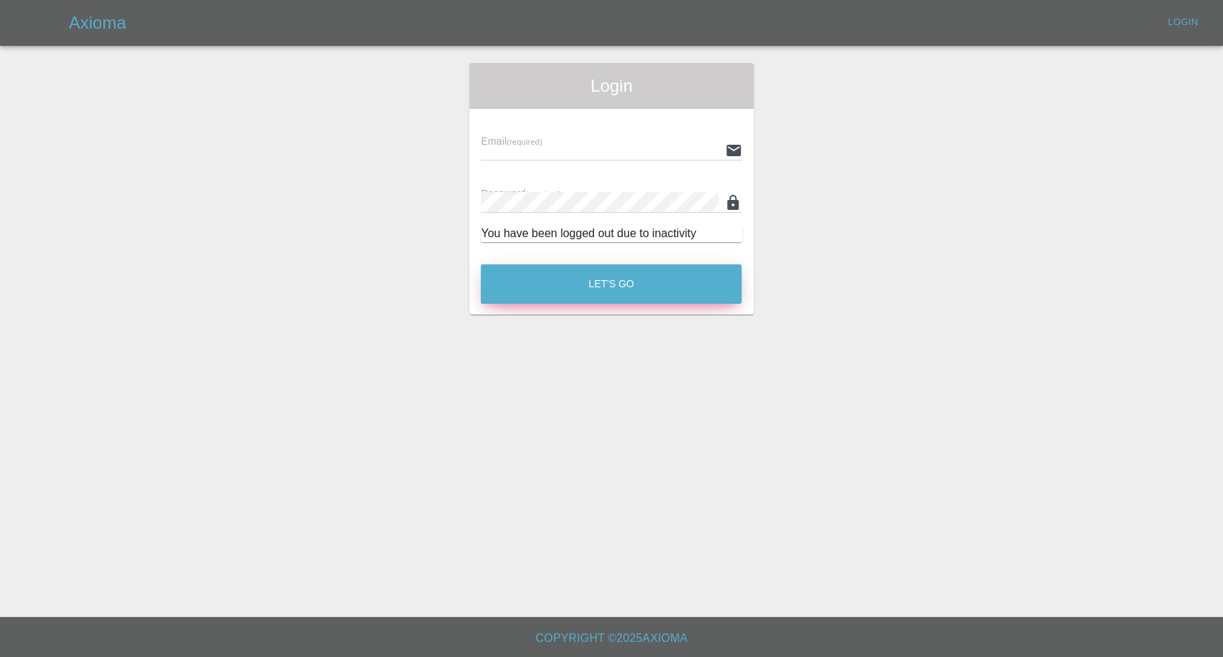
type input "afreen@axioma.co.uk"
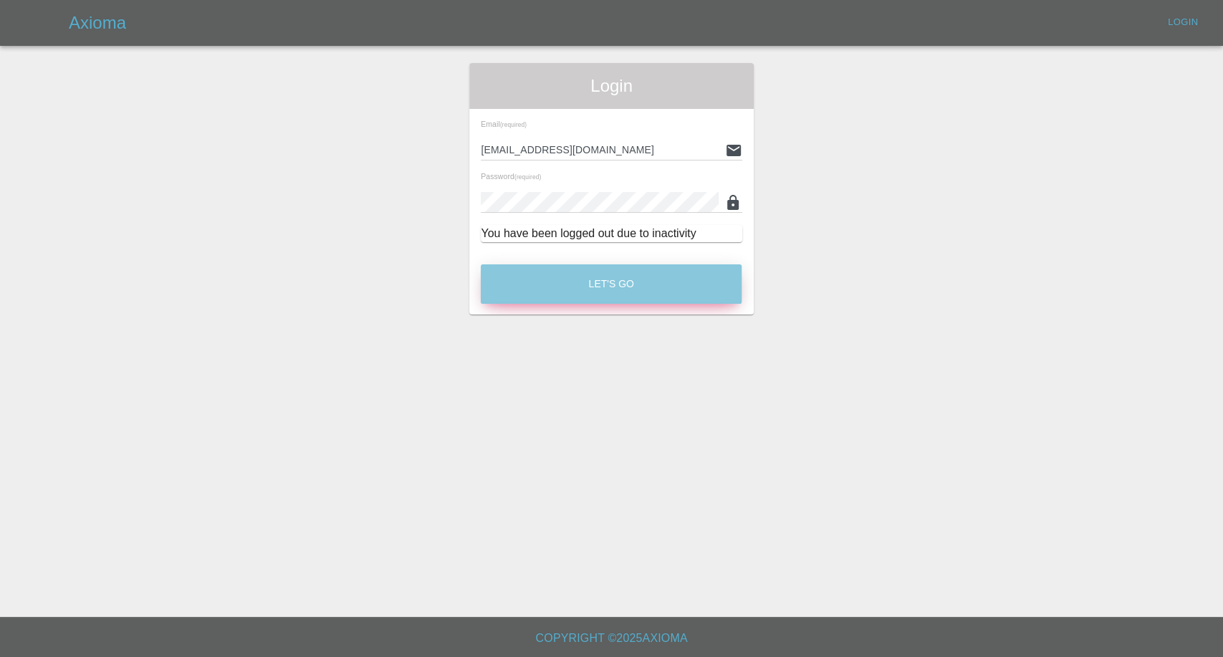
click at [647, 265] on button "Let's Go" at bounding box center [611, 283] width 261 height 39
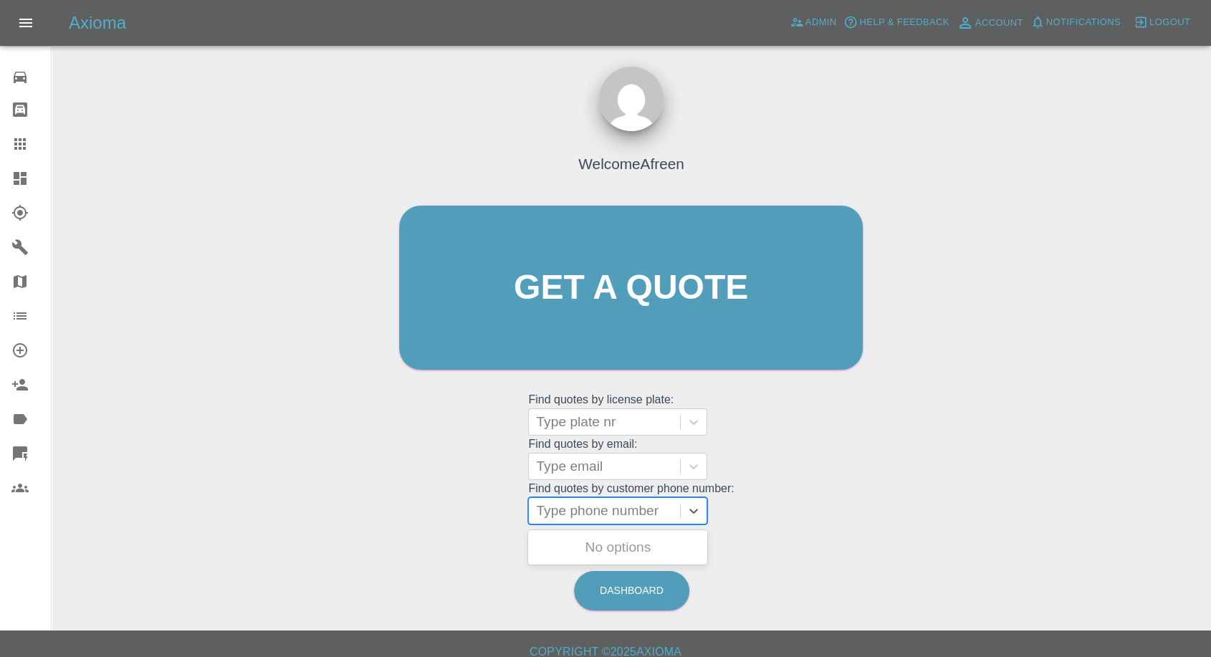
click at [580, 505] on div at bounding box center [604, 511] width 137 height 20
paste input "07595336928"
type input "07595336928"
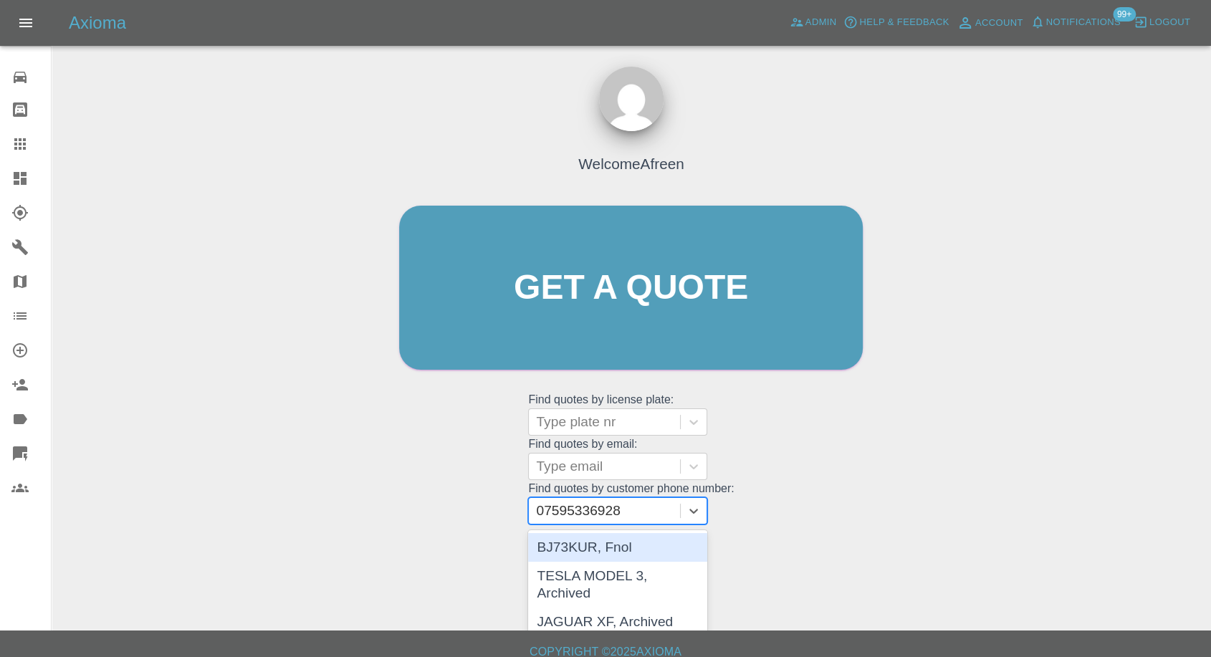
click at [611, 551] on div "BJ73KUR, Fnol" at bounding box center [617, 547] width 179 height 29
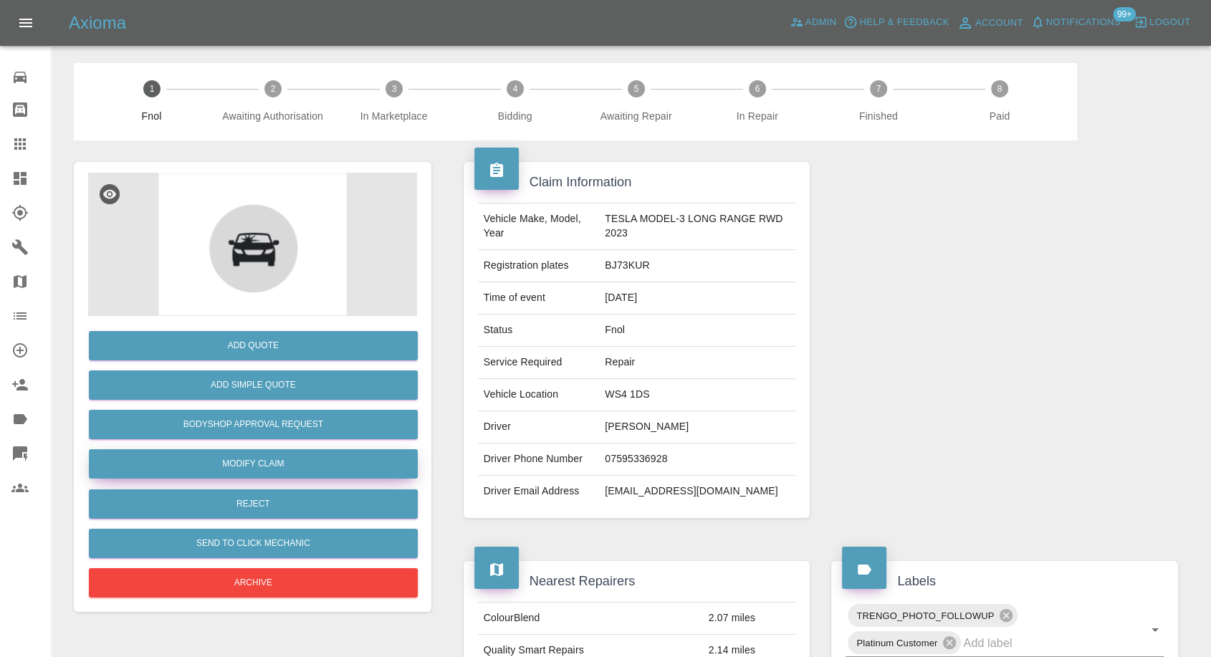
click at [269, 466] on link "Modify Claim" at bounding box center [253, 463] width 329 height 29
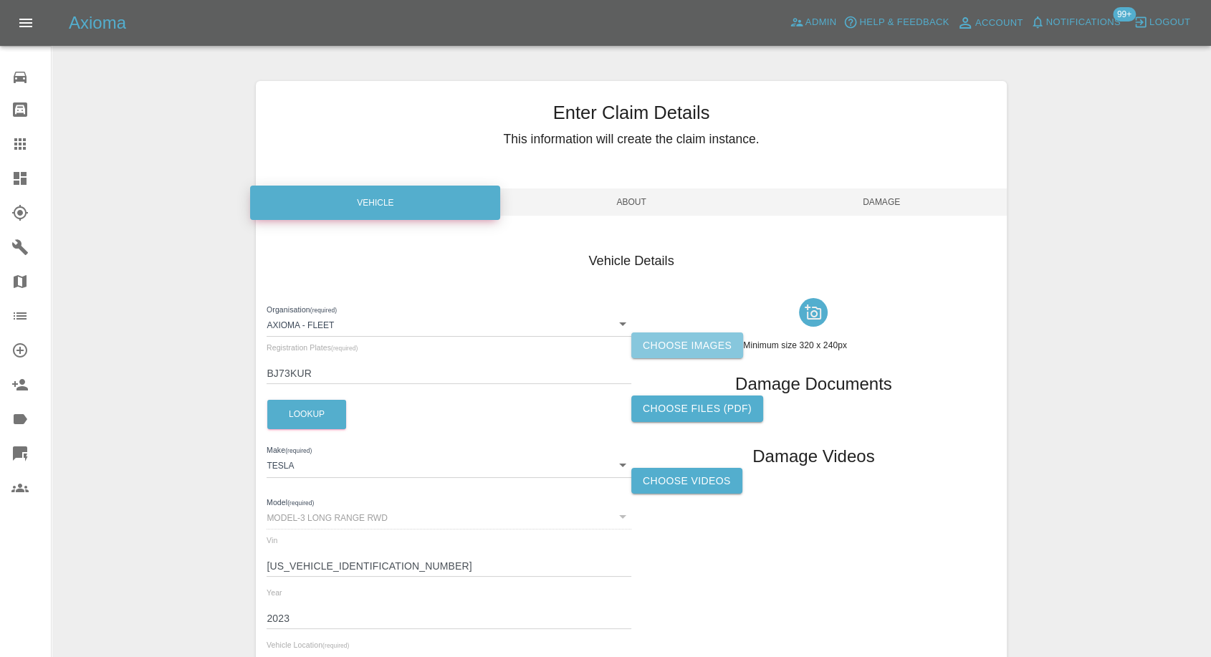
click at [696, 338] on label "Choose images" at bounding box center [687, 346] width 112 height 27
click at [0, 0] on input "Choose images" at bounding box center [0, 0] width 0 height 0
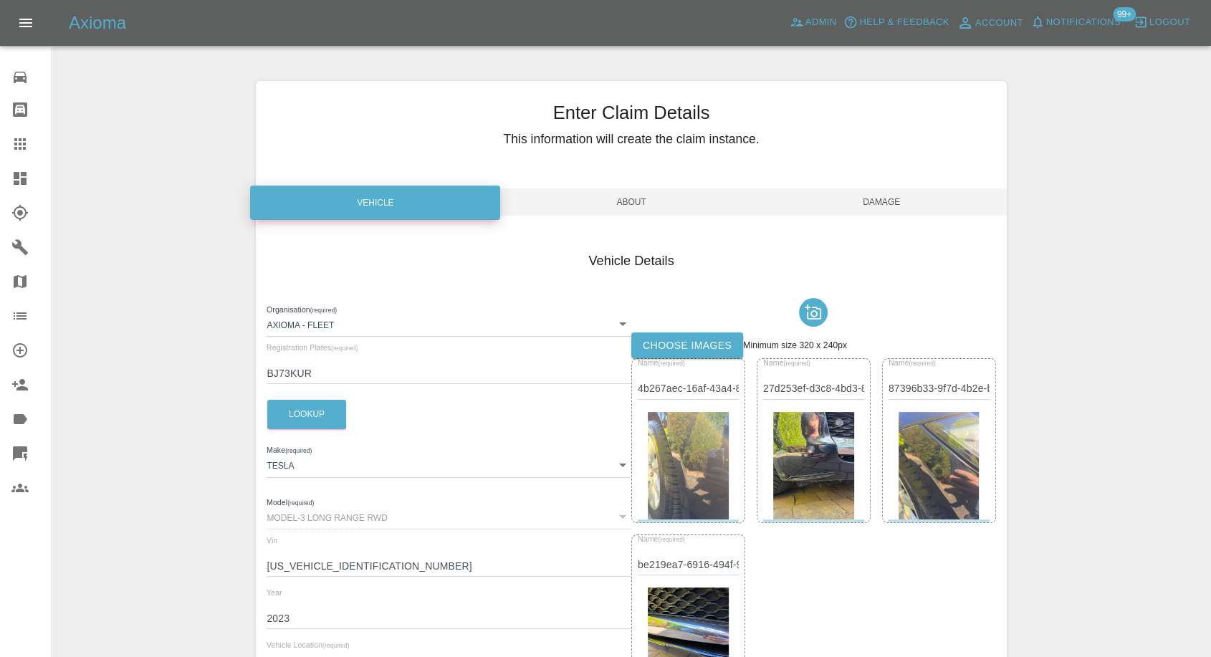
click at [910, 202] on span "Damage" at bounding box center [882, 202] width 250 height 27
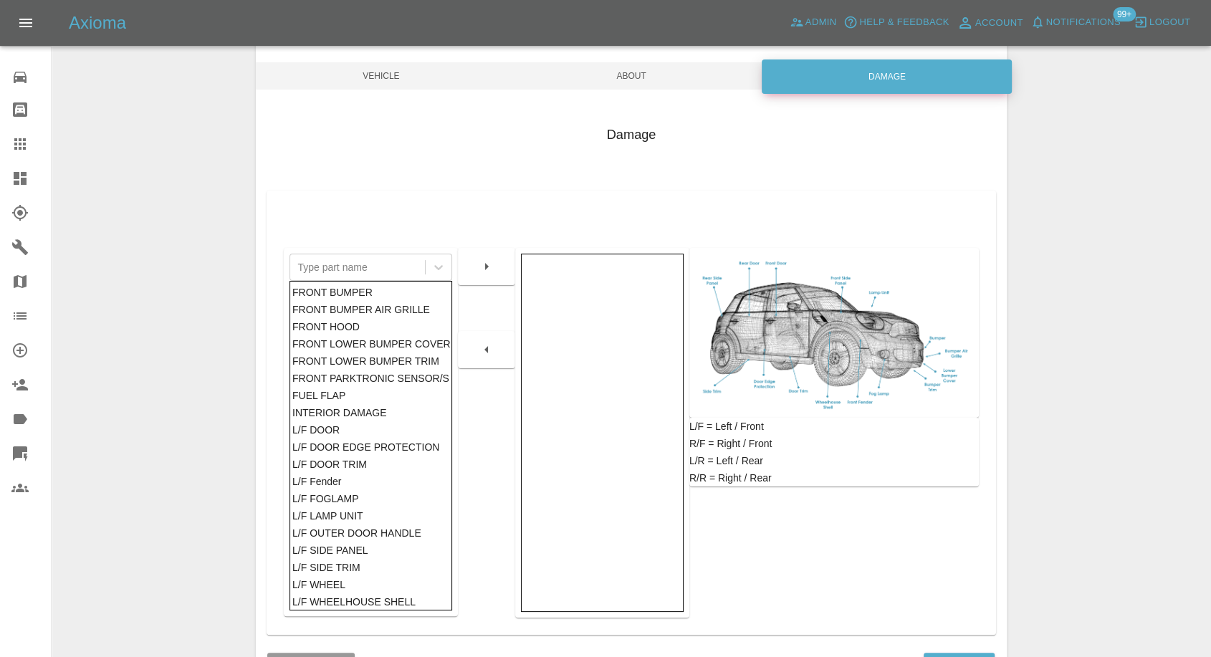
scroll to position [229, 0]
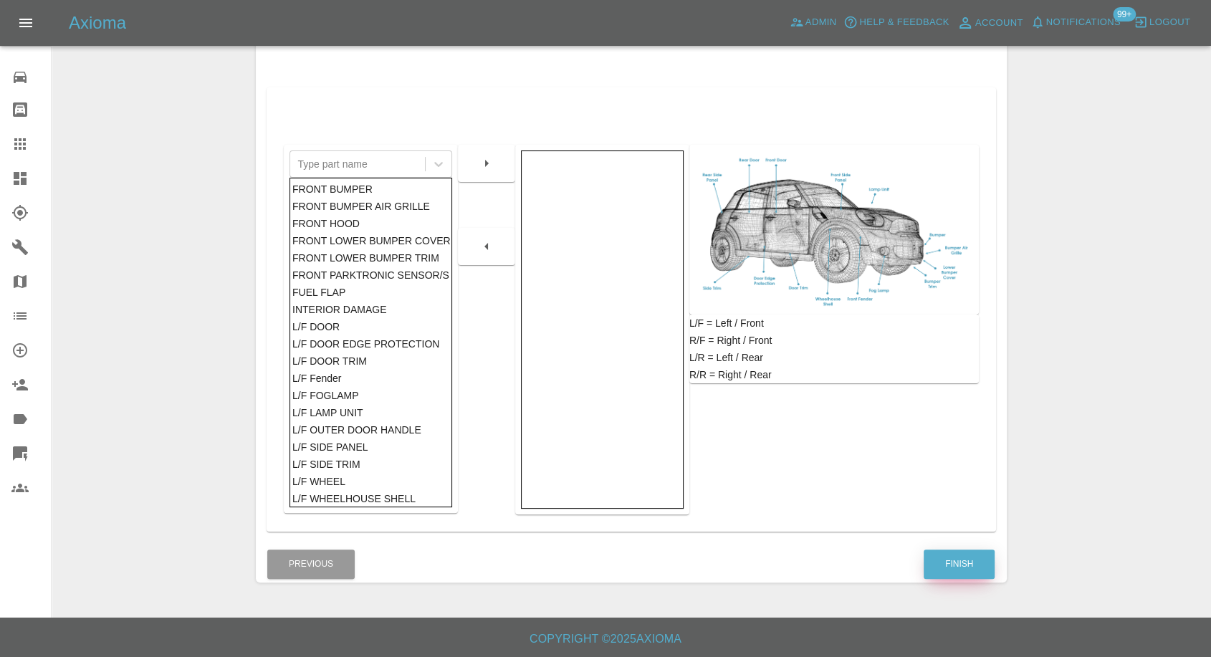
click at [948, 552] on button "Finish" at bounding box center [959, 564] width 71 height 29
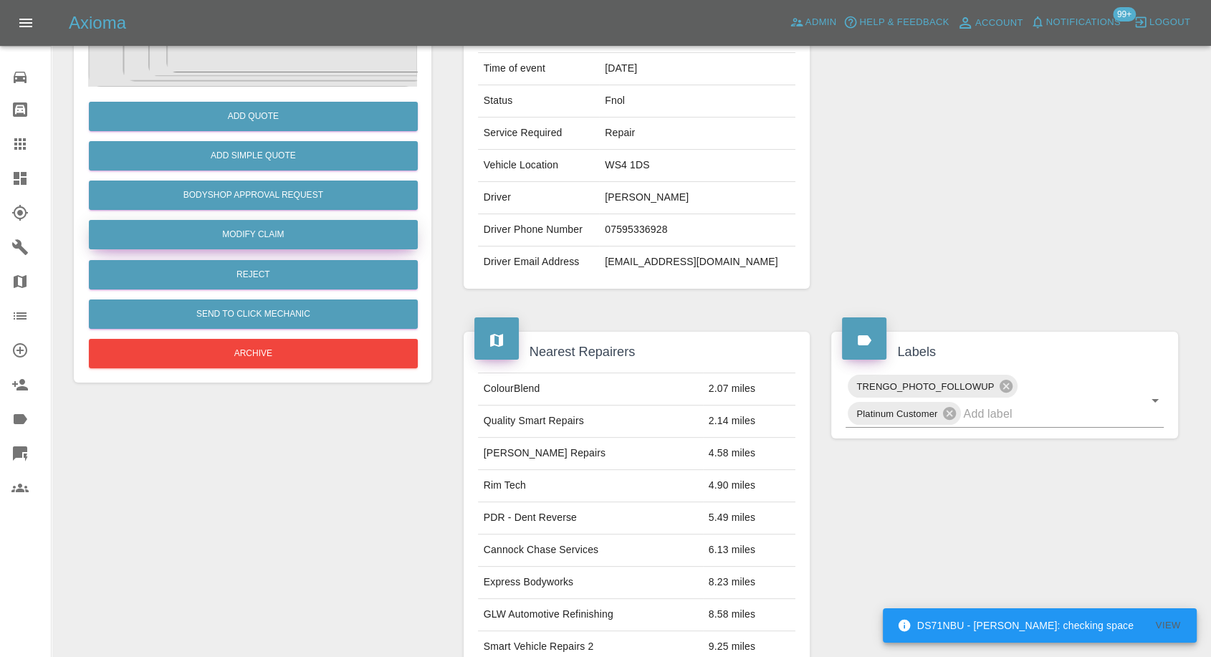
click at [268, 238] on link "Modify Claim" at bounding box center [253, 234] width 329 height 29
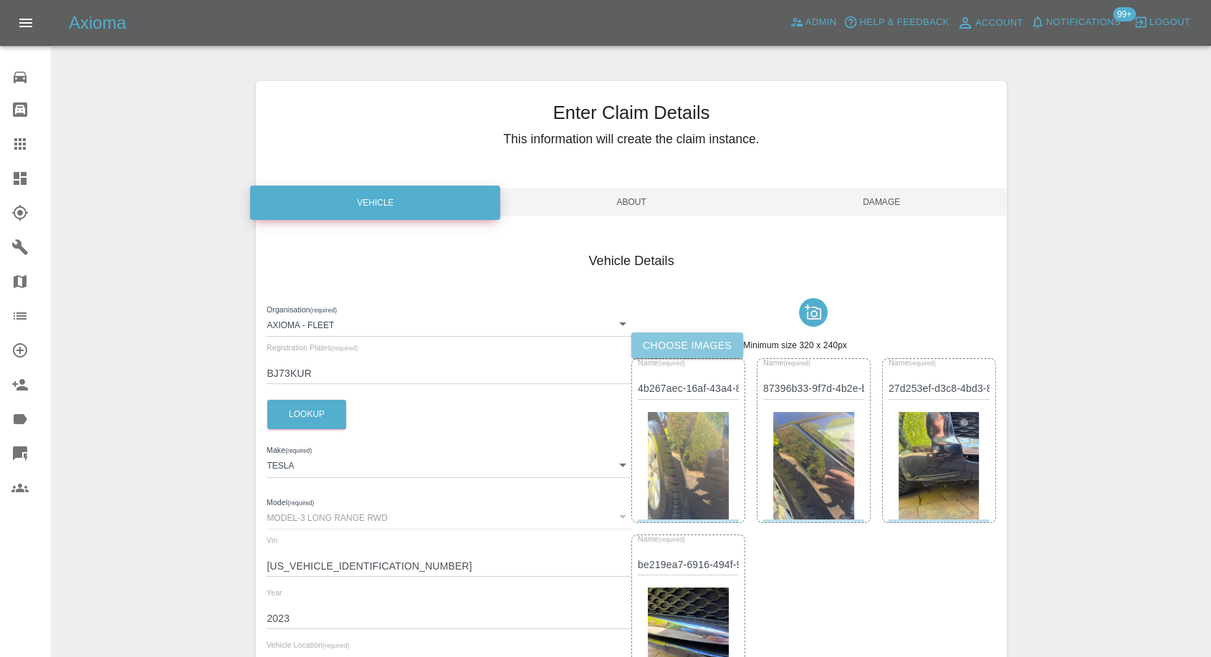
click at [664, 351] on label "Choose images" at bounding box center [687, 346] width 112 height 27
click at [0, 0] on input "Choose images" at bounding box center [0, 0] width 0 height 0
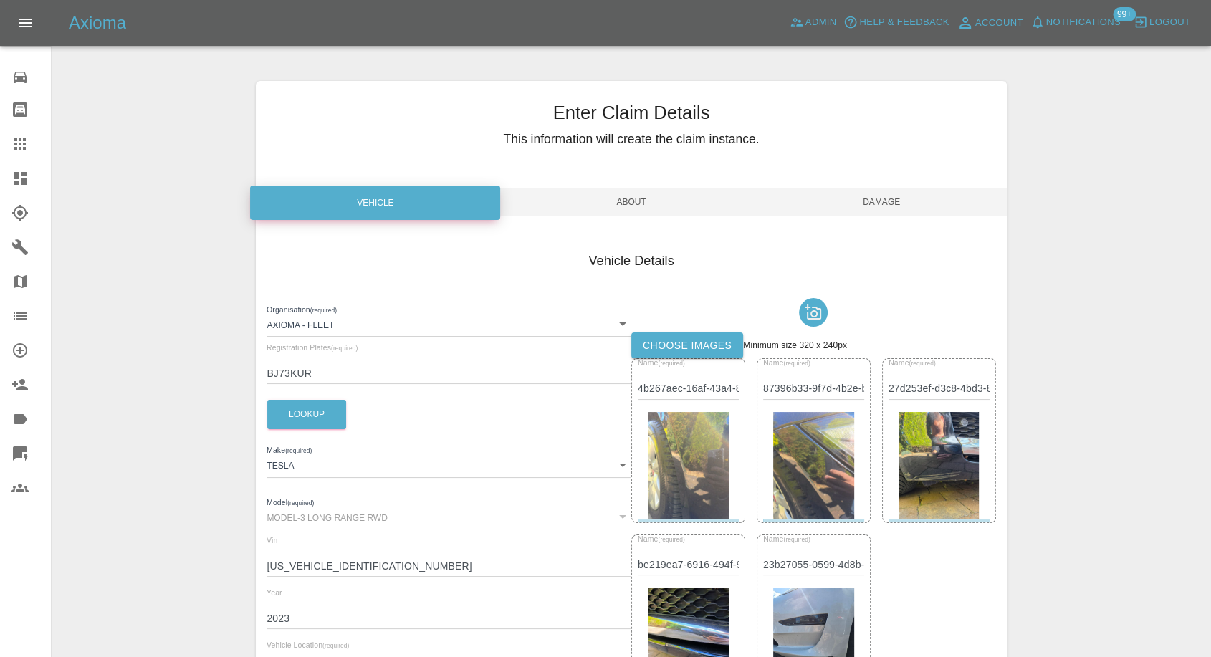
click at [695, 348] on label "Choose images" at bounding box center [687, 346] width 112 height 27
click at [0, 0] on input "Choose images" at bounding box center [0, 0] width 0 height 0
click at [897, 196] on span "Damage" at bounding box center [882, 202] width 250 height 27
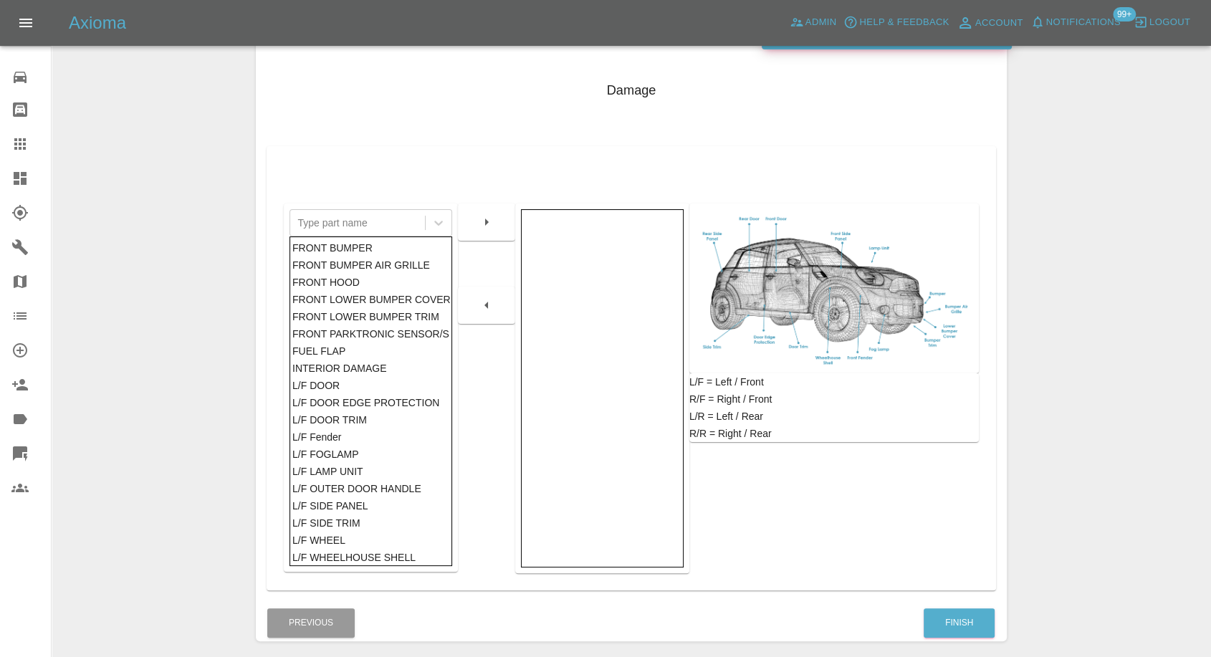
scroll to position [229, 0]
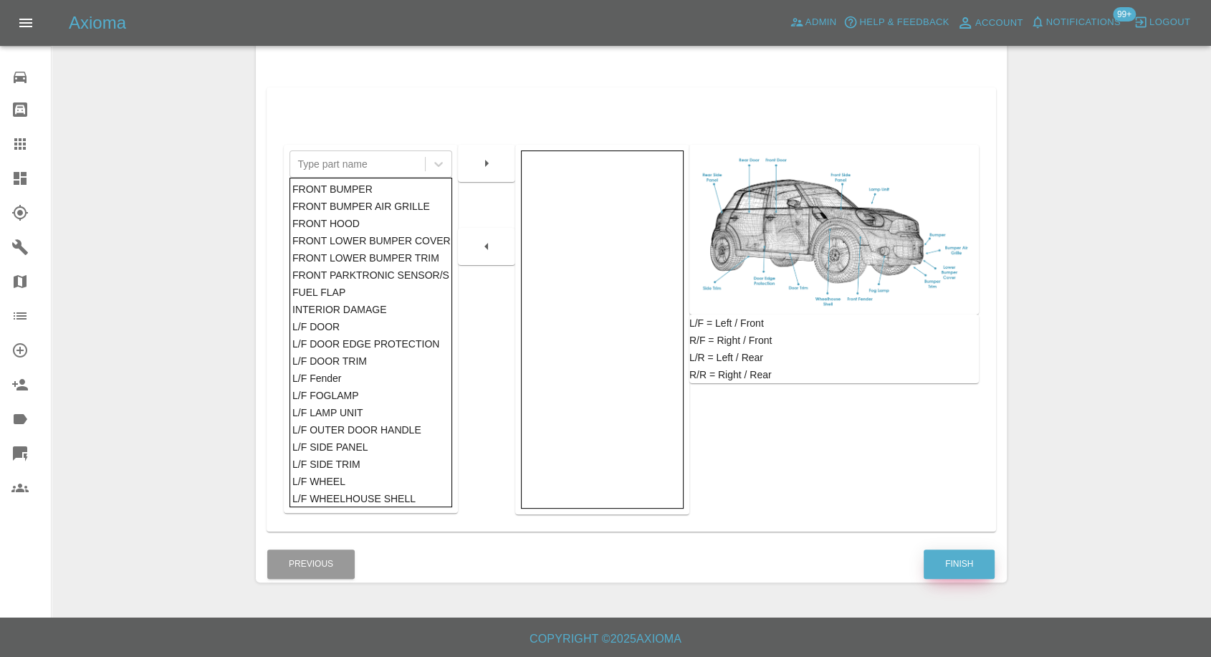
click at [947, 558] on button "Finish" at bounding box center [959, 564] width 71 height 29
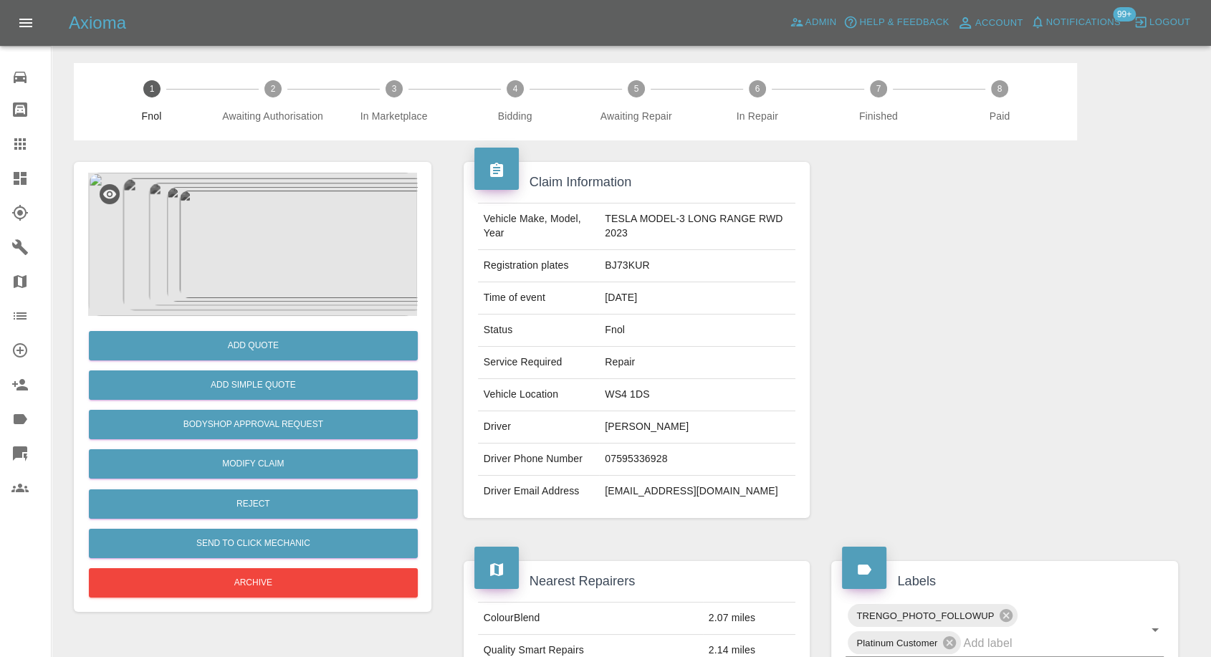
click at [262, 220] on img at bounding box center [252, 244] width 329 height 143
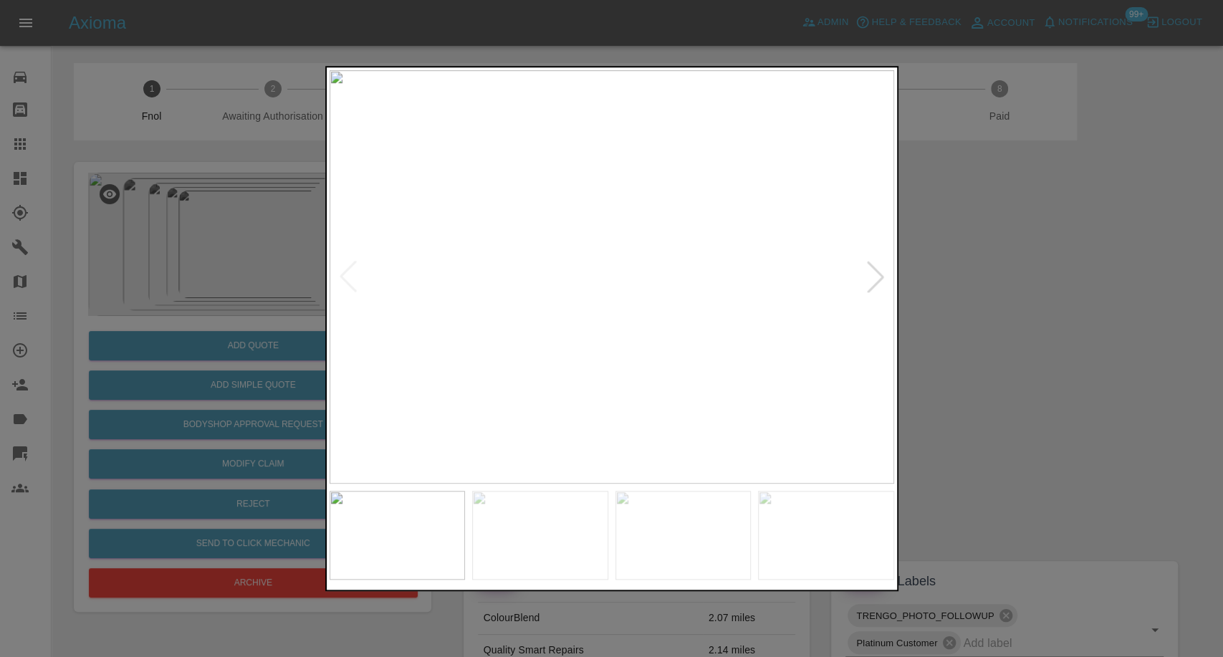
click at [872, 272] on div at bounding box center [876, 277] width 32 height 32
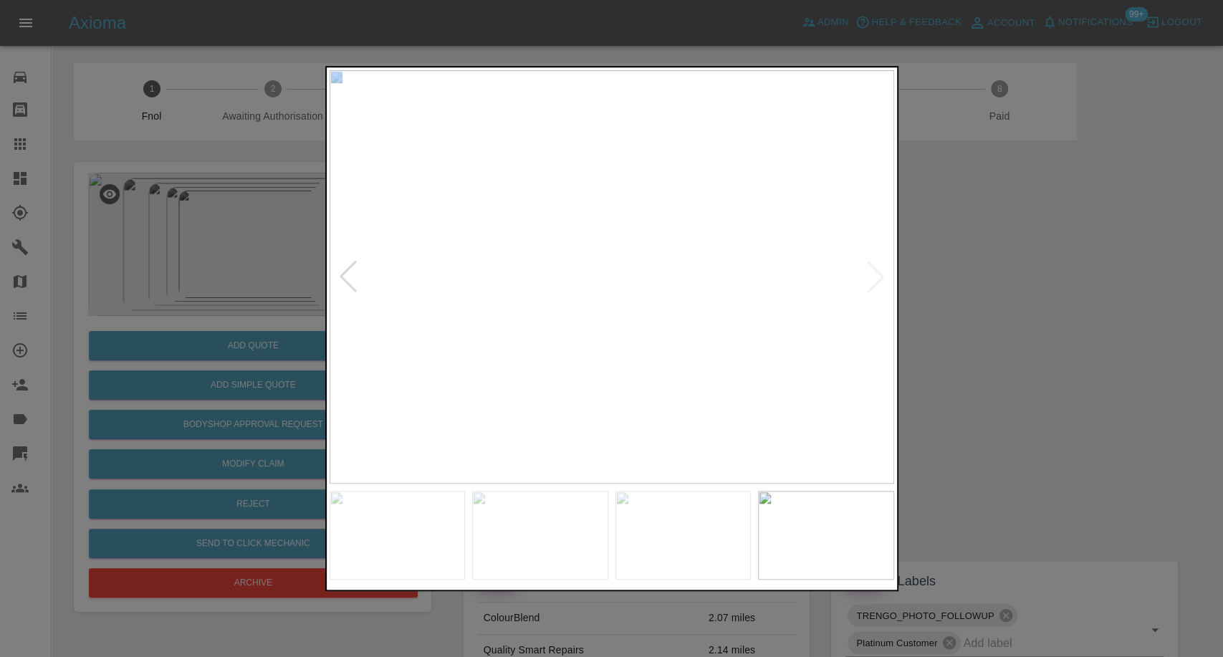
click at [872, 272] on img at bounding box center [612, 277] width 565 height 414
click at [1107, 374] on div at bounding box center [611, 328] width 1223 height 657
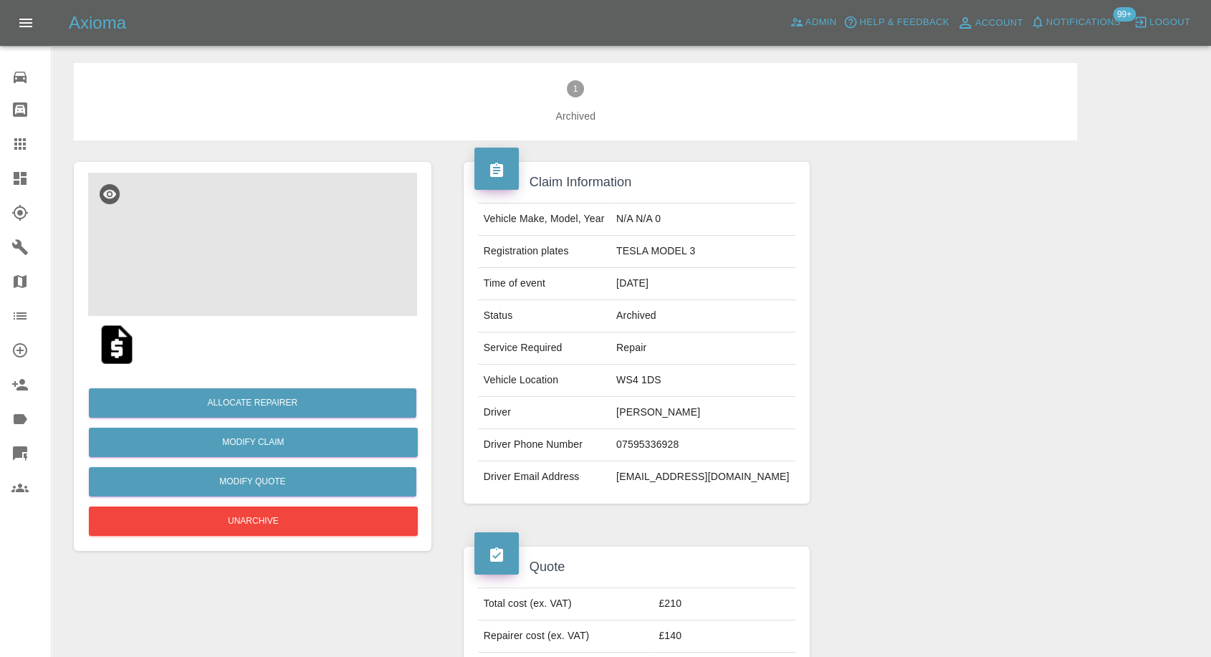
click at [271, 230] on img at bounding box center [252, 244] width 329 height 143
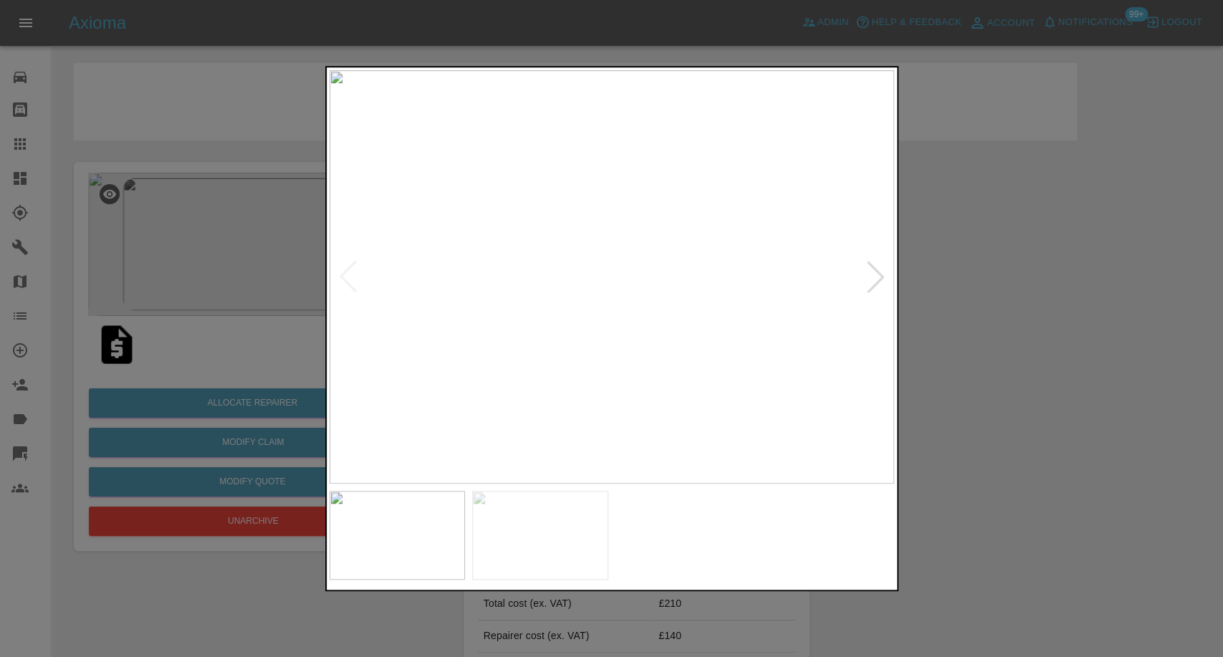
click at [558, 543] on img at bounding box center [540, 535] width 136 height 89
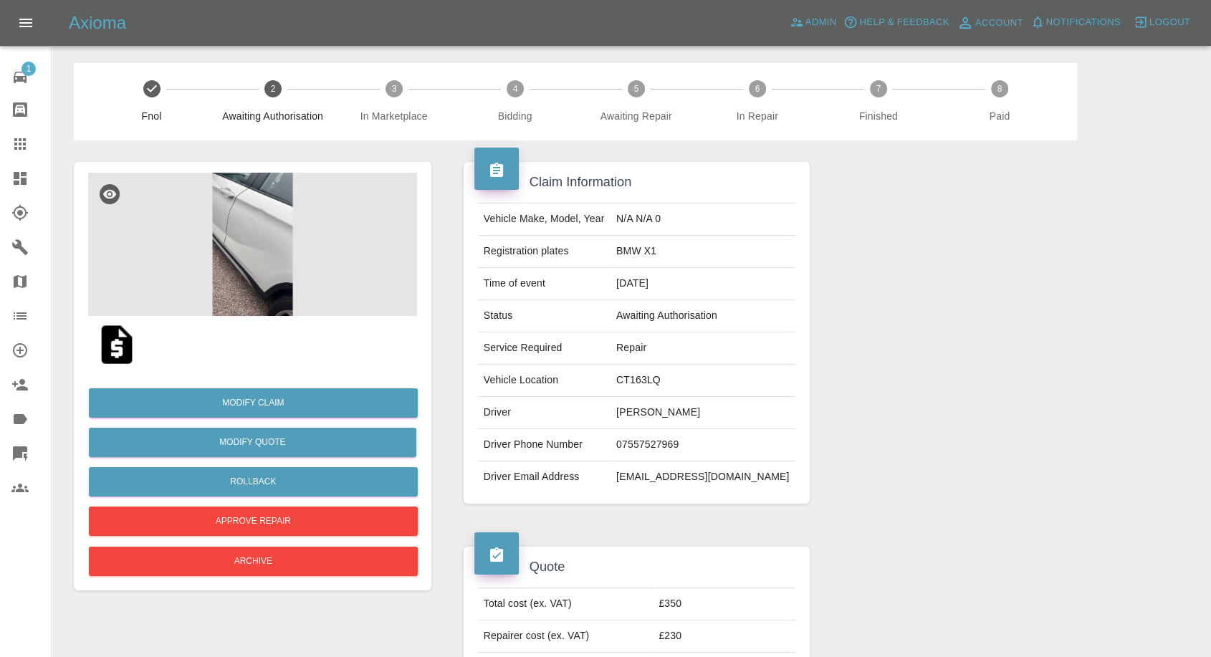
click at [110, 340] on img at bounding box center [117, 345] width 46 height 46
click at [199, 234] on img at bounding box center [252, 244] width 329 height 143
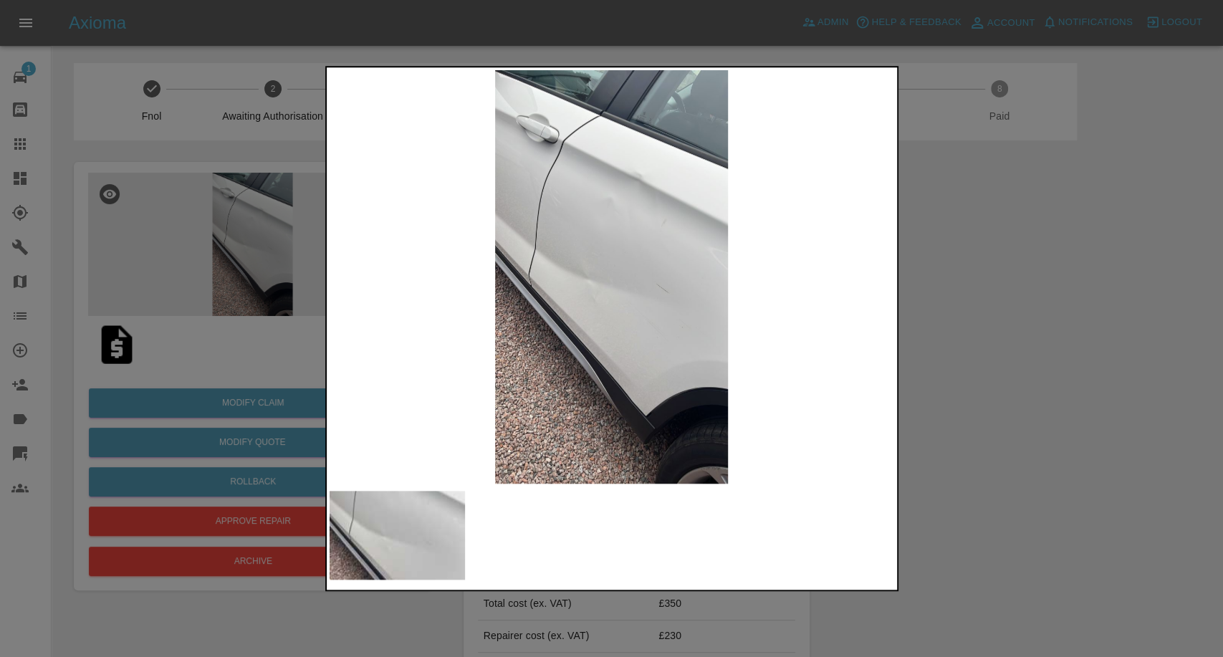
click at [1034, 517] on div at bounding box center [611, 328] width 1223 height 657
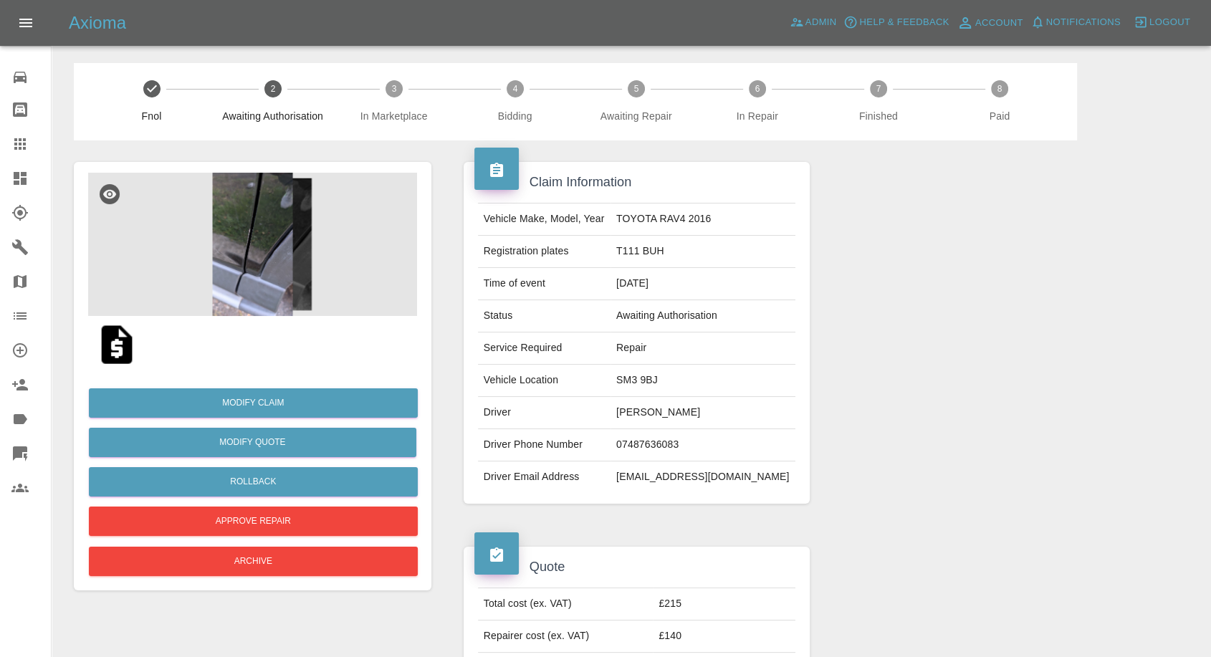
click at [248, 253] on img at bounding box center [252, 244] width 329 height 143
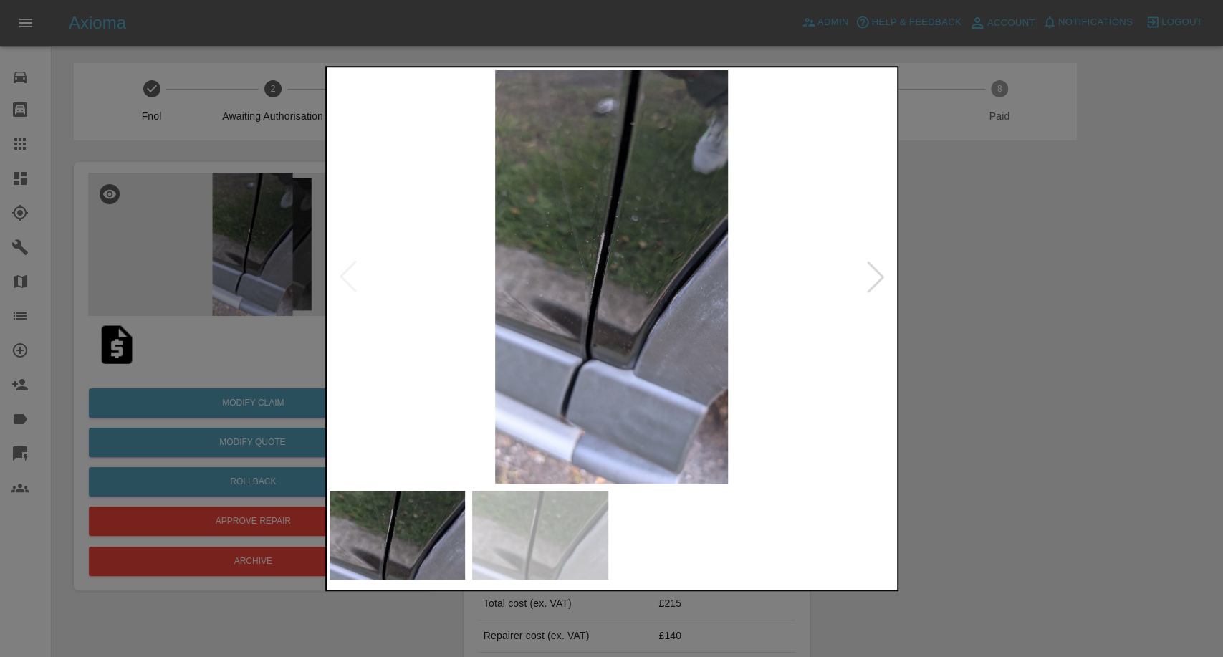
click at [545, 497] on img at bounding box center [540, 535] width 136 height 89
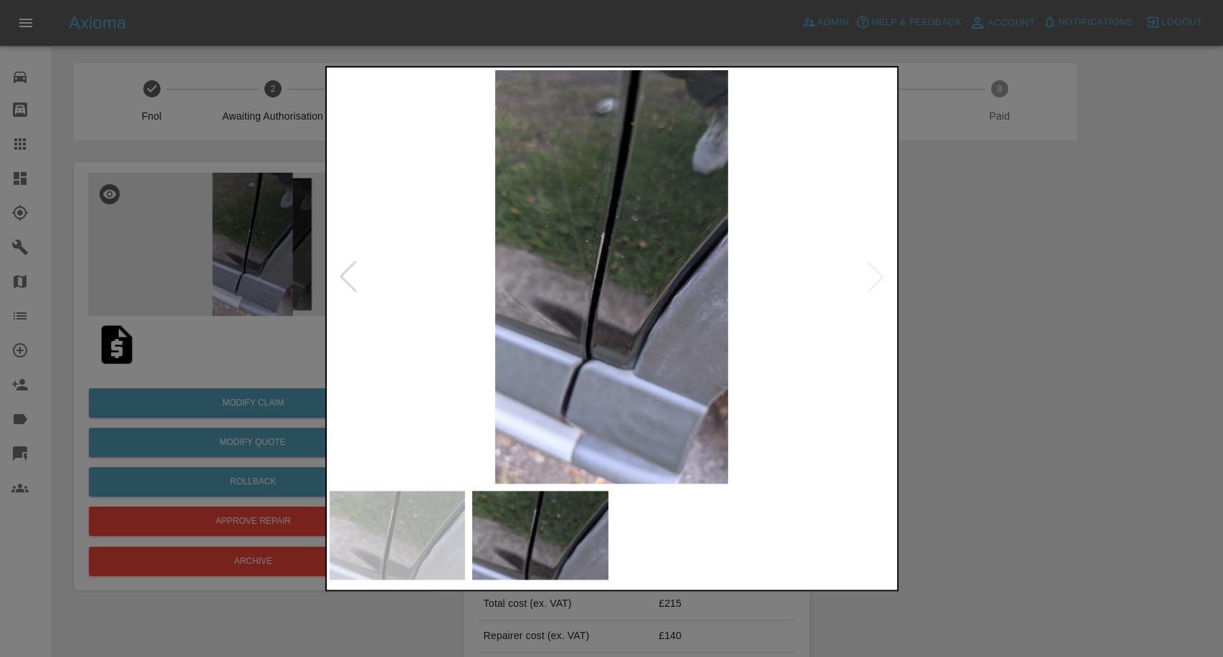
click at [915, 417] on div at bounding box center [611, 328] width 1223 height 657
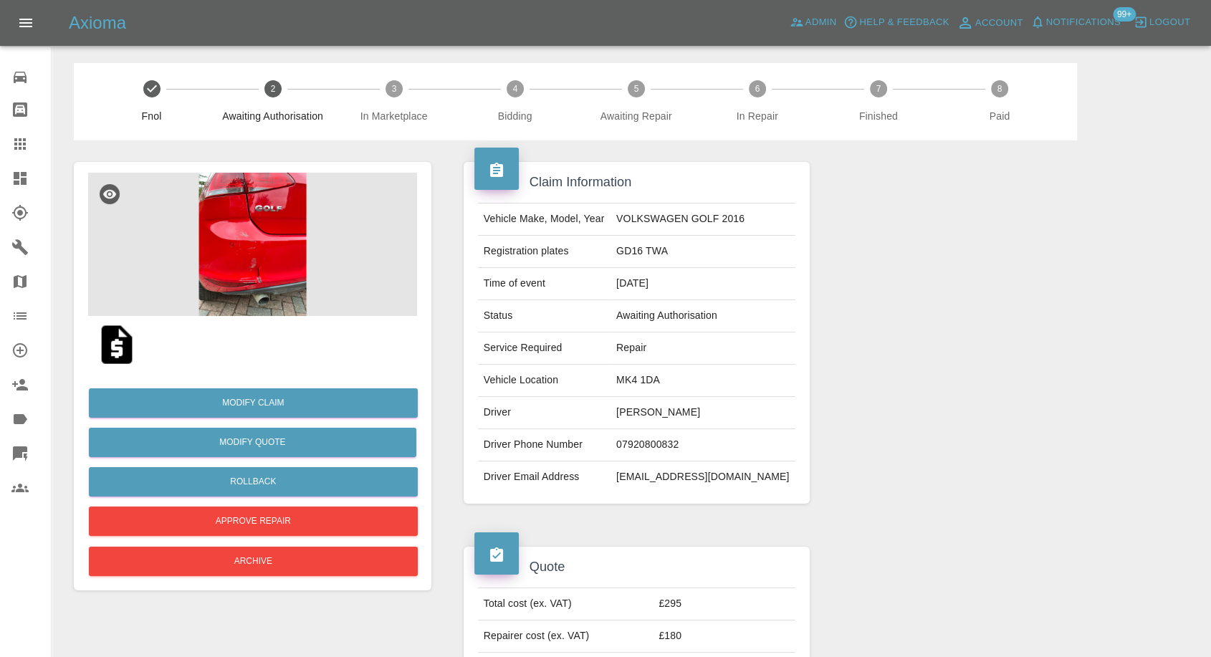
click at [242, 238] on img at bounding box center [252, 244] width 329 height 143
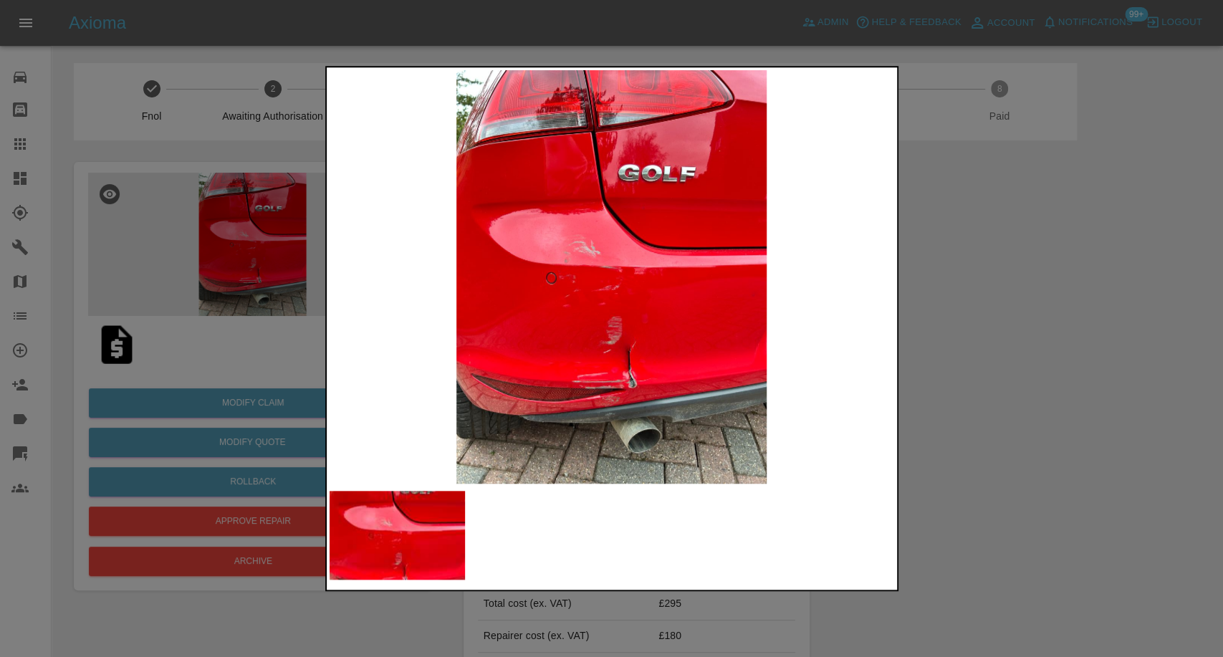
click at [986, 424] on div at bounding box center [611, 328] width 1223 height 657
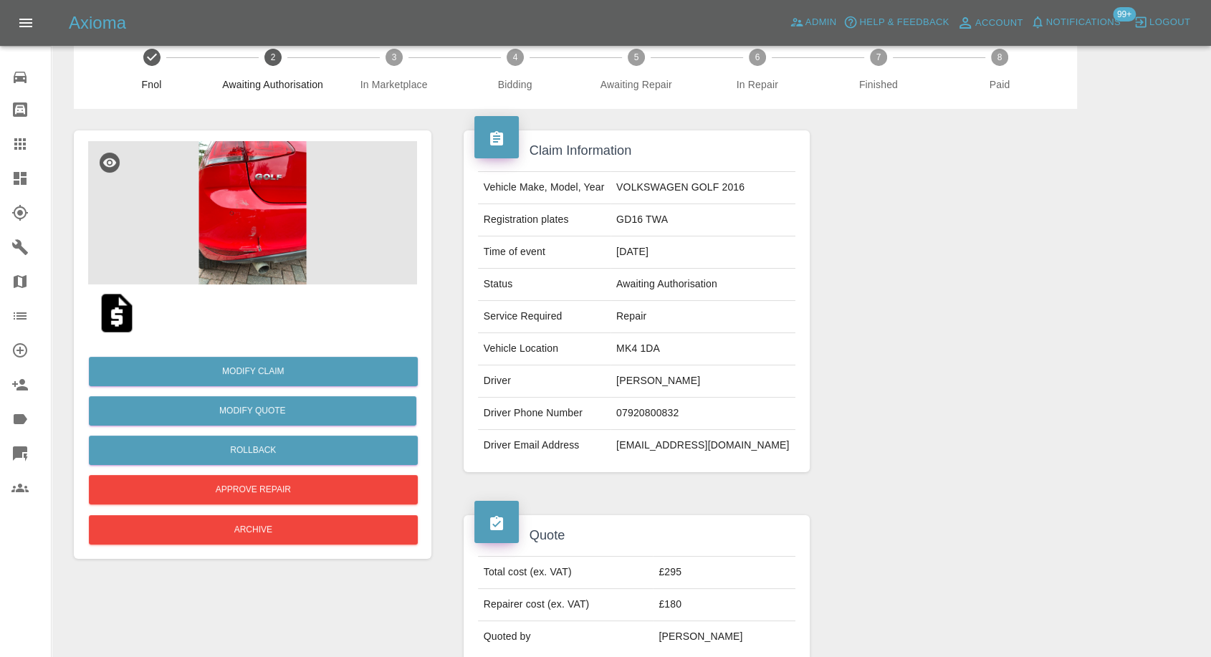
scroll to position [239, 0]
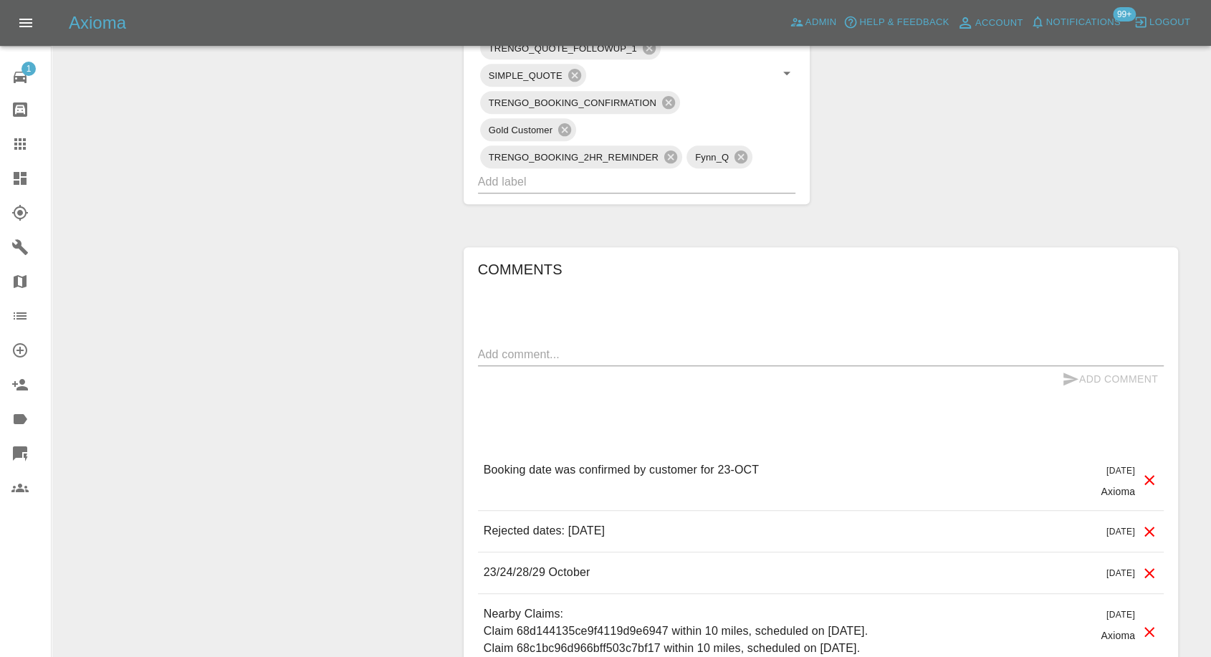
scroll to position [955, 0]
click at [693, 366] on div "Add Comment" at bounding box center [821, 378] width 686 height 27
click at [682, 352] on textarea at bounding box center [821, 353] width 686 height 16
paste textarea "I have contacted [PERSON_NAME], my repairer and cancelled the date [DATE], aski…"
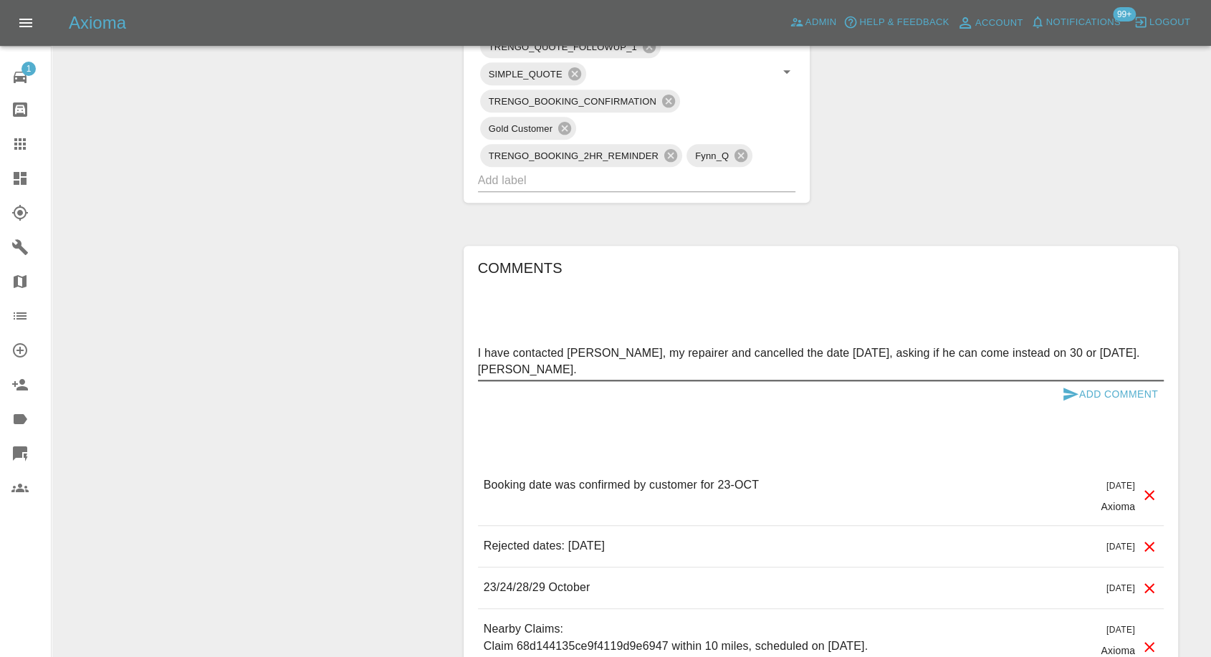
type textarea "I have contacted [PERSON_NAME], my repairer and cancelled the date [DATE], aski…"
click at [1074, 393] on icon "submit" at bounding box center [1071, 394] width 15 height 13
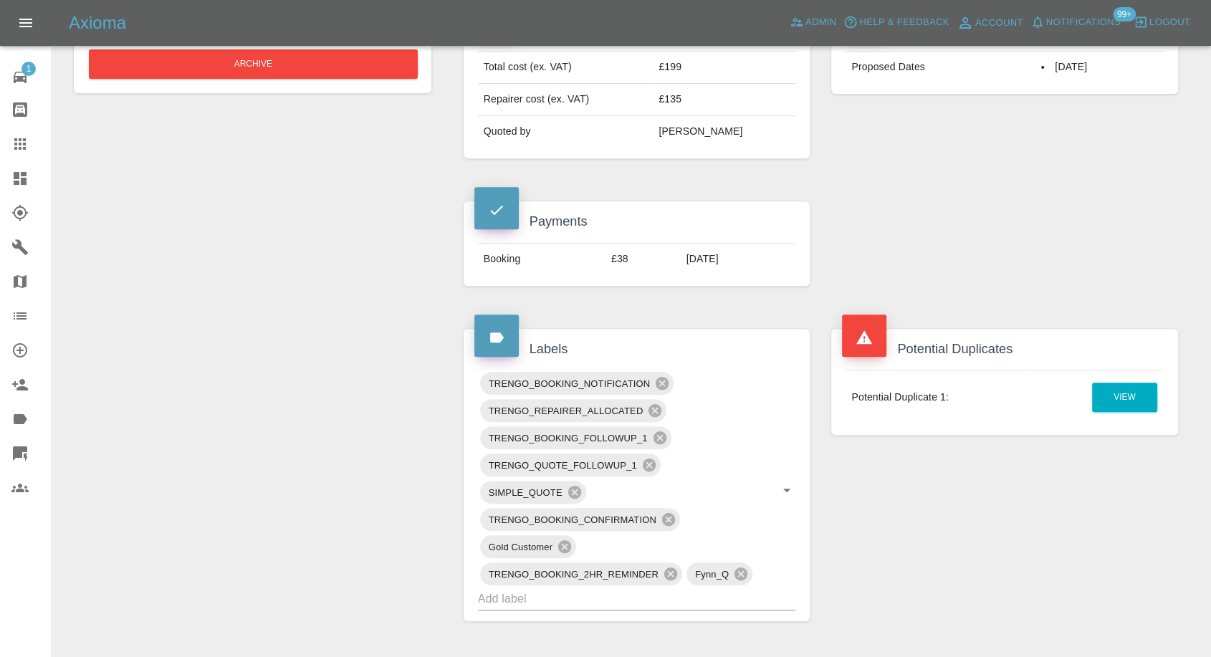
scroll to position [557, 0]
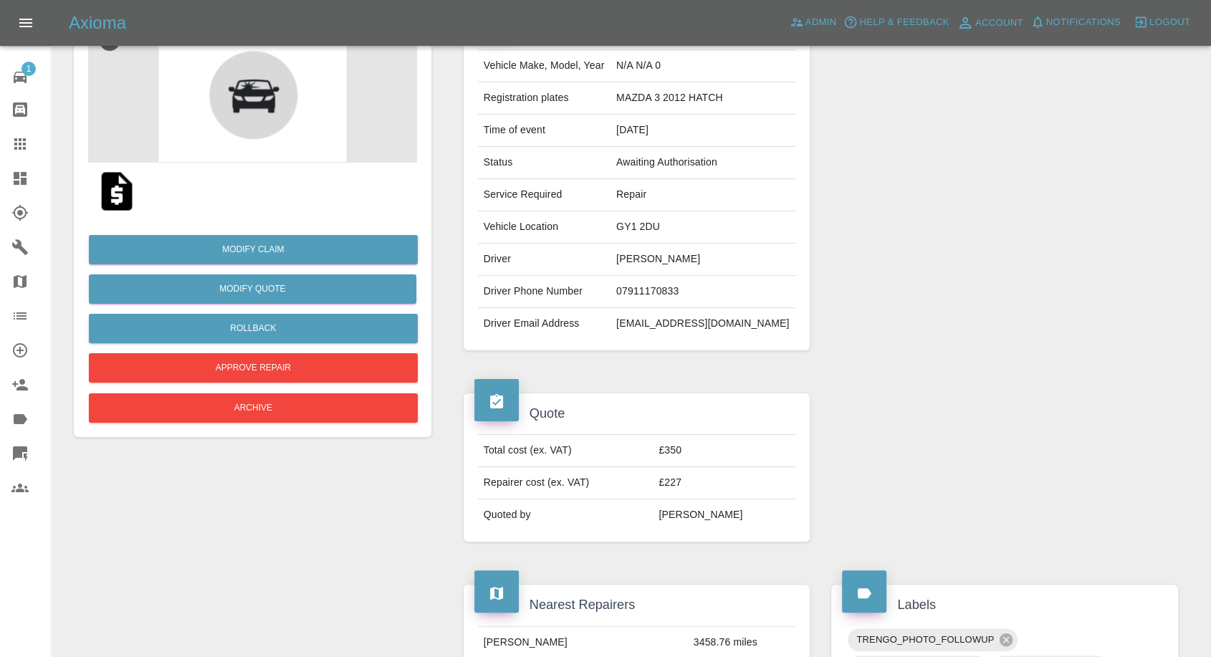
scroll to position [159, 0]
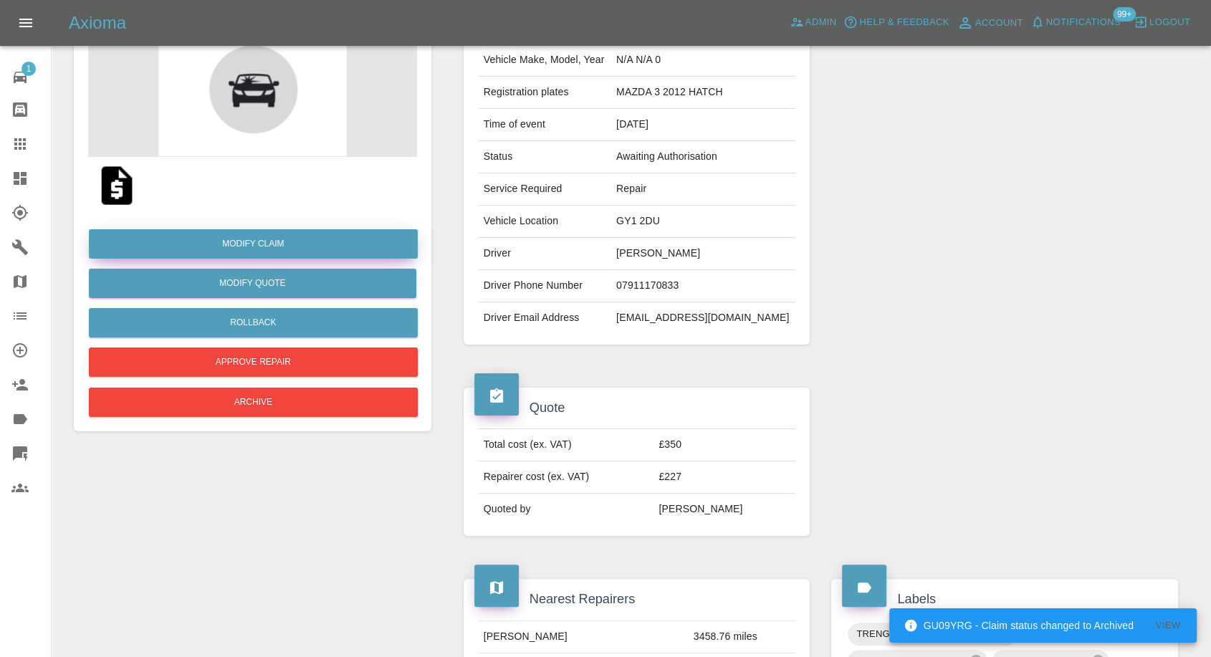
click at [272, 254] on link "Modify Claim" at bounding box center [253, 243] width 329 height 29
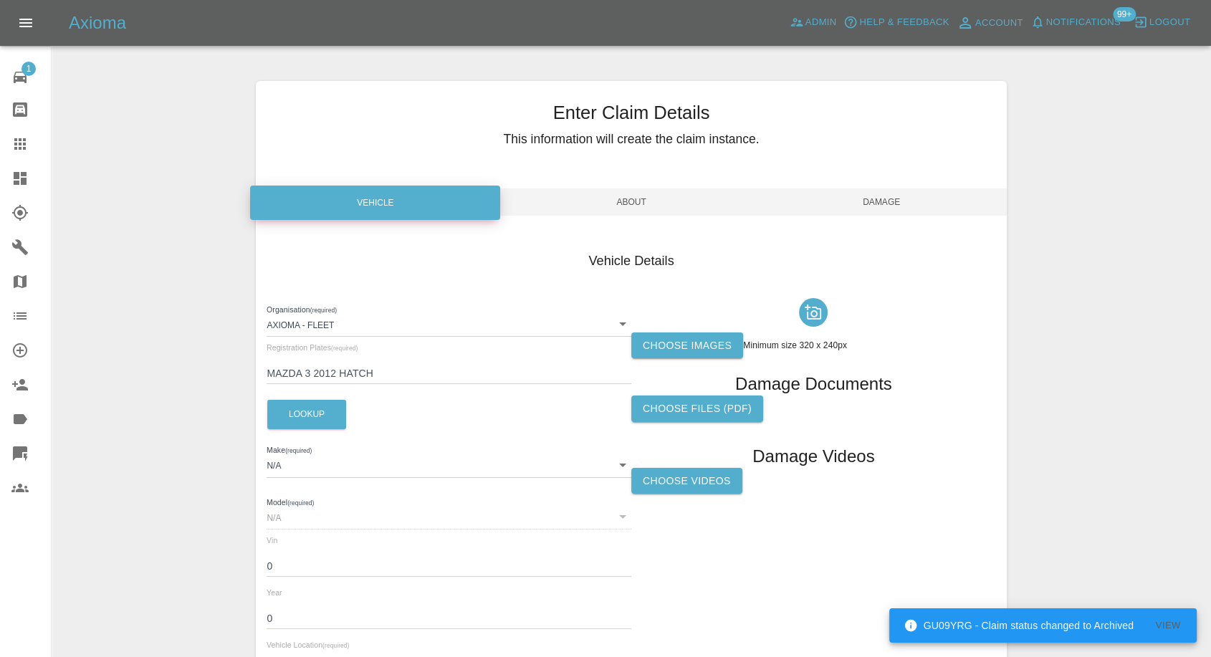
click at [660, 347] on label "Choose images" at bounding box center [687, 346] width 112 height 27
click at [0, 0] on input "Choose images" at bounding box center [0, 0] width 0 height 0
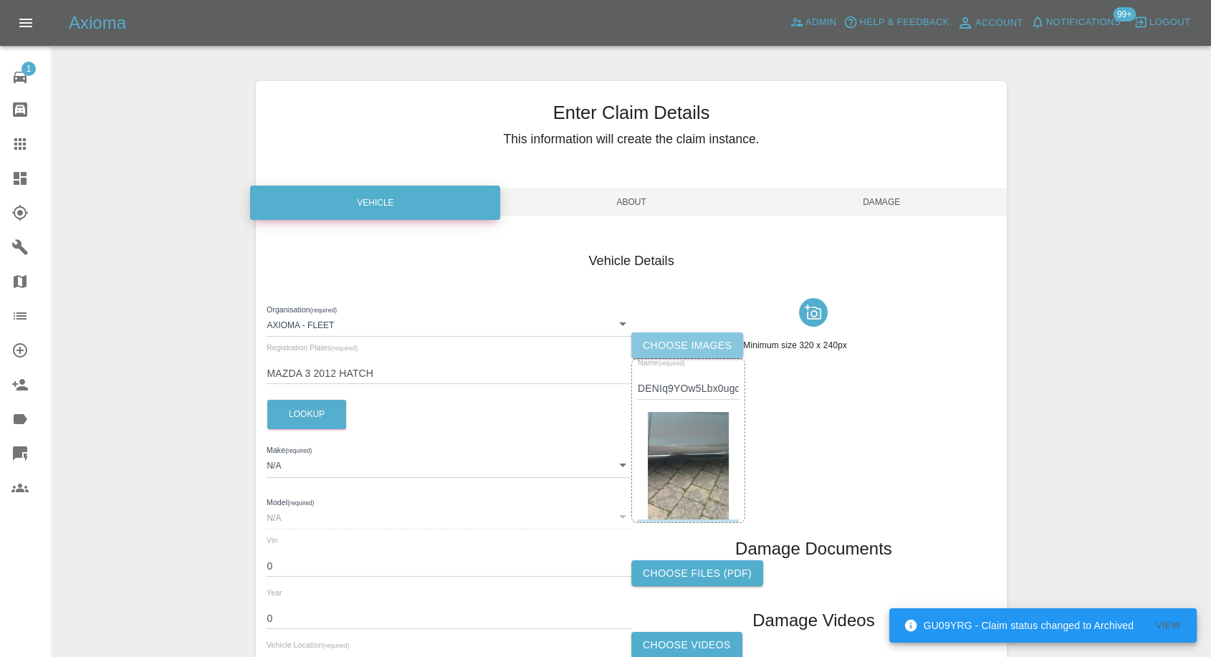
click at [677, 355] on label "Choose images" at bounding box center [687, 346] width 112 height 27
click at [0, 0] on input "Choose images" at bounding box center [0, 0] width 0 height 0
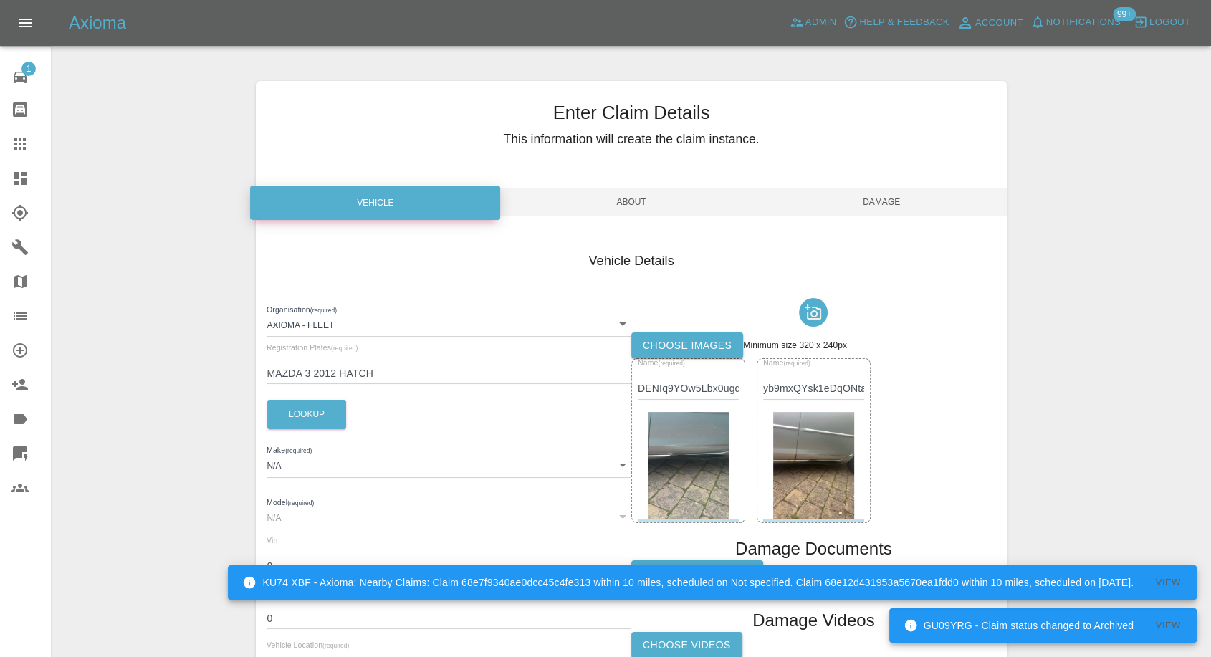
click at [890, 201] on span "Damage" at bounding box center [882, 202] width 250 height 27
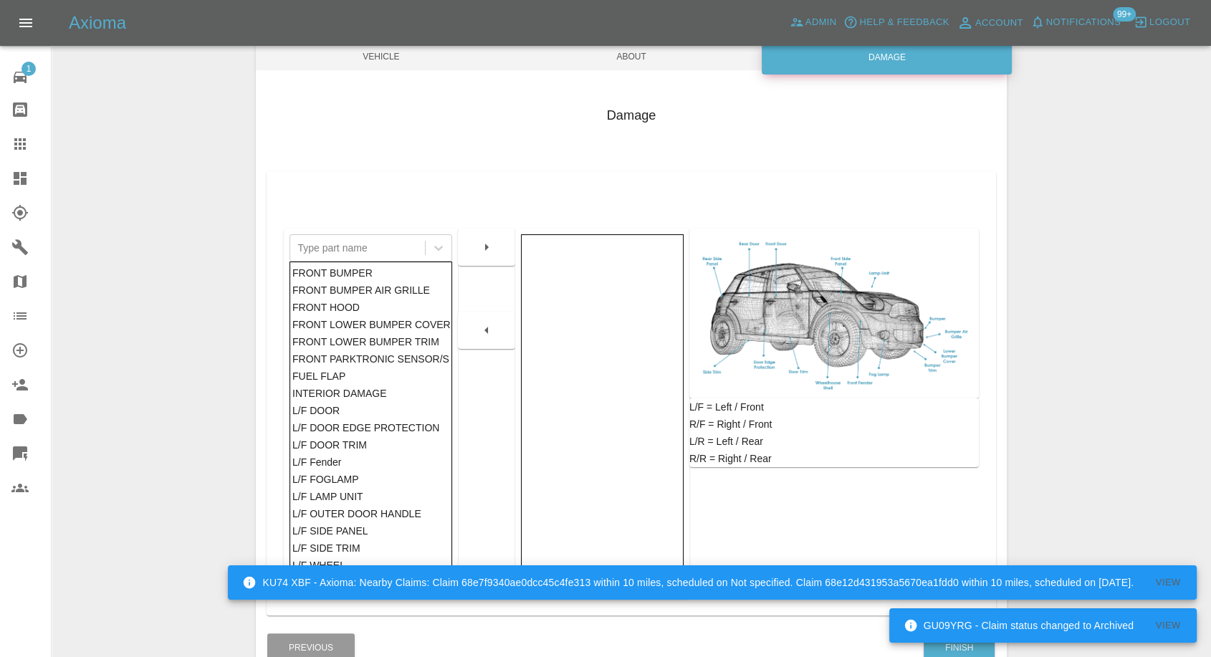
scroll to position [229, 0]
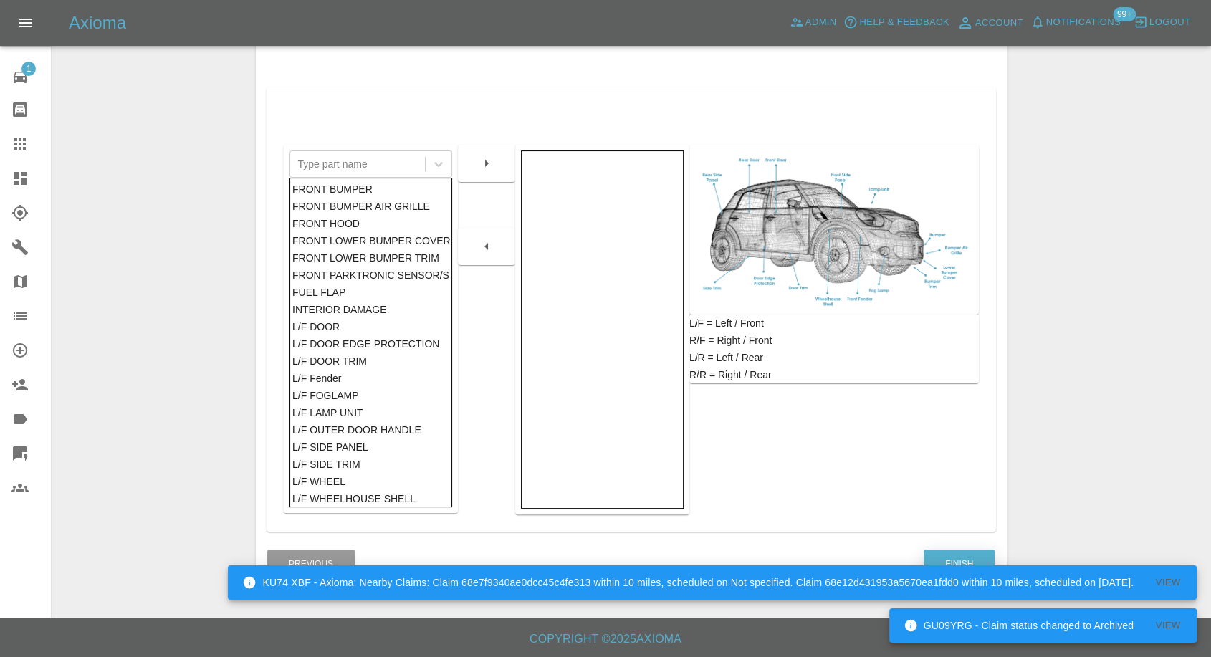
click at [965, 550] on button "Finish" at bounding box center [959, 564] width 71 height 29
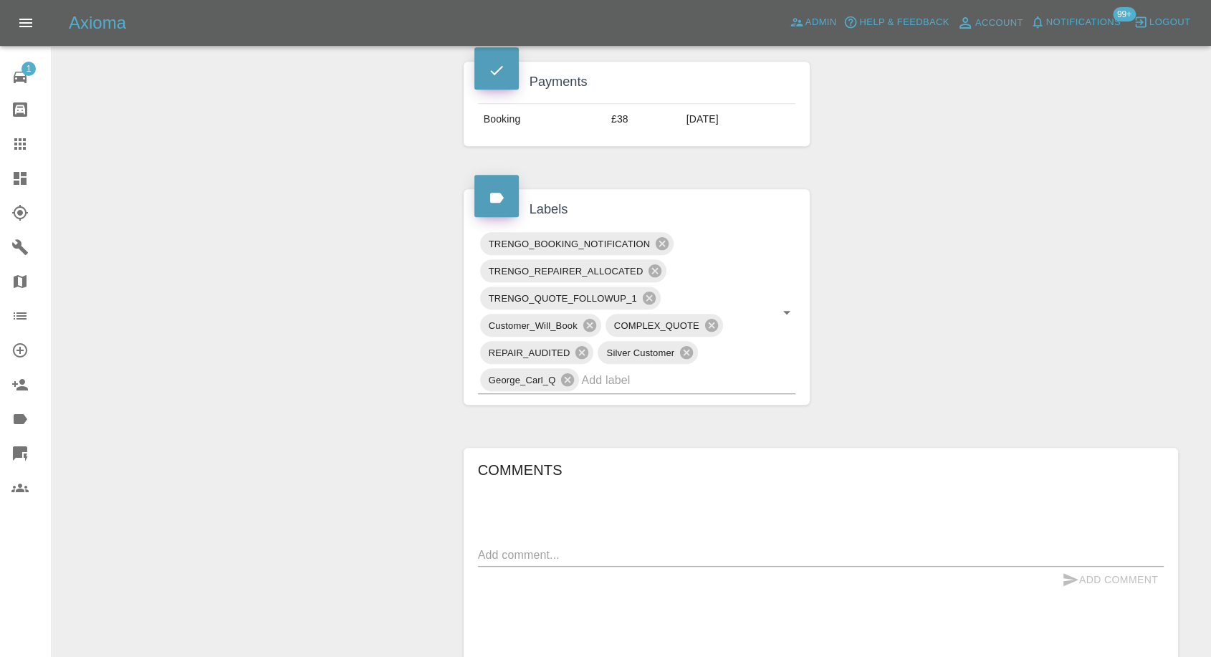
scroll to position [876, 0]
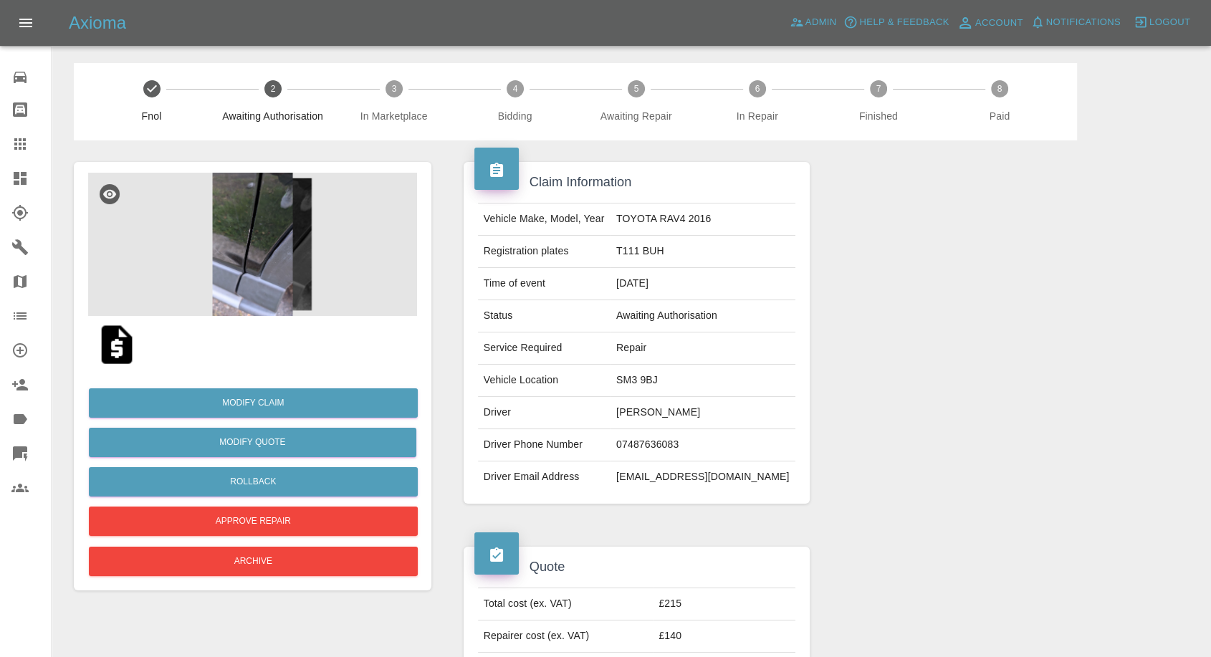
click at [674, 411] on td "Tibor Tatrai" at bounding box center [703, 413] width 185 height 32
copy td "Tibor Tatrai"
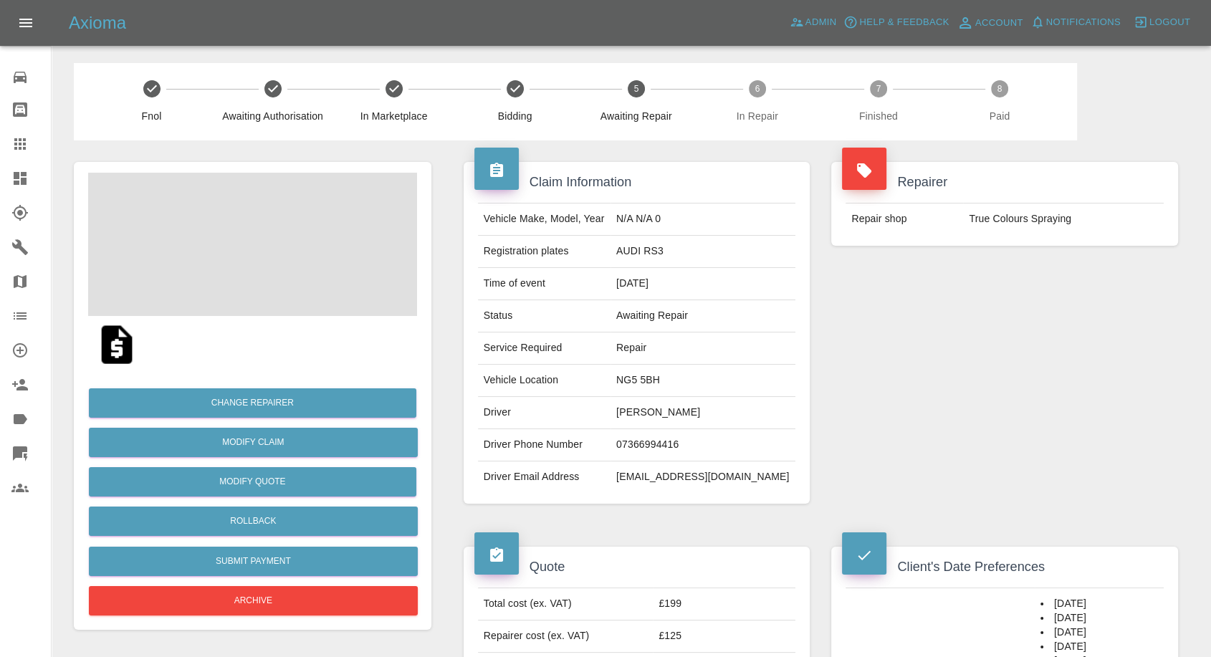
click at [689, 447] on td "07366994416" at bounding box center [703, 445] width 185 height 32
copy td "07366994416"
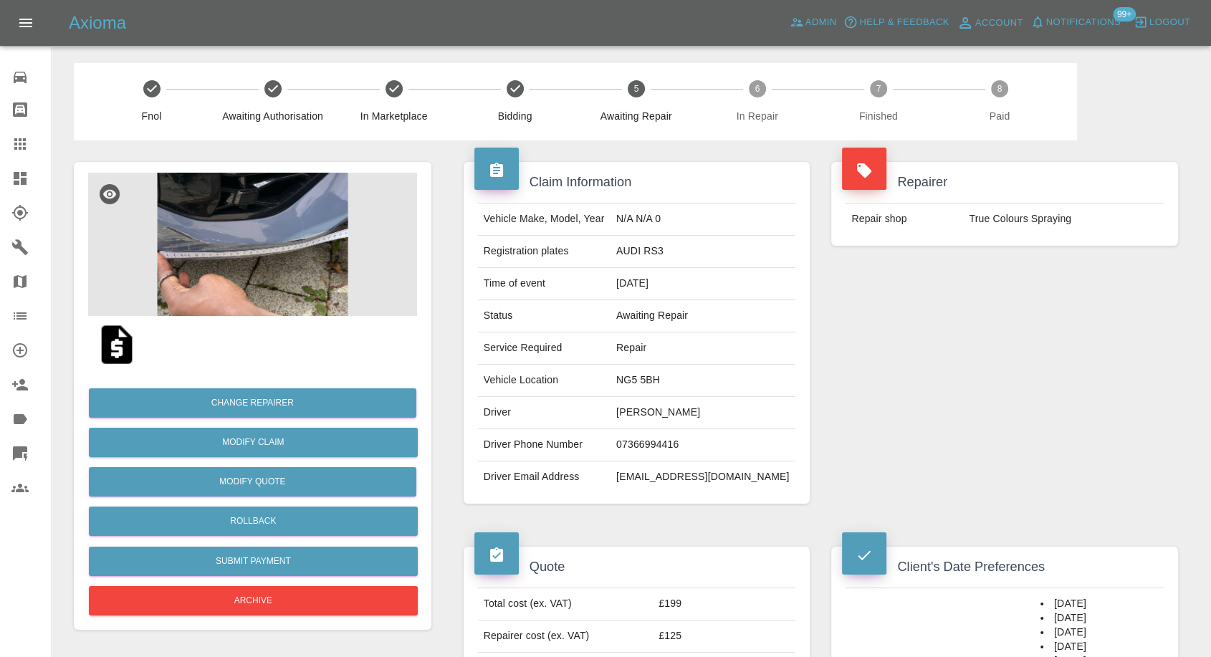
click at [1000, 414] on div "Repairer Repair shop True Colours Spraying" at bounding box center [1005, 332] width 368 height 385
click at [662, 414] on td "Bryan Epie" at bounding box center [703, 413] width 185 height 32
copy td "Bryan"
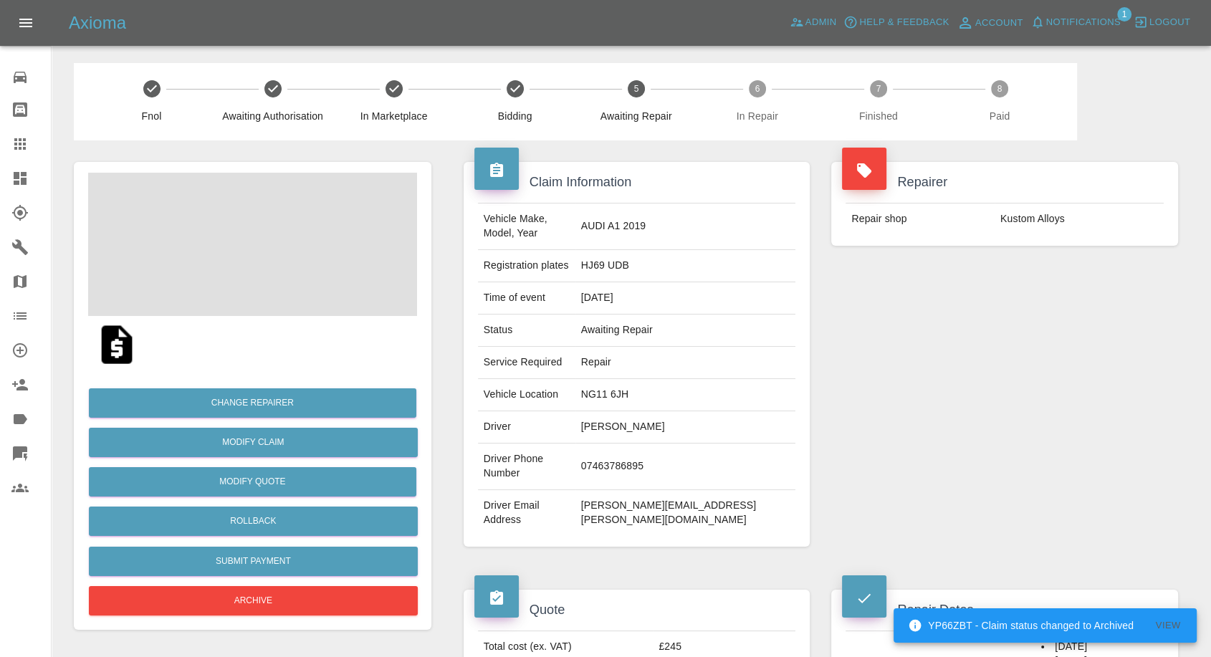
click at [655, 444] on td "07463786895" at bounding box center [686, 467] width 221 height 47
copy td "07463786895"
click at [928, 450] on div "Repairer Repair shop Kustom Alloys" at bounding box center [1005, 354] width 368 height 428
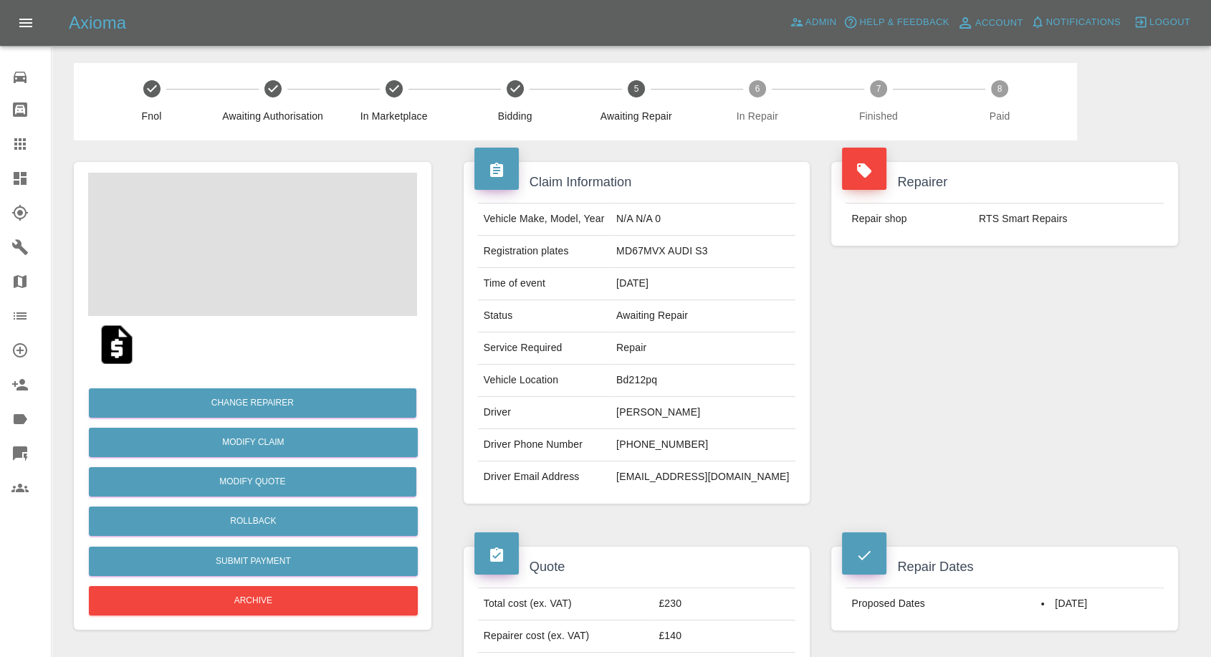
click at [680, 442] on td "+44 7392 794551" at bounding box center [703, 445] width 185 height 32
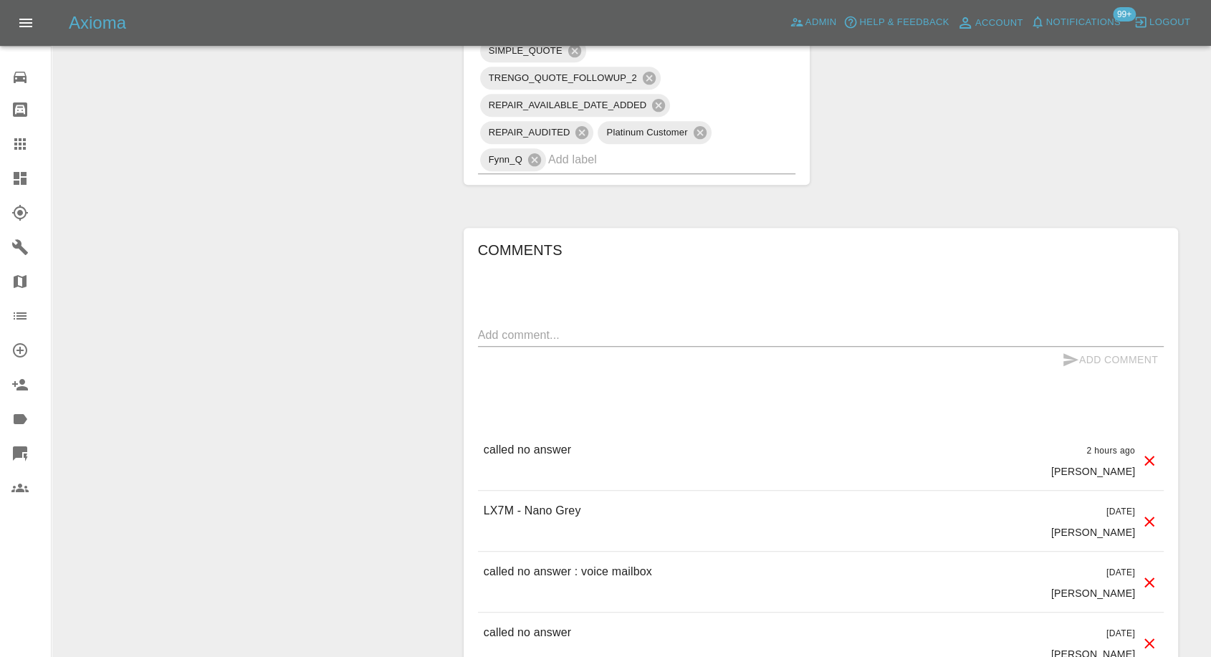
scroll to position [1115, 0]
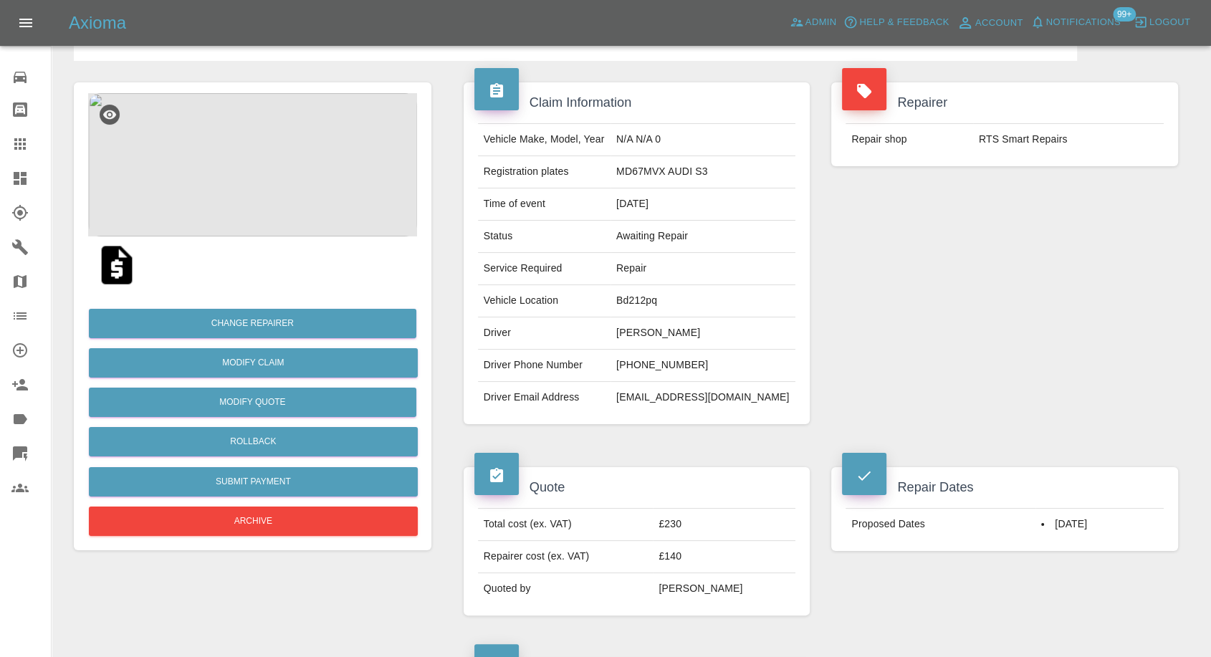
click at [879, 379] on div "Repairer Repair shop RTS Smart Repairs" at bounding box center [1005, 253] width 368 height 385
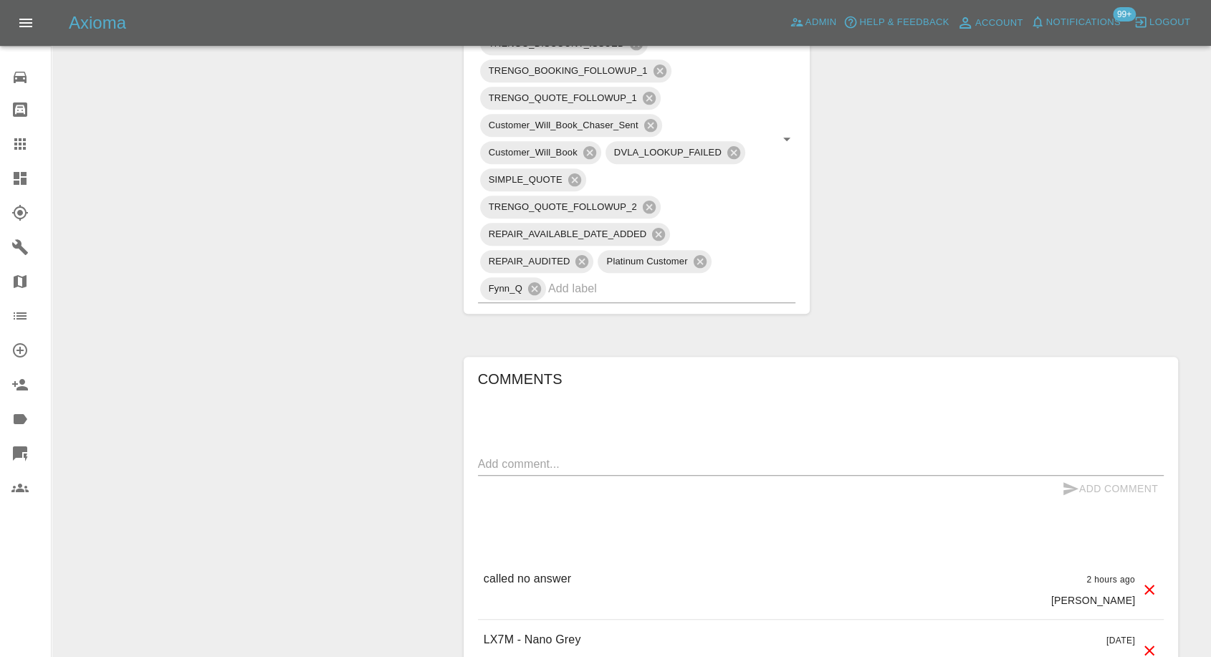
scroll to position [955, 0]
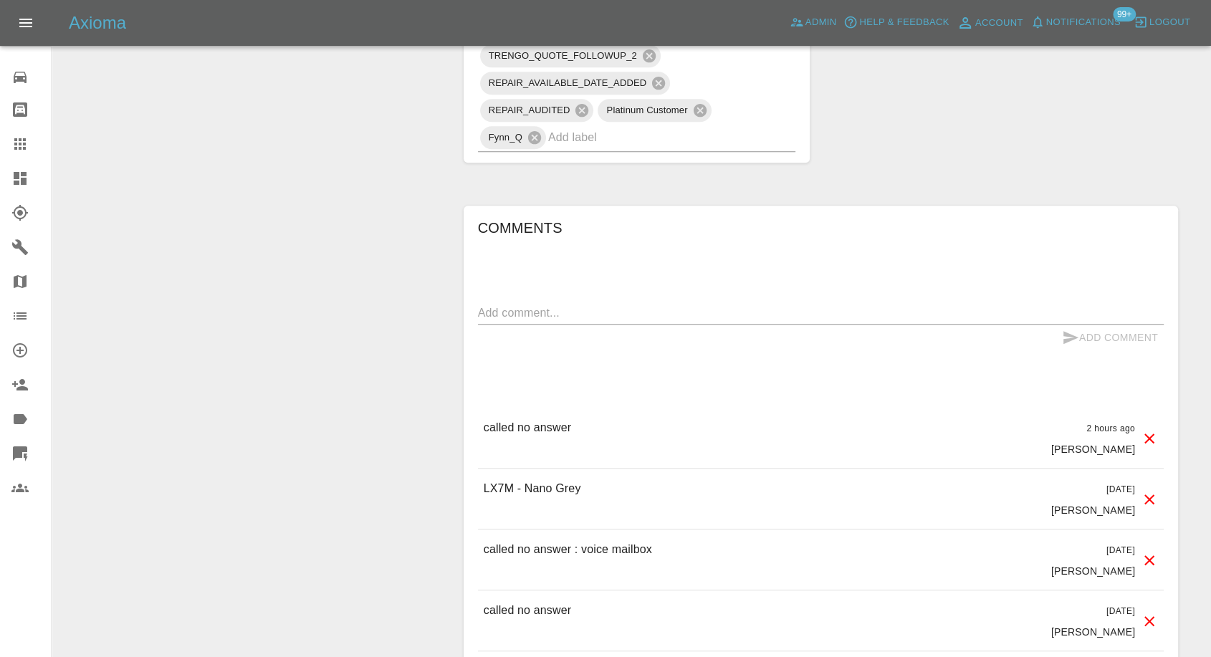
click at [558, 320] on div "x" at bounding box center [821, 313] width 686 height 23
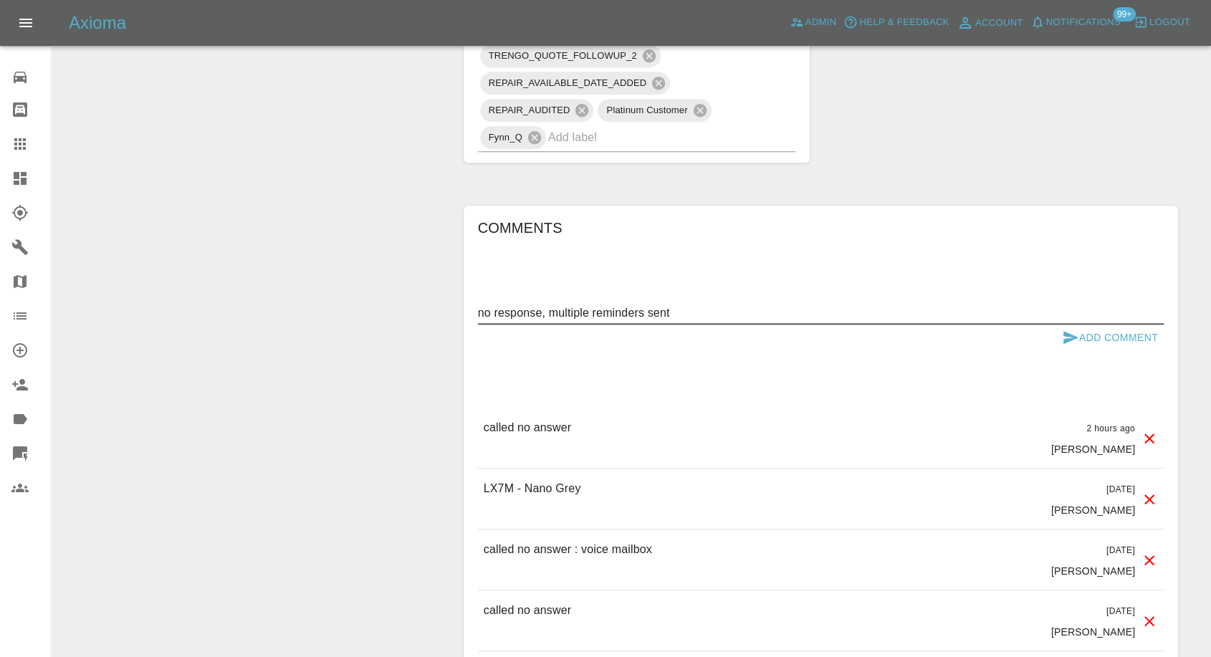
type textarea "no response, multiple reminders sent"
click at [1071, 346] on button "Add Comment" at bounding box center [1110, 338] width 108 height 27
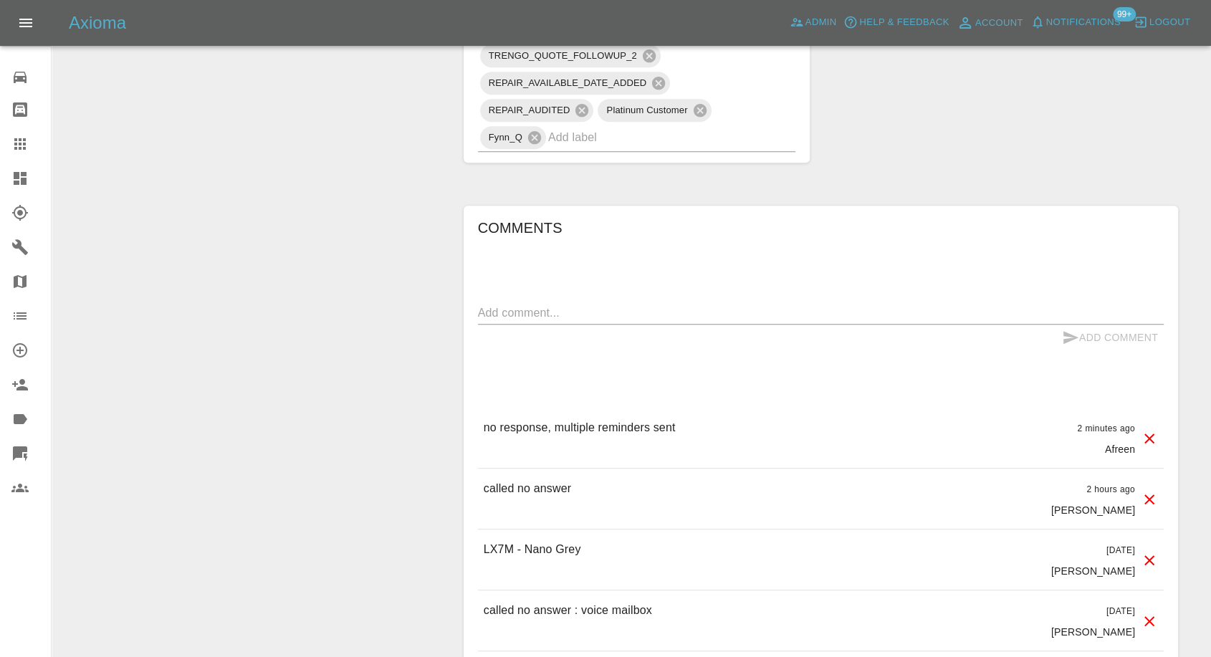
click at [1071, 339] on div "Add Comment" at bounding box center [1110, 338] width 108 height 27
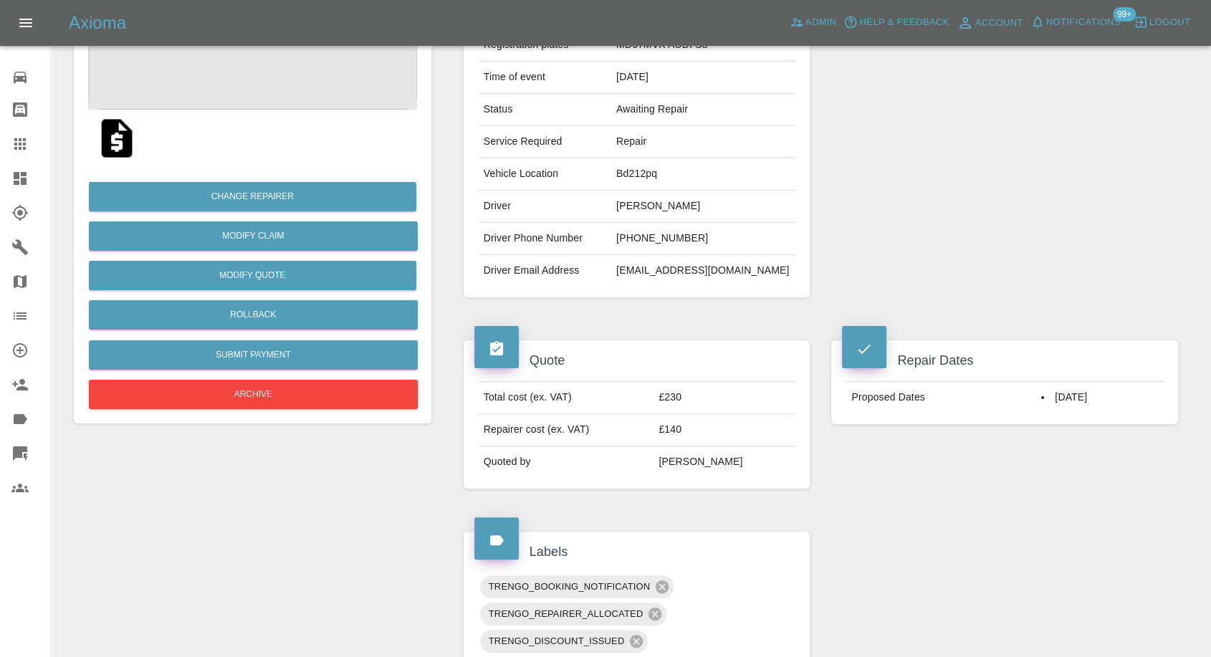
scroll to position [80, 0]
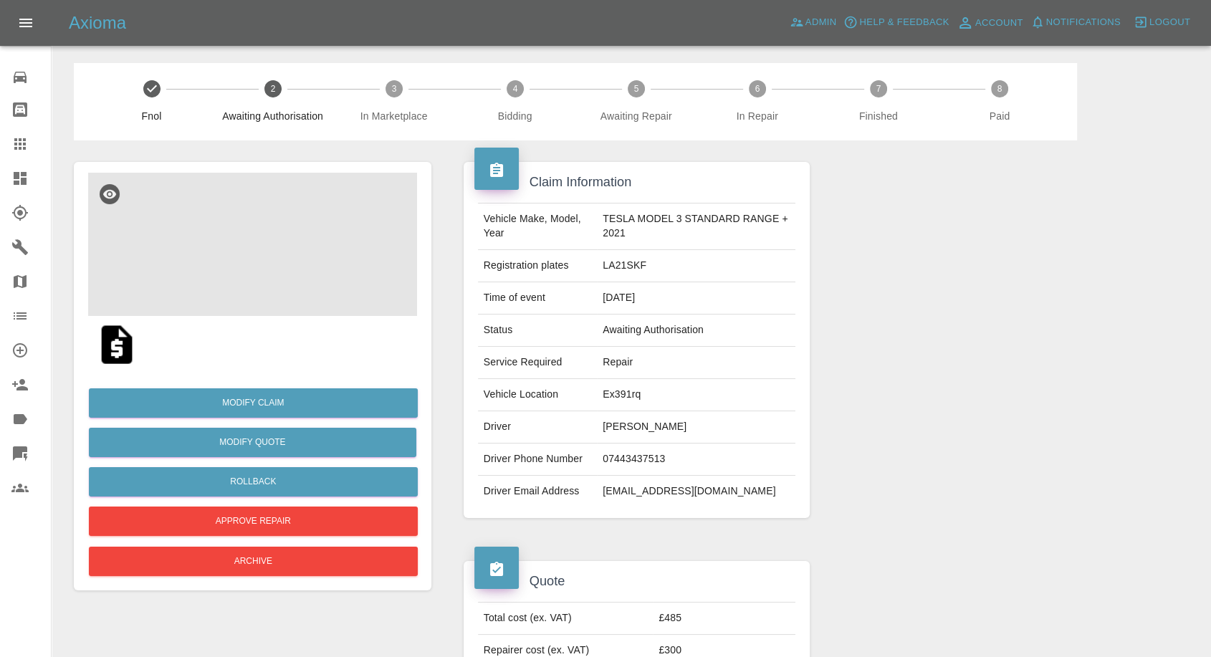
click at [211, 249] on img at bounding box center [252, 244] width 329 height 143
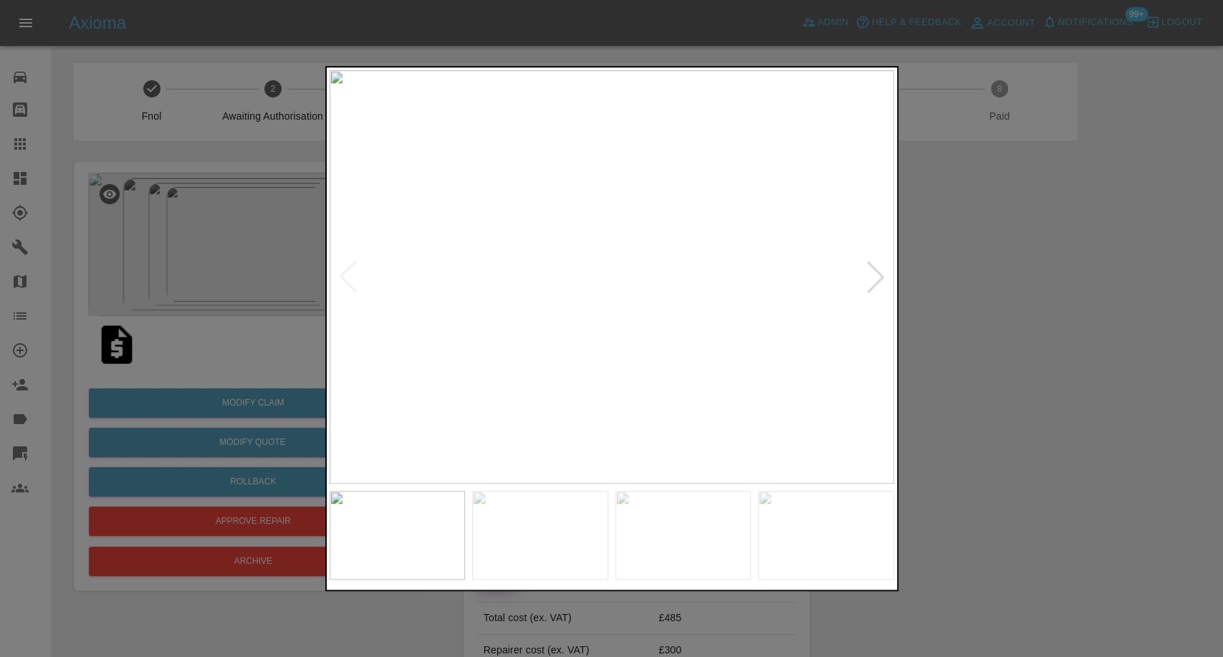
click at [967, 398] on div at bounding box center [611, 328] width 1223 height 657
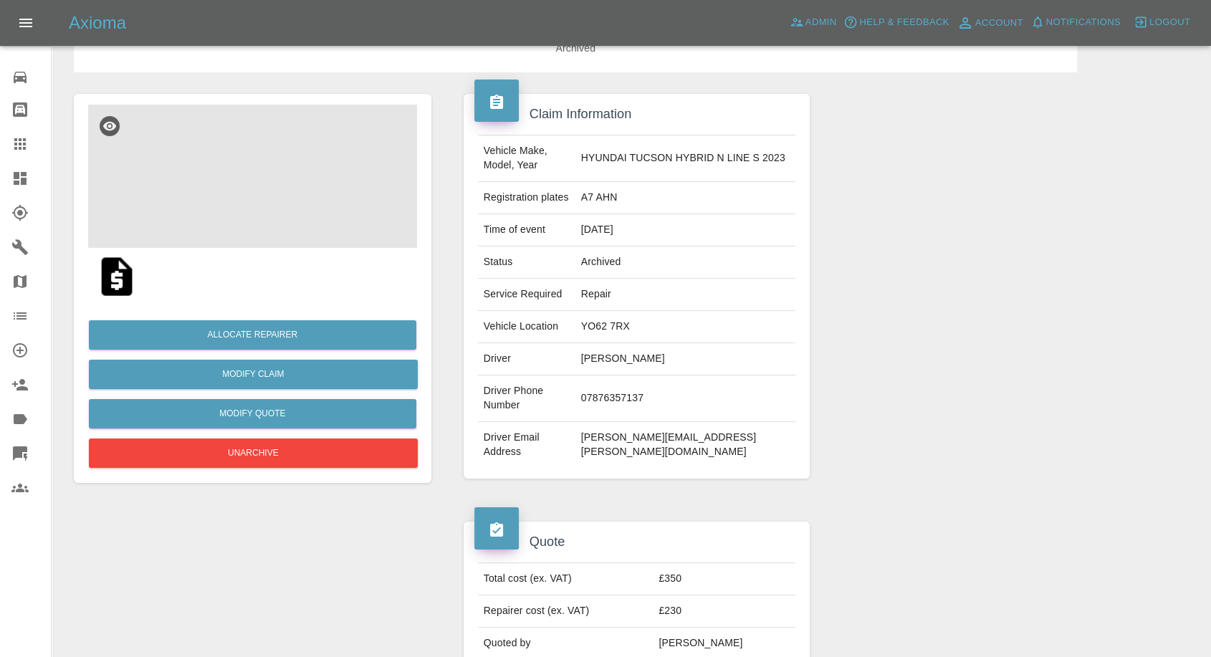
scroll to position [58, 0]
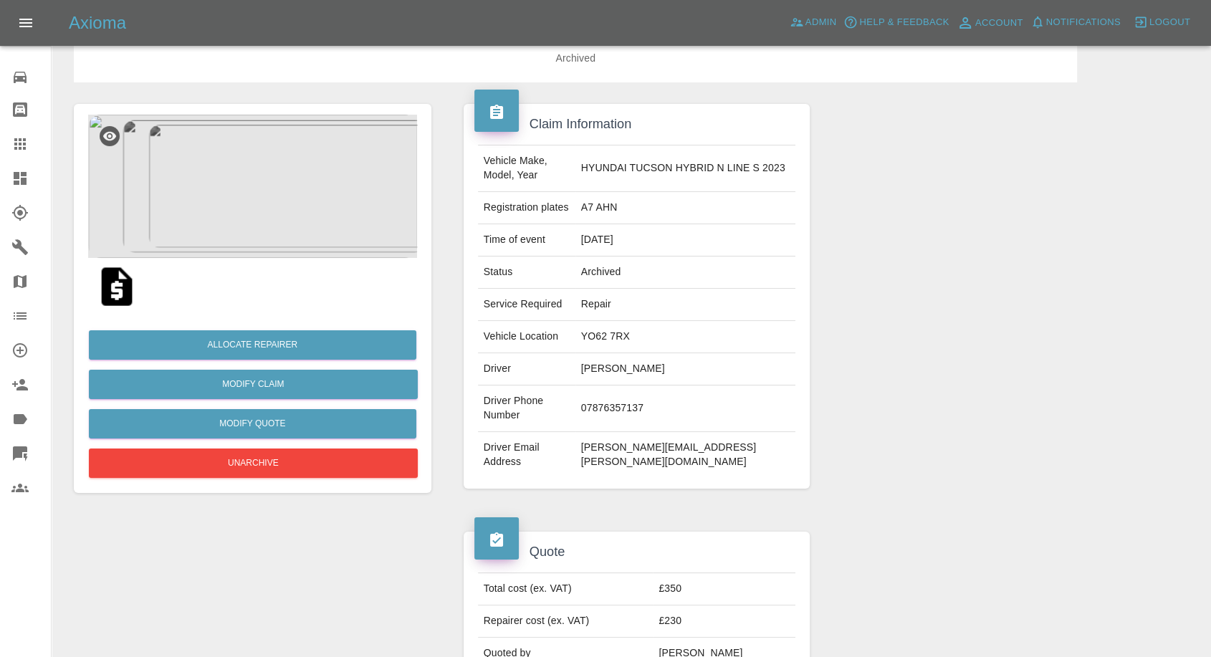
click at [292, 216] on img at bounding box center [252, 186] width 329 height 143
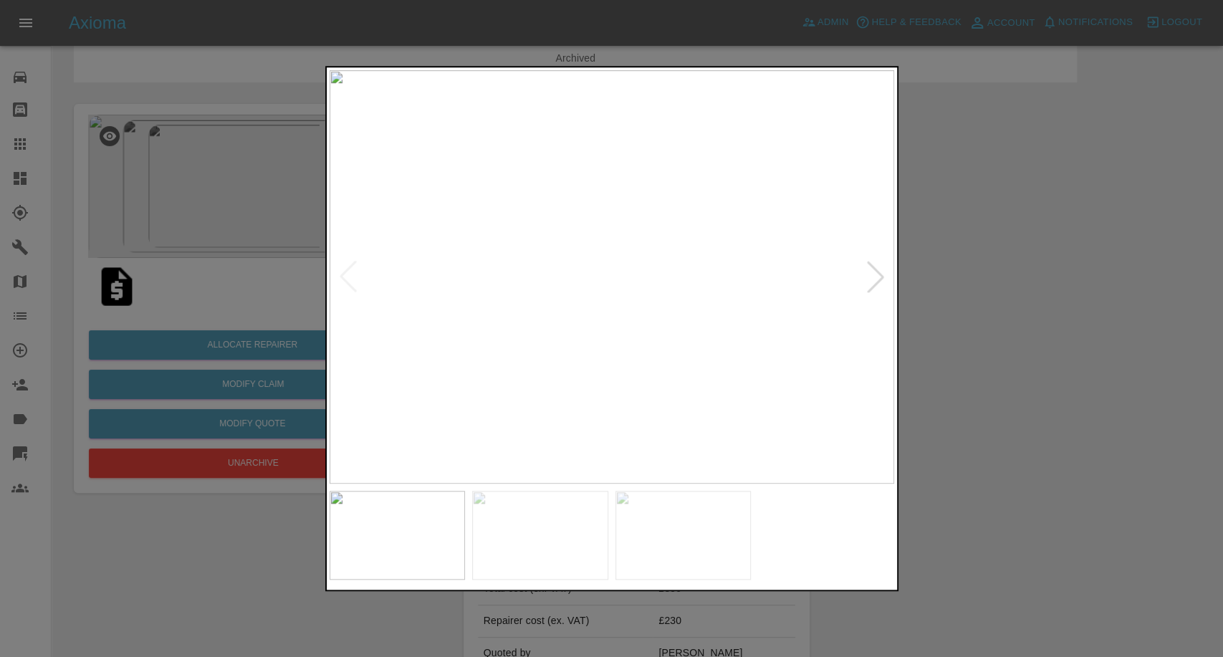
click at [958, 426] on div at bounding box center [611, 328] width 1223 height 657
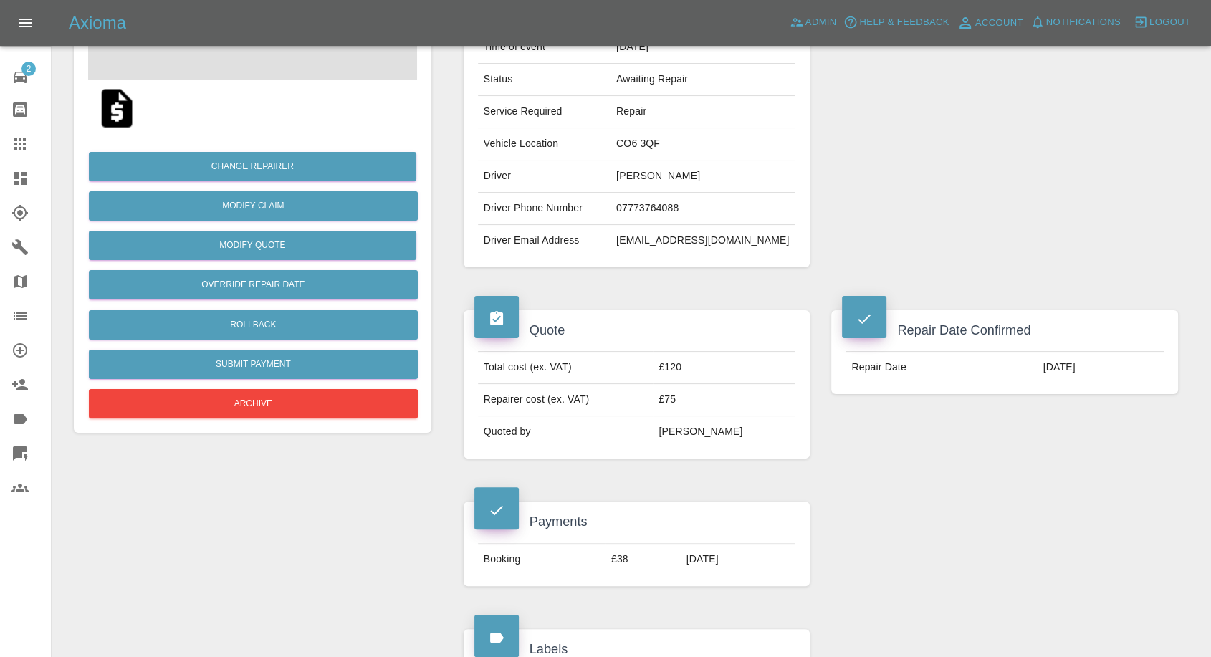
scroll to position [318, 0]
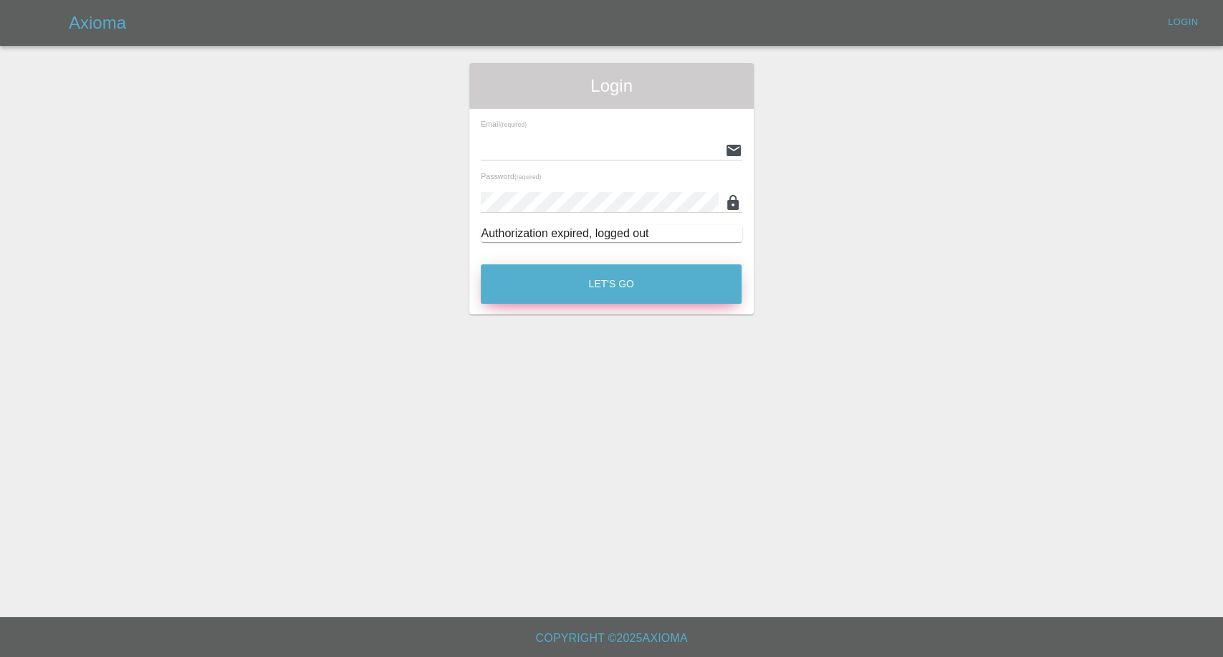
type input "[EMAIL_ADDRESS][DOMAIN_NAME]"
click at [593, 281] on button "Let's Go" at bounding box center [611, 283] width 261 height 39
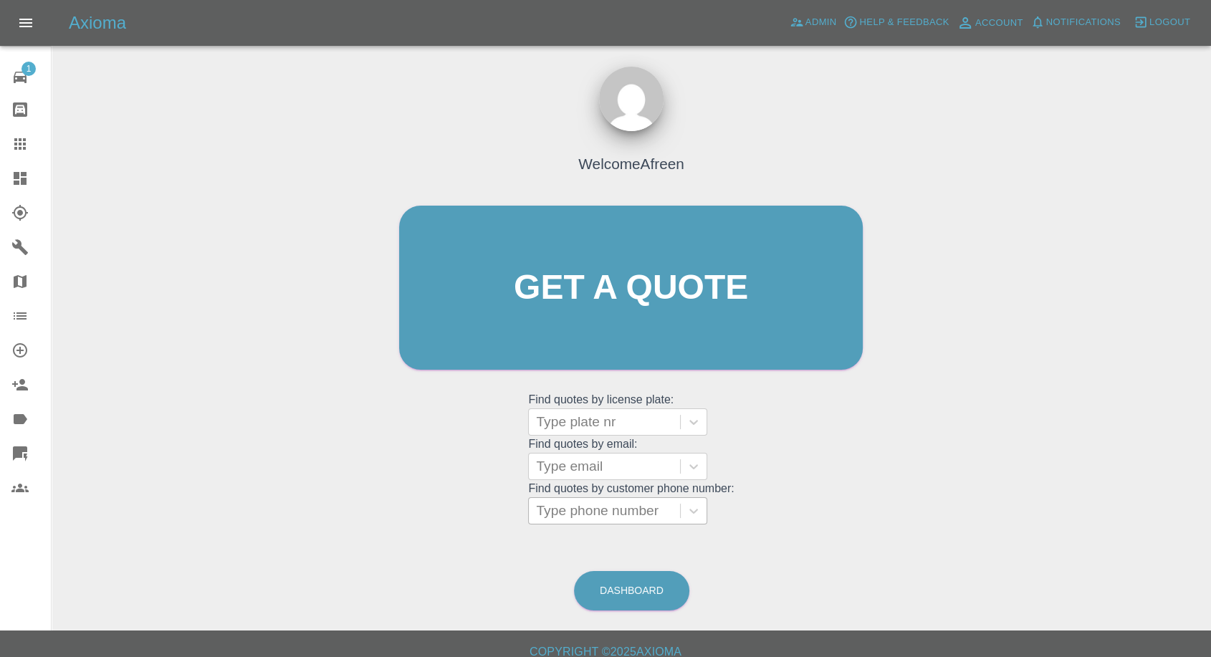
click at [592, 515] on div at bounding box center [604, 511] width 137 height 20
paste input "+447432545596"
drag, startPoint x: 563, startPoint y: 512, endPoint x: 247, endPoint y: 490, distance: 316.9
click at [247, 490] on div "Welcome Afreen Get a quote Get a quote Find quotes by license plate: Type plate…" at bounding box center [631, 356] width 1137 height 515
type input "07432545596"
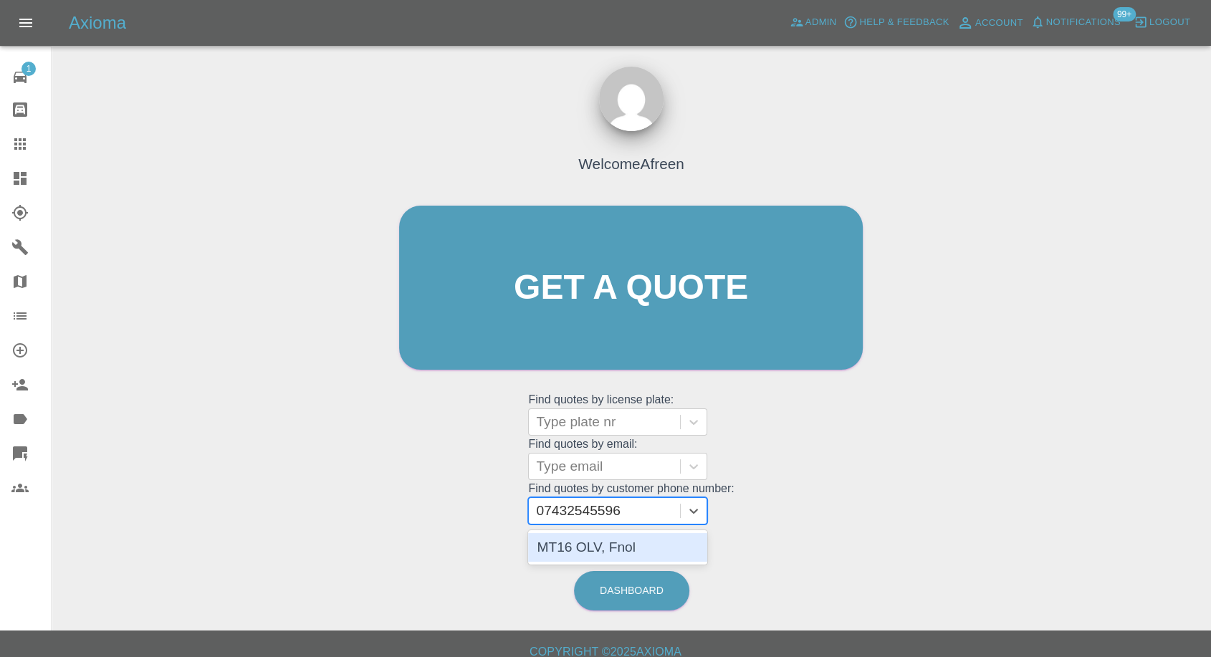
click at [569, 548] on div "MT16 OLV, Fnol" at bounding box center [617, 547] width 179 height 29
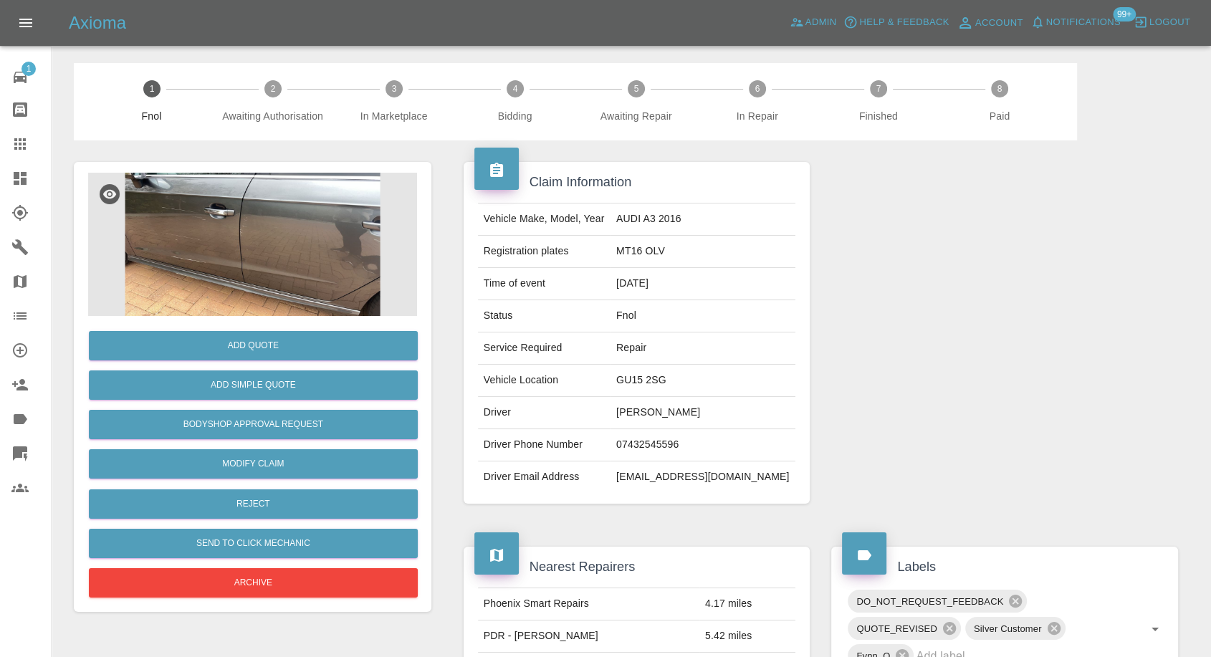
click at [309, 254] on img at bounding box center [252, 244] width 329 height 143
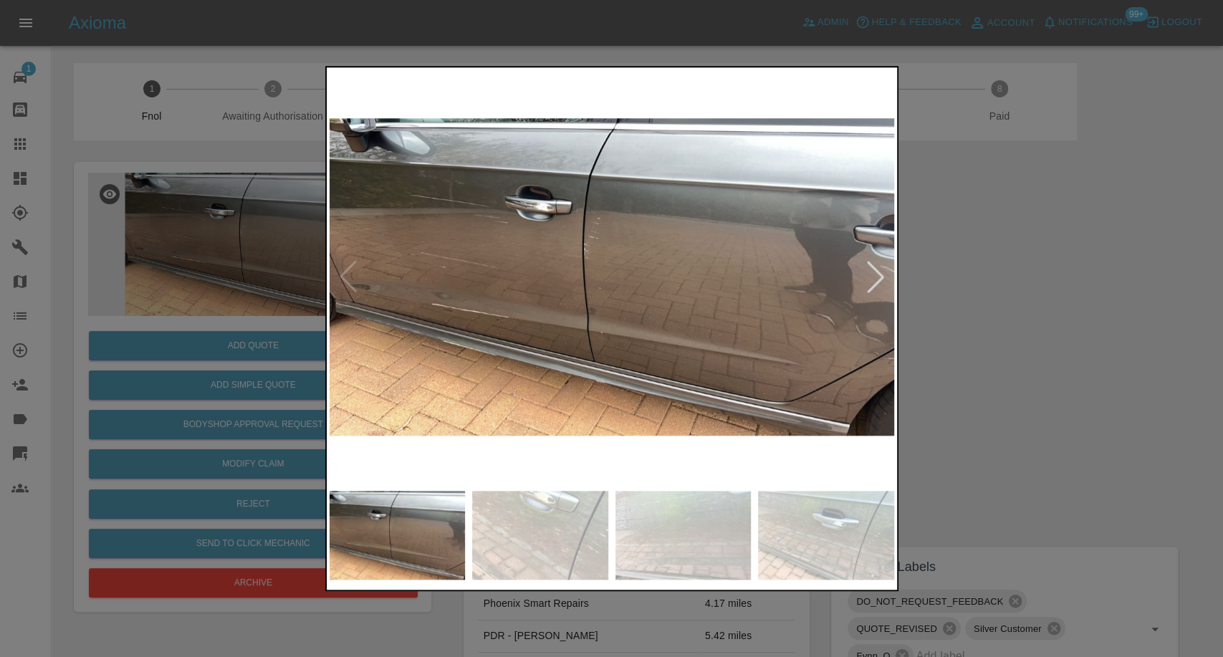
click at [550, 563] on img at bounding box center [540, 535] width 136 height 89
click at [687, 532] on img at bounding box center [684, 535] width 136 height 89
click at [816, 536] on img at bounding box center [826, 535] width 136 height 89
click at [877, 495] on img at bounding box center [826, 535] width 136 height 89
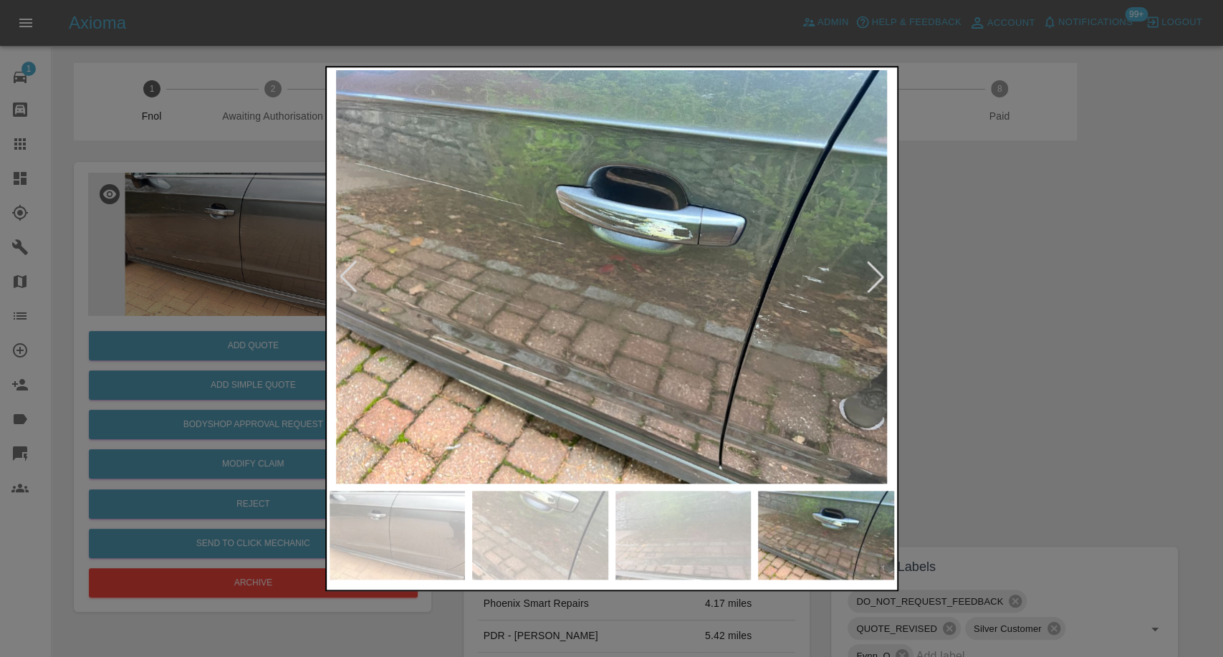
click at [875, 277] on div at bounding box center [876, 277] width 32 height 32
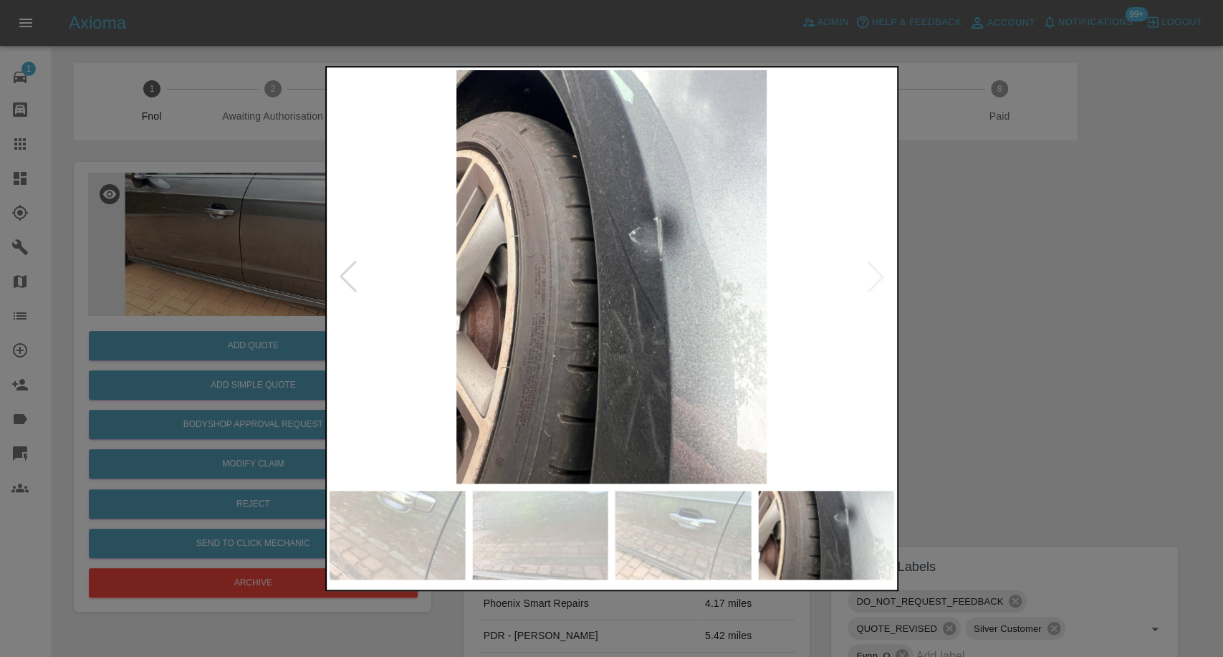
click at [875, 277] on img at bounding box center [612, 277] width 565 height 414
click at [1183, 404] on div at bounding box center [611, 328] width 1223 height 657
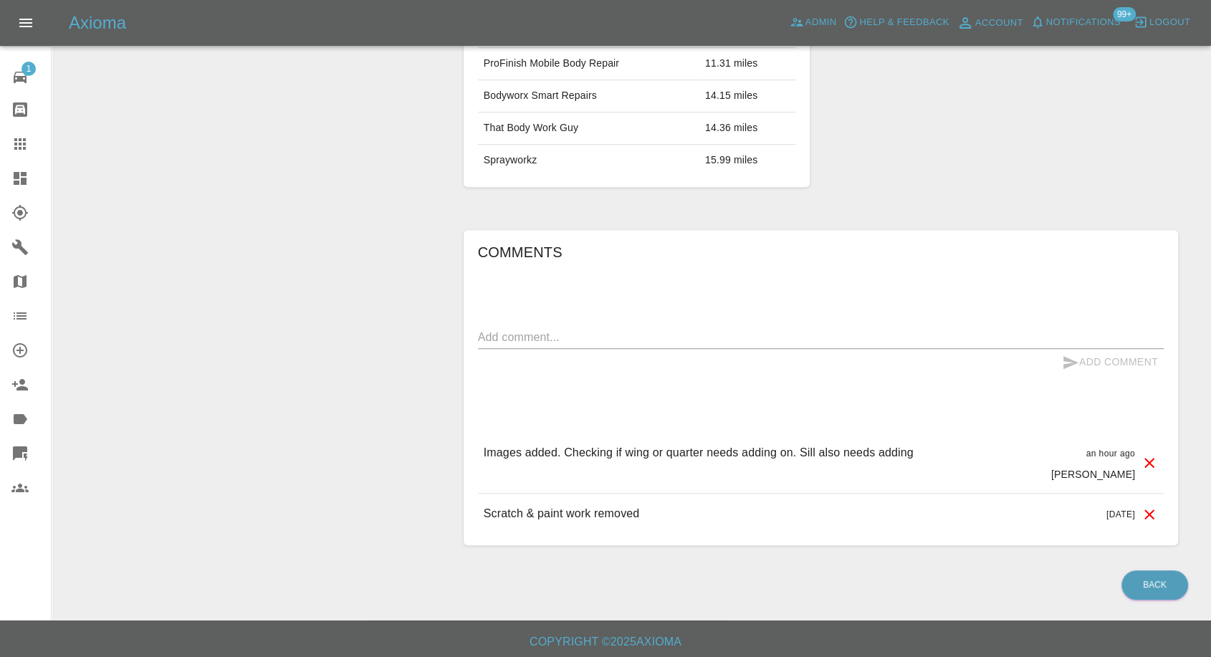
scroll to position [737, 0]
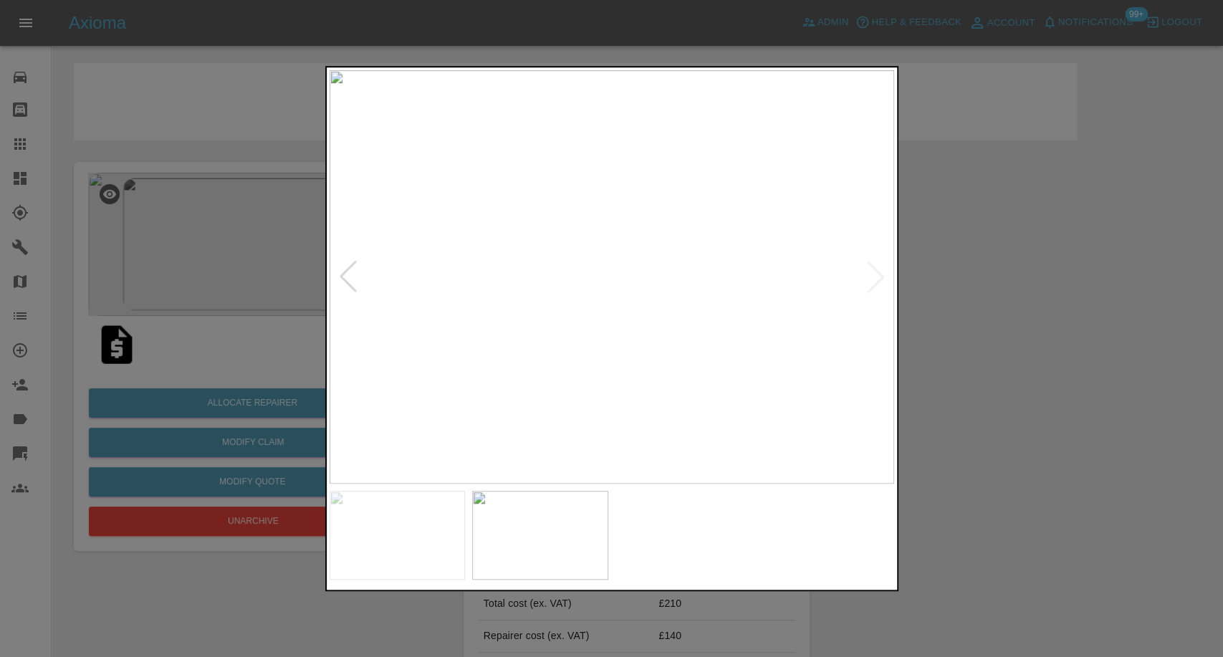
click at [947, 289] on div at bounding box center [611, 328] width 1223 height 657
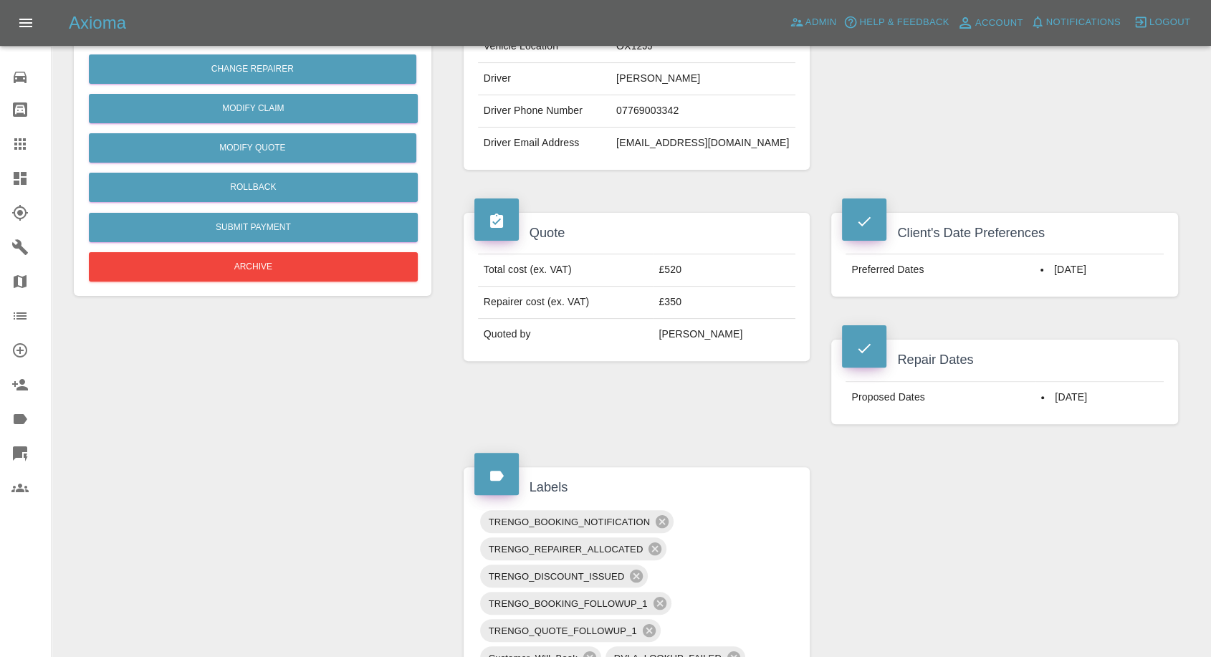
scroll to position [159, 0]
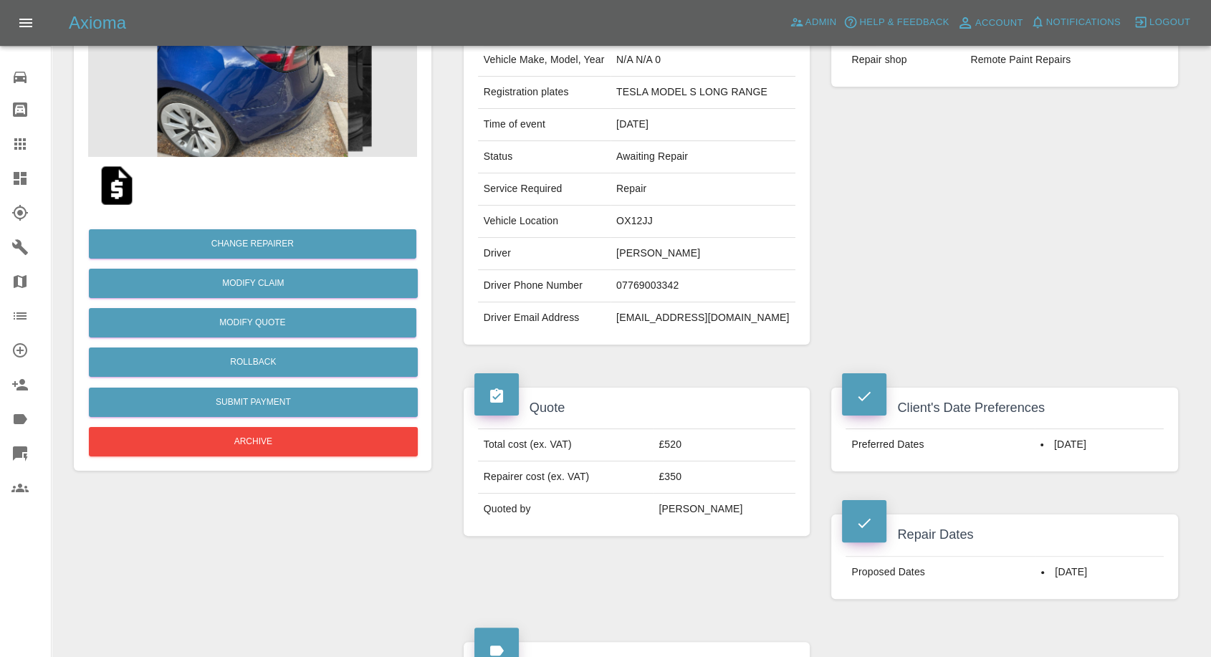
click at [294, 118] on img at bounding box center [252, 85] width 329 height 143
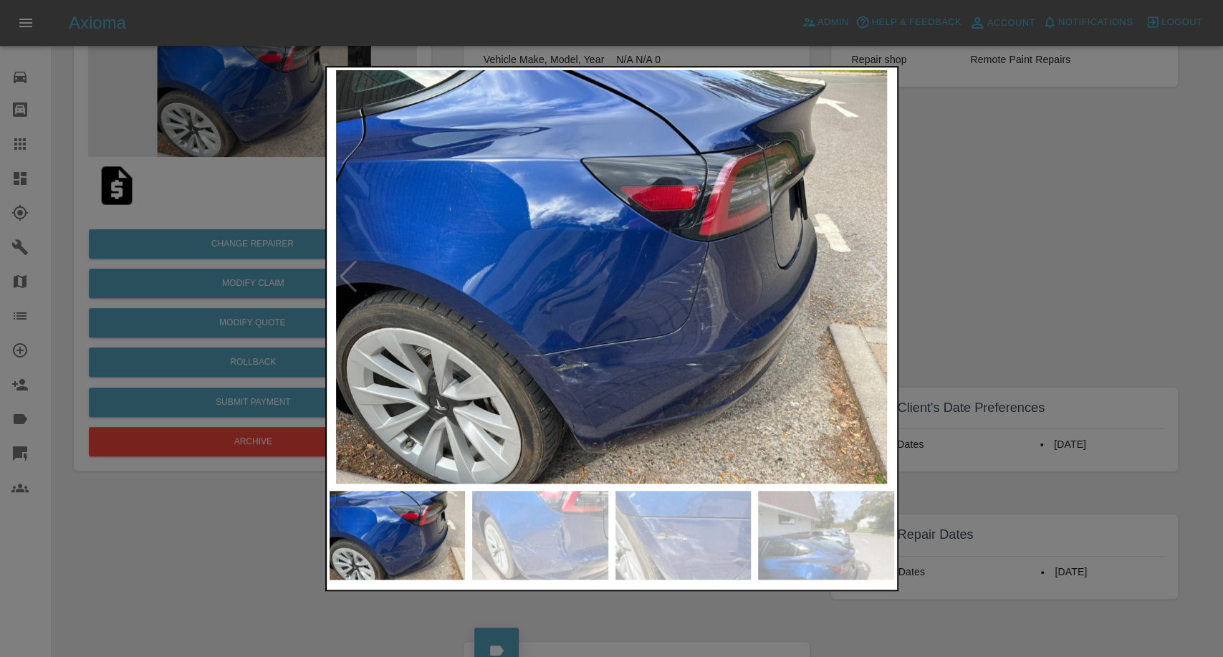
click at [538, 528] on img at bounding box center [540, 535] width 136 height 89
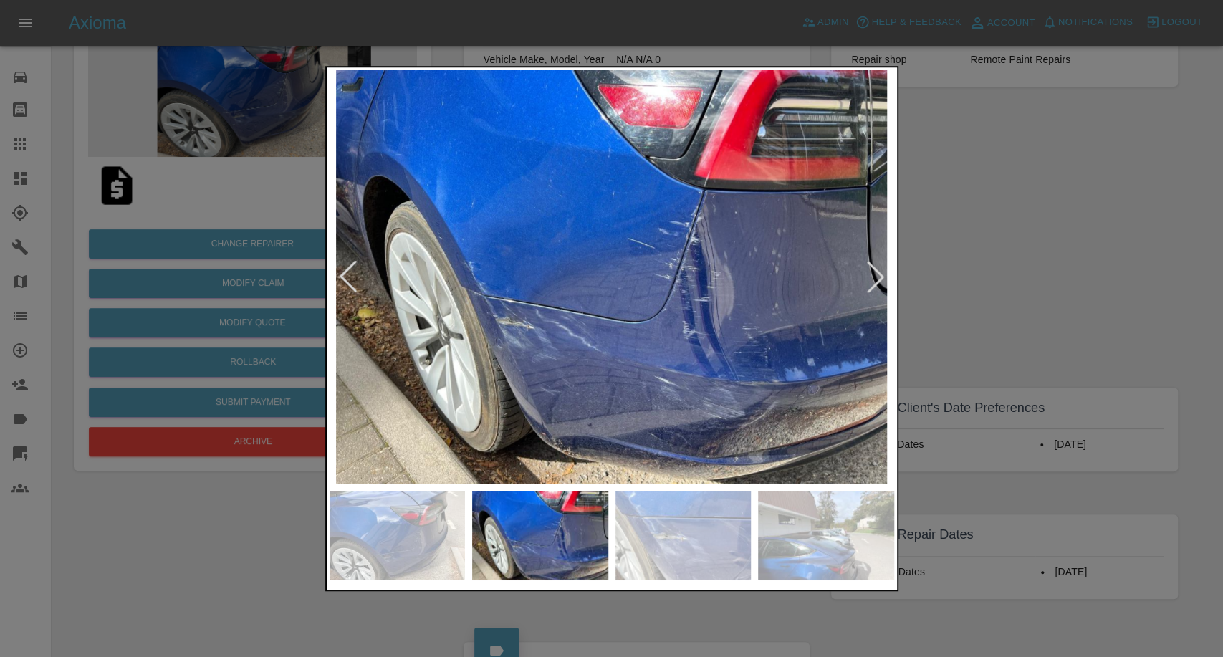
click at [689, 546] on img at bounding box center [684, 535] width 136 height 89
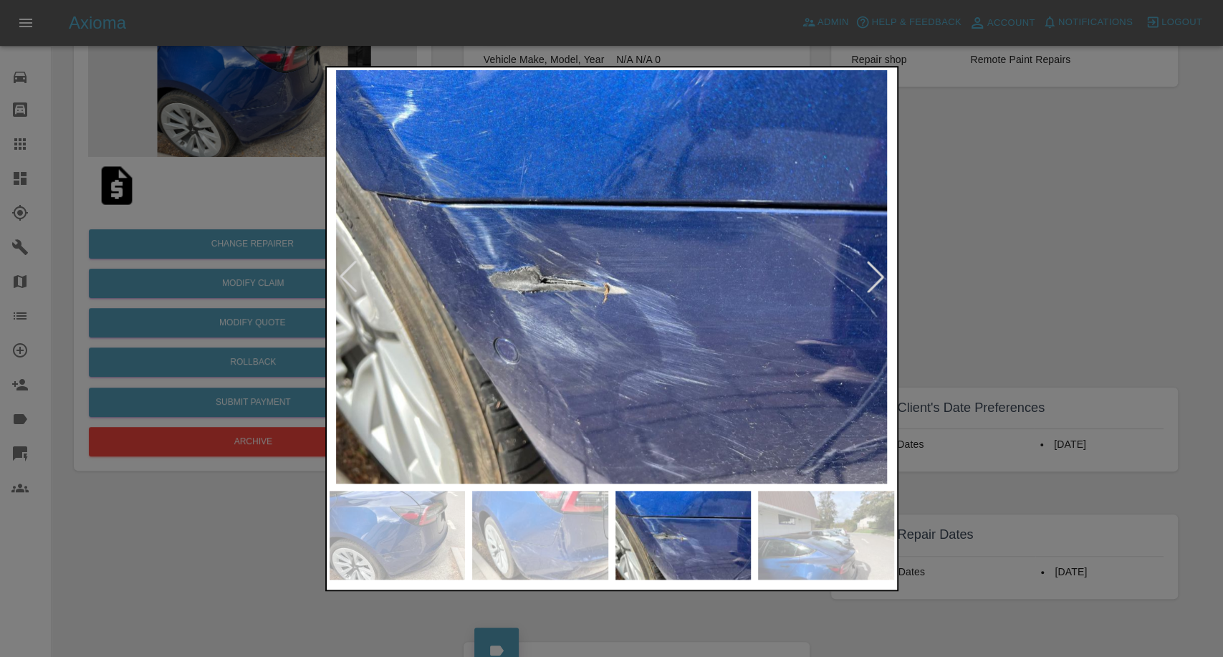
click at [812, 552] on img at bounding box center [826, 535] width 136 height 89
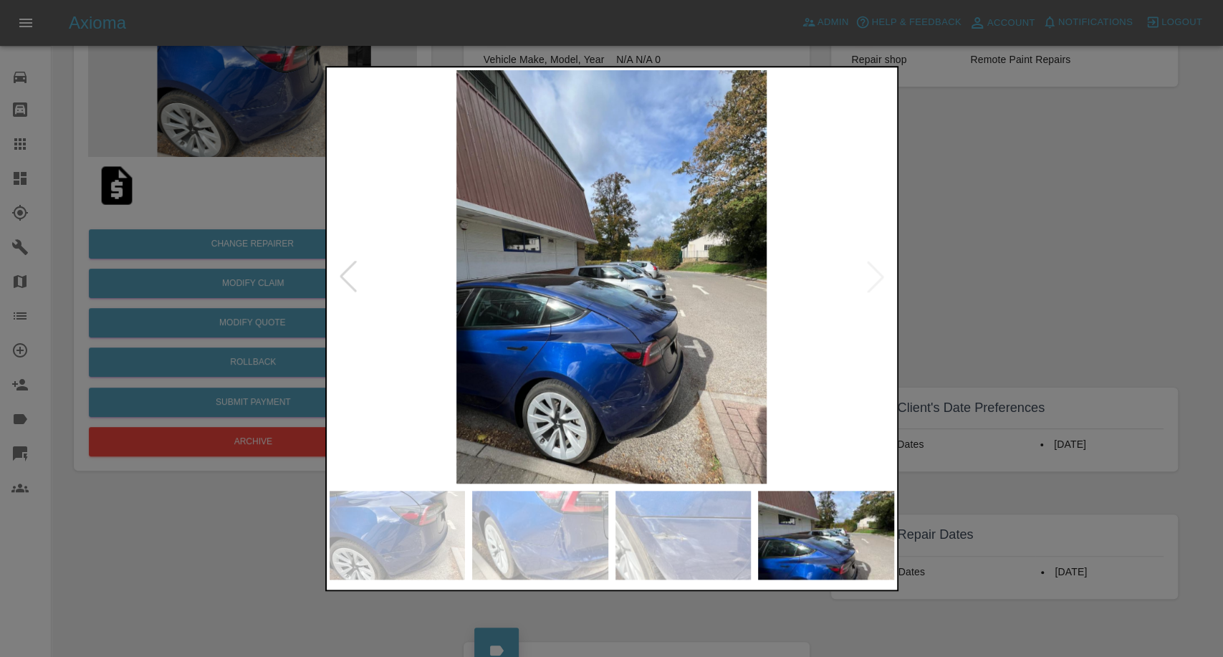
click at [883, 283] on img at bounding box center [612, 277] width 565 height 414
click at [879, 282] on img at bounding box center [612, 277] width 565 height 414
click at [1042, 231] on div at bounding box center [611, 328] width 1223 height 657
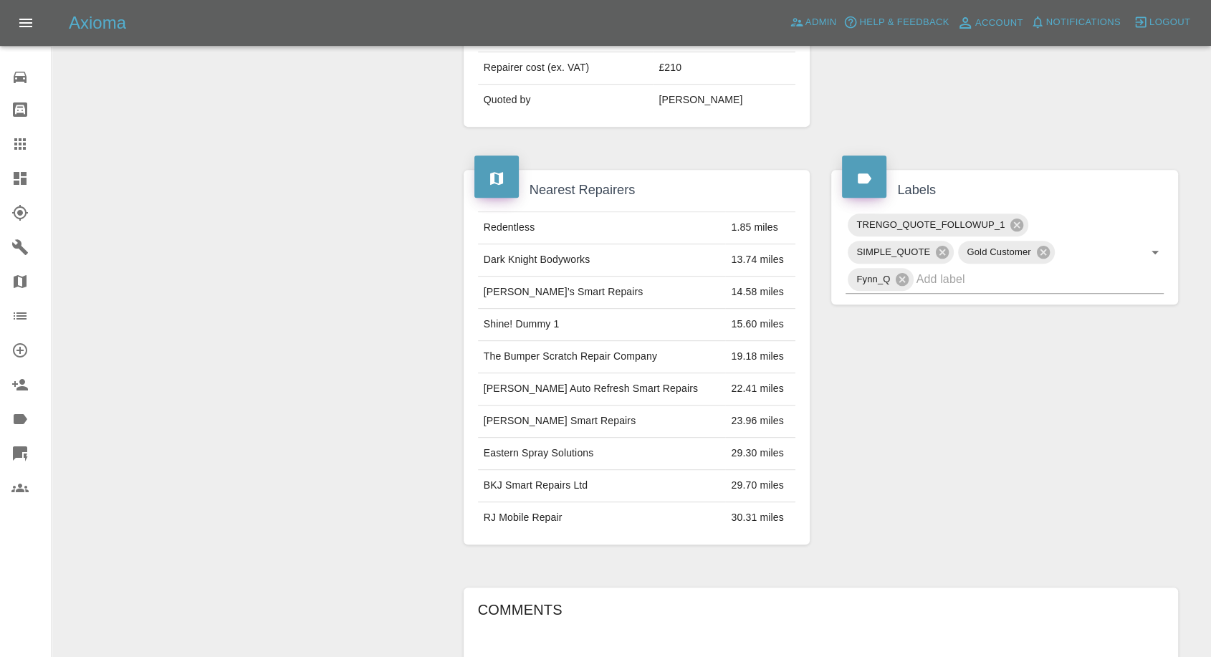
scroll to position [318, 0]
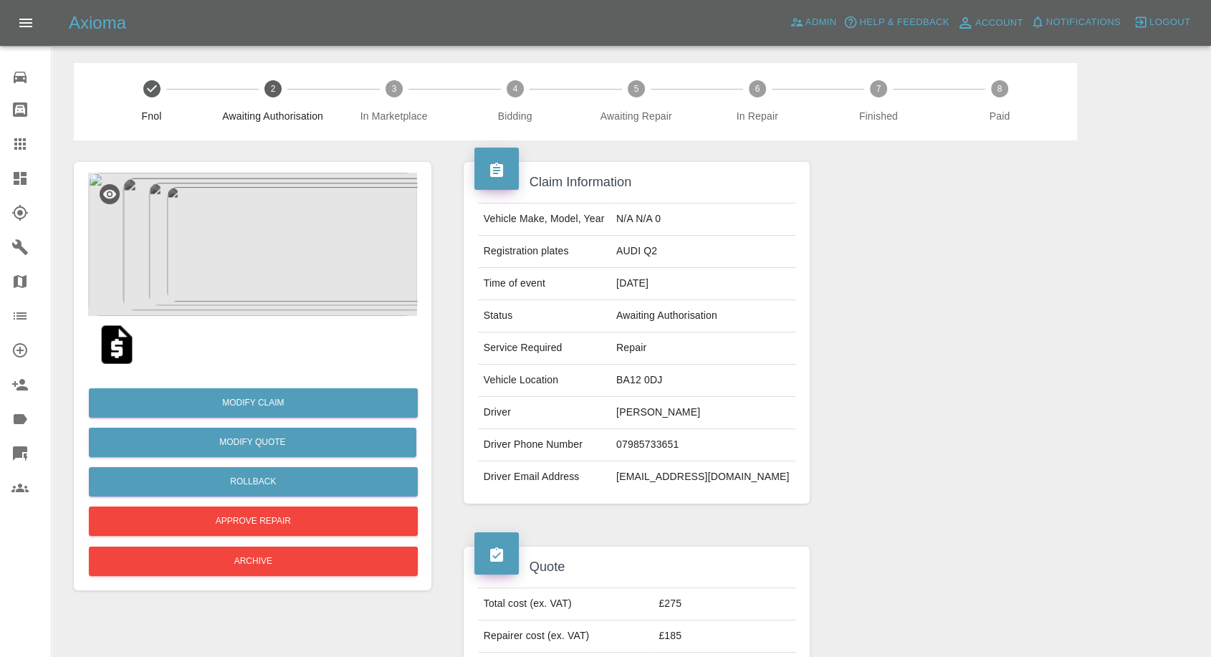
click at [611, 477] on td "Driver Email Address" at bounding box center [544, 478] width 133 height 32
click at [628, 477] on td "marcrobbo4668@outlook.com" at bounding box center [703, 478] width 185 height 32
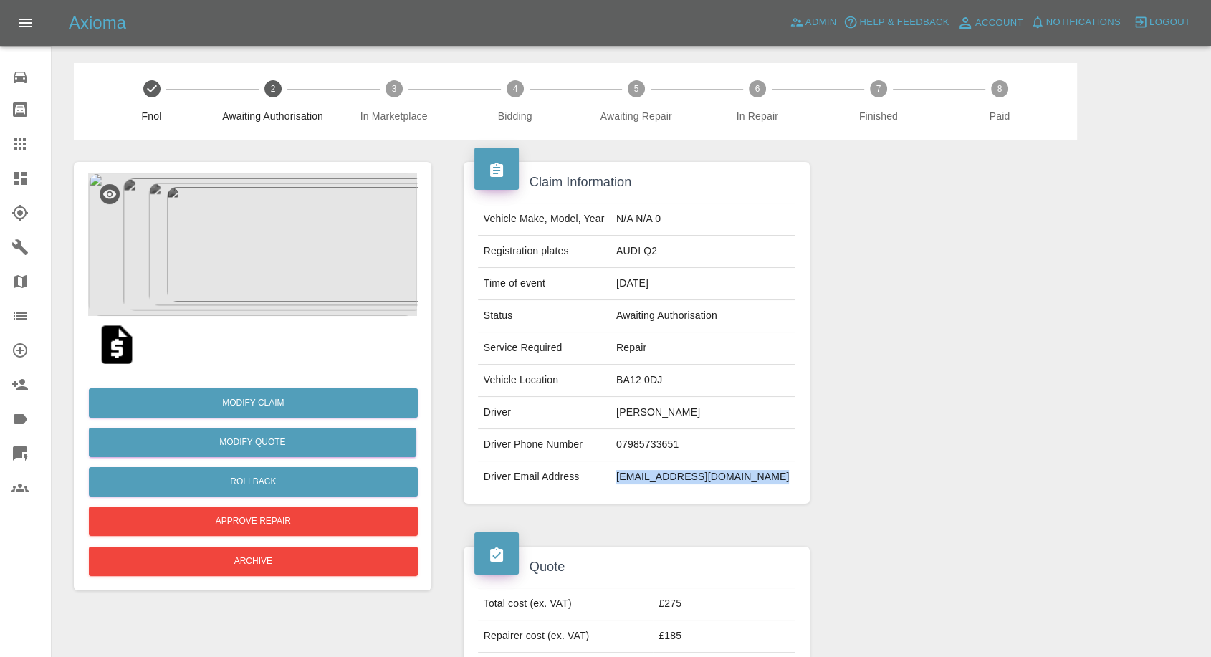
click at [628, 477] on td "marcrobbo4668@outlook.com" at bounding box center [703, 478] width 185 height 32
click at [106, 347] on img at bounding box center [117, 345] width 46 height 46
click at [656, 418] on td "[PERSON_NAME]" at bounding box center [703, 413] width 185 height 32
click at [656, 418] on td "Anil Satram" at bounding box center [703, 413] width 185 height 32
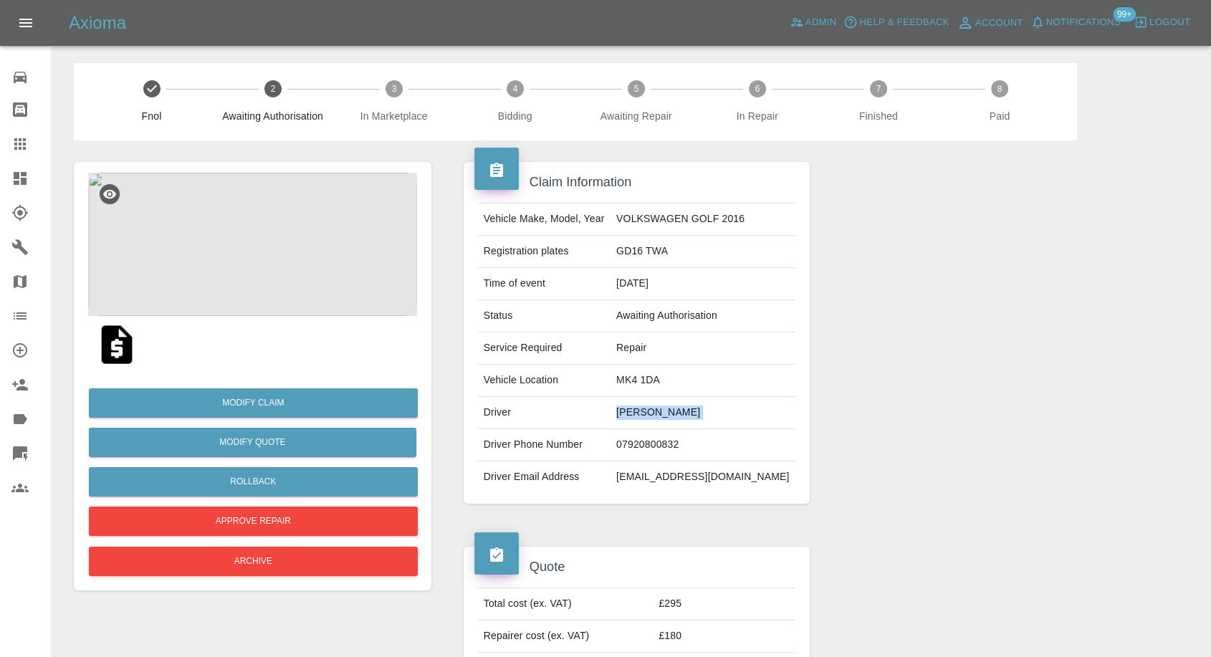
copy td "Anil Satram"
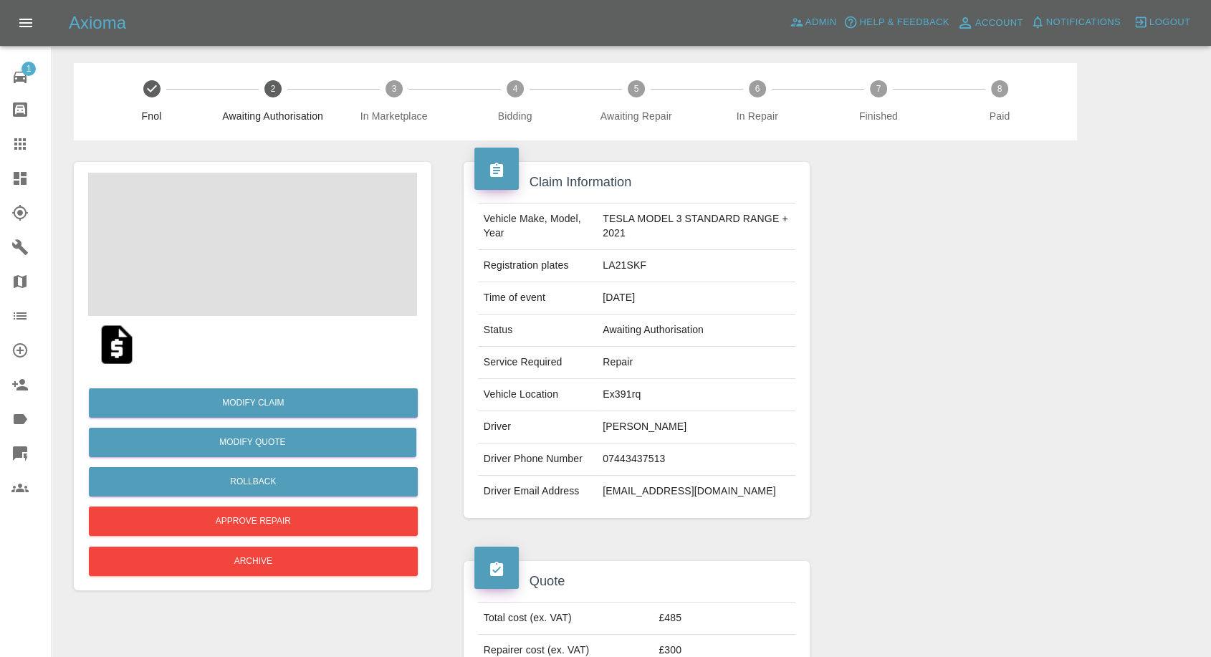
click at [620, 435] on td "Jacob Nash" at bounding box center [696, 427] width 199 height 32
copy td "Jacob Nash"
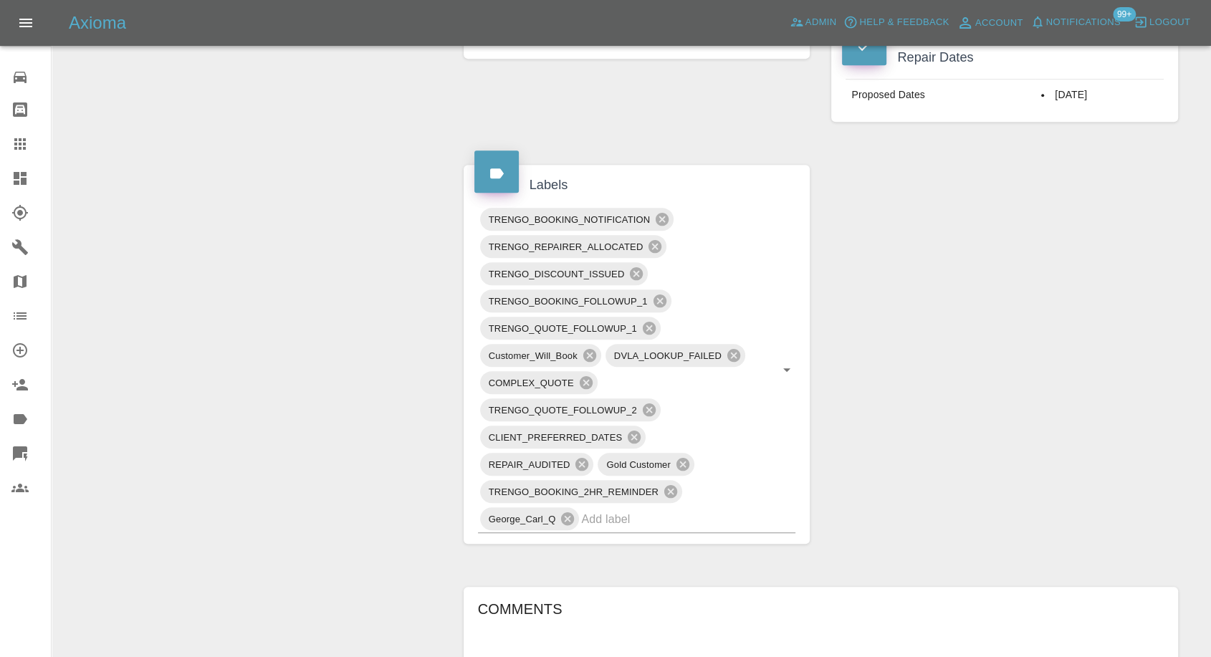
scroll to position [955, 0]
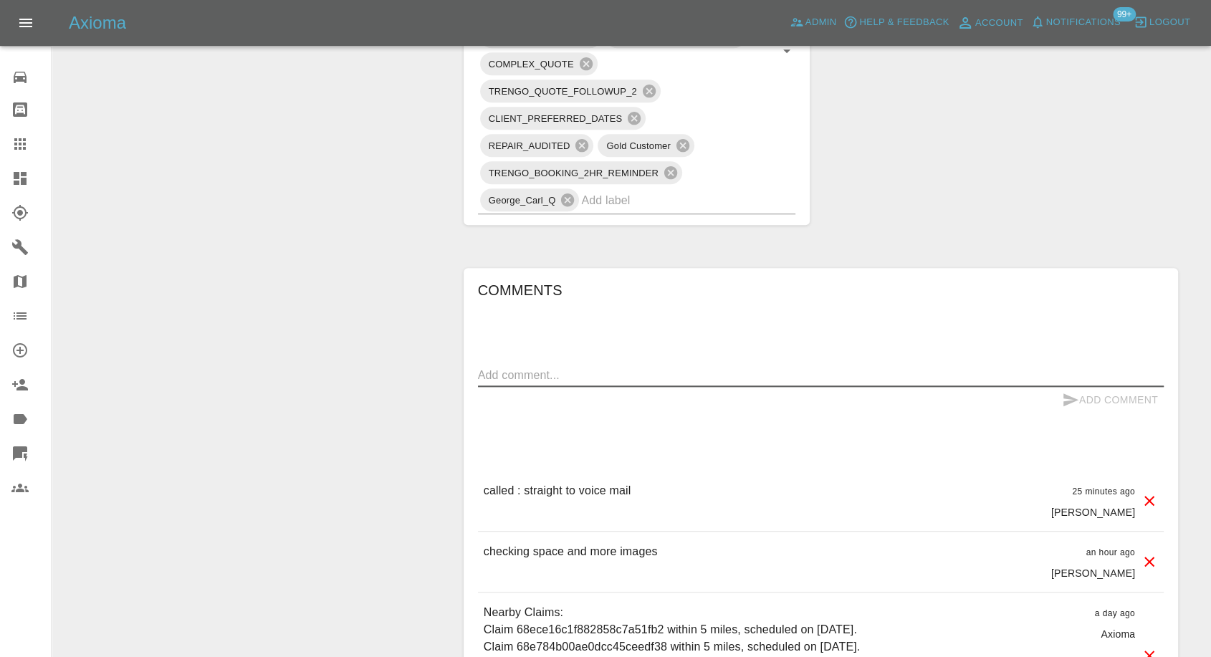
click at [648, 375] on textarea at bounding box center [821, 375] width 686 height 16
paste textarea "68e37cea6c861e39b680187d"
click at [720, 391] on div "Add Comment" at bounding box center [821, 400] width 686 height 27
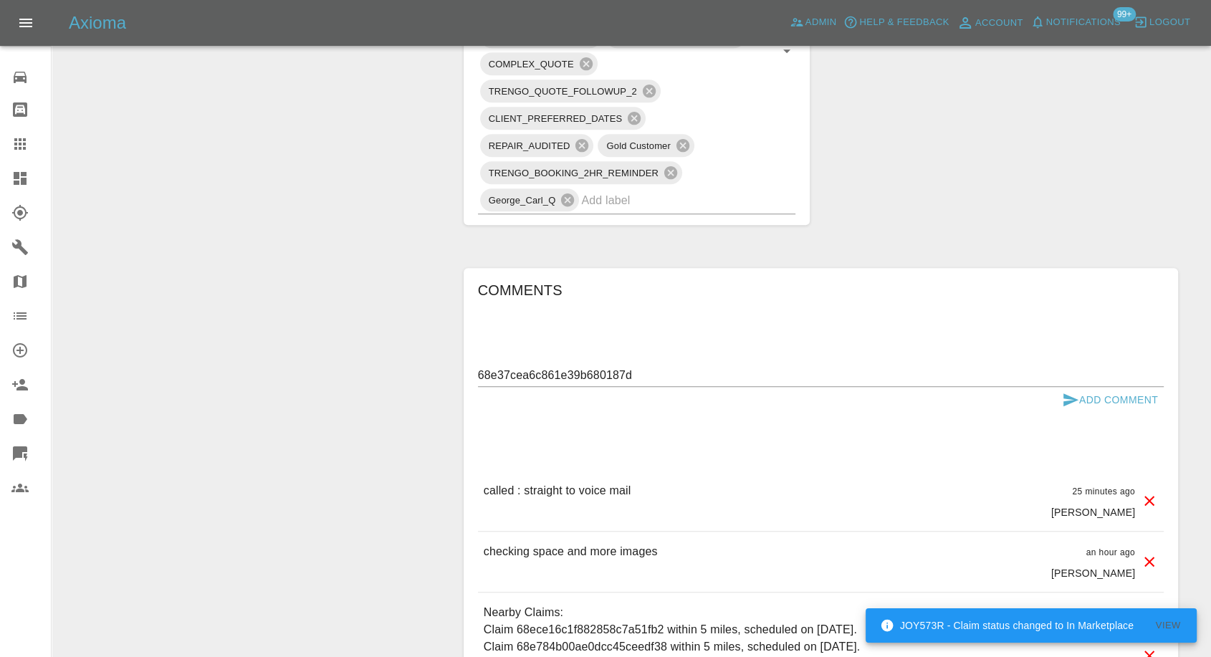
click at [576, 372] on textarea "68e37cea6c861e39b680187d" at bounding box center [821, 375] width 686 height 16
click at [576, 371] on textarea "68e37cea6c861e39b680187d" at bounding box center [821, 375] width 686 height 16
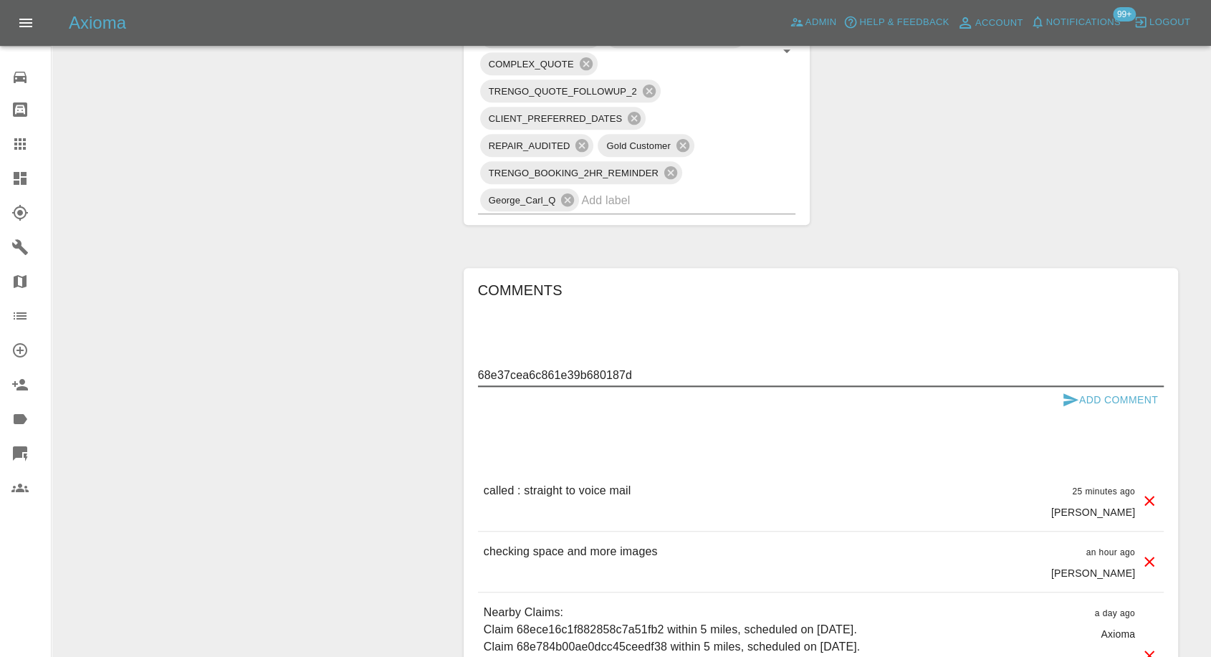
paste textarea "We are trying to ask neighbours hence it's taking some time."
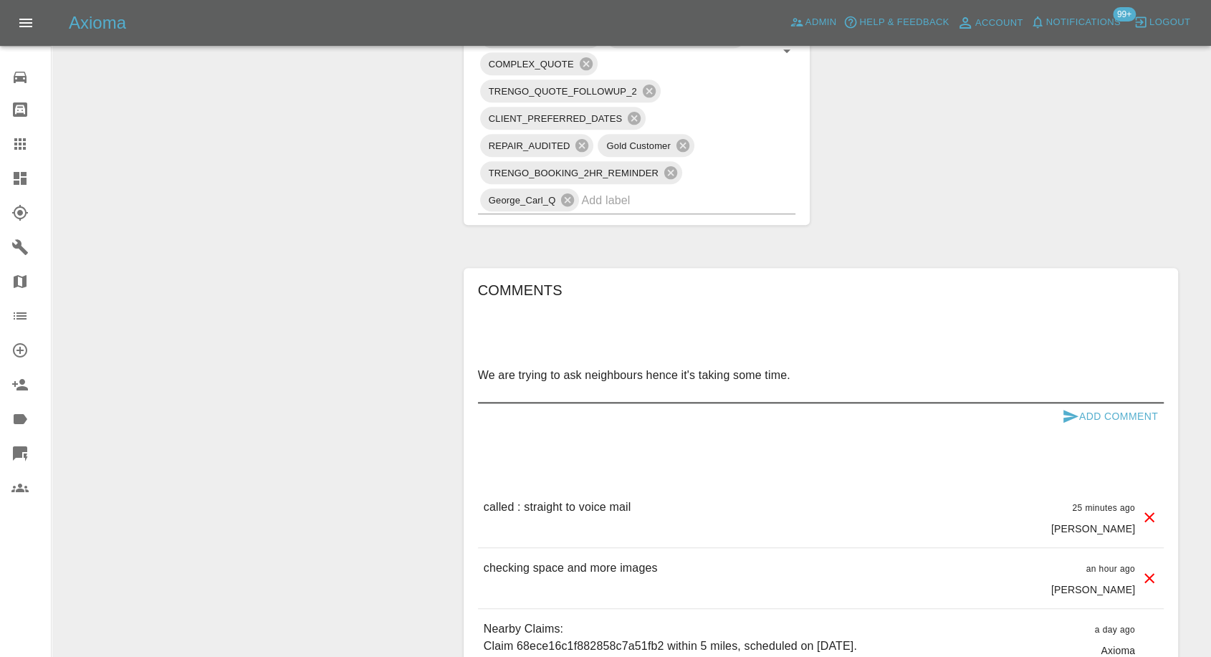
paste textarea "So far, we don't have any success finding a garage with power source."
type textarea "We are trying to ask neighbours hence it's taking some time. So far, we don't h…"
click at [1069, 418] on icon "submit" at bounding box center [1071, 416] width 15 height 13
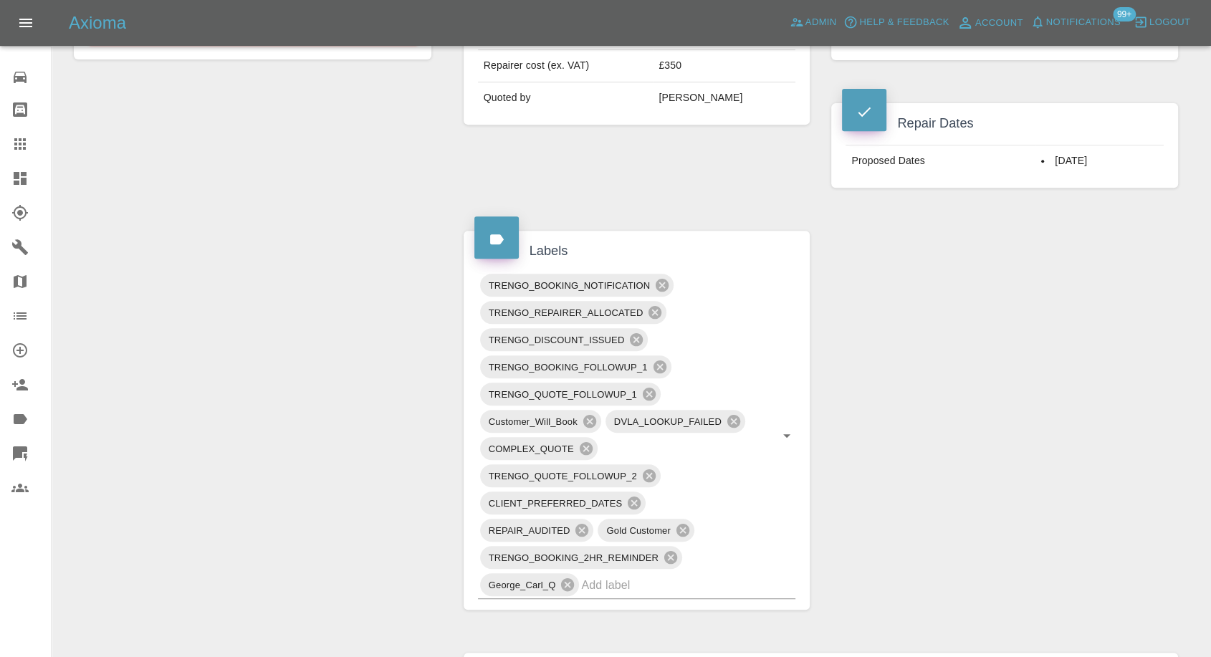
scroll to position [398, 0]
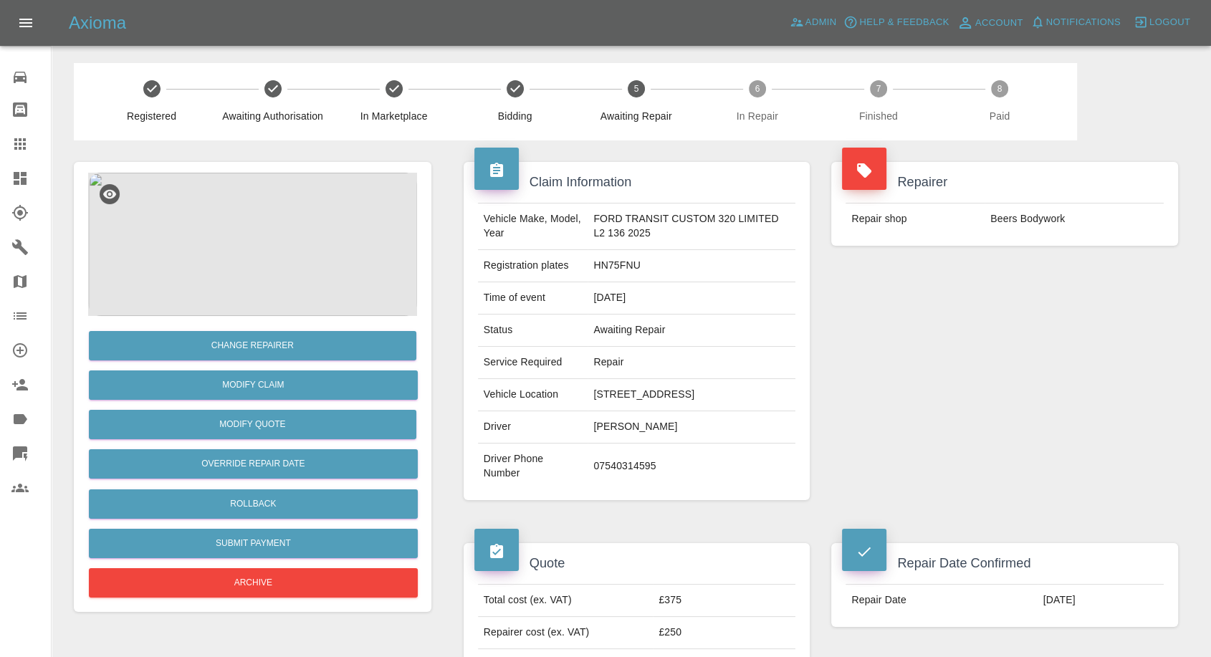
click at [1014, 213] on td "Beers Bodywork" at bounding box center [1074, 220] width 179 height 32
copy div "Beers Bodywork"
click at [26, 249] on icon at bounding box center [19, 247] width 17 height 17
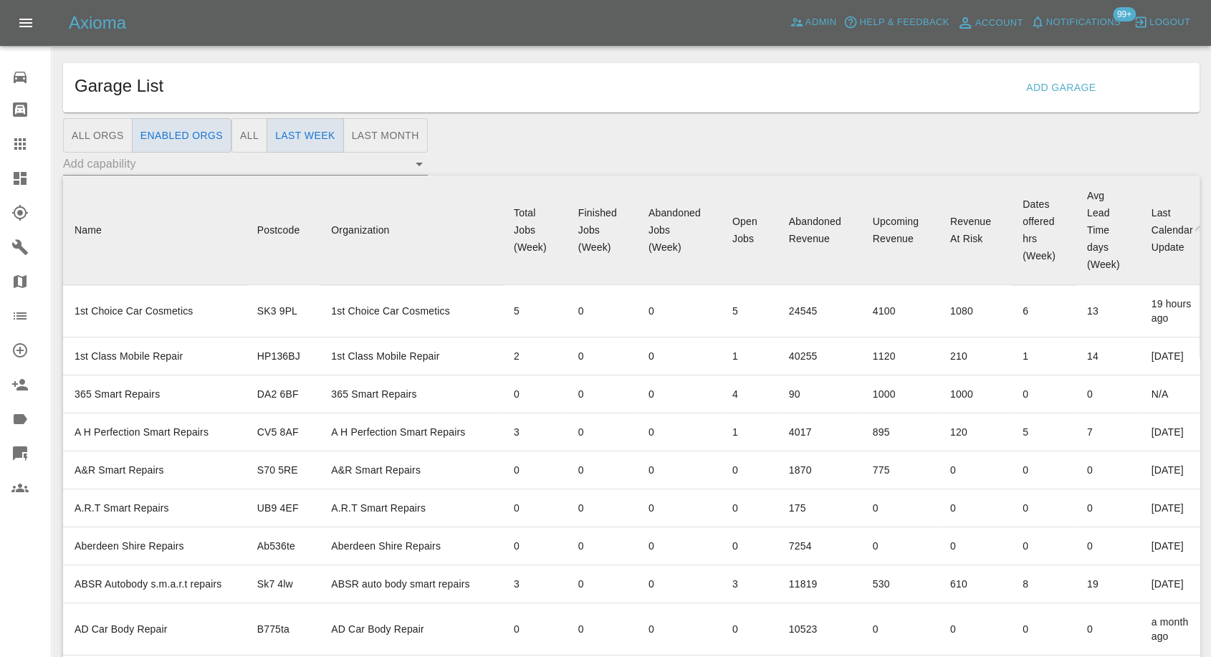
scroll to position [1227, 0]
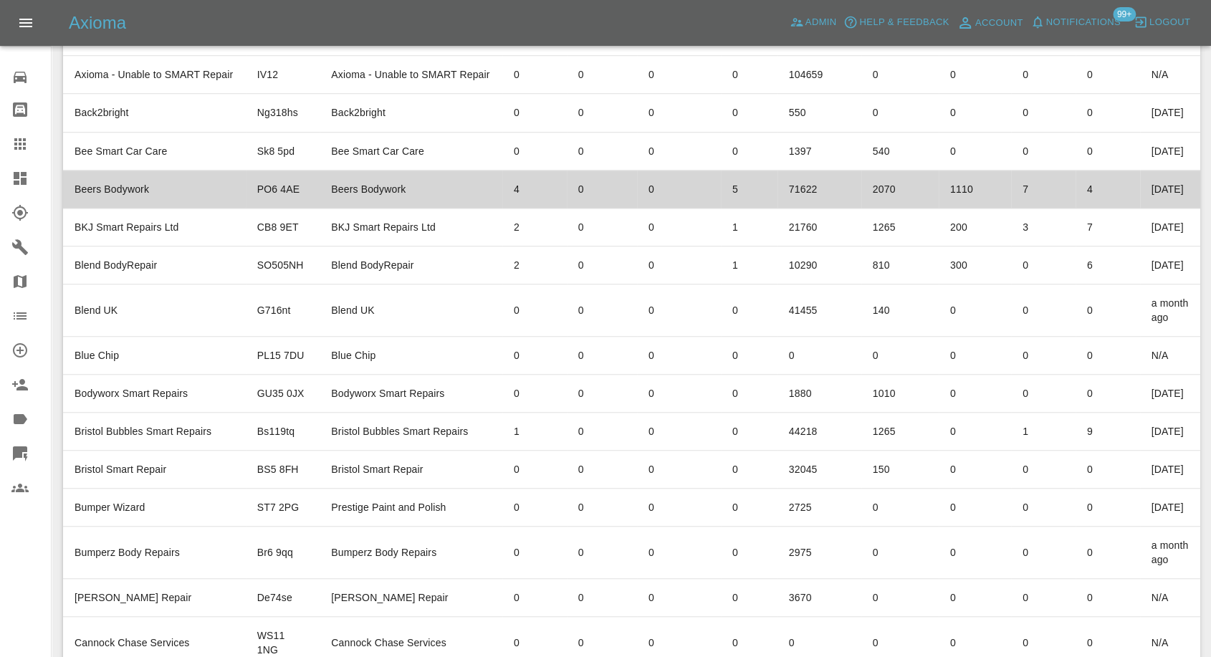
click at [132, 209] on td "Beers Bodywork" at bounding box center [154, 190] width 183 height 38
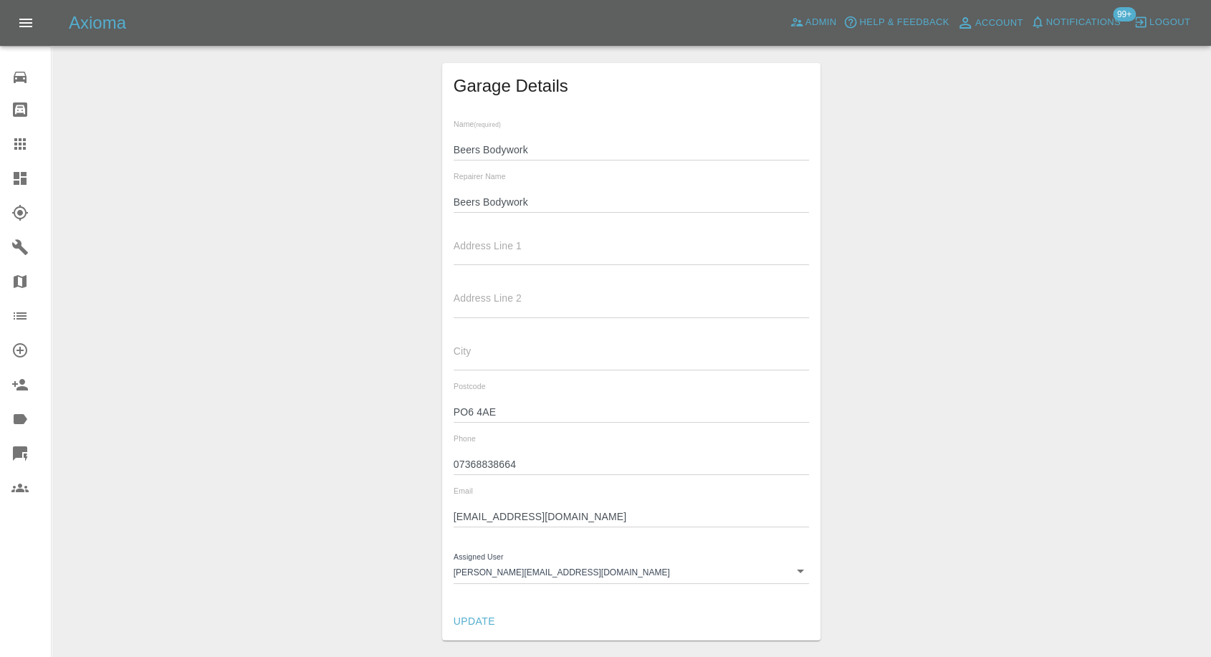
click at [462, 409] on input "PO6 4AE" at bounding box center [632, 412] width 356 height 21
click at [464, 467] on input "07368838664" at bounding box center [632, 464] width 356 height 21
click at [492, 200] on input "Beers Bodywork" at bounding box center [632, 202] width 356 height 21
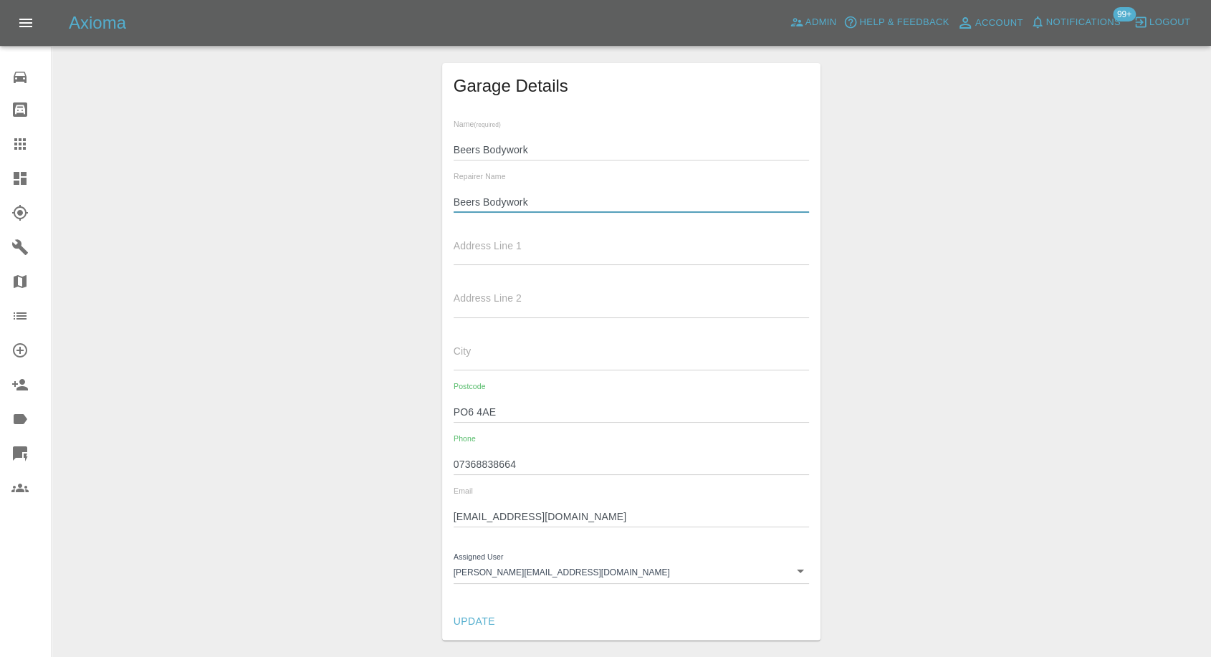
click at [492, 200] on input "Beers Bodywork" at bounding box center [632, 202] width 356 height 21
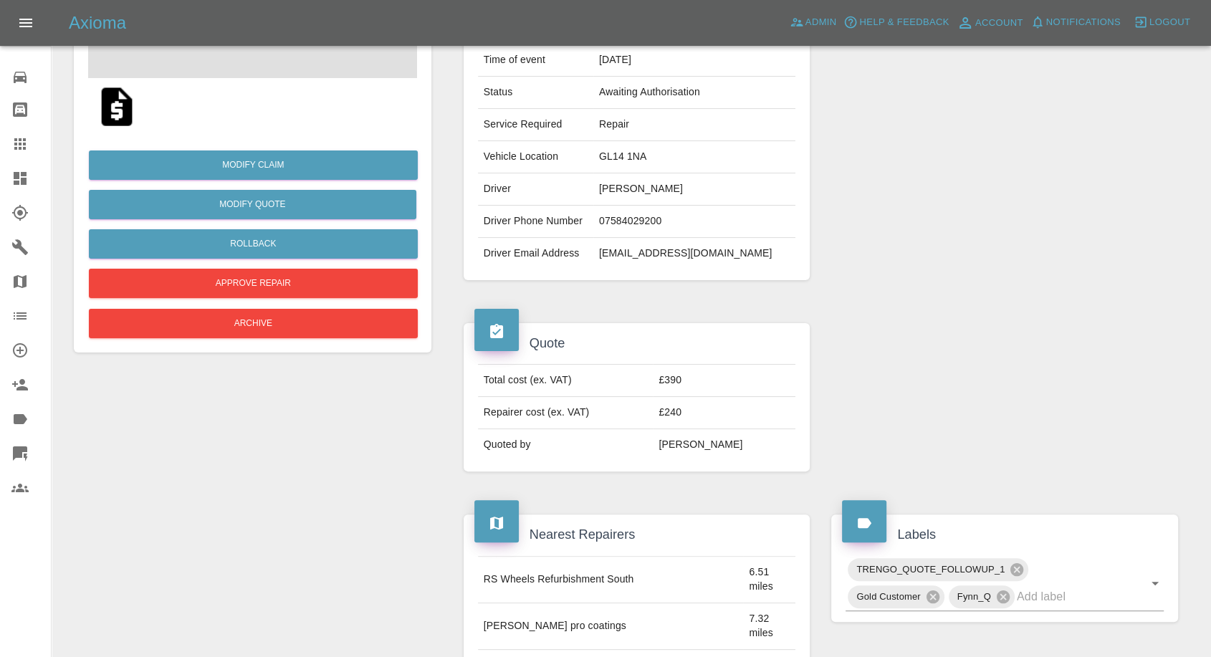
scroll to position [239, 0]
click at [117, 106] on img at bounding box center [117, 106] width 46 height 46
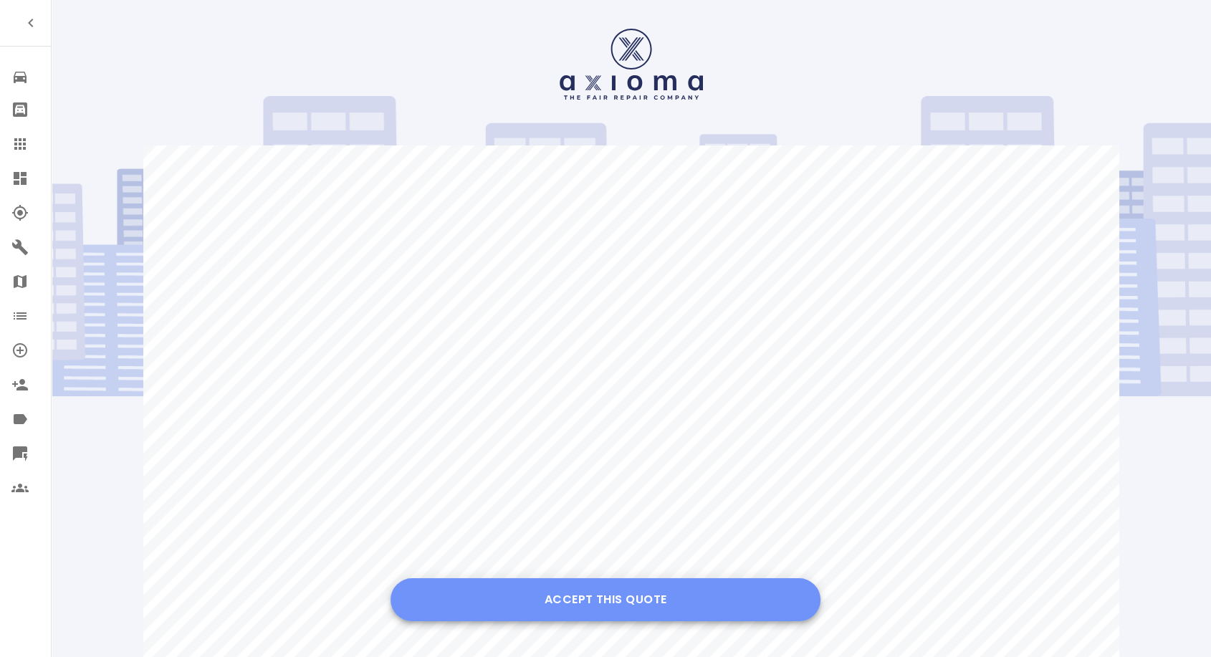
click at [669, 595] on button "Accept this Quote" at bounding box center [606, 599] width 430 height 43
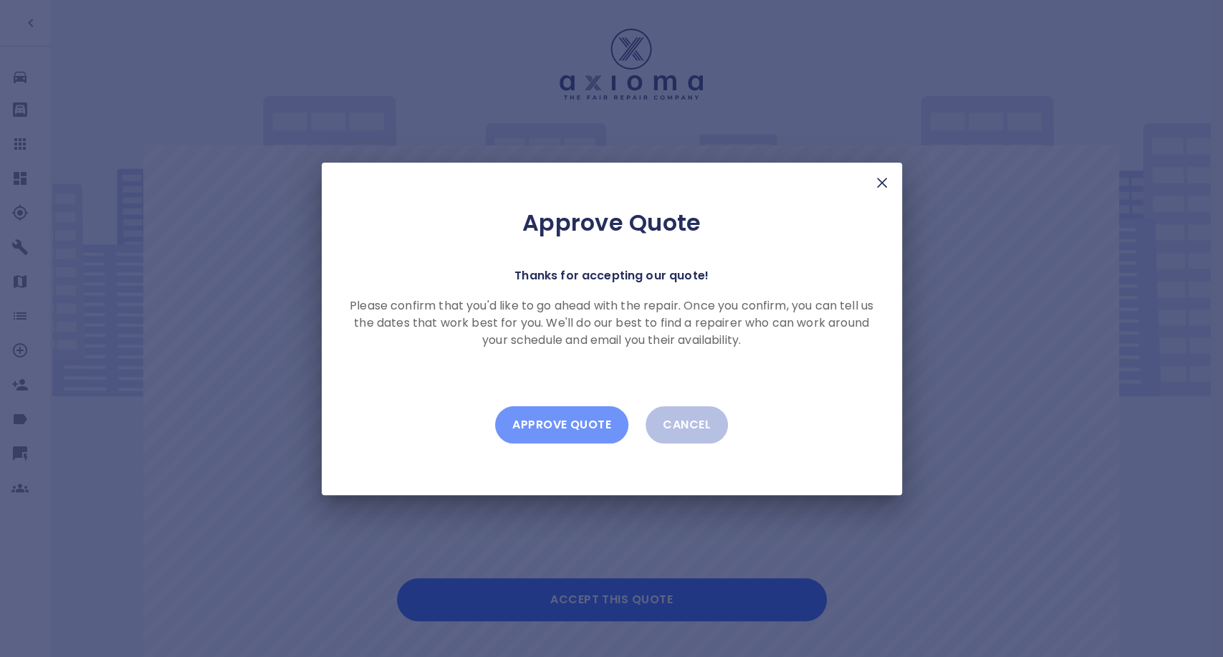
click at [547, 427] on button "Approve Quote" at bounding box center [561, 424] width 133 height 37
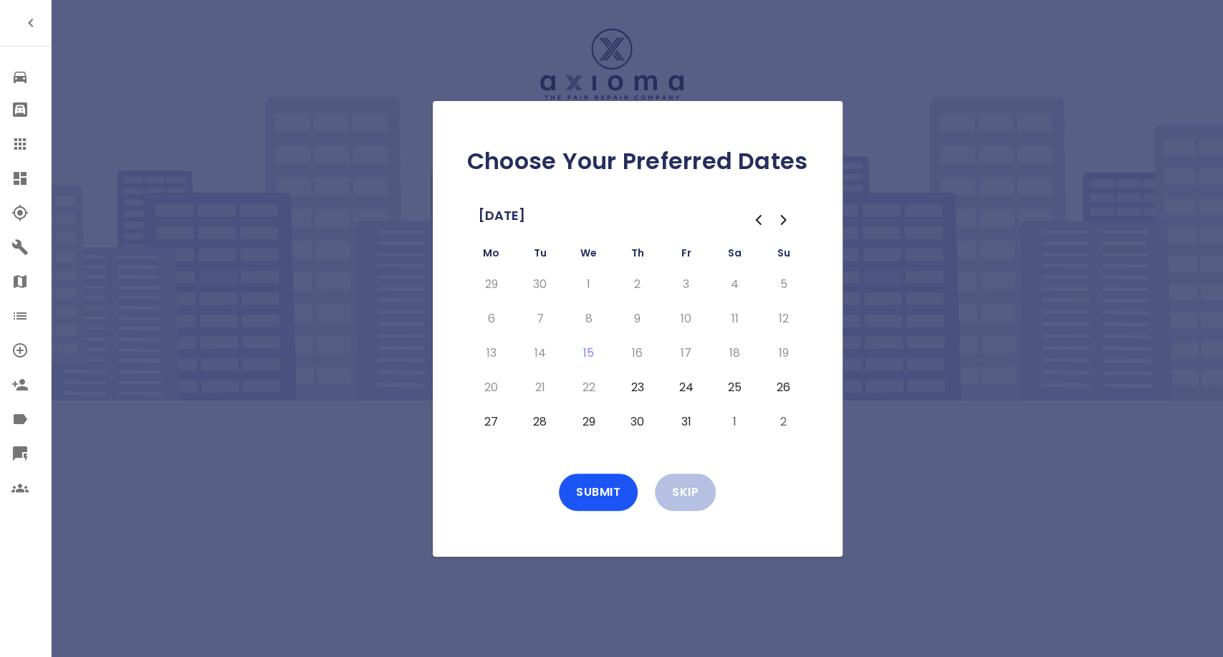
click at [632, 386] on button "23" at bounding box center [638, 387] width 26 height 23
click at [674, 387] on button "24" at bounding box center [687, 387] width 26 height 23
click at [602, 495] on button "Submit" at bounding box center [598, 492] width 79 height 37
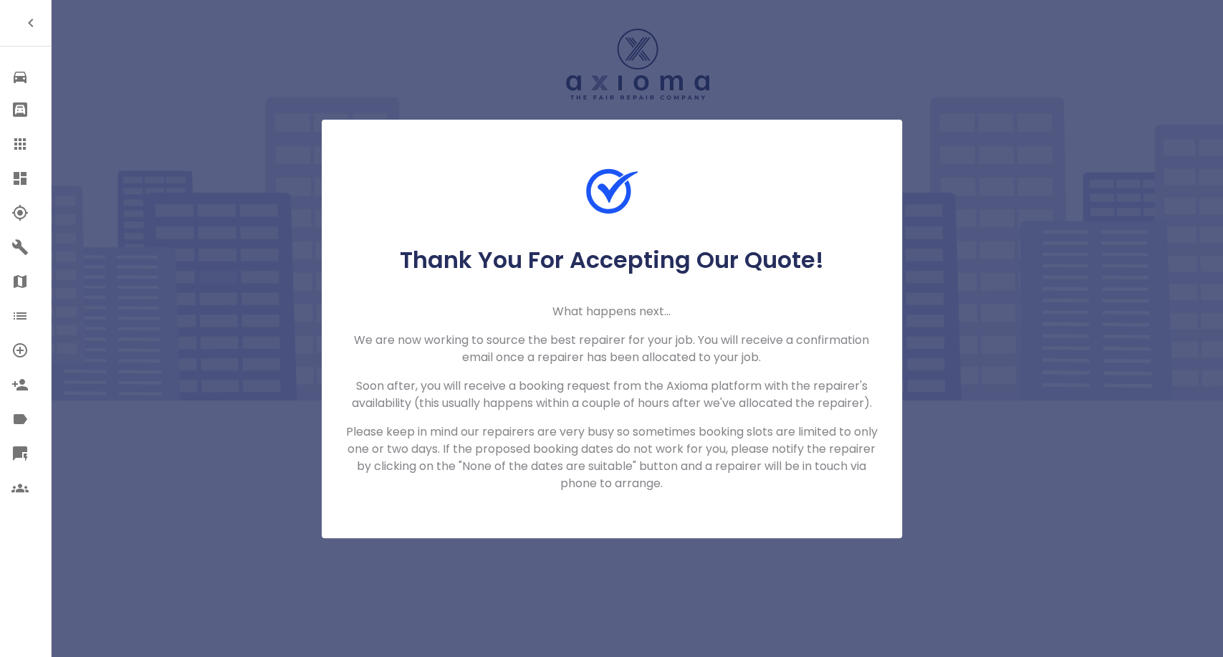
click at [17, 142] on icon at bounding box center [19, 143] width 17 height 17
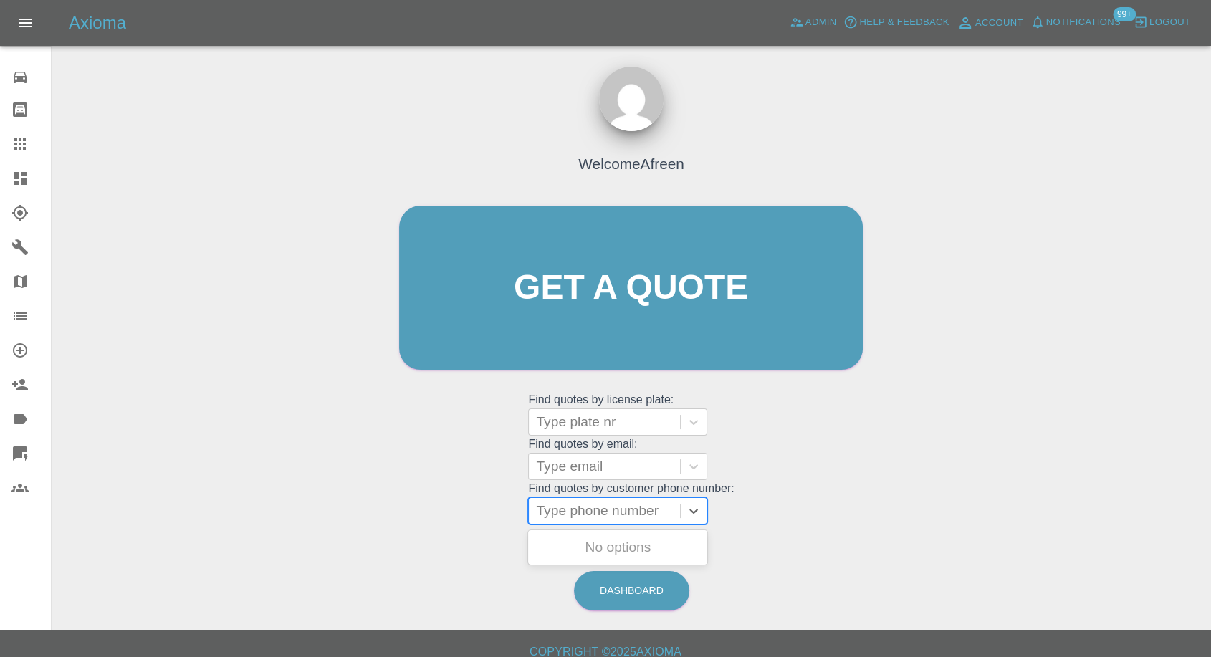
click at [633, 514] on div at bounding box center [604, 511] width 137 height 20
paste input "+447584029200"
drag, startPoint x: 562, startPoint y: 514, endPoint x: 382, endPoint y: 529, distance: 180.5
click at [382, 529] on div "Welcome Afreen Get a quote Get a quote Find quotes by license plate: Type plate…" at bounding box center [631, 356] width 1137 height 515
type input "07584029200"
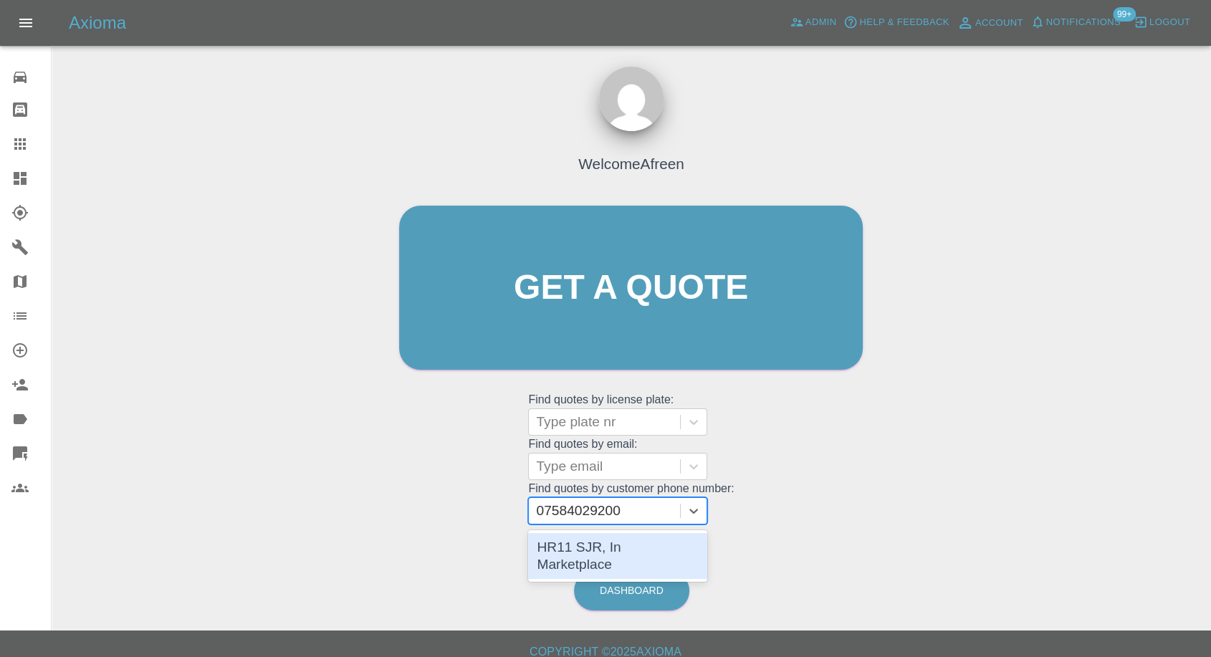
click at [601, 545] on div "HR11 SJR, In Marketplace" at bounding box center [617, 556] width 179 height 46
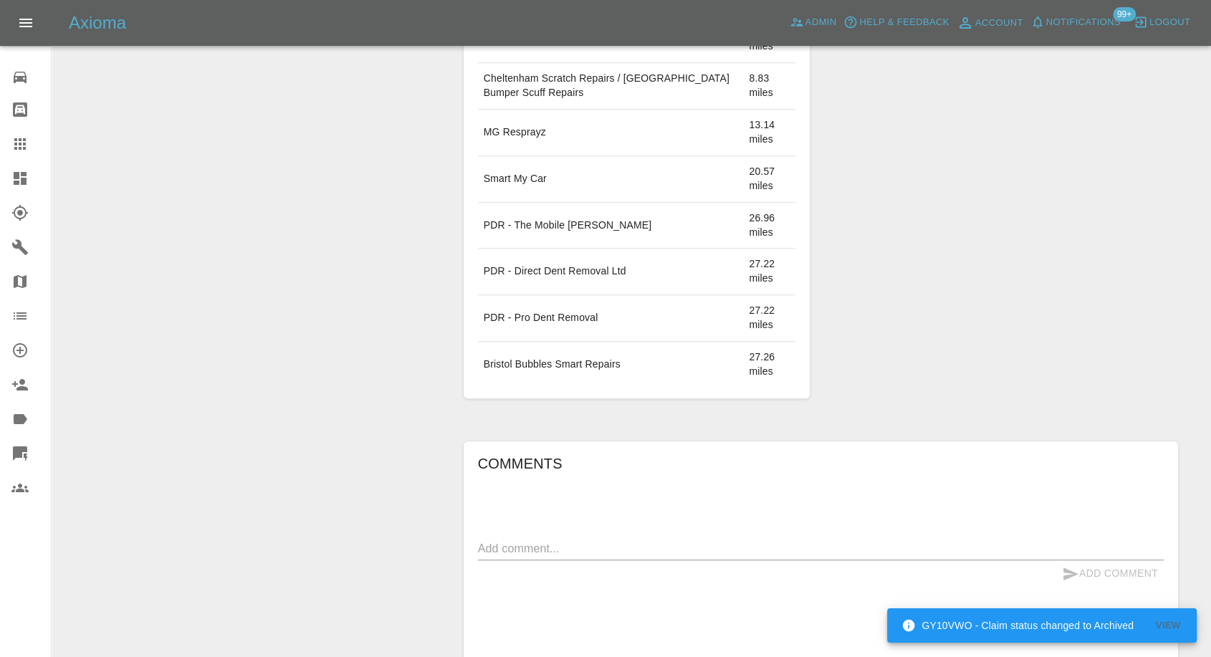
scroll to position [876, 0]
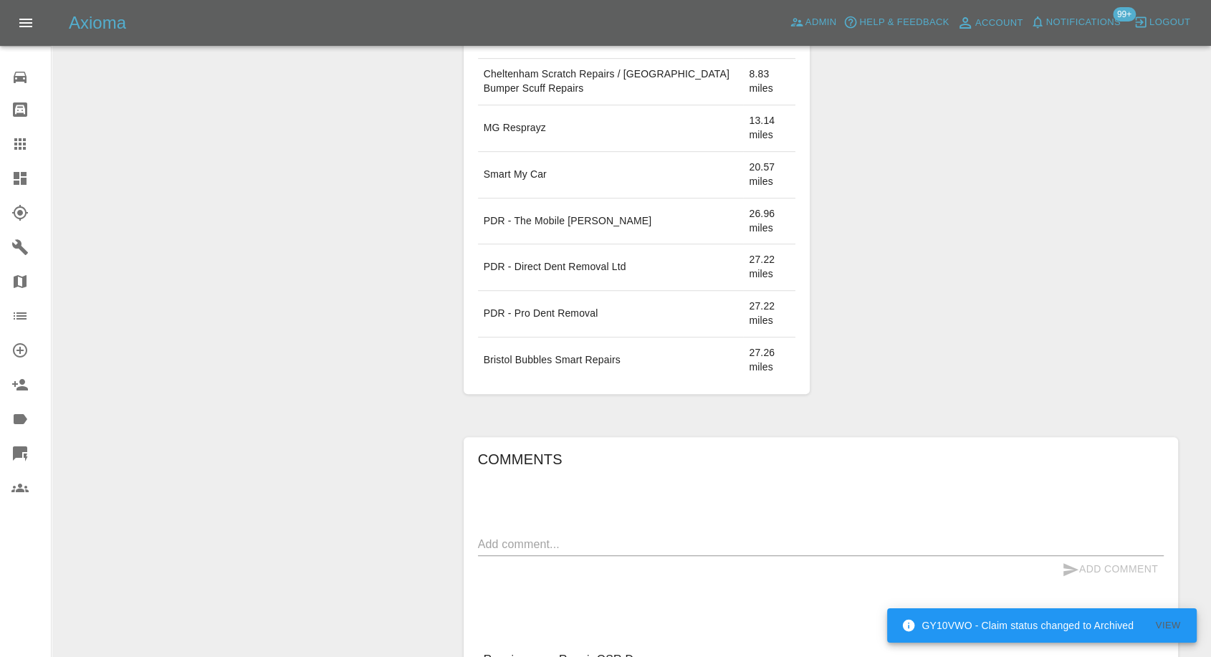
click at [585, 533] on div "x" at bounding box center [821, 544] width 686 height 23
paste textarea "My address is: Jeremy Garnett Hazel Cottage Northwood Green Westbury On Severn …"
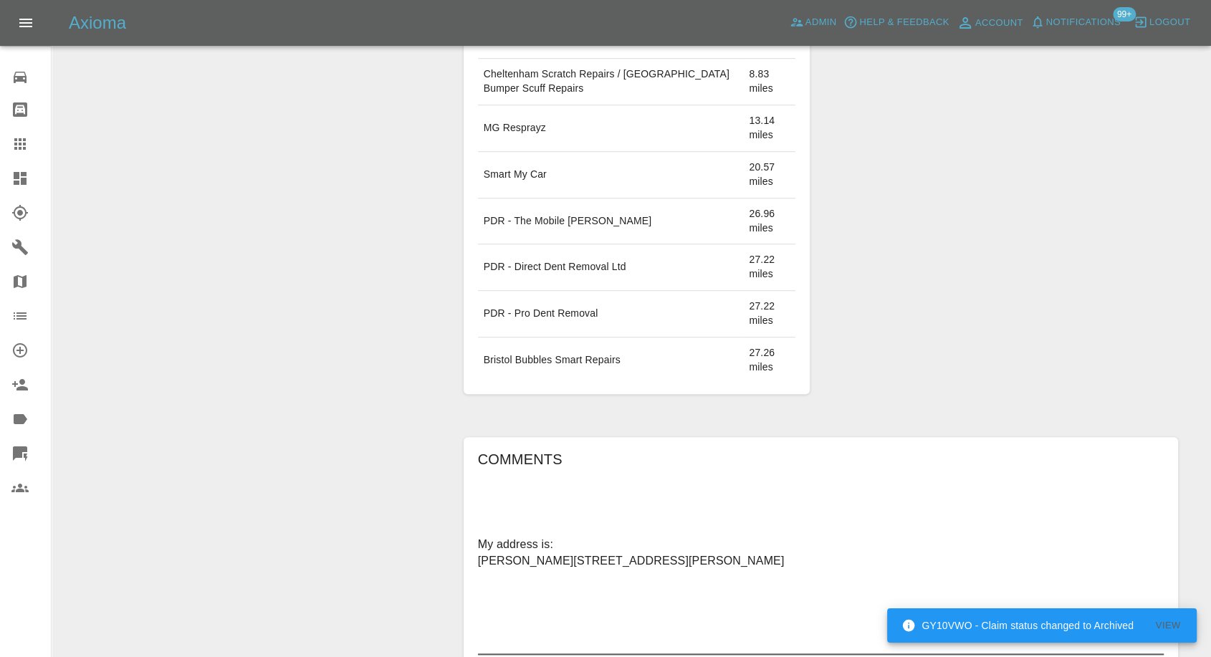
click at [571, 544] on textarea "My address is: Jeremy Garnett Hazel Cottage Northwood Green Westbury On Severn …" at bounding box center [821, 593] width 686 height 115
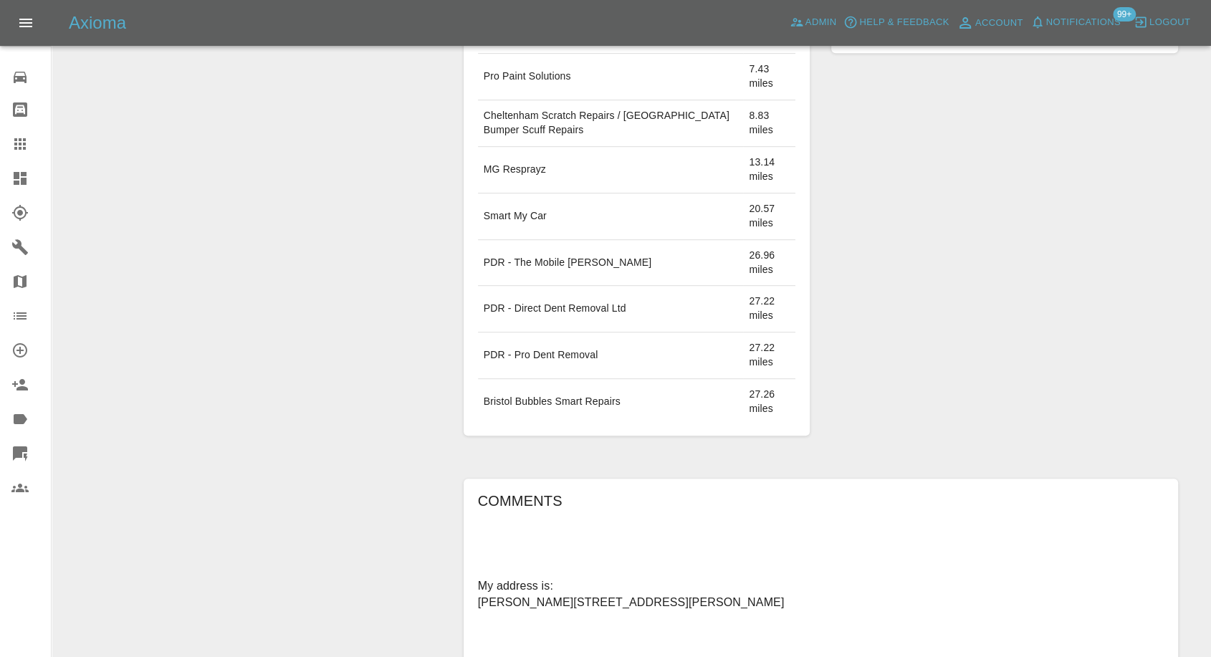
scroll to position [1035, 0]
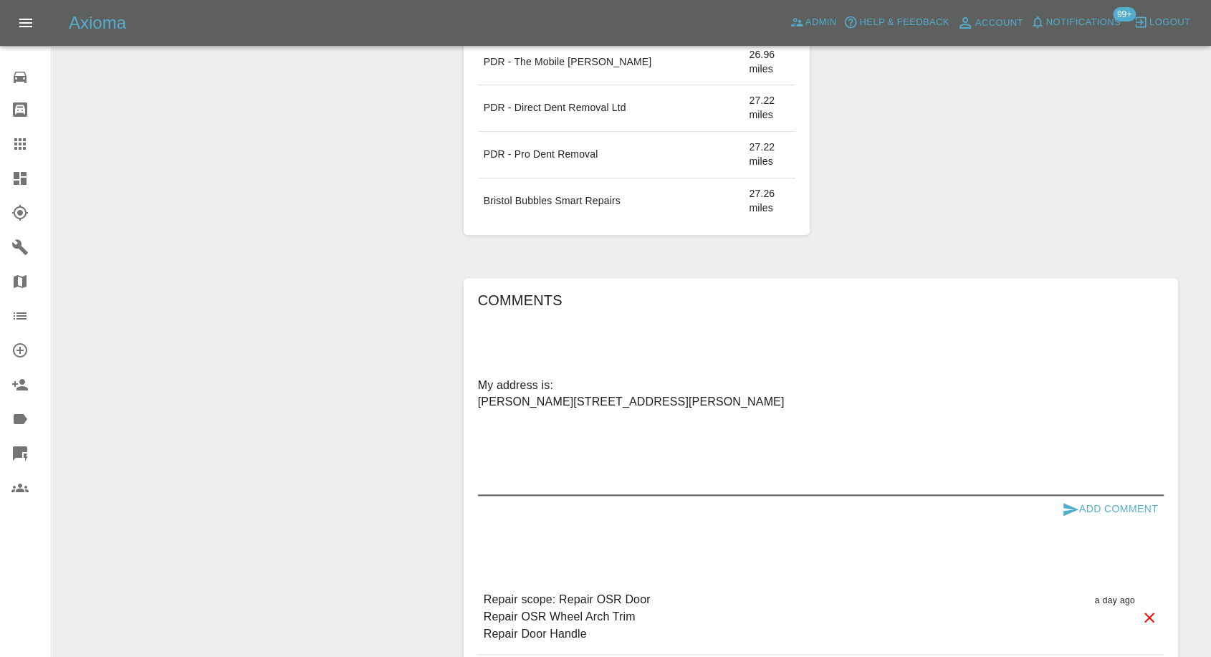
type textarea "My address is: Jeremy Garnett Hazel Cottage Northwood Green Westbury On Severn …"
click at [1072, 502] on icon "submit" at bounding box center [1070, 509] width 17 height 17
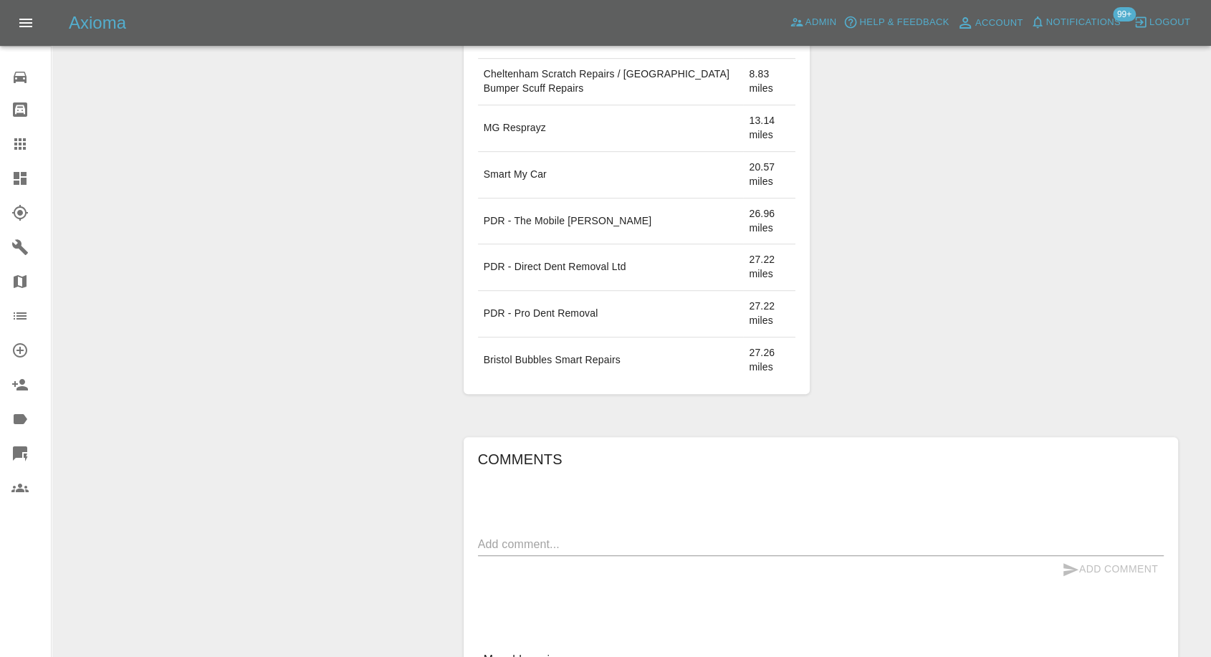
scroll to position [1115, 0]
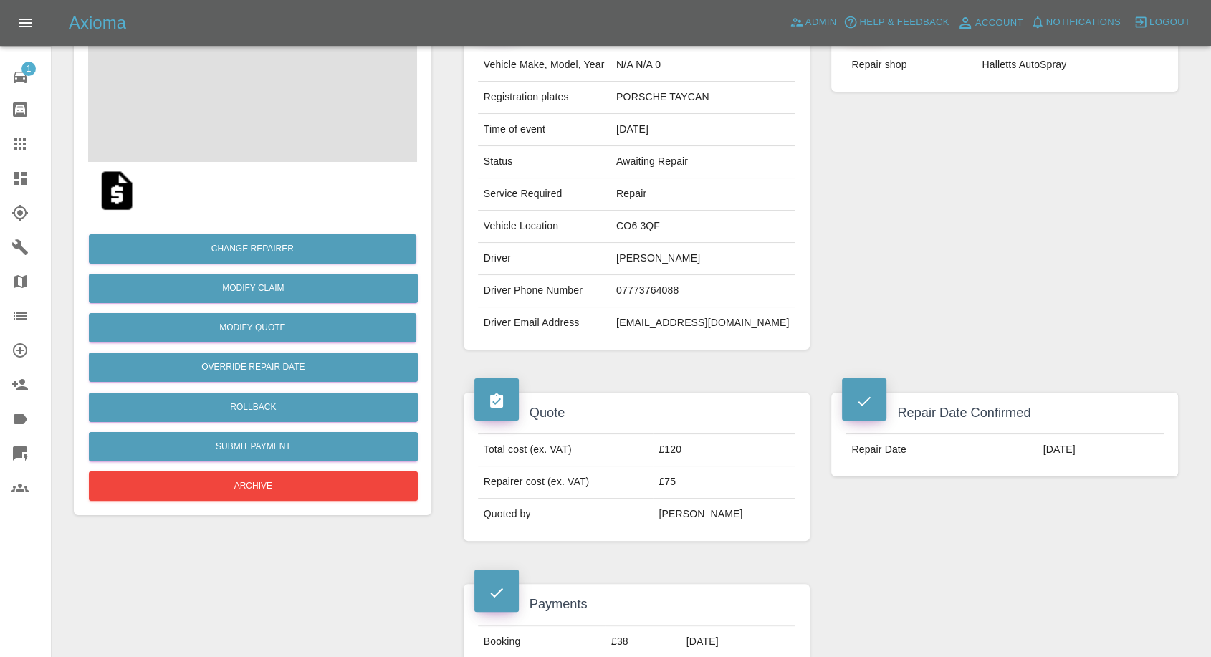
scroll to position [239, 0]
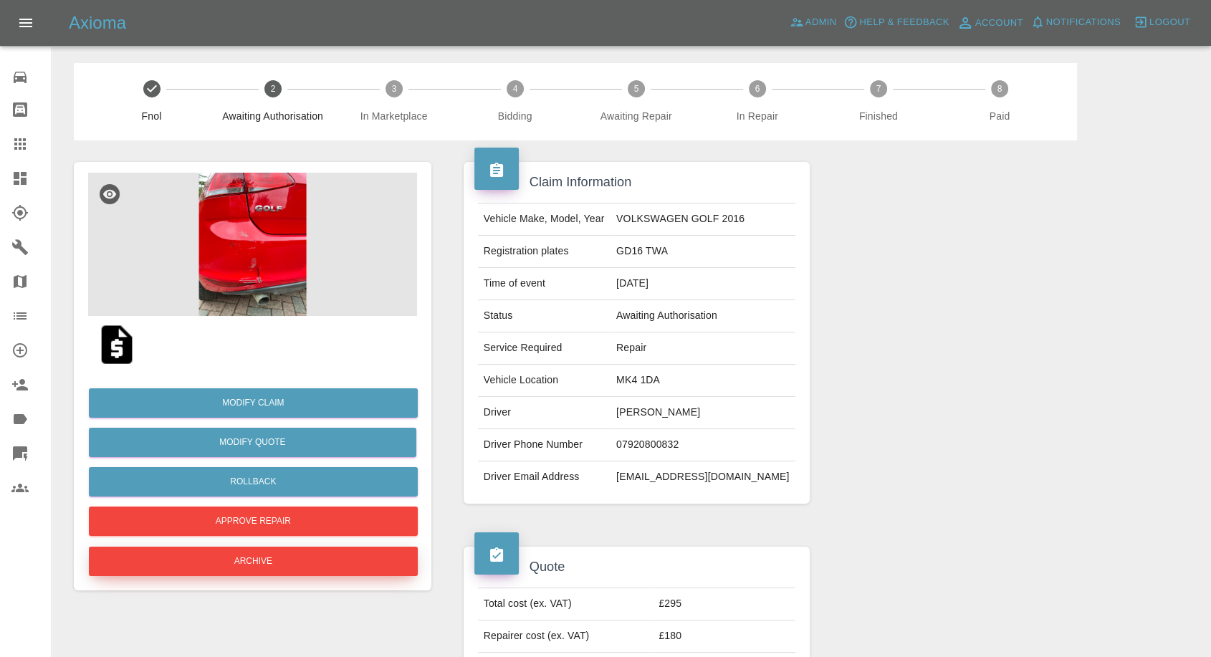
click at [287, 554] on button "Archive" at bounding box center [253, 561] width 329 height 29
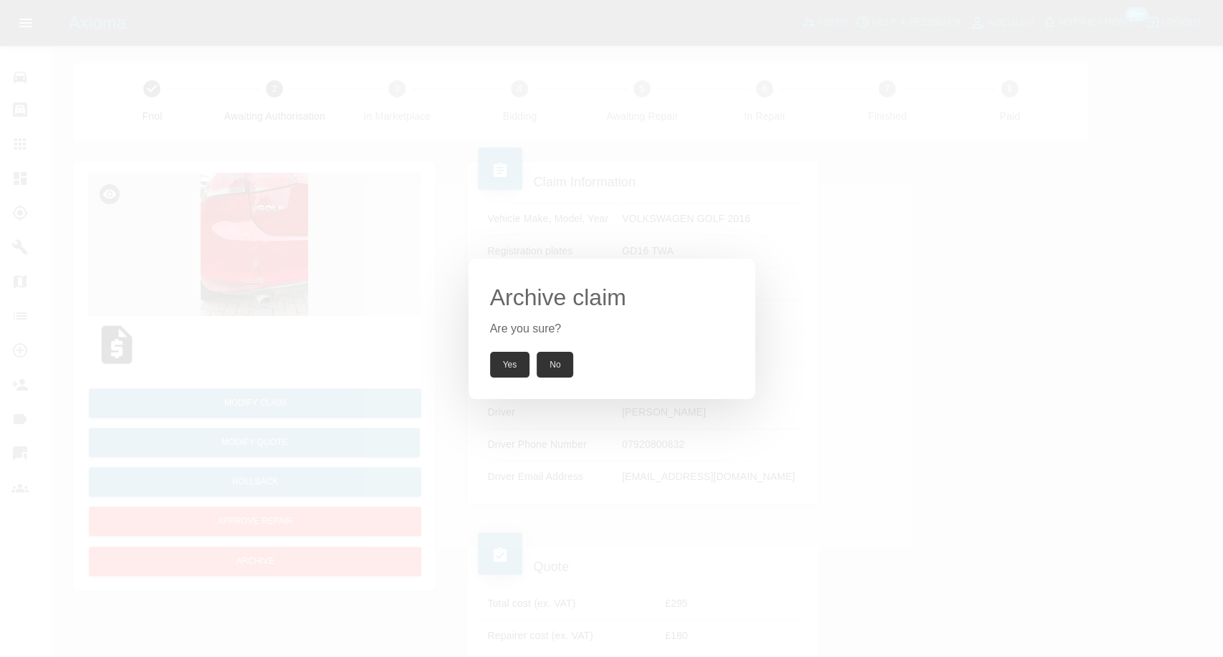
click at [505, 360] on button "Yes" at bounding box center [510, 365] width 40 height 26
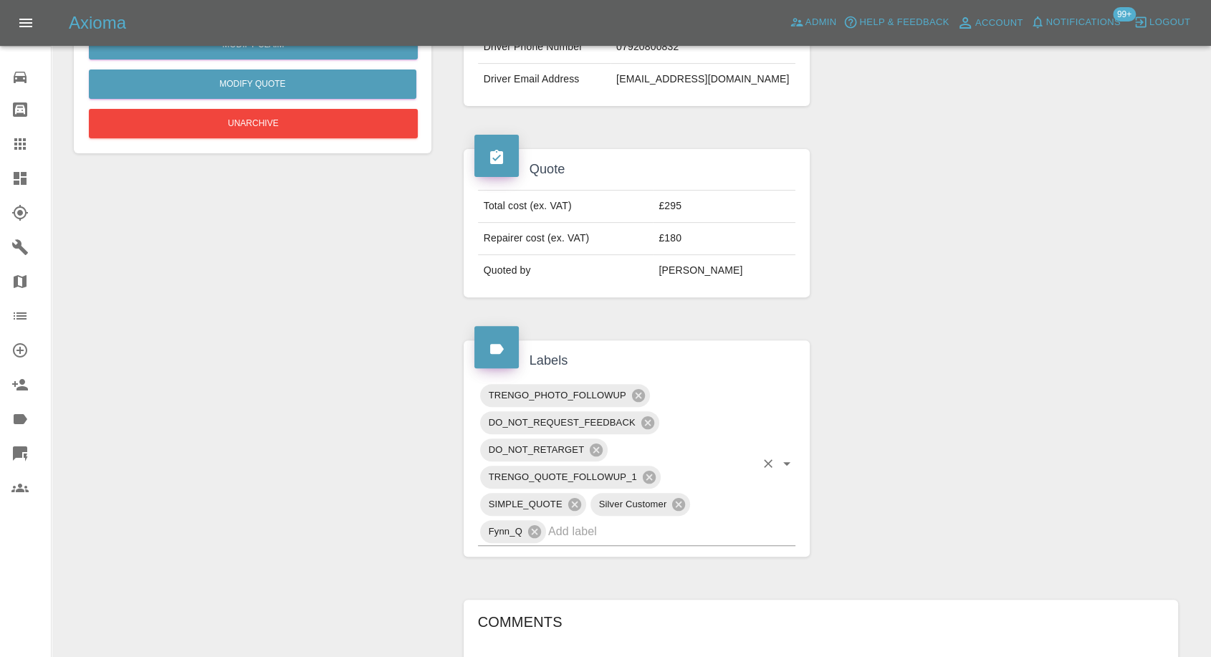
scroll to position [717, 0]
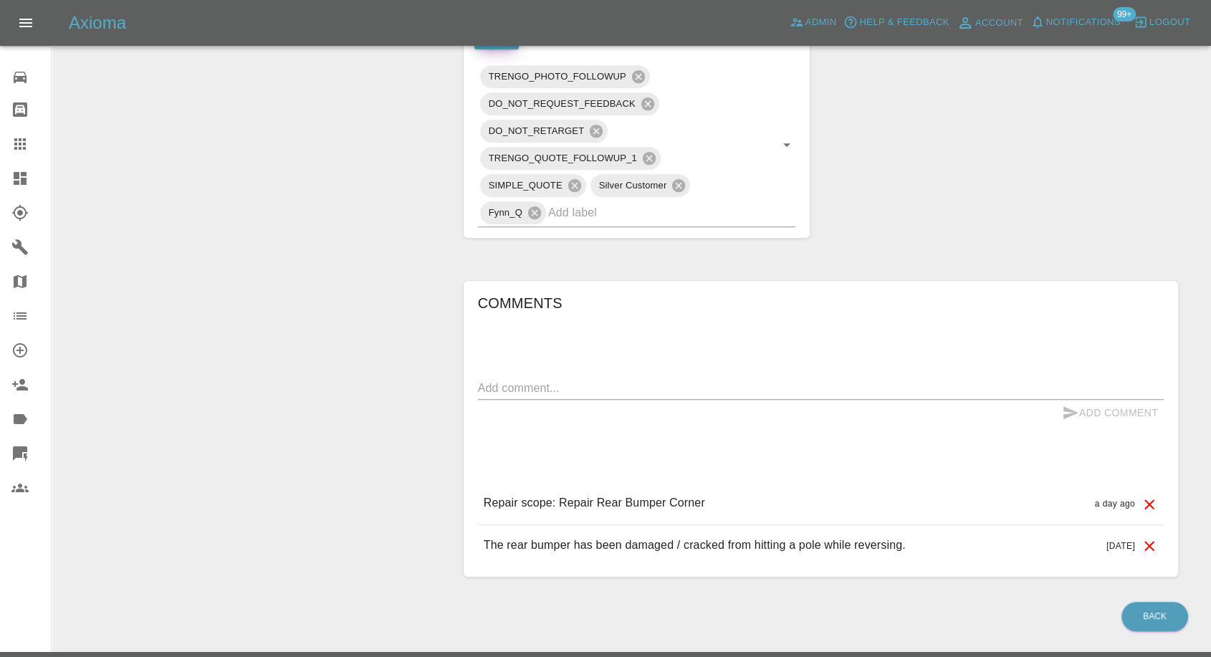
click at [562, 383] on textarea at bounding box center [821, 388] width 686 height 16
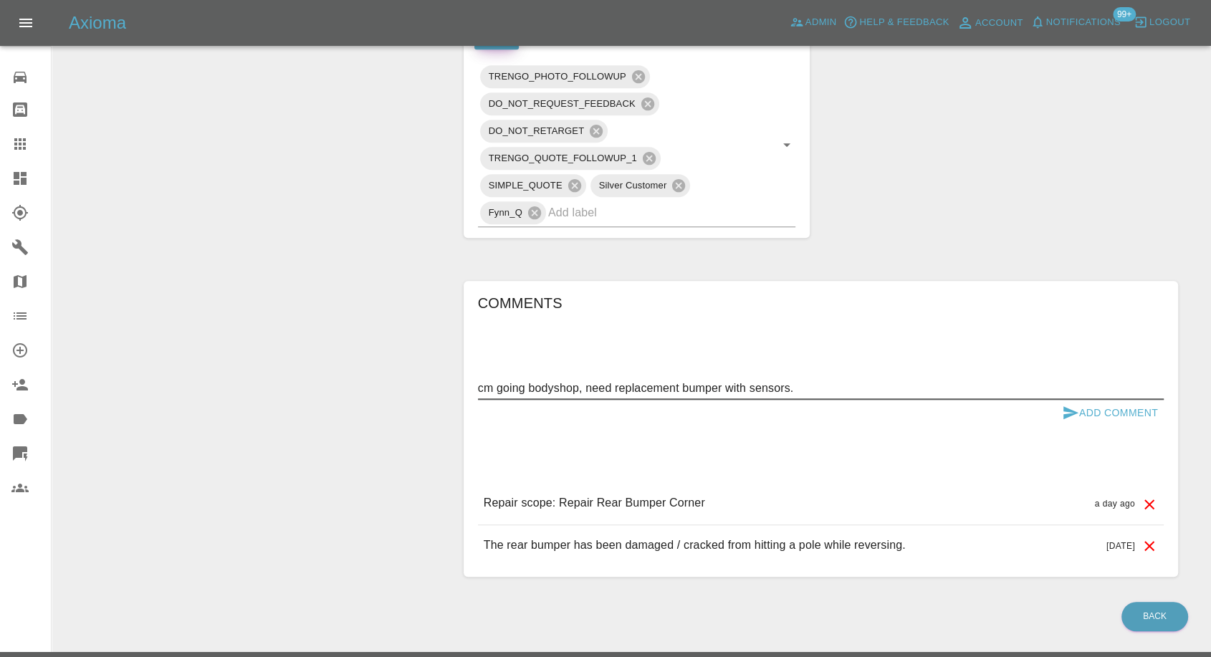
type textarea "cm going bodyshop, need replacement bumper with sensors."
click at [1073, 406] on icon "submit" at bounding box center [1070, 412] width 17 height 17
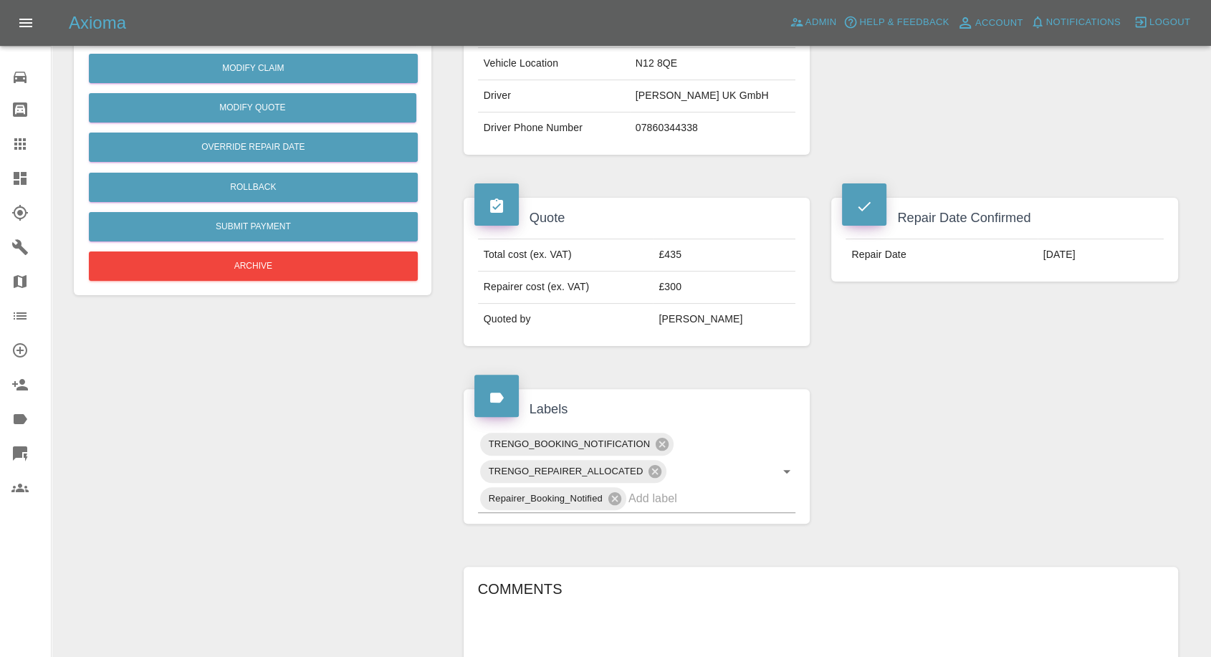
scroll to position [318, 0]
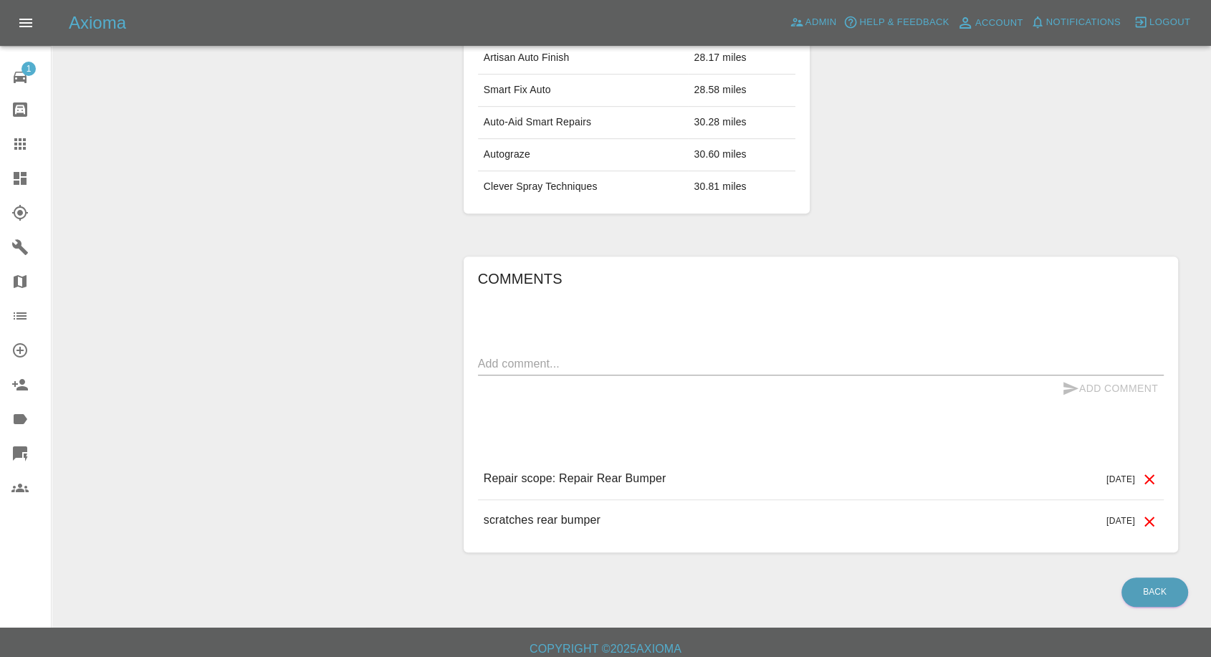
scroll to position [910, 0]
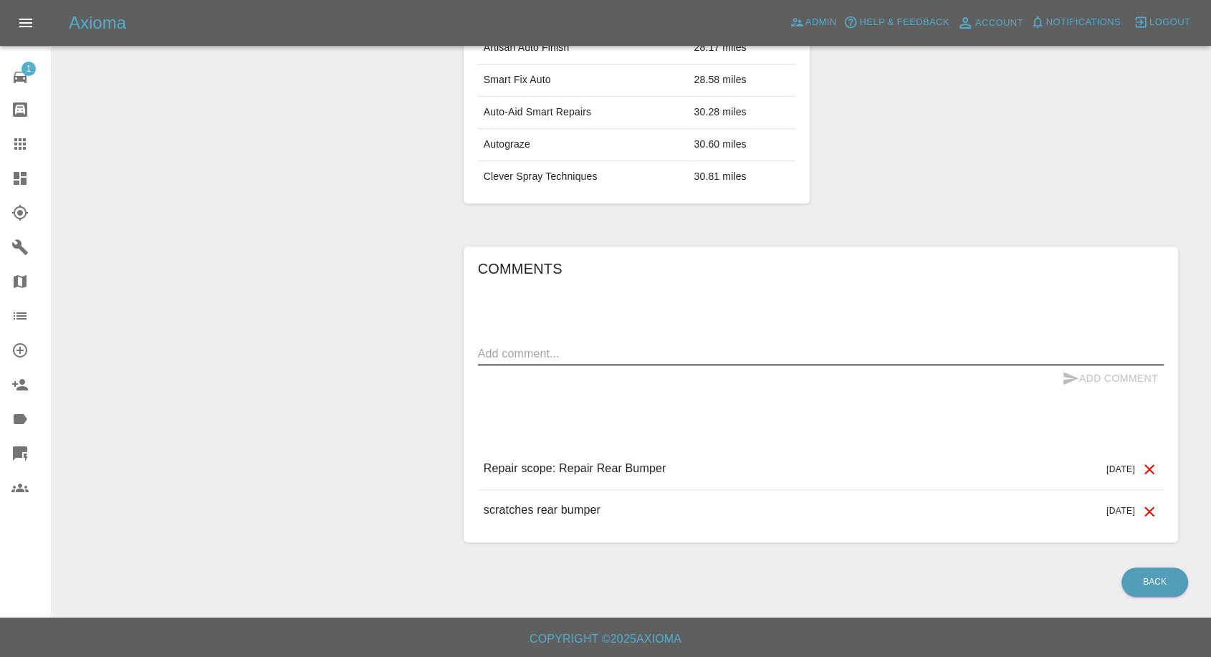
click at [602, 345] on textarea at bounding box center [821, 353] width 686 height 16
paste textarea "don’t text me anymore please"
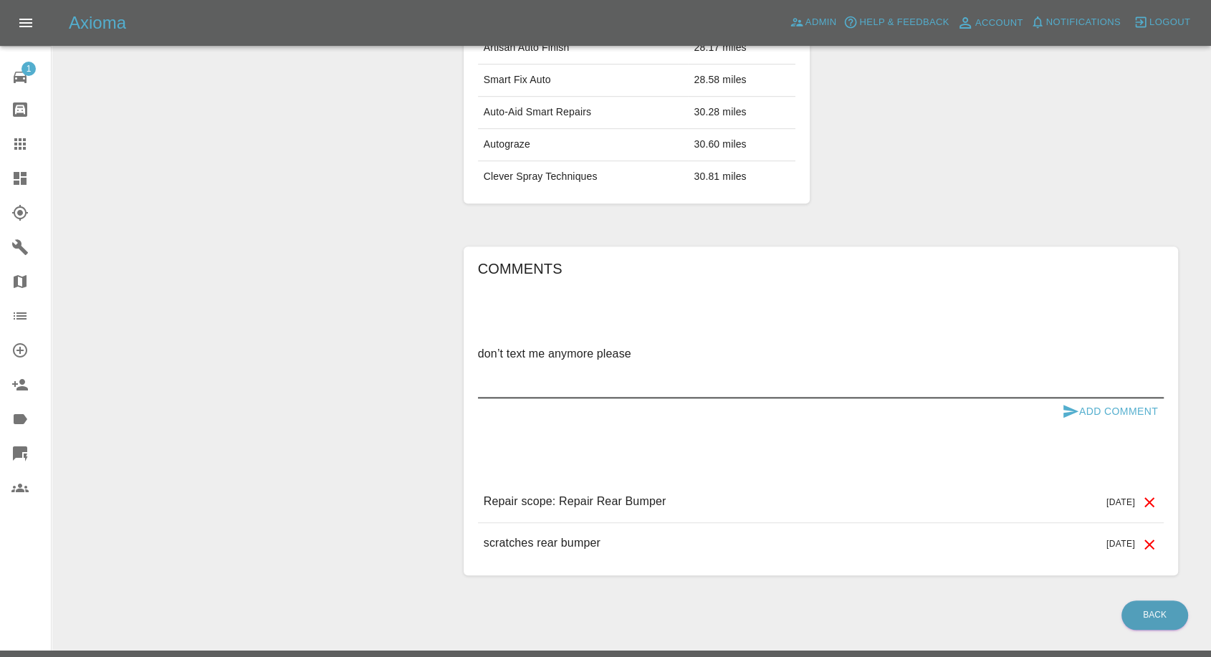
type textarea "don’t text me anymore please"
click at [1067, 406] on icon "submit" at bounding box center [1071, 411] width 15 height 13
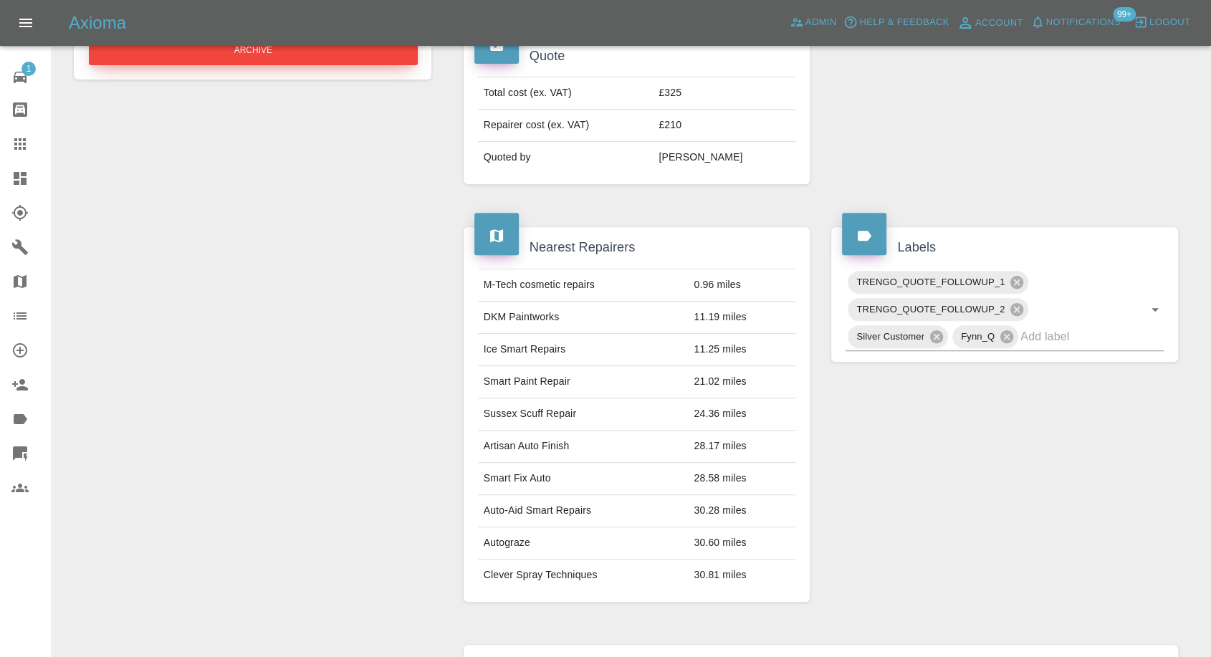
scroll to position [113, 0]
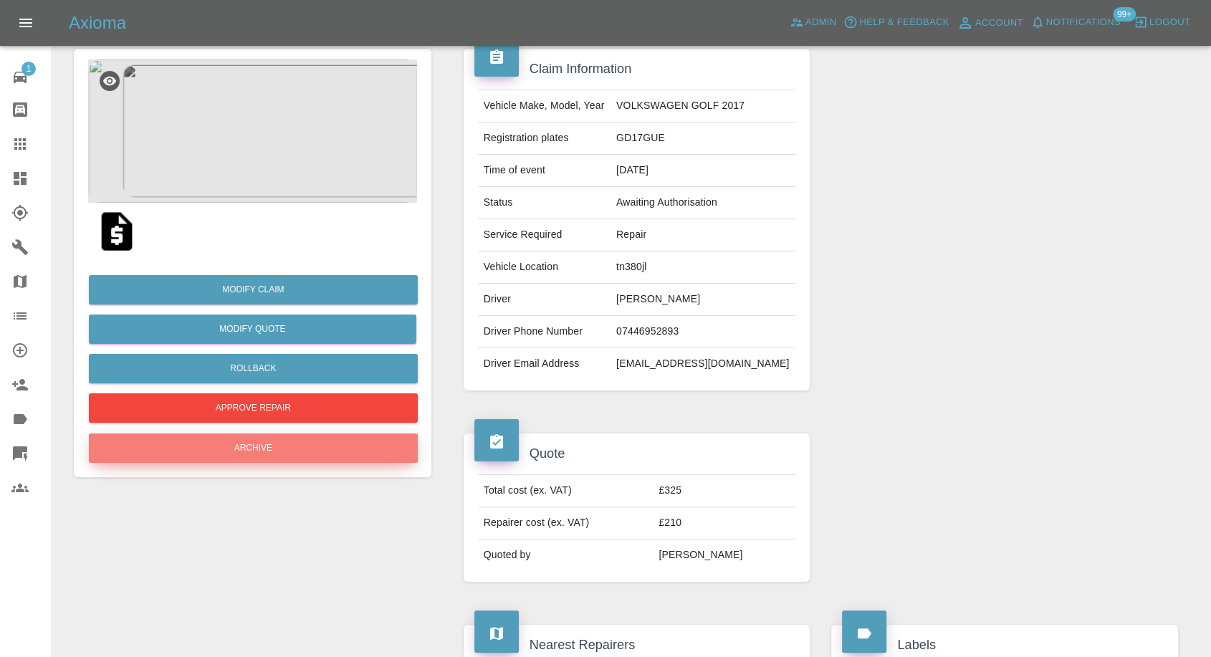
click at [302, 445] on button "Archive" at bounding box center [253, 448] width 329 height 29
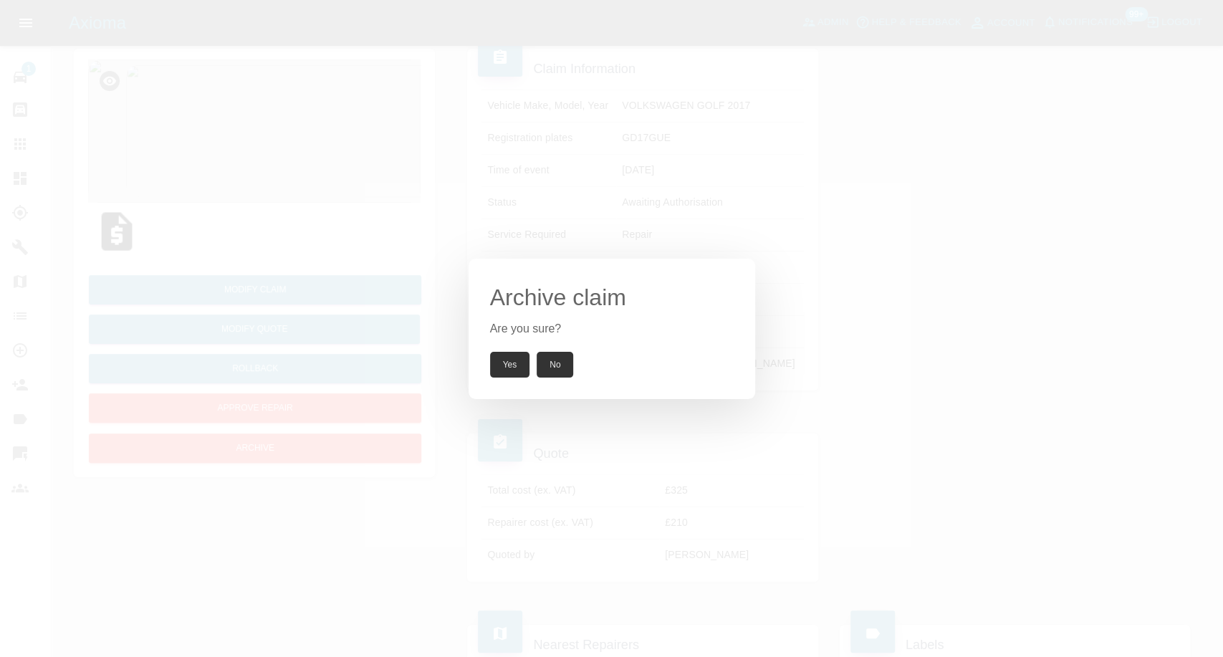
click at [520, 366] on button "Yes" at bounding box center [510, 365] width 40 height 26
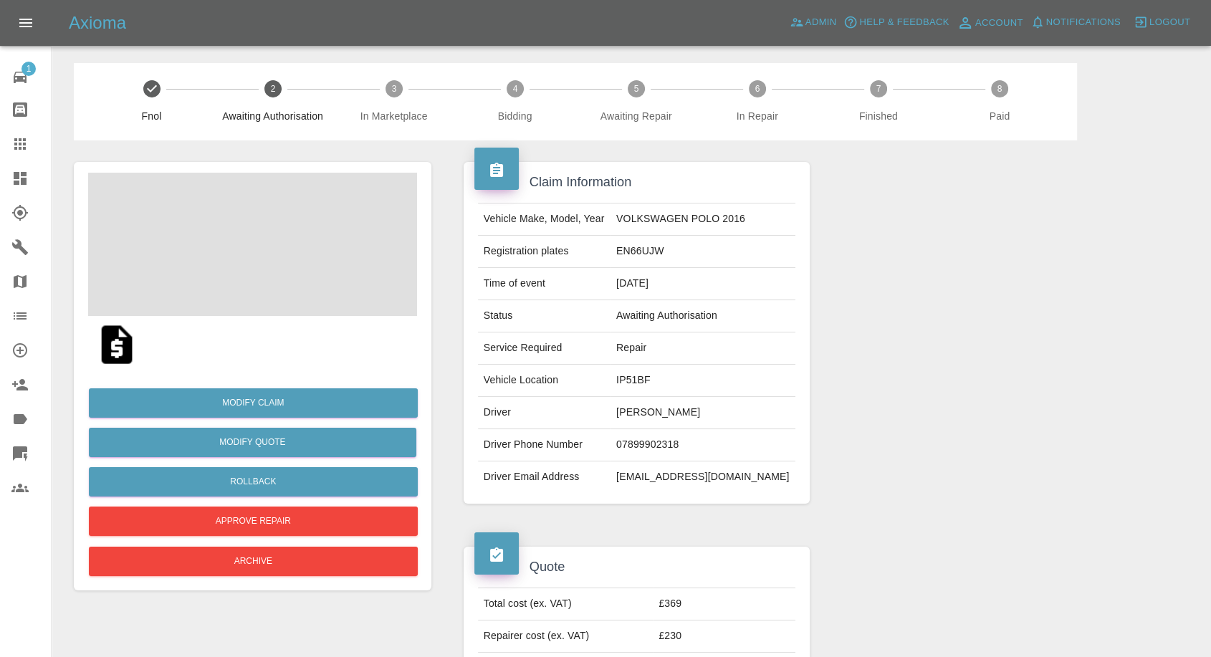
click at [253, 239] on span at bounding box center [252, 244] width 329 height 143
click at [660, 416] on td "[PERSON_NAME]" at bounding box center [703, 413] width 185 height 32
click at [660, 416] on td "Diane Easton" at bounding box center [703, 413] width 185 height 32
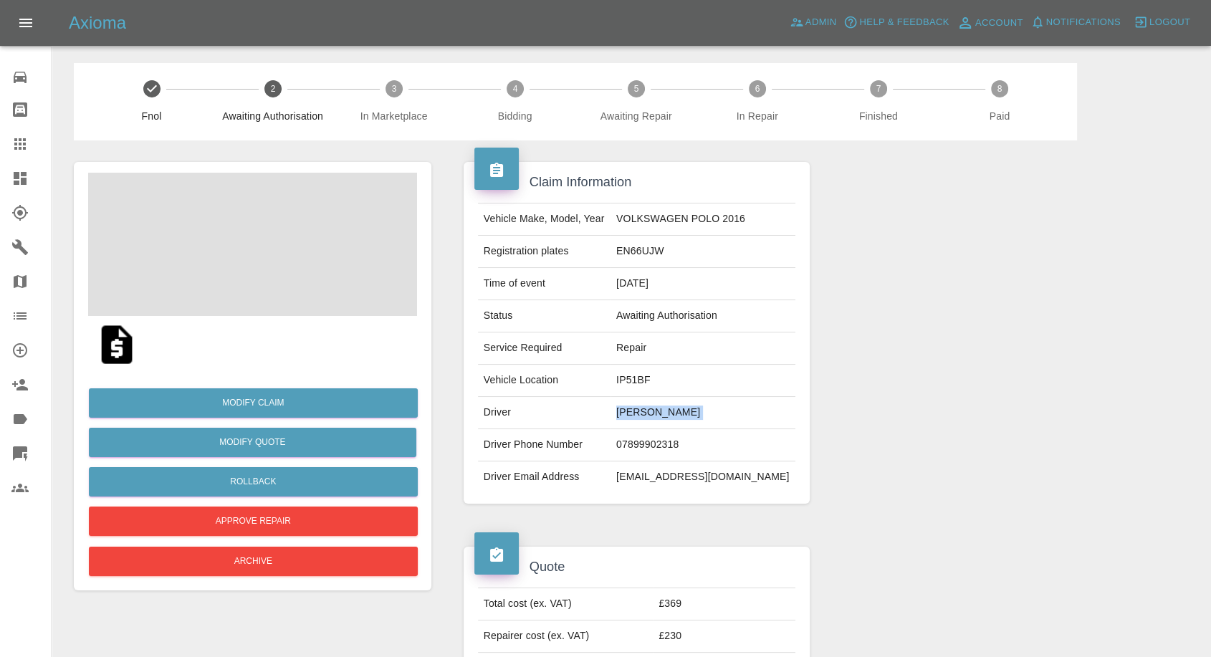
copy td "Diane Easton"
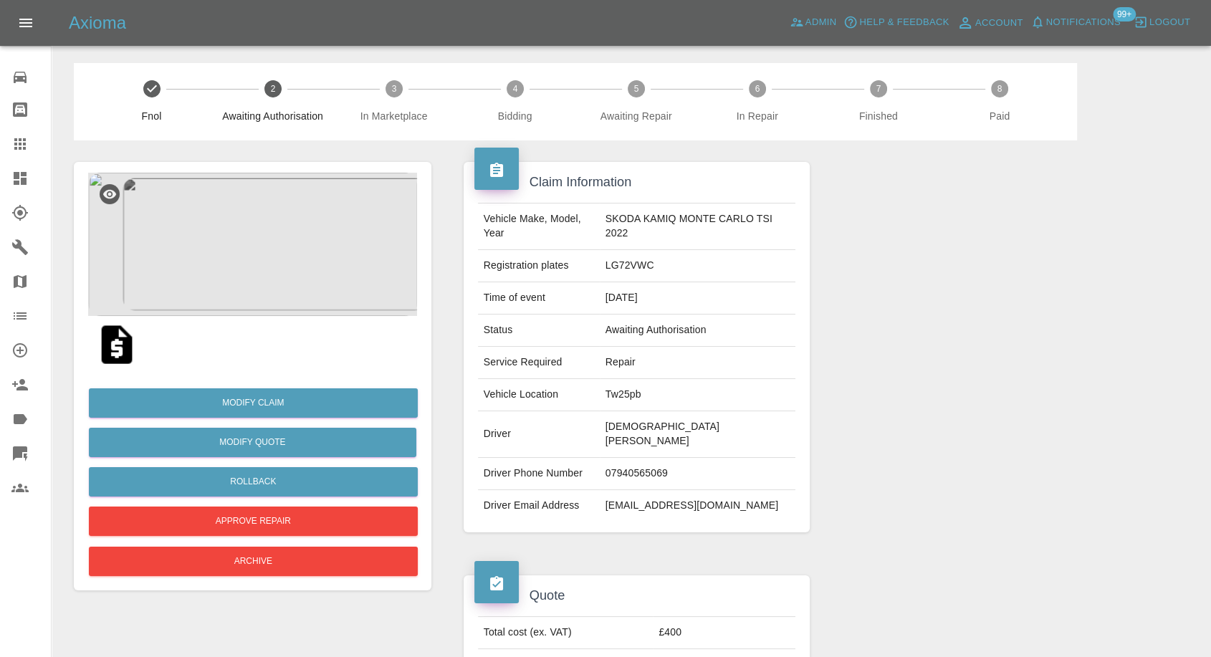
click at [111, 339] on img at bounding box center [117, 345] width 46 height 46
click at [214, 277] on img at bounding box center [252, 244] width 329 height 143
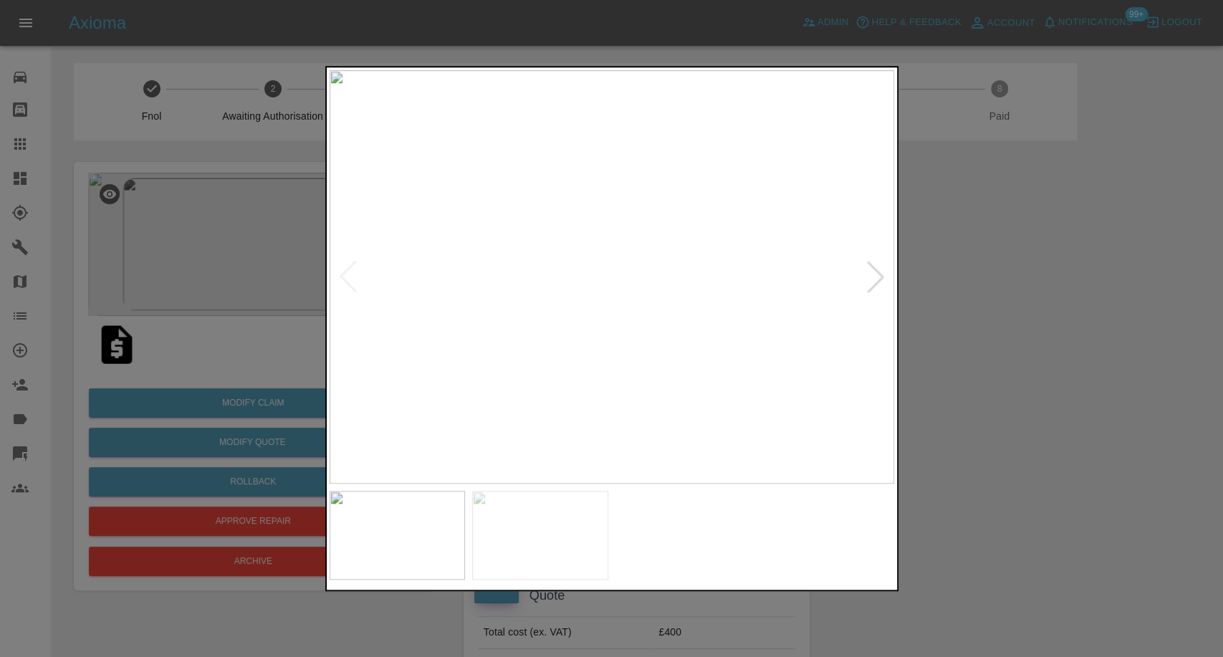
click at [547, 525] on img at bounding box center [540, 535] width 136 height 89
click at [960, 368] on div at bounding box center [611, 328] width 1223 height 657
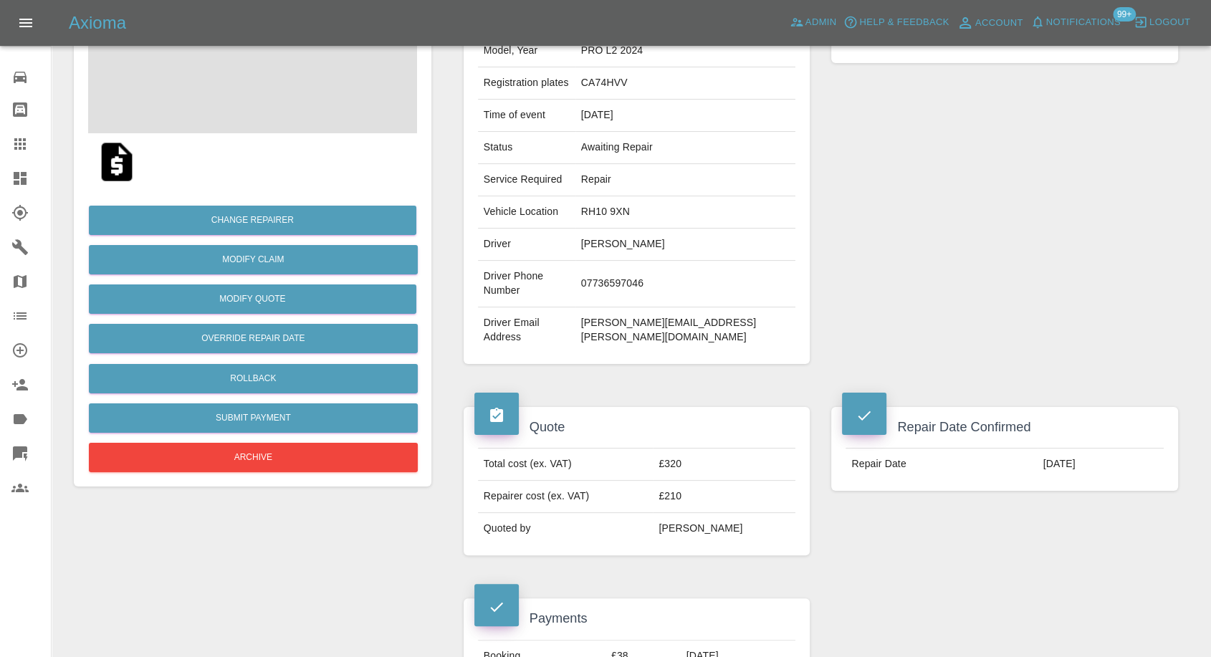
scroll to position [239, 0]
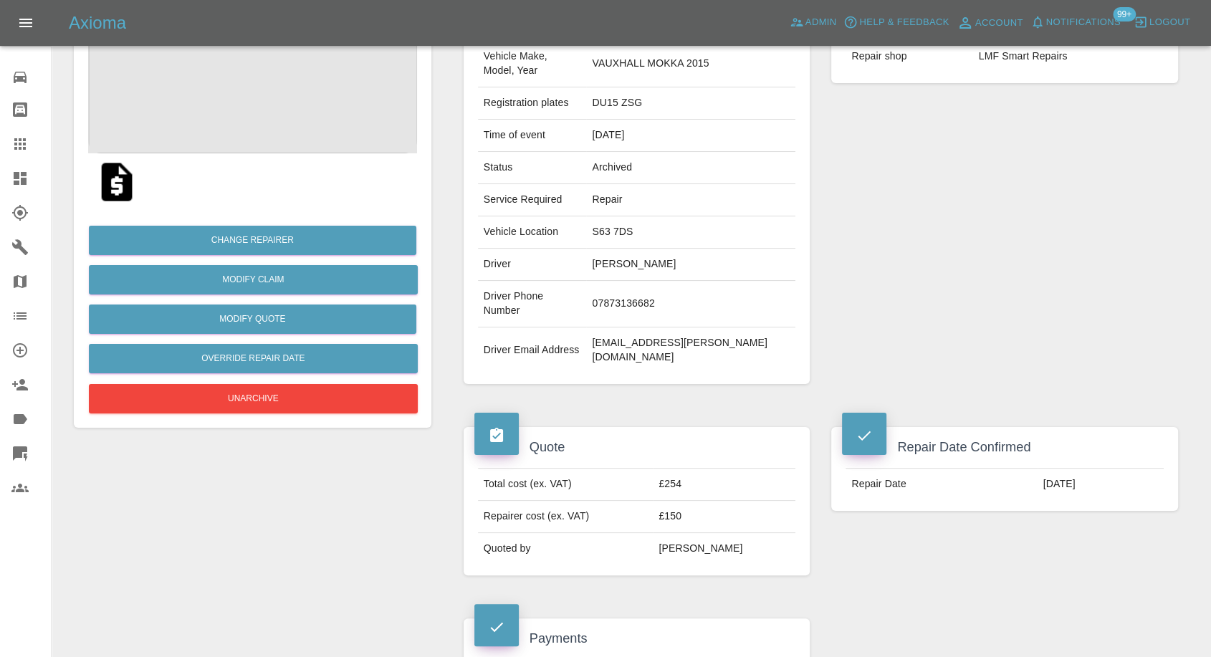
scroll to position [159, 0]
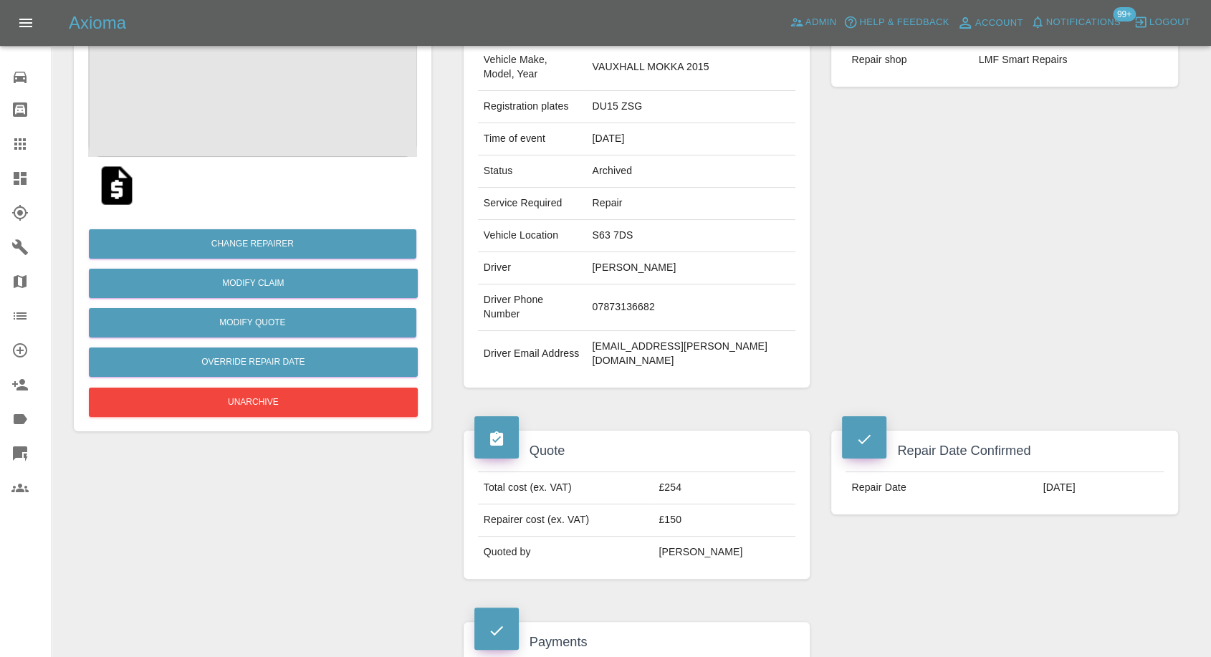
click at [680, 331] on td "houlton.neil@tiscali.co.uk" at bounding box center [690, 354] width 209 height 46
copy div "houlton.neil@tiscali.co.uk"
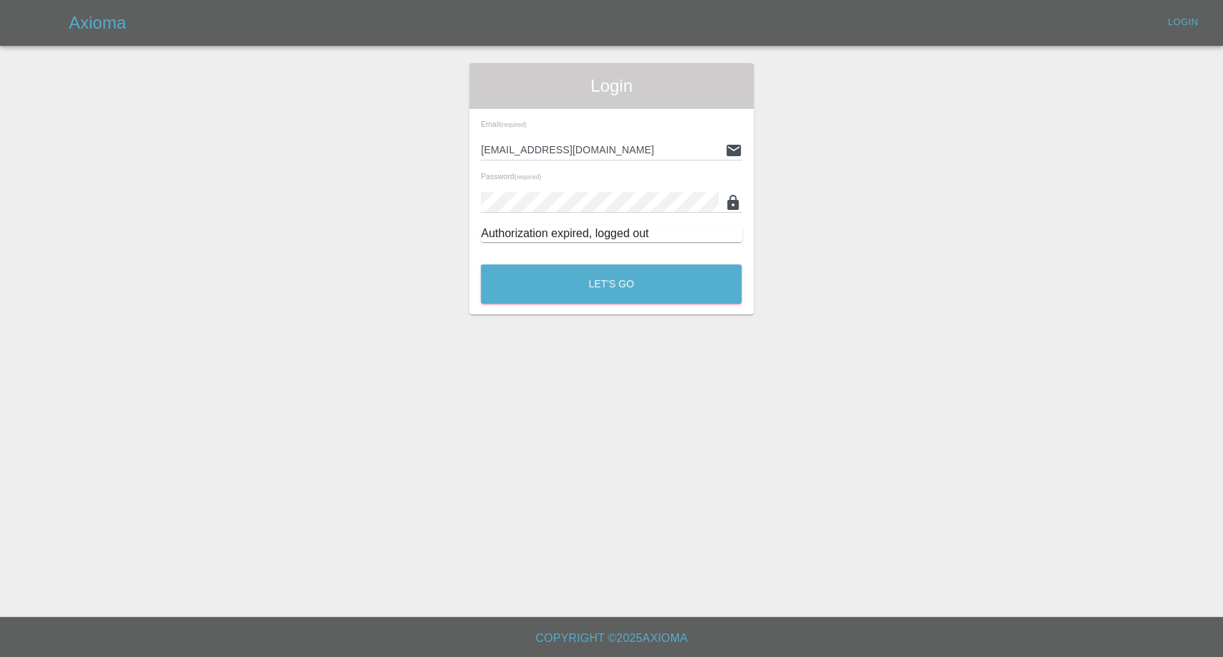
click at [556, 309] on div "Login Email (required) [EMAIL_ADDRESS][DOMAIN_NAME] Password (required) Authori…" at bounding box center [611, 189] width 284 height 252
click at [558, 284] on button "Let's Go" at bounding box center [611, 283] width 261 height 39
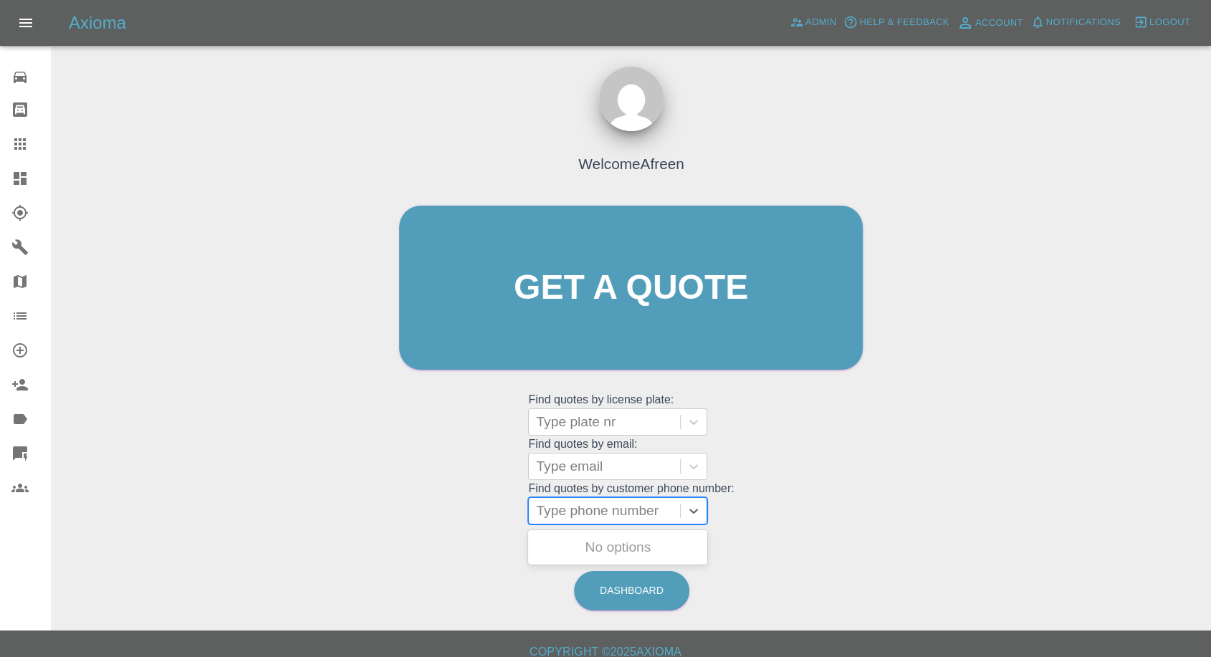
click at [642, 505] on div at bounding box center [604, 511] width 137 height 20
paste input "+447866497771"
click at [558, 510] on input "+447866497771" at bounding box center [588, 510] width 104 height 17
drag, startPoint x: 567, startPoint y: 510, endPoint x: 487, endPoint y: 517, distance: 79.9
click at [490, 517] on div "Welcome Afreen Get a quote Get a quote Find quotes by license plate: Type plate…" at bounding box center [631, 315] width 494 height 433
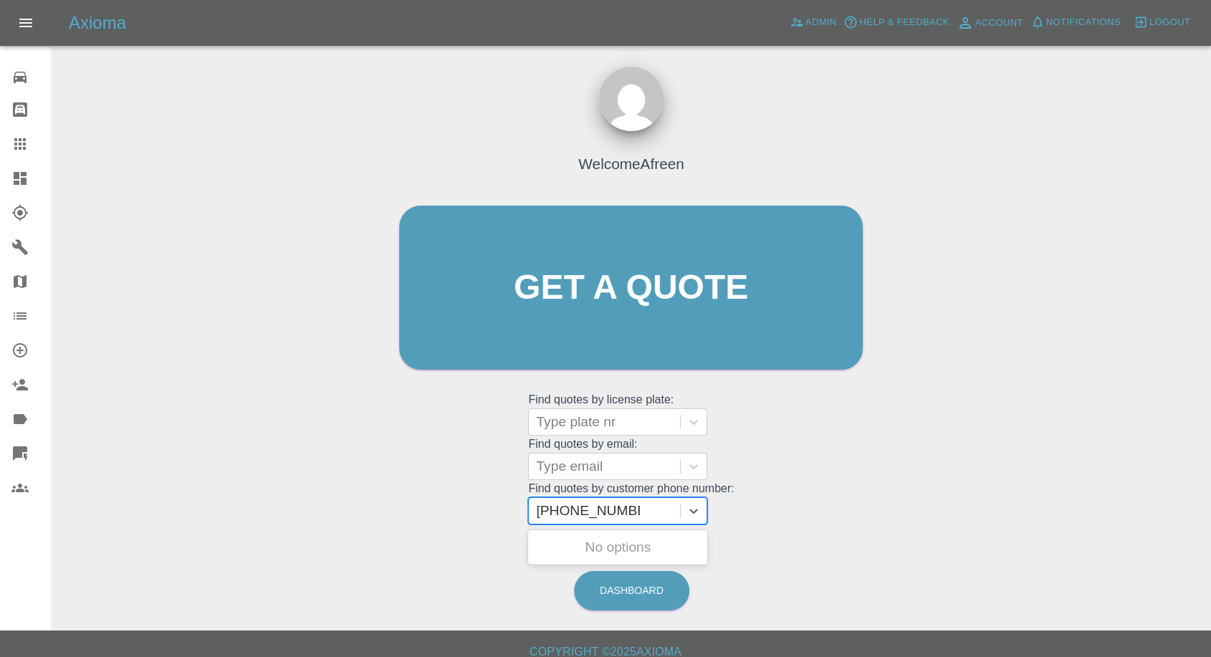
type input "07866497771"
click at [616, 541] on div "SD61 DNX, Awaiting Authorisation" at bounding box center [617, 556] width 179 height 46
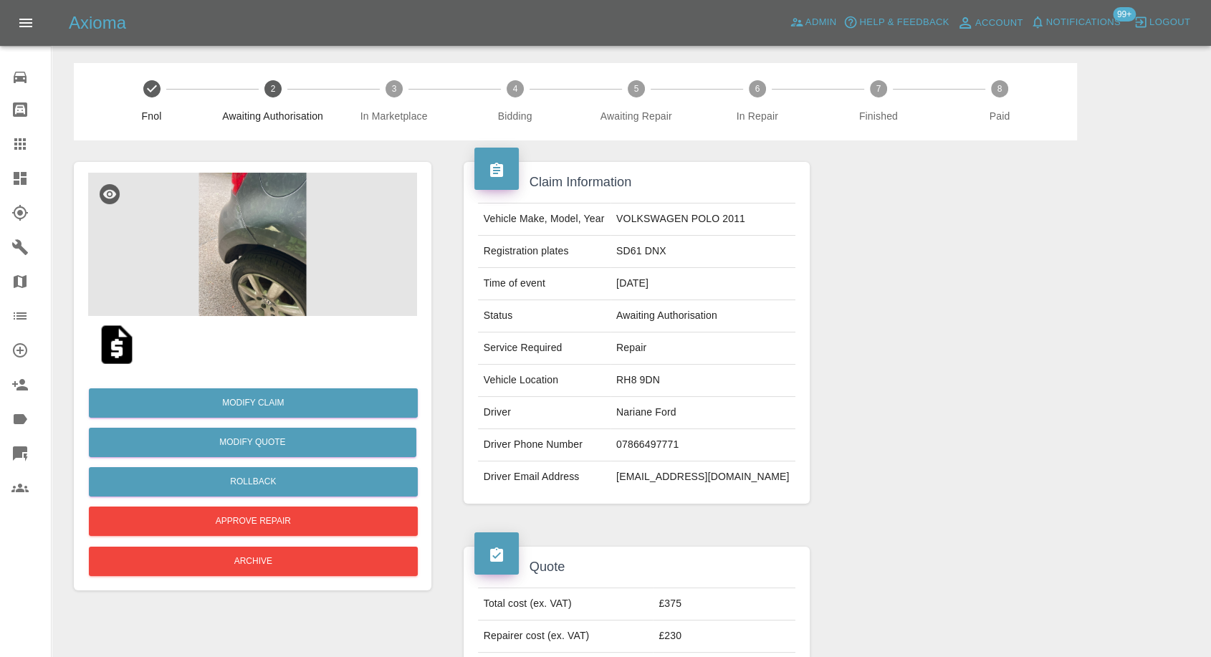
click at [257, 248] on img at bounding box center [252, 244] width 329 height 143
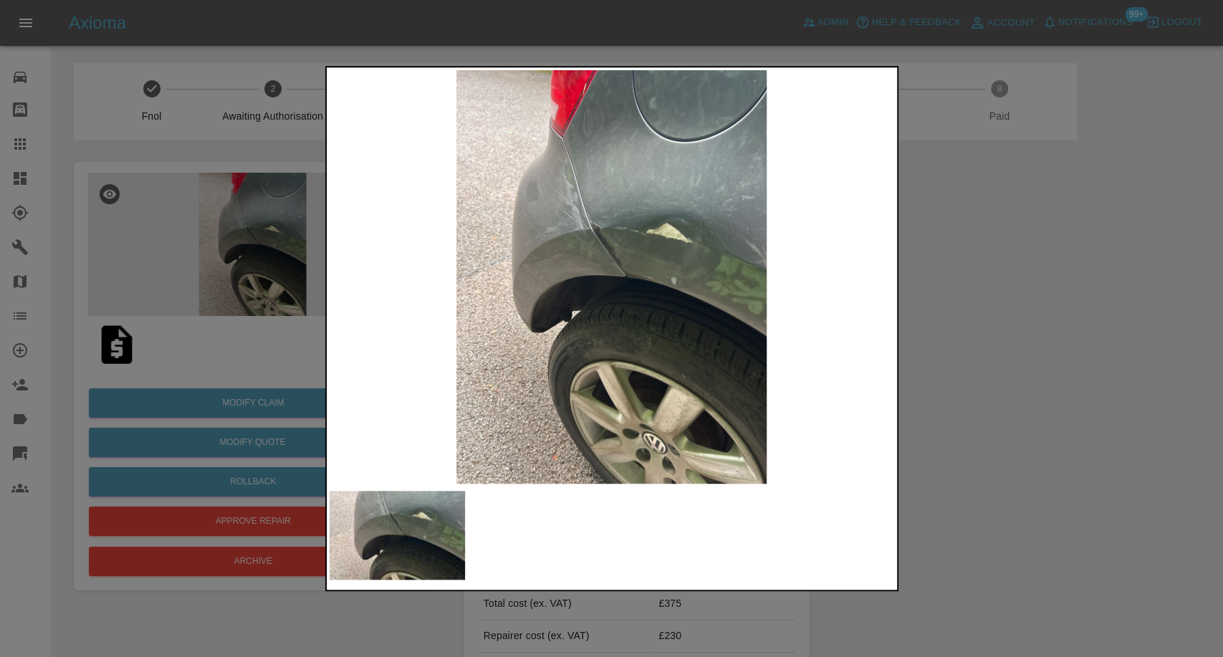
drag, startPoint x: 1013, startPoint y: 276, endPoint x: 421, endPoint y: 31, distance: 641.4
click at [1013, 276] on div at bounding box center [611, 328] width 1223 height 657
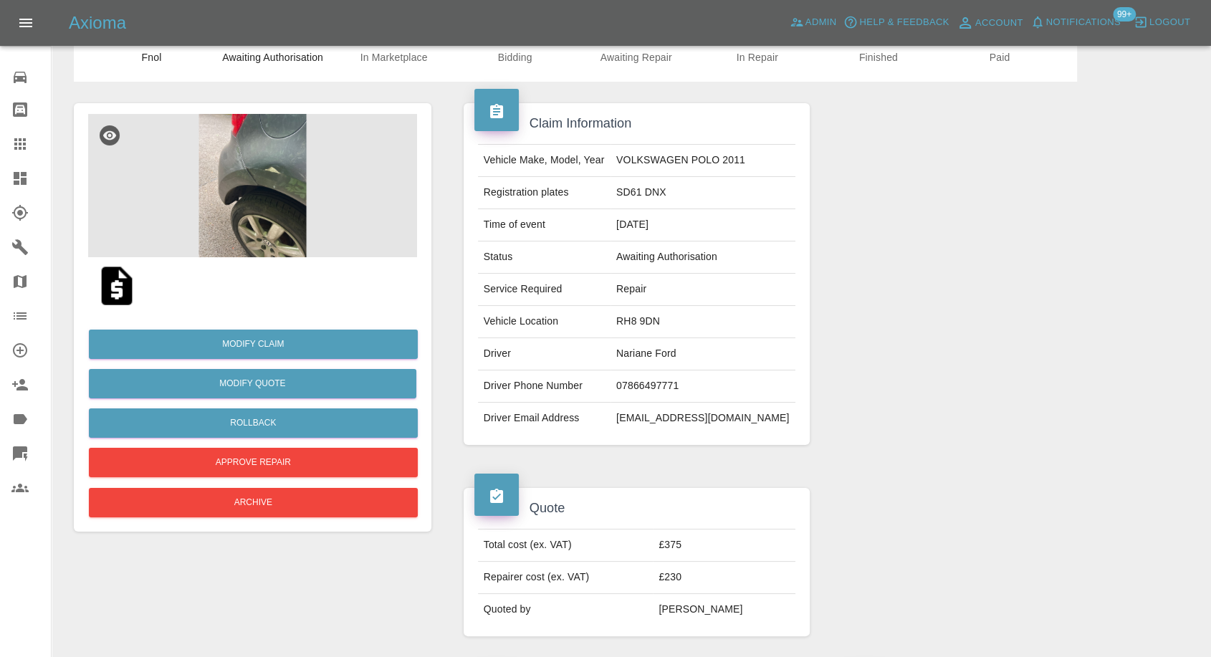
scroll to position [34, 0]
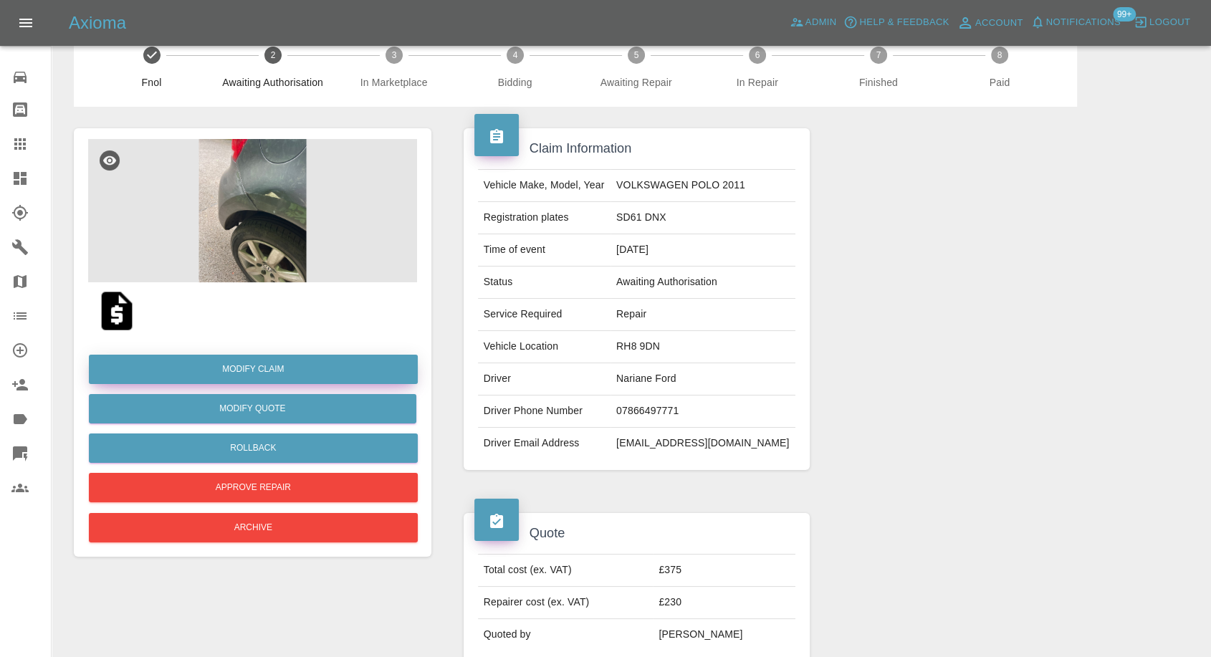
click at [265, 356] on link "Modify Claim" at bounding box center [253, 369] width 329 height 29
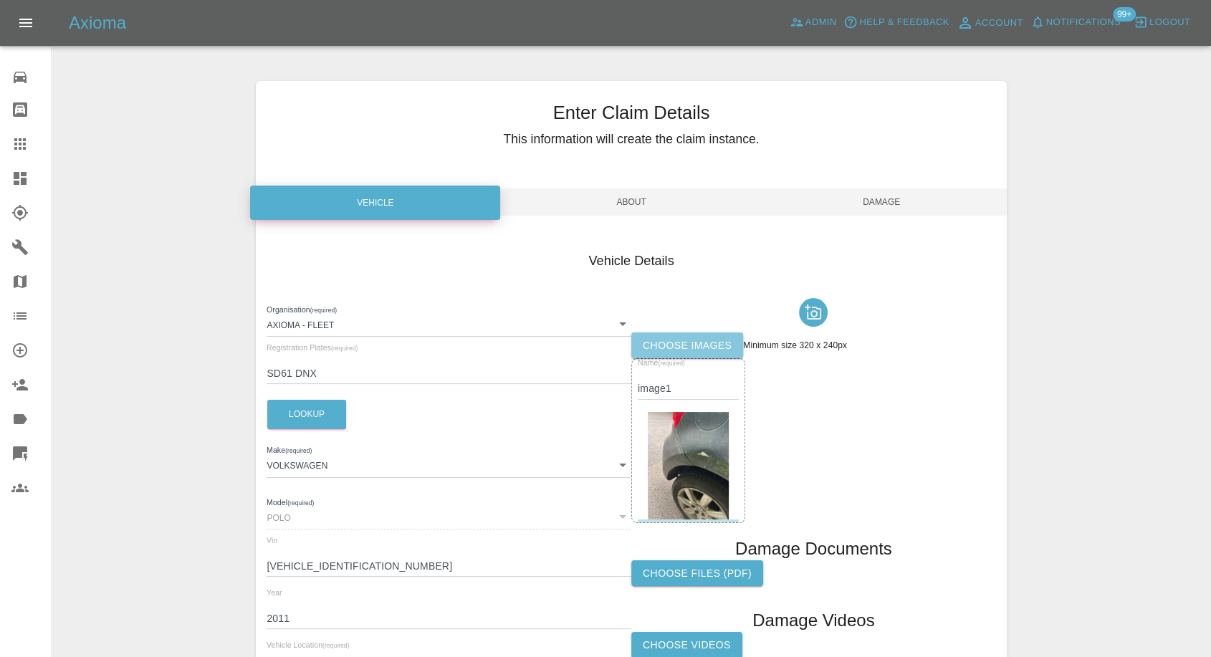
click at [688, 345] on label "Choose images" at bounding box center [687, 346] width 112 height 27
click at [0, 0] on input "Choose images" at bounding box center [0, 0] width 0 height 0
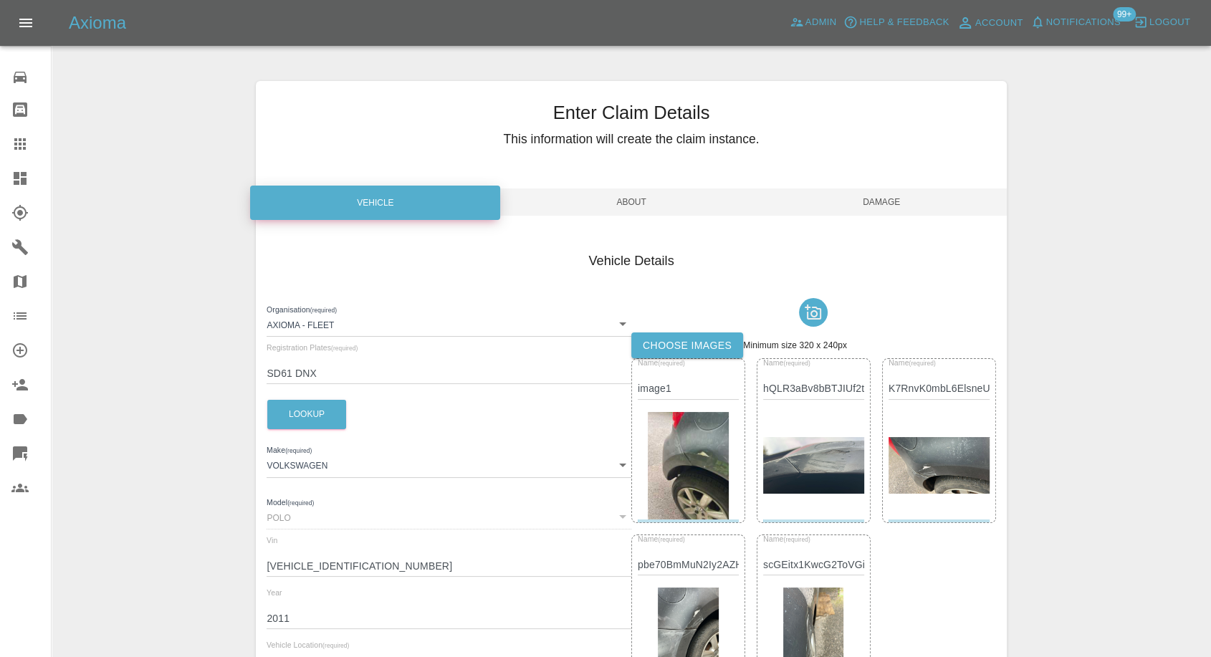
click at [895, 203] on span "Damage" at bounding box center [882, 202] width 250 height 27
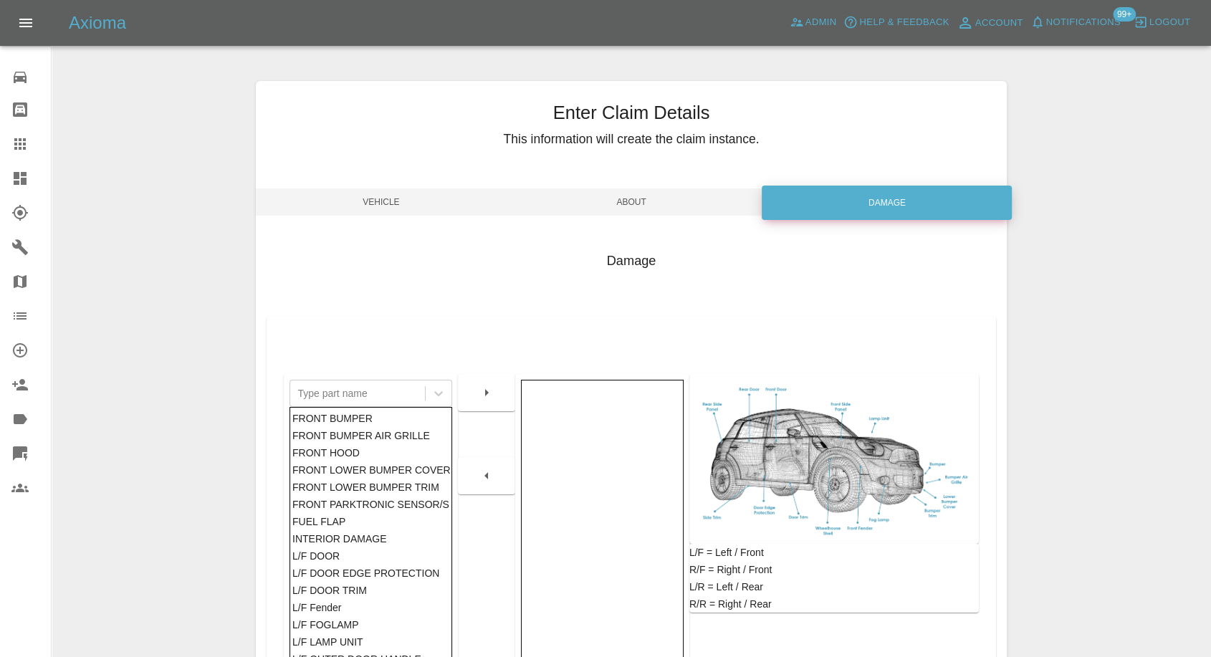
scroll to position [229, 0]
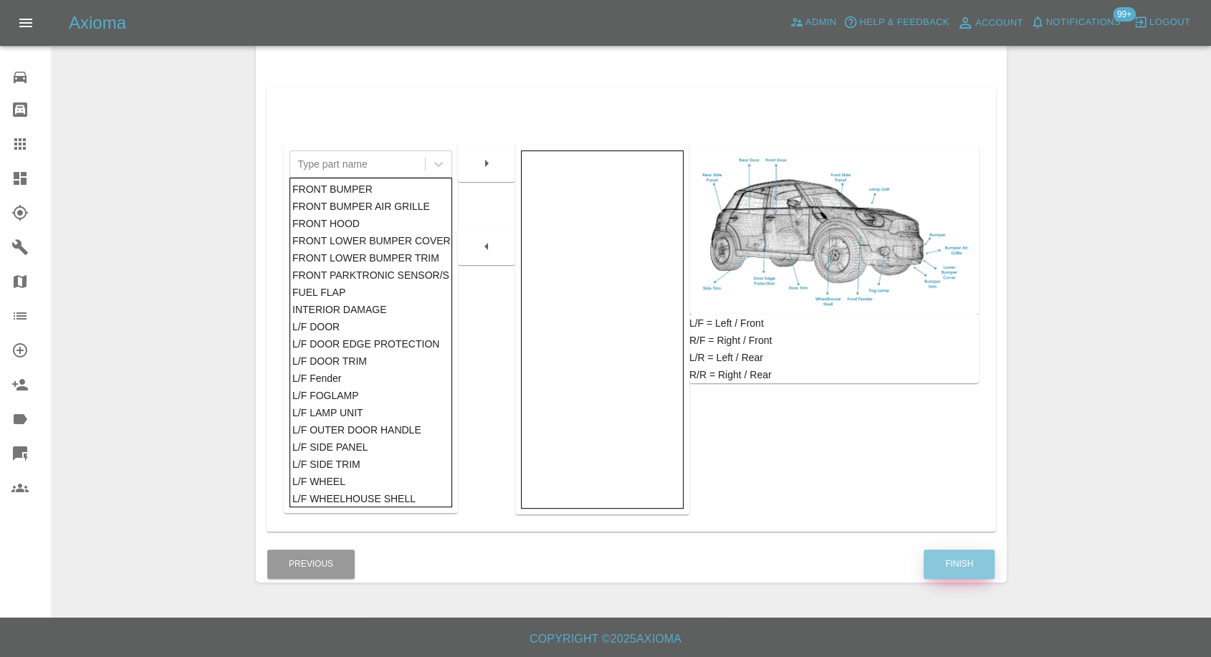
click at [963, 558] on button "Finish" at bounding box center [959, 564] width 71 height 29
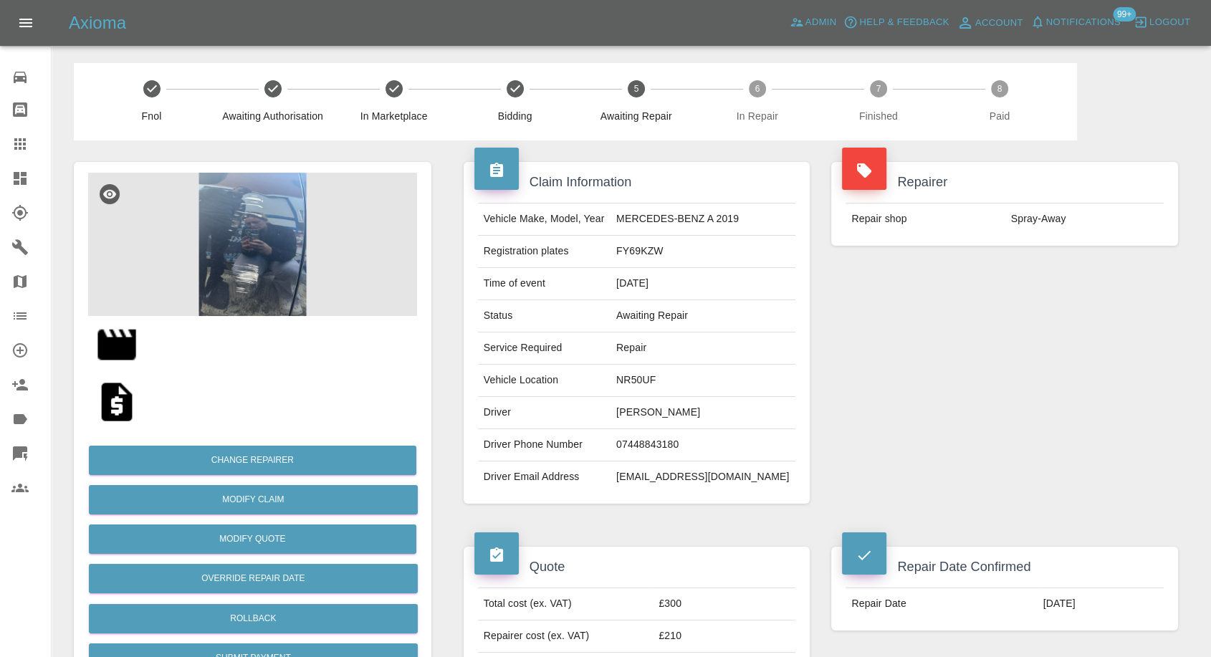
click at [667, 437] on td "07448843180" at bounding box center [703, 445] width 185 height 32
copy td "07448843180"
click at [992, 361] on div "Repairer Repair shop Spray-Away" at bounding box center [1005, 332] width 368 height 385
click at [1046, 216] on td "Spray-Away" at bounding box center [1085, 220] width 158 height 32
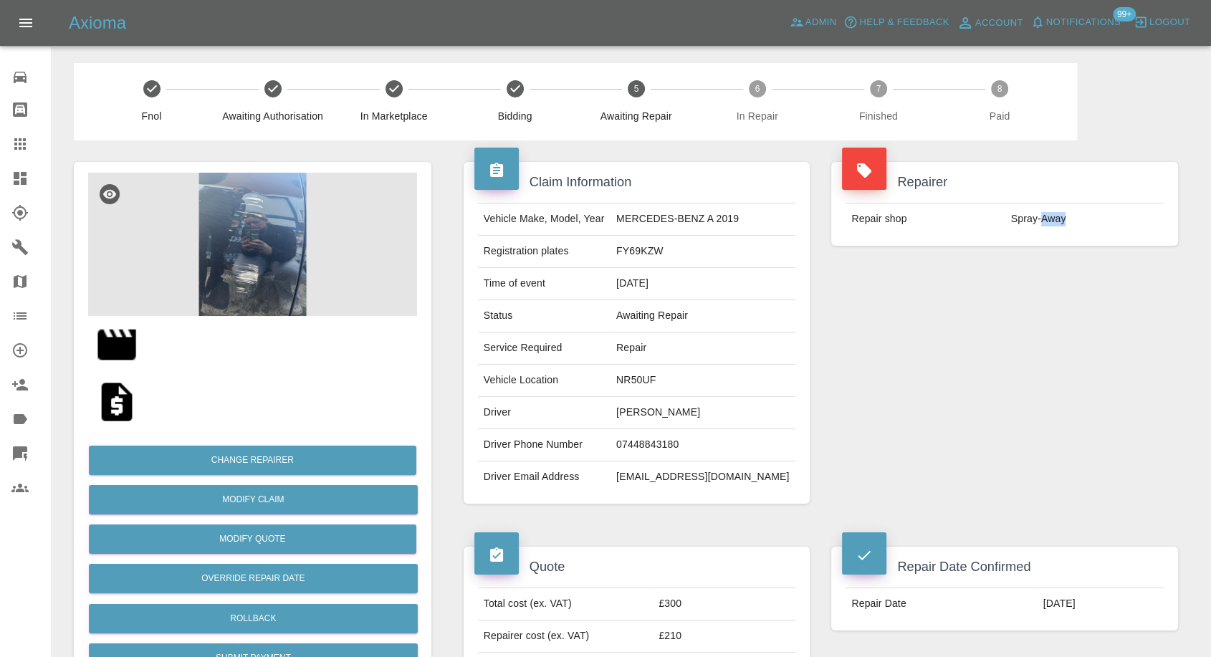
click at [1046, 216] on td "Spray-Away" at bounding box center [1085, 220] width 158 height 32
copy div "Spray-Away"
click at [12, 241] on icon at bounding box center [19, 247] width 17 height 17
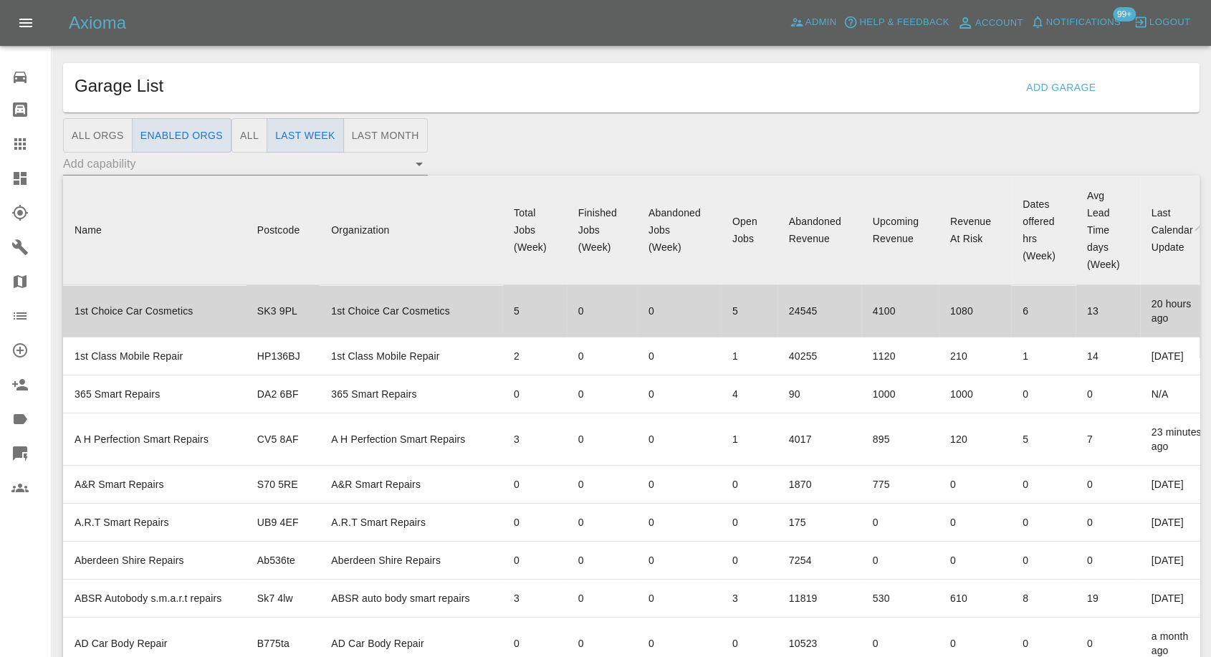
scroll to position [9713, 0]
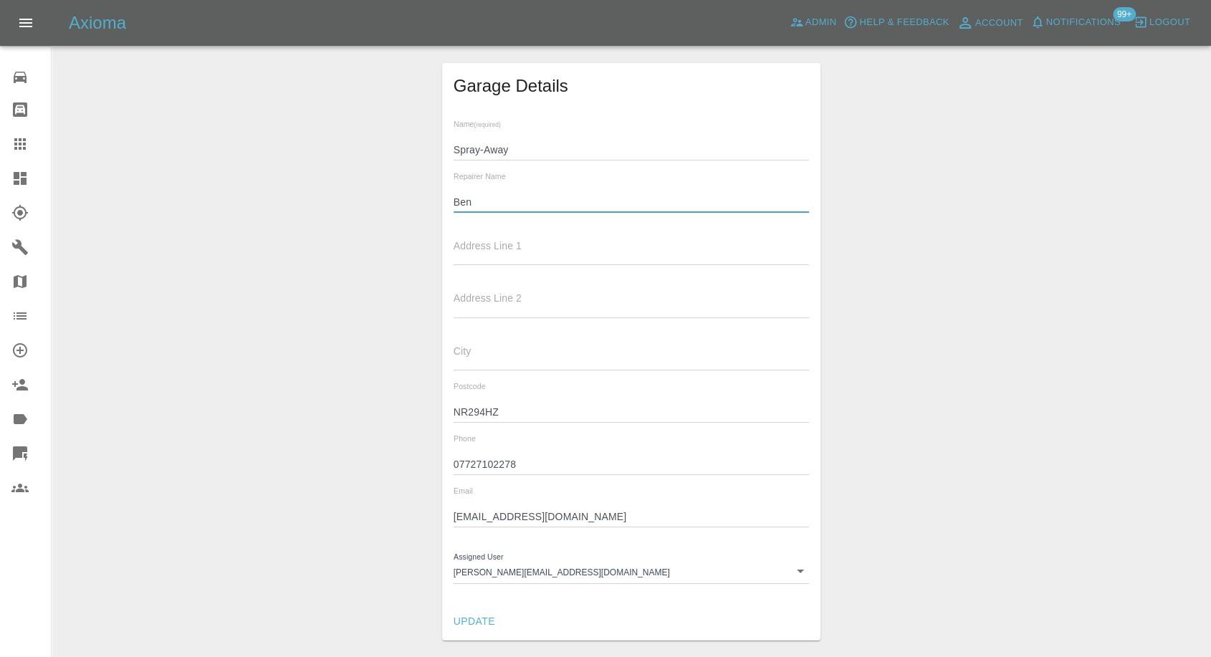
click at [459, 200] on input "Ben" at bounding box center [632, 202] width 356 height 21
click at [493, 459] on input "07727102278" at bounding box center [632, 464] width 356 height 21
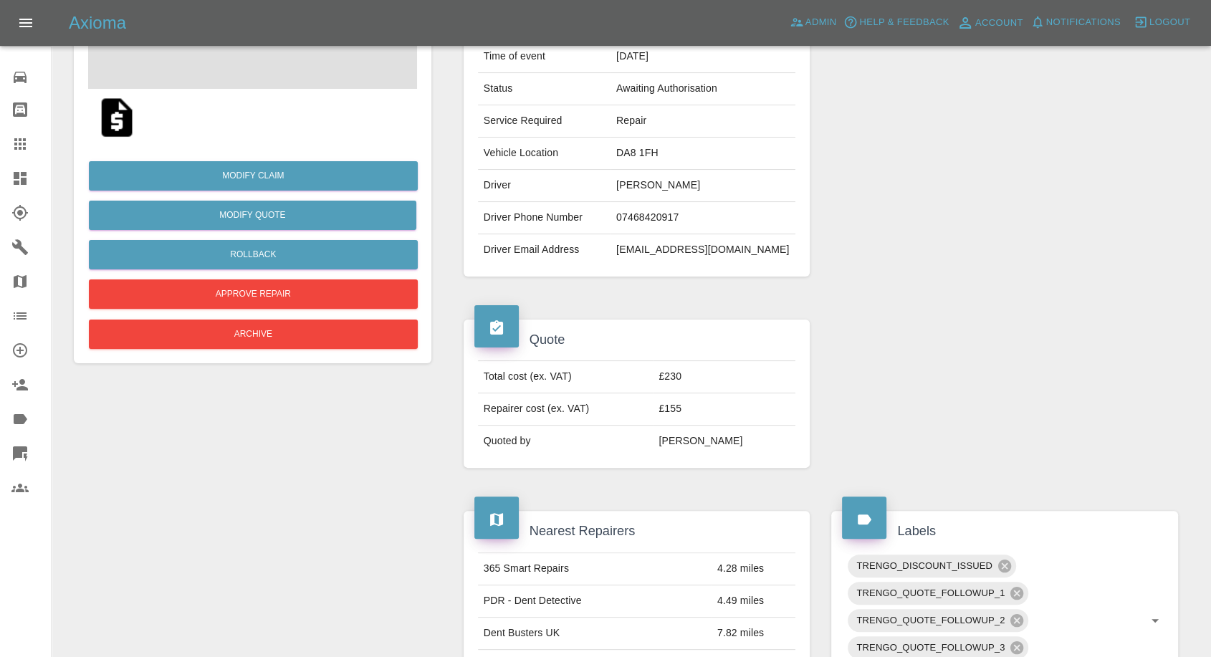
scroll to position [239, 0]
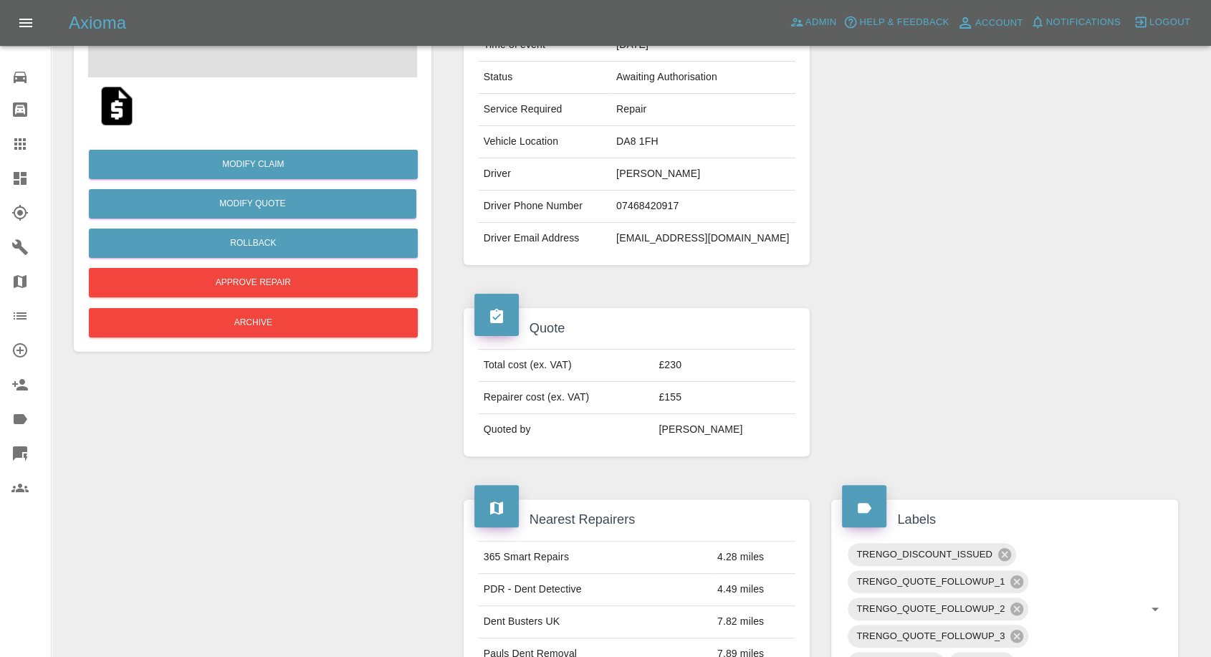
click at [107, 100] on img at bounding box center [117, 106] width 46 height 46
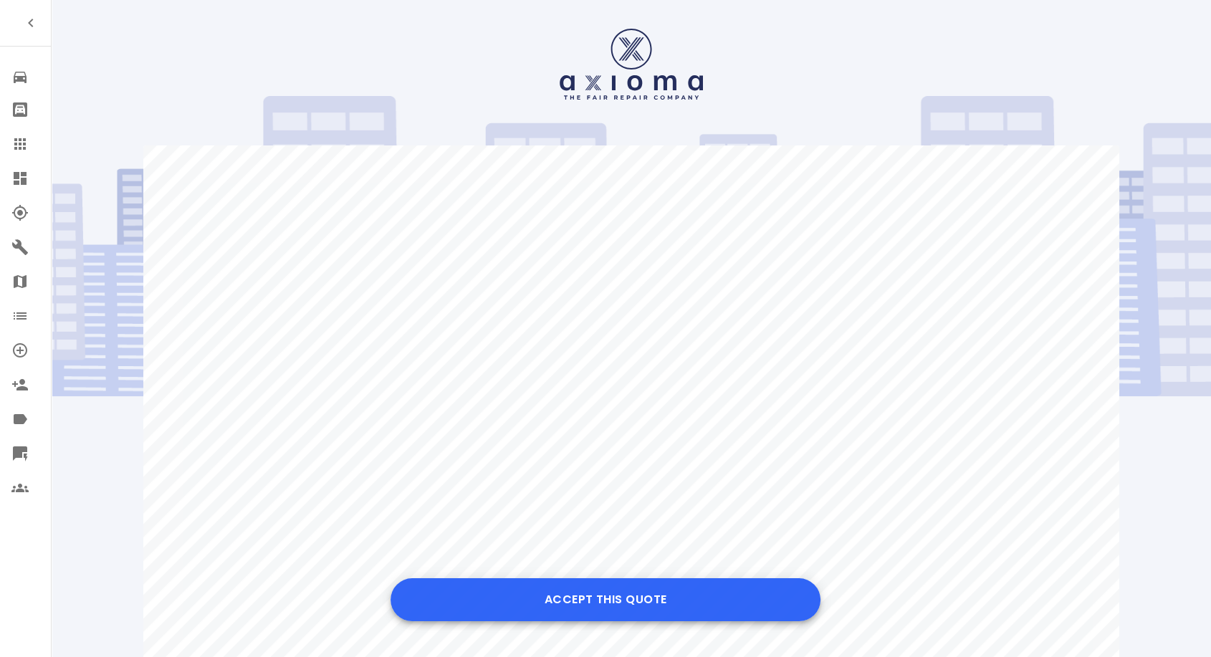
click at [620, 597] on button "Accept this Quote" at bounding box center [606, 599] width 430 height 43
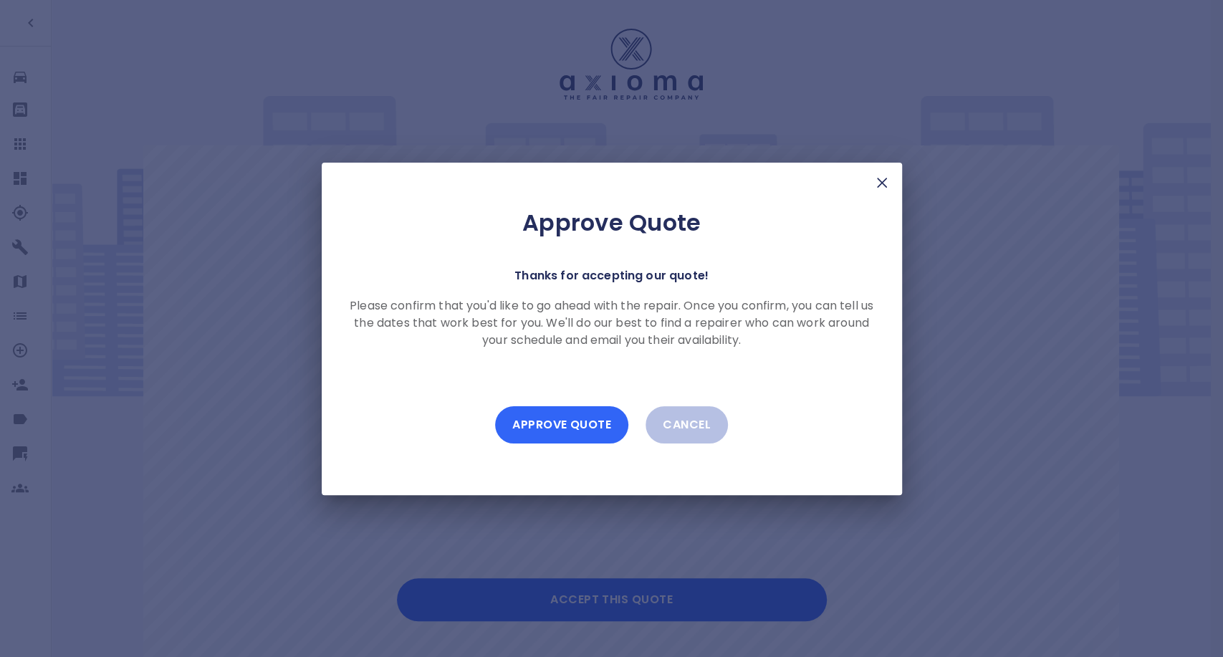
click at [583, 426] on button "Approve Quote" at bounding box center [561, 424] width 133 height 37
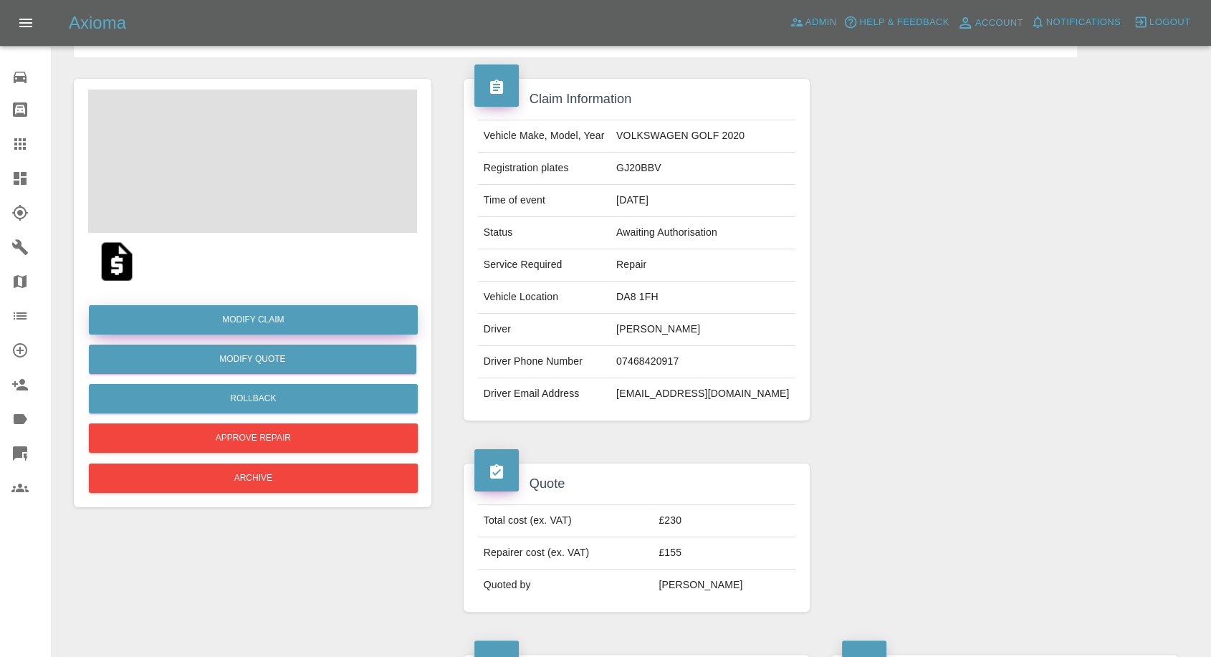
scroll to position [80, 0]
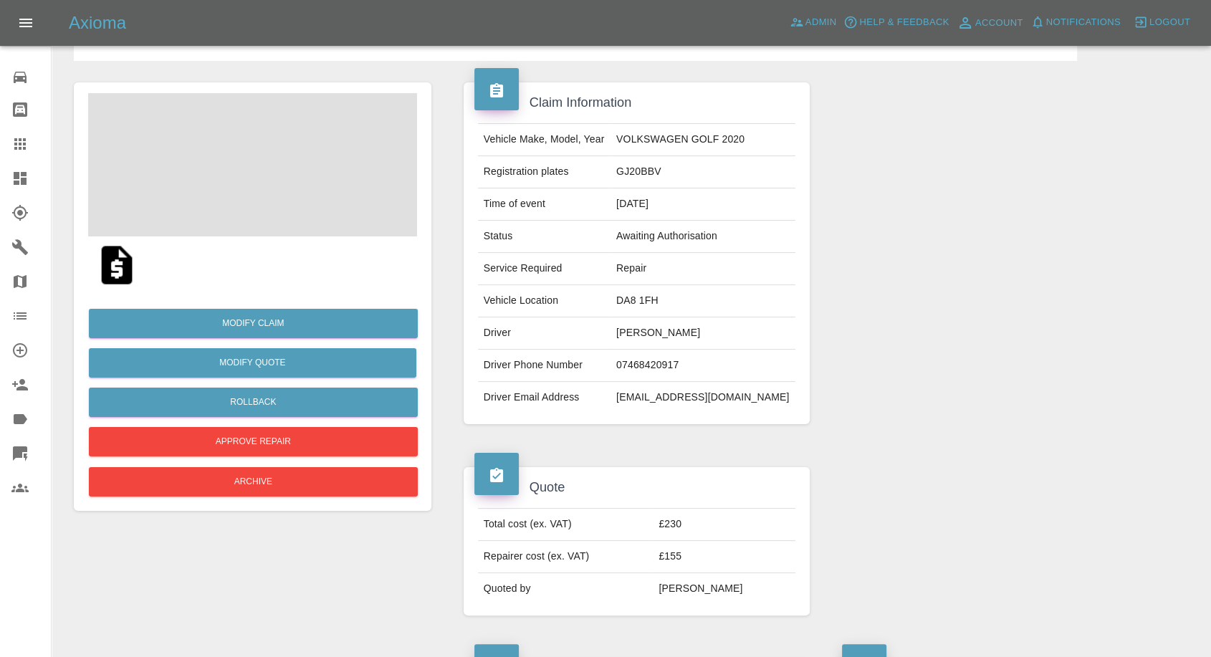
click at [108, 275] on img at bounding box center [117, 265] width 46 height 46
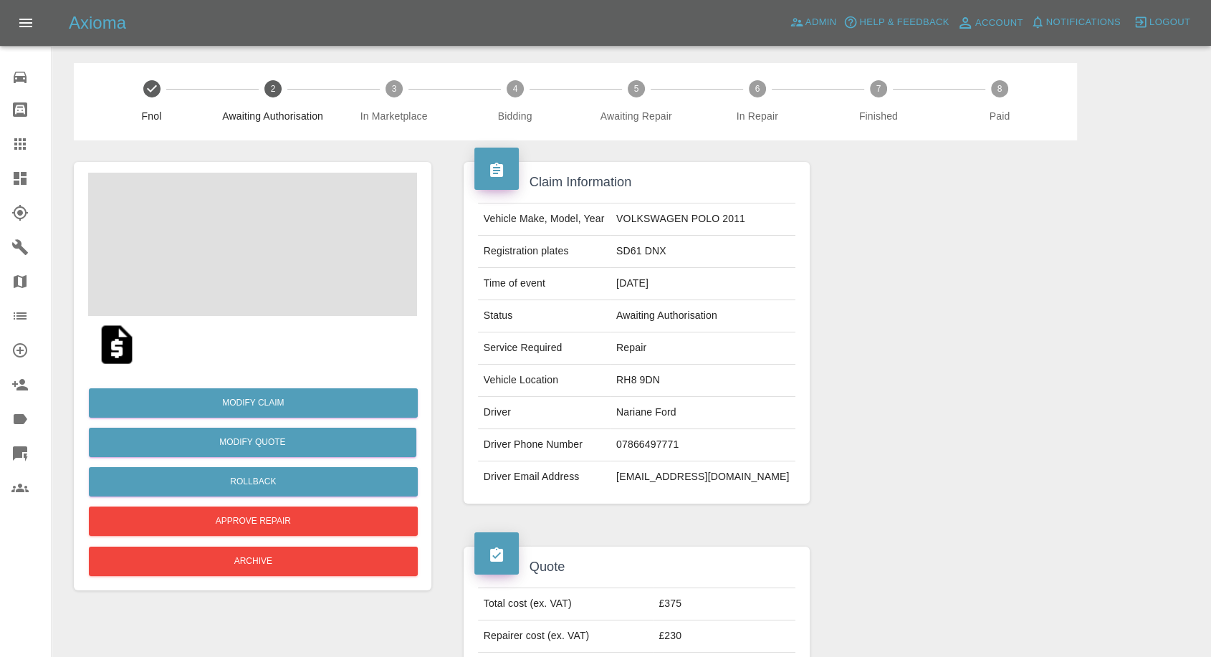
click at [659, 409] on td "Nariane Ford" at bounding box center [703, 413] width 185 height 32
copy td "Nariane Ford"
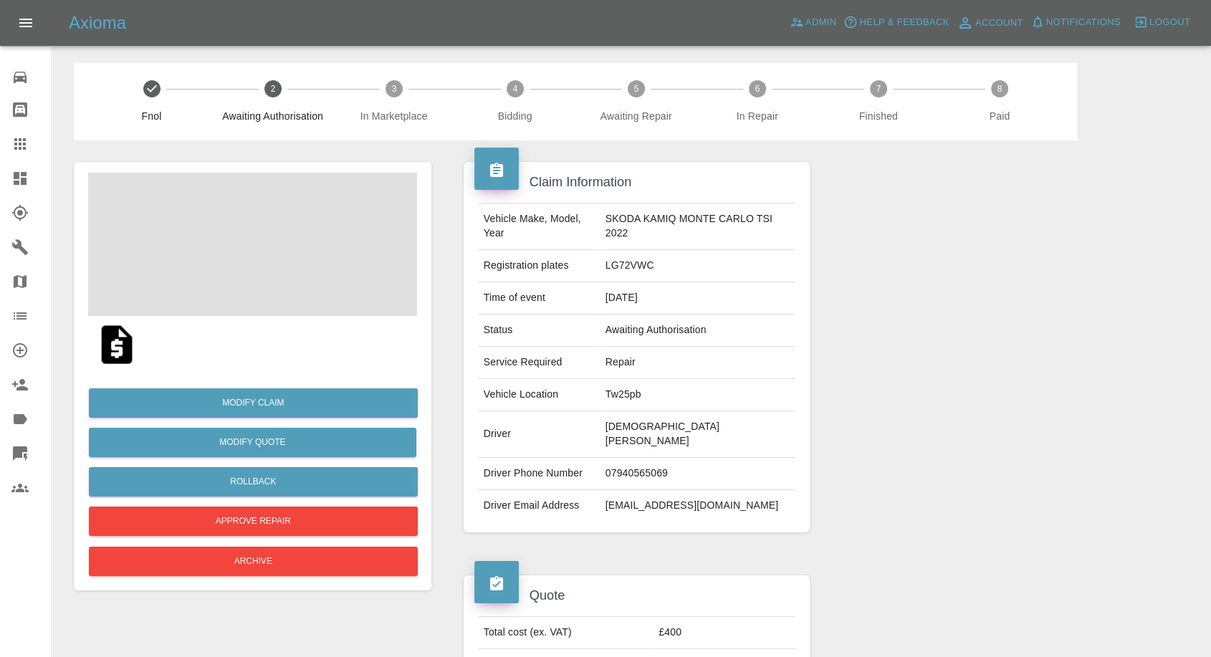
click at [632, 427] on td "christian wardlow" at bounding box center [698, 434] width 196 height 47
copy td "christian"
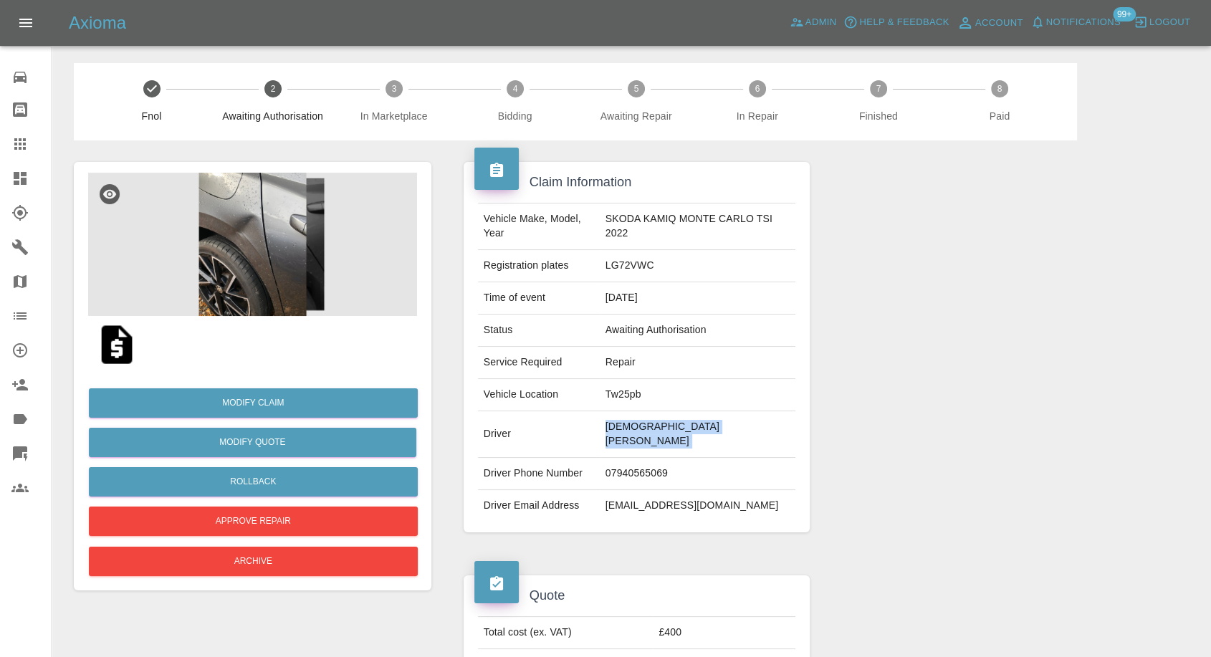
copy td "christian wardlow"
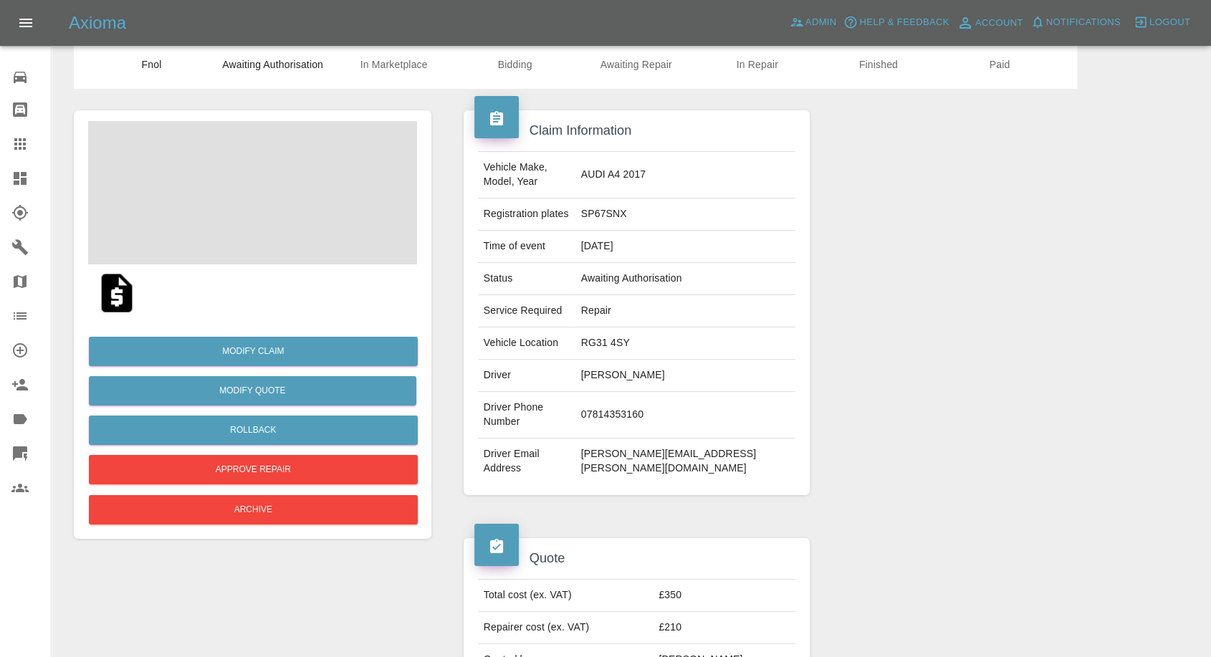
scroll to position [80, 0]
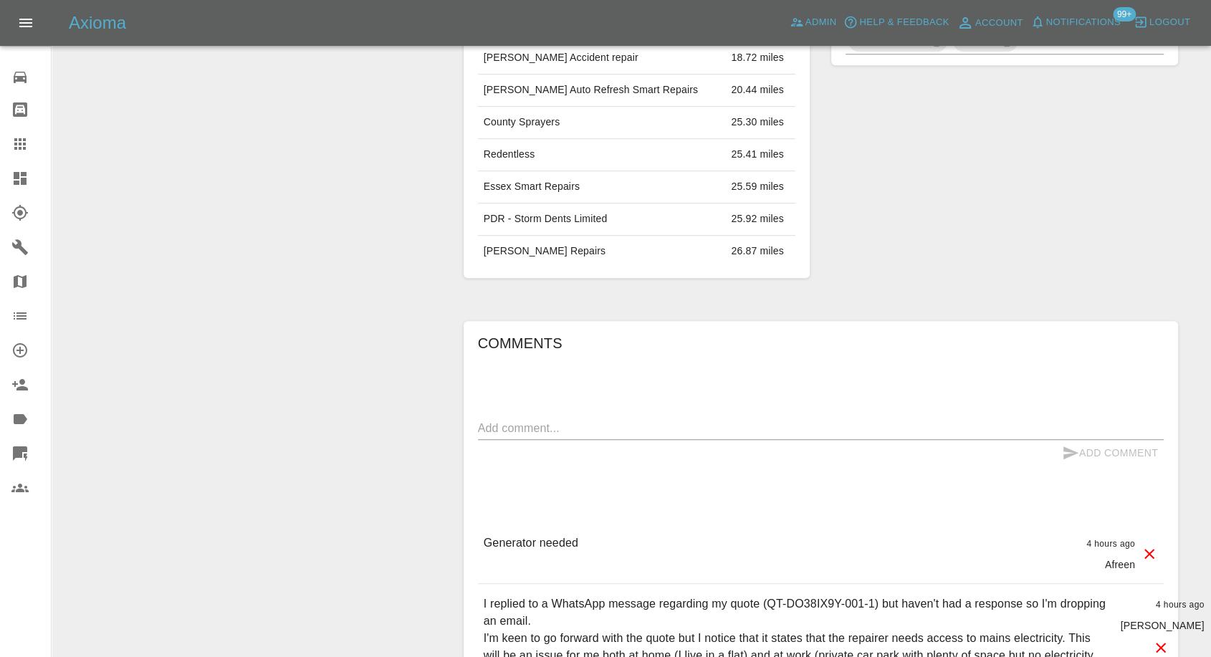
scroll to position [1112, 0]
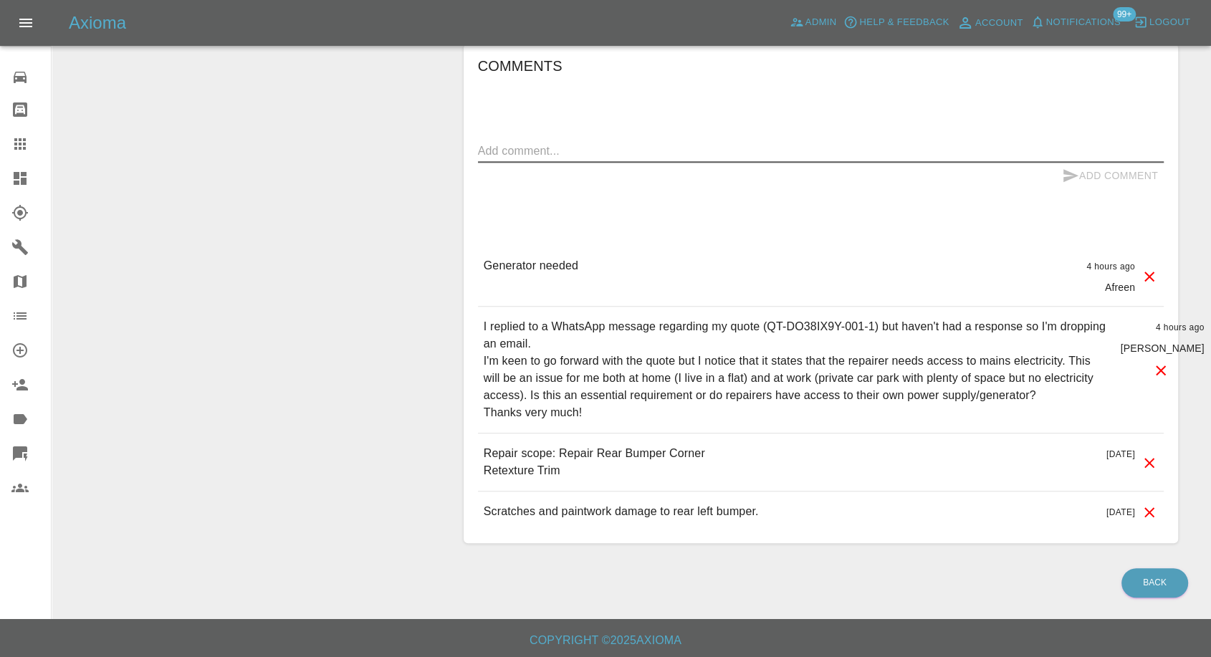
click at [626, 143] on textarea at bounding box center [821, 151] width 686 height 16
paste textarea "I live in a first floor flat on a residential side street (not a main street) s…"
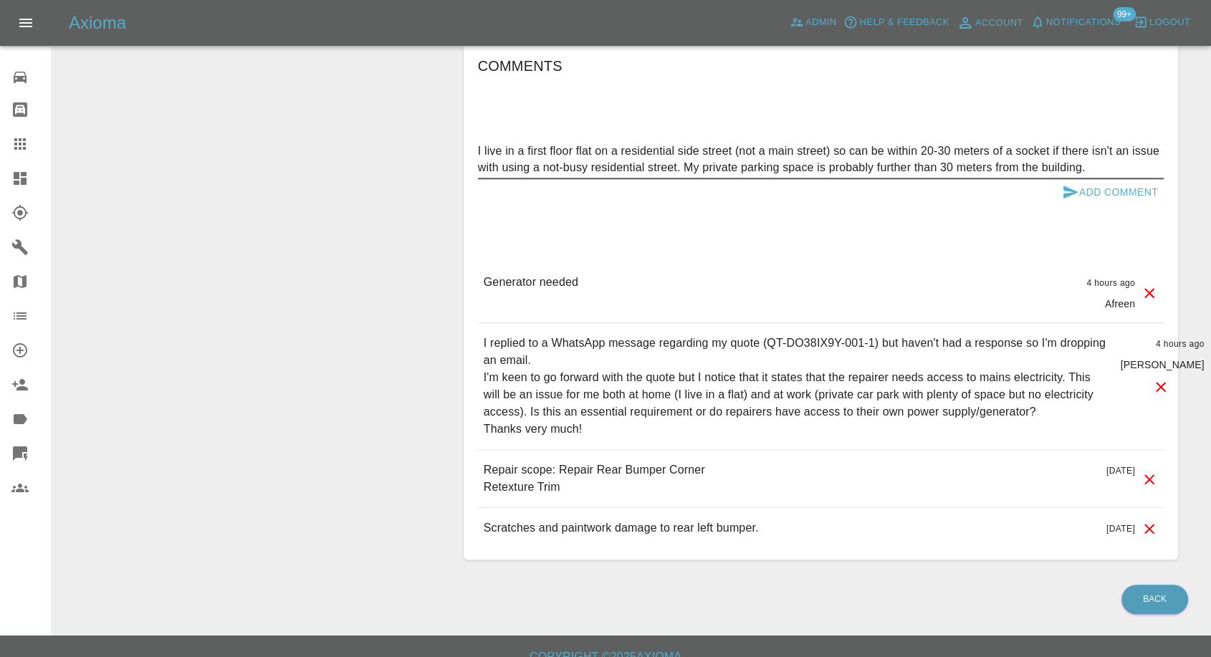
type textarea "I live in a first floor flat on a residential side street (not a main street) s…"
click at [1061, 190] on button "Add Comment" at bounding box center [1110, 192] width 108 height 27
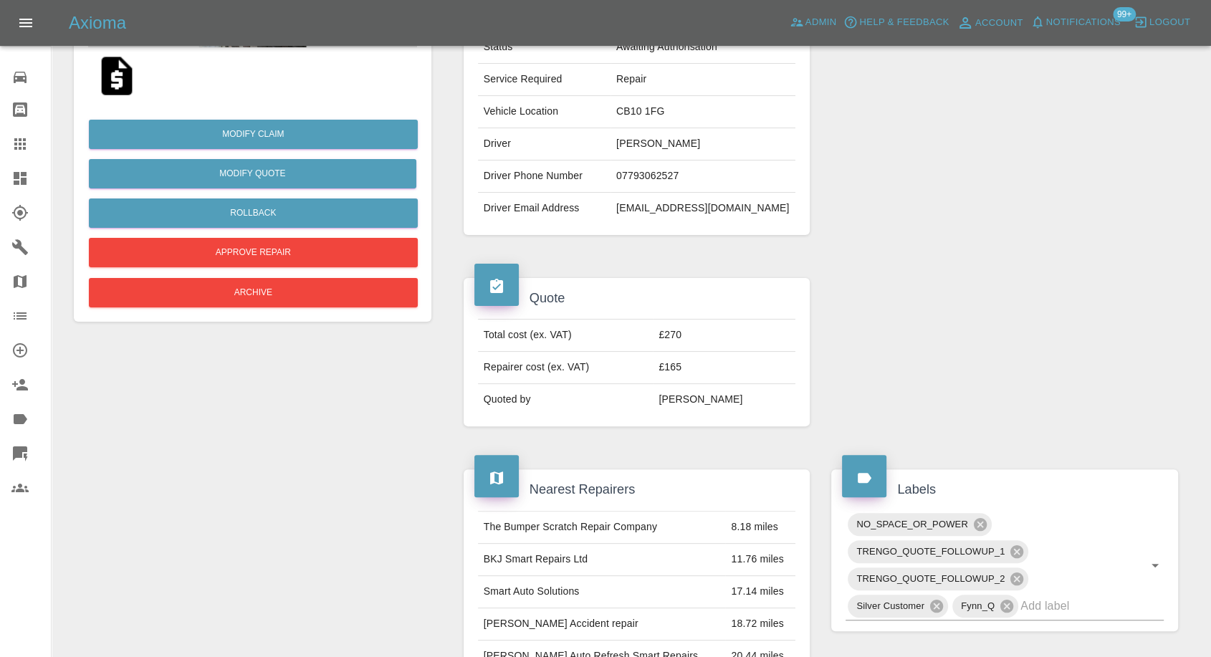
scroll to position [0, 0]
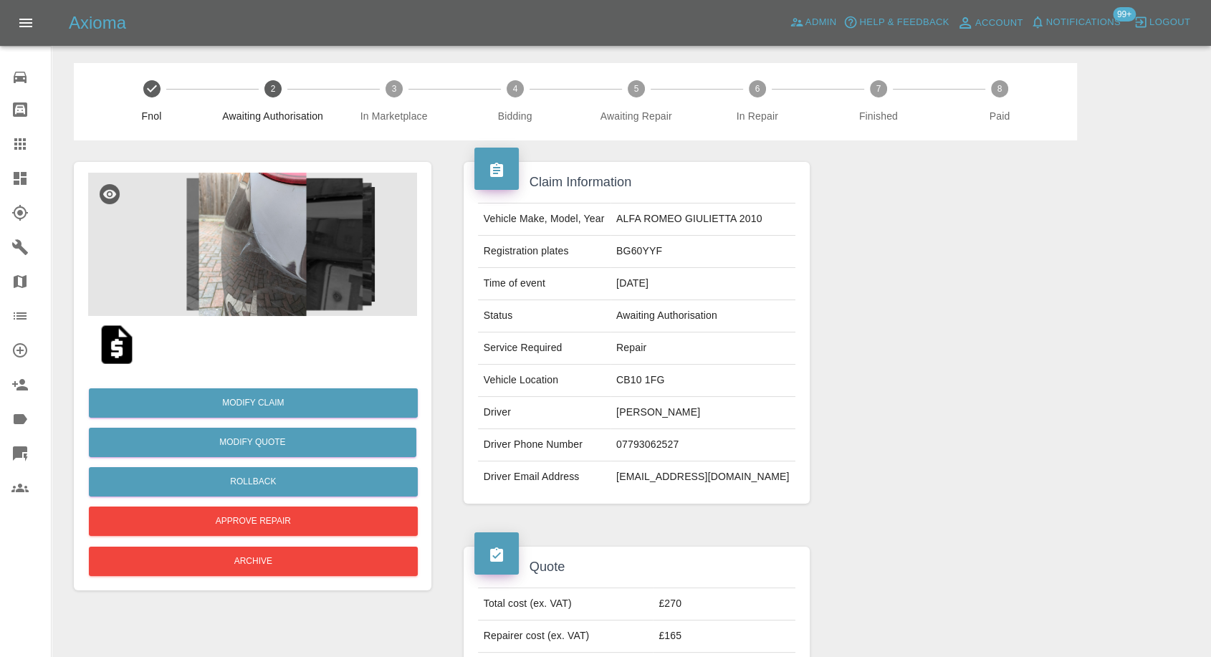
click at [113, 348] on img at bounding box center [117, 345] width 46 height 46
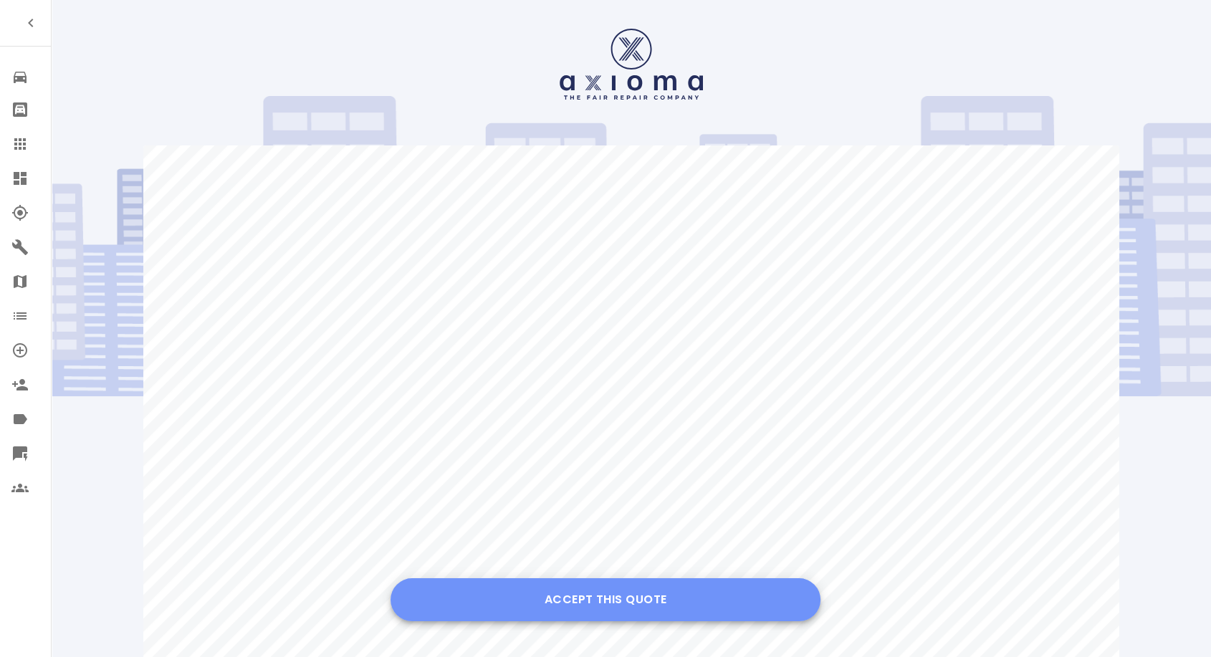
click at [640, 603] on button "Accept this Quote" at bounding box center [606, 599] width 430 height 43
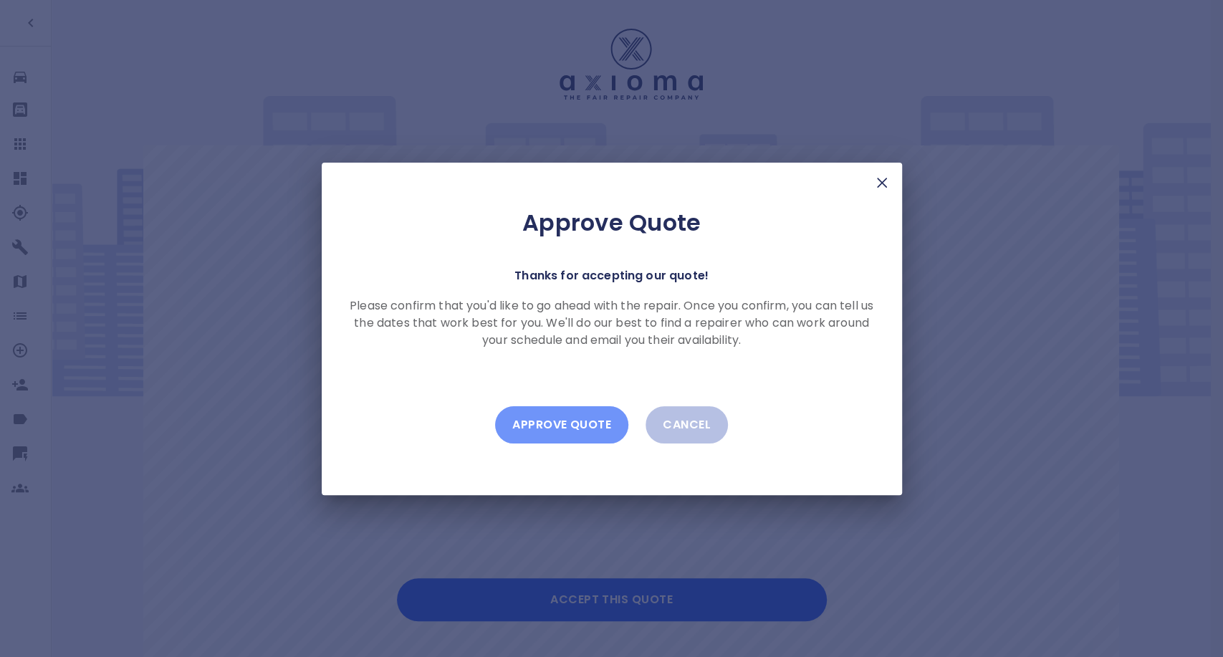
click at [545, 436] on button "Approve Quote" at bounding box center [561, 424] width 133 height 37
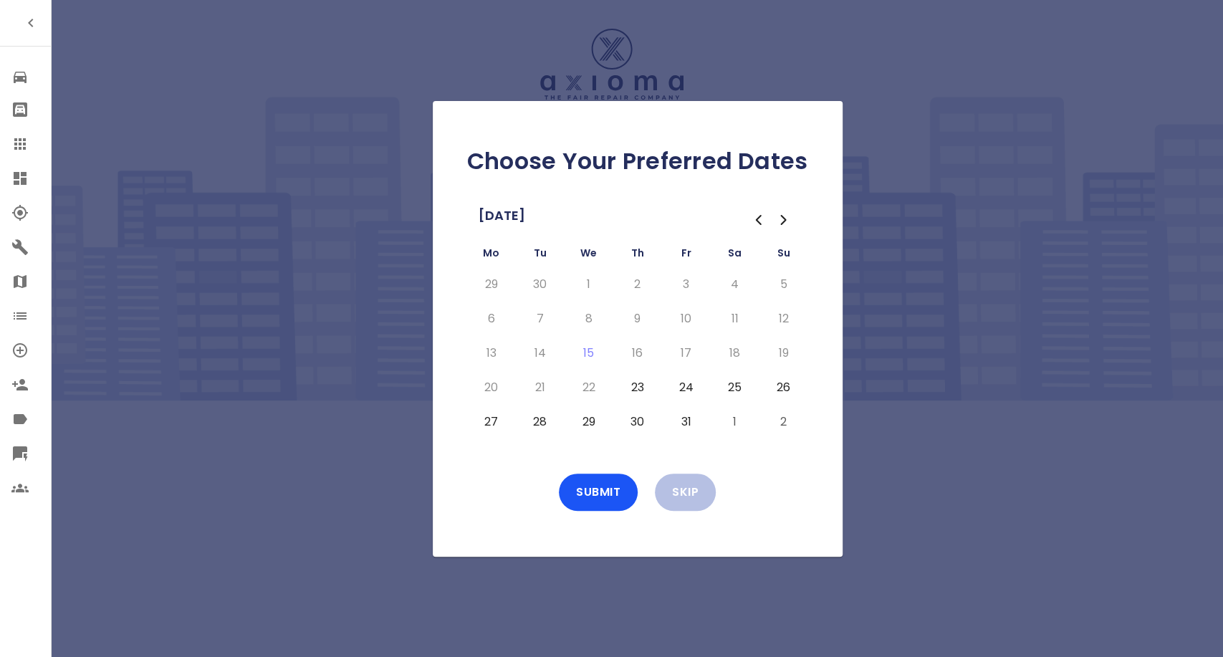
click at [636, 386] on button "23" at bounding box center [638, 387] width 26 height 23
click at [695, 385] on button "24" at bounding box center [687, 387] width 26 height 23
click at [592, 492] on button "Submit" at bounding box center [598, 492] width 79 height 37
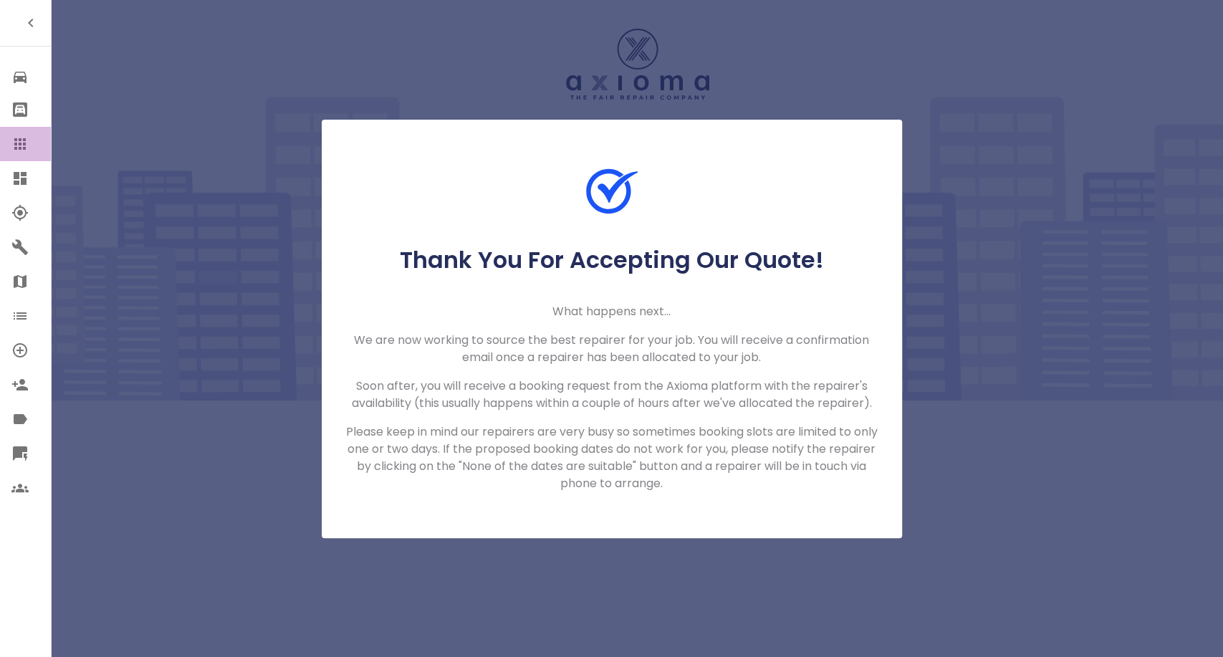
click at [21, 141] on icon at bounding box center [19, 143] width 17 height 17
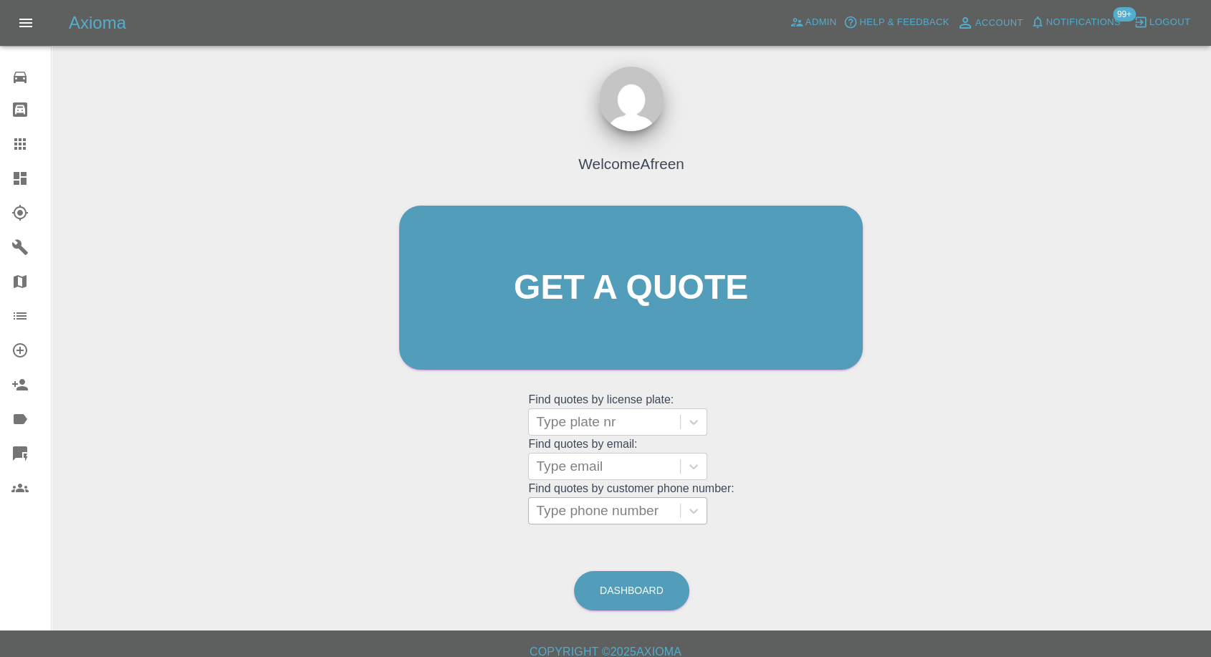
click at [608, 512] on div at bounding box center [604, 511] width 137 height 20
paste input "+447522556515"
drag, startPoint x: 566, startPoint y: 512, endPoint x: 535, endPoint y: 522, distance: 31.5
click at [535, 522] on div "+447522556515" at bounding box center [604, 511] width 151 height 26
type input "07522556515"
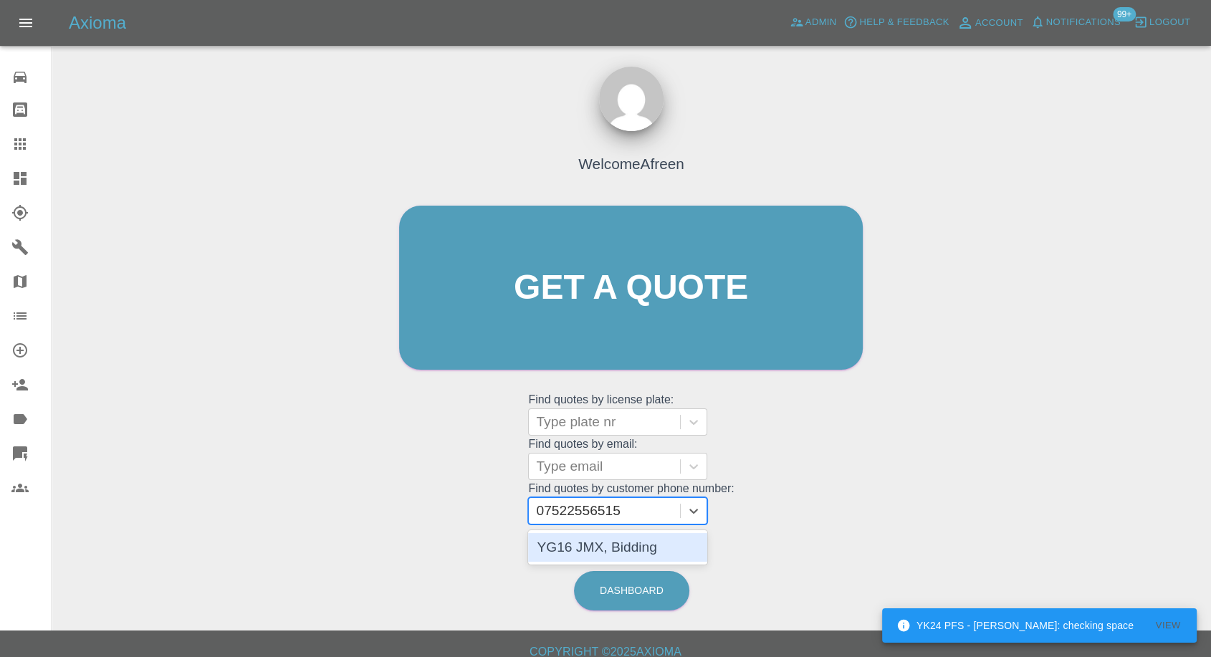
click at [591, 540] on div "YG16 JMX, Bidding" at bounding box center [617, 547] width 179 height 29
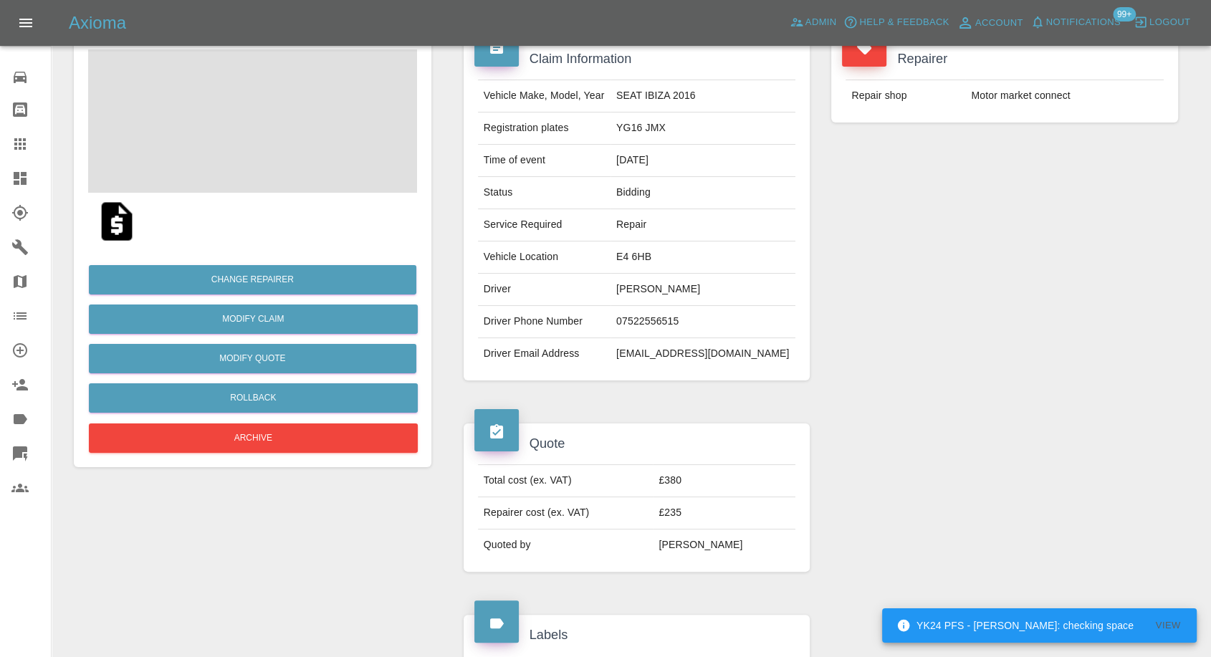
scroll to position [80, 0]
